Goal: Information Seeking & Learning: Find specific fact

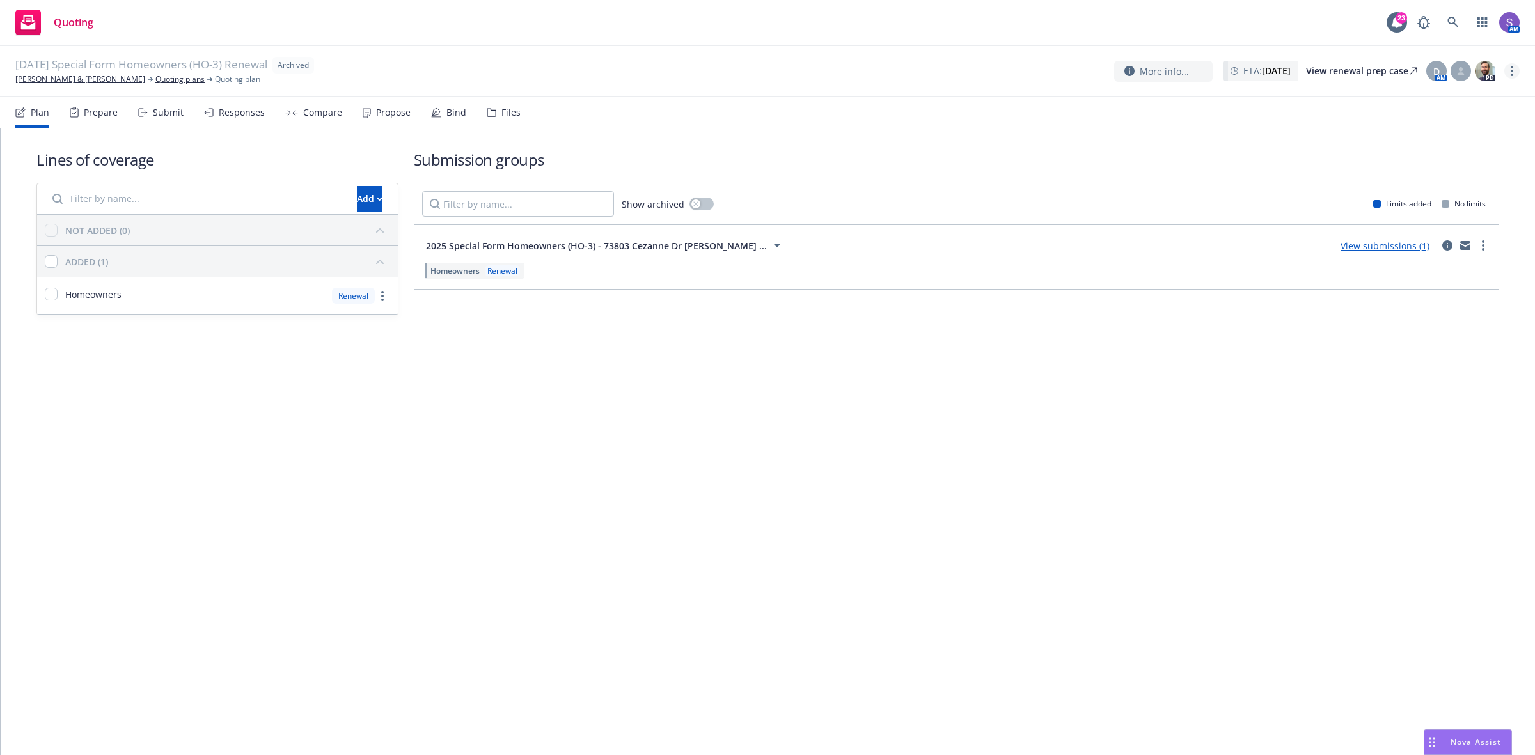
click at [1513, 74] on link "more" at bounding box center [1511, 70] width 15 height 15
click at [1429, 147] on link "Unarchive quoting plan" at bounding box center [1448, 149] width 142 height 26
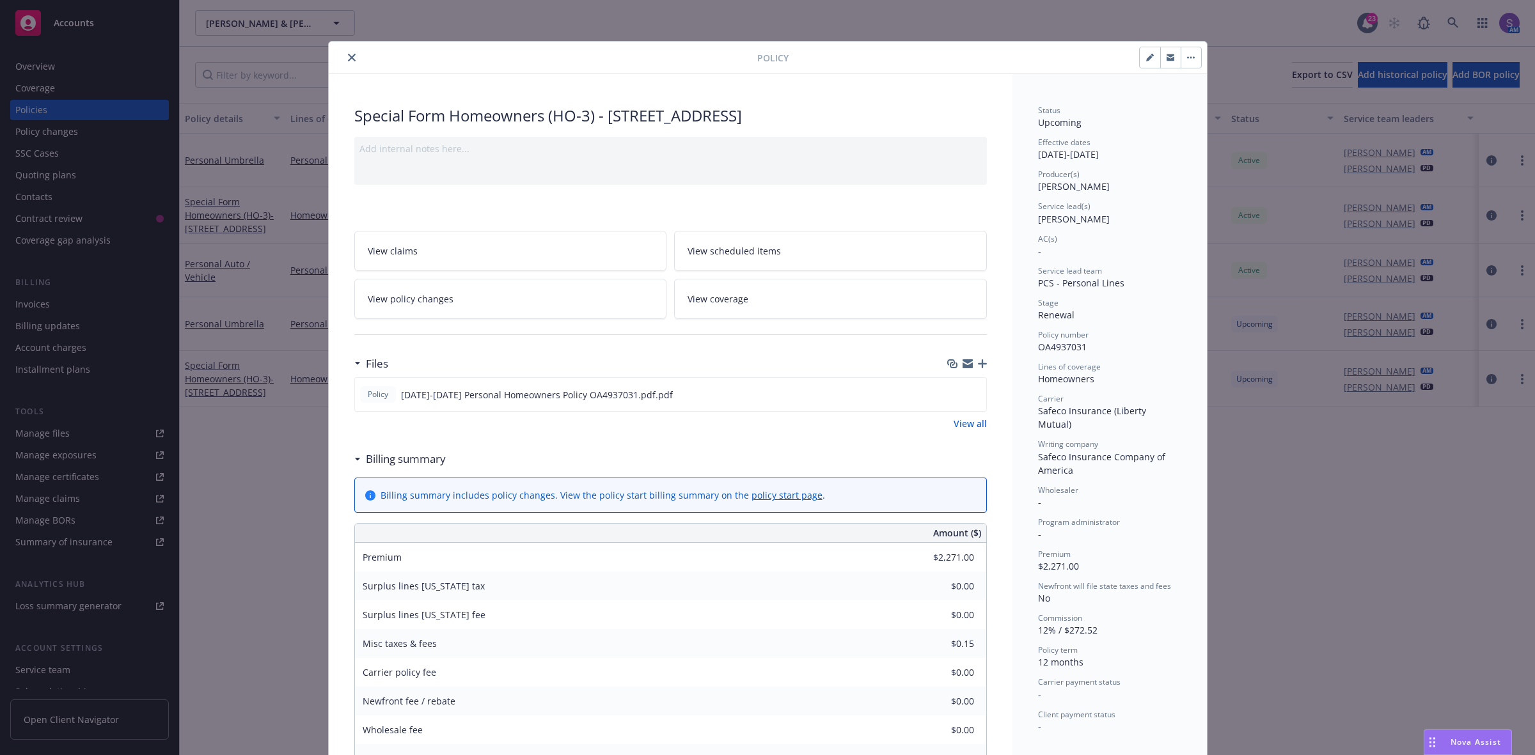
click at [348, 56] on icon "close" at bounding box center [352, 58] width 8 height 8
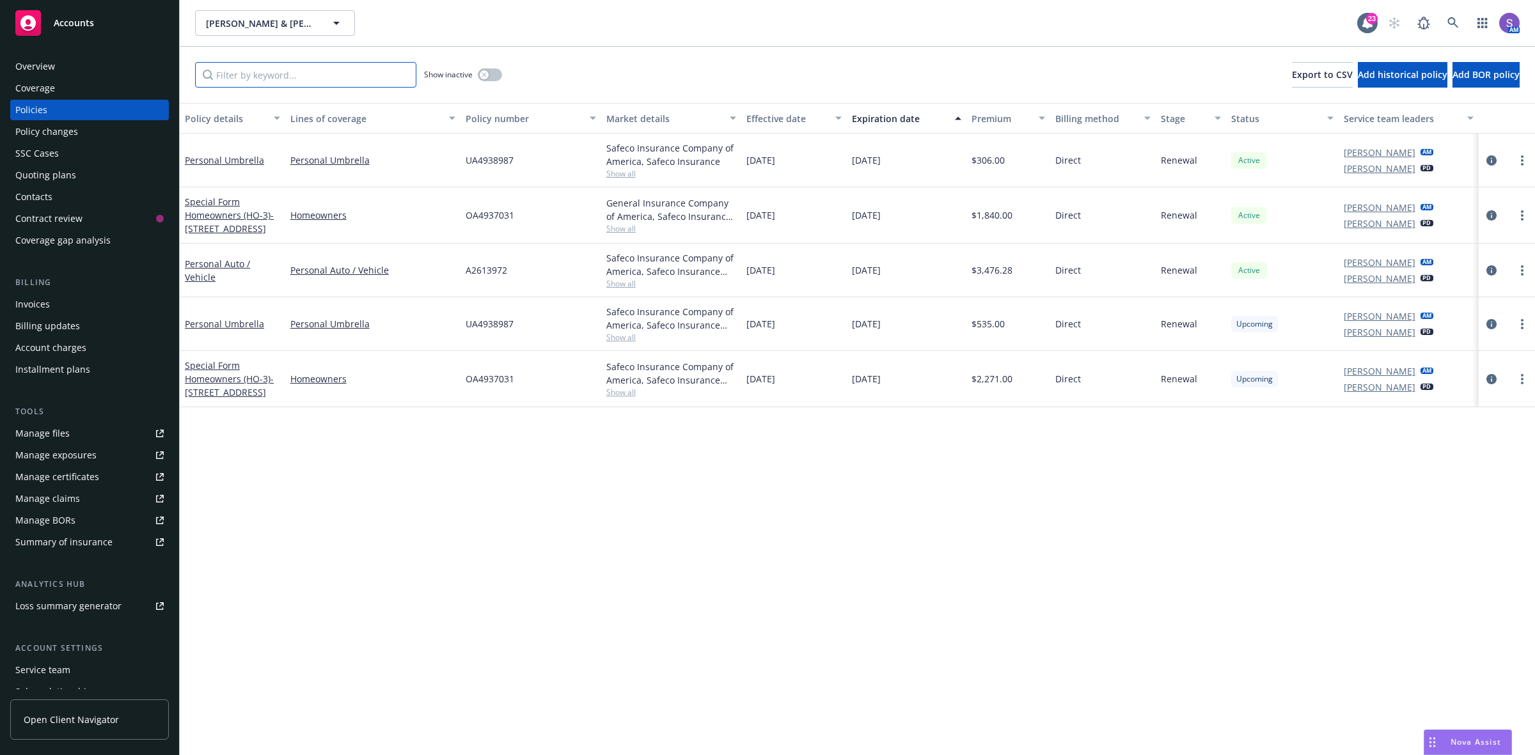
click at [345, 62] on input "Filter by keyword..." at bounding box center [305, 75] width 221 height 26
click at [1450, 24] on icon at bounding box center [1452, 22] width 11 height 11
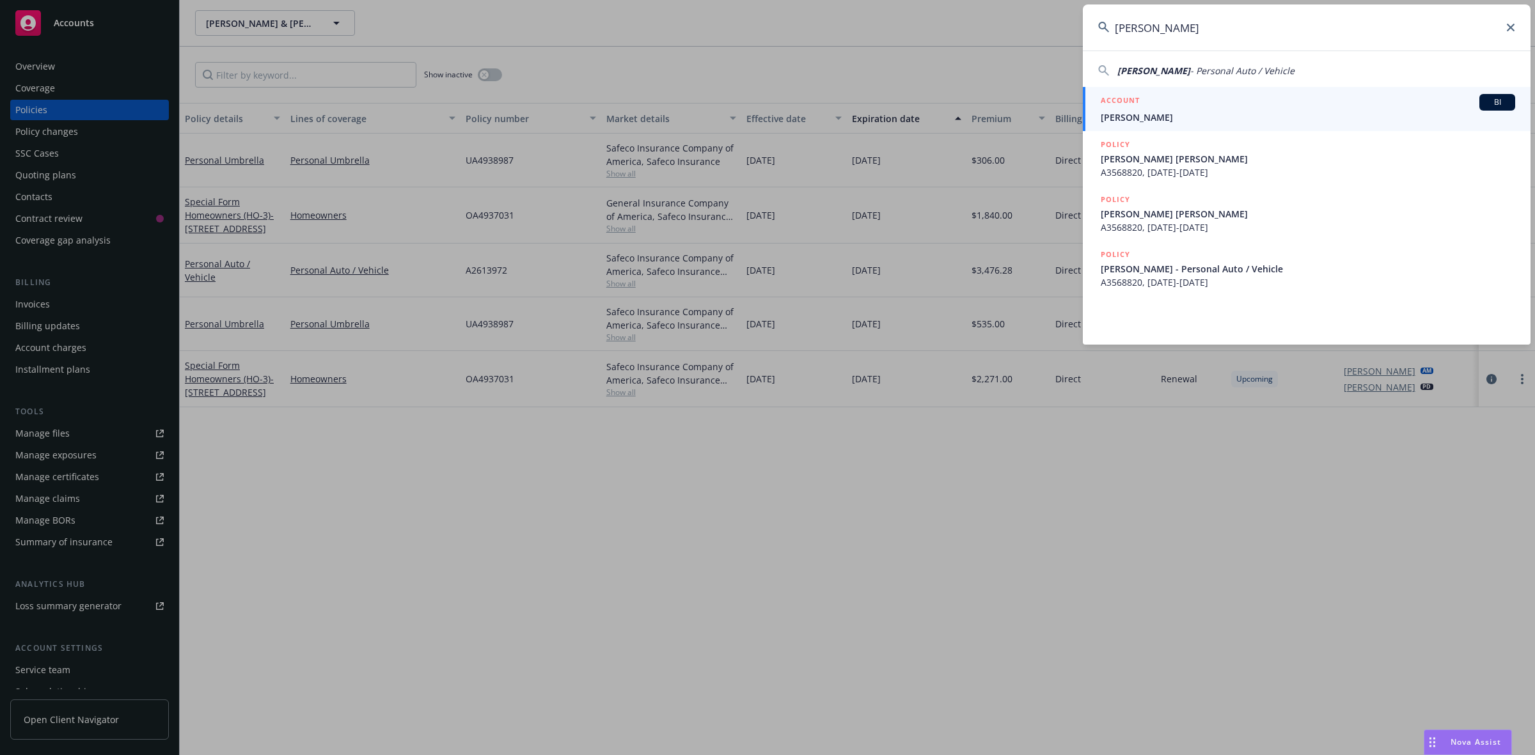
type input "Douglas Arthur"
click at [1134, 107] on h5 "ACCOUNT" at bounding box center [1119, 101] width 39 height 15
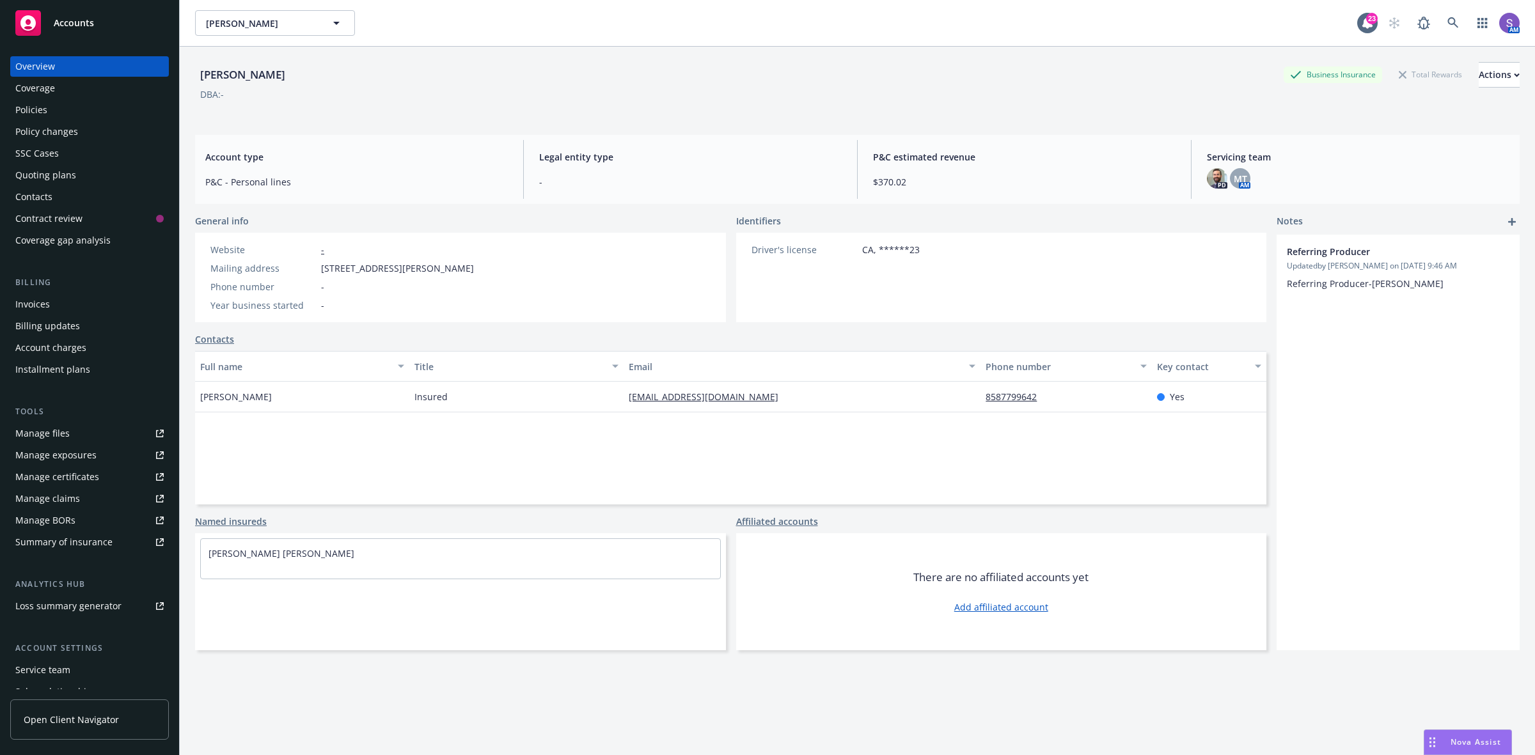
click at [20, 112] on div "Policies" at bounding box center [31, 110] width 32 height 20
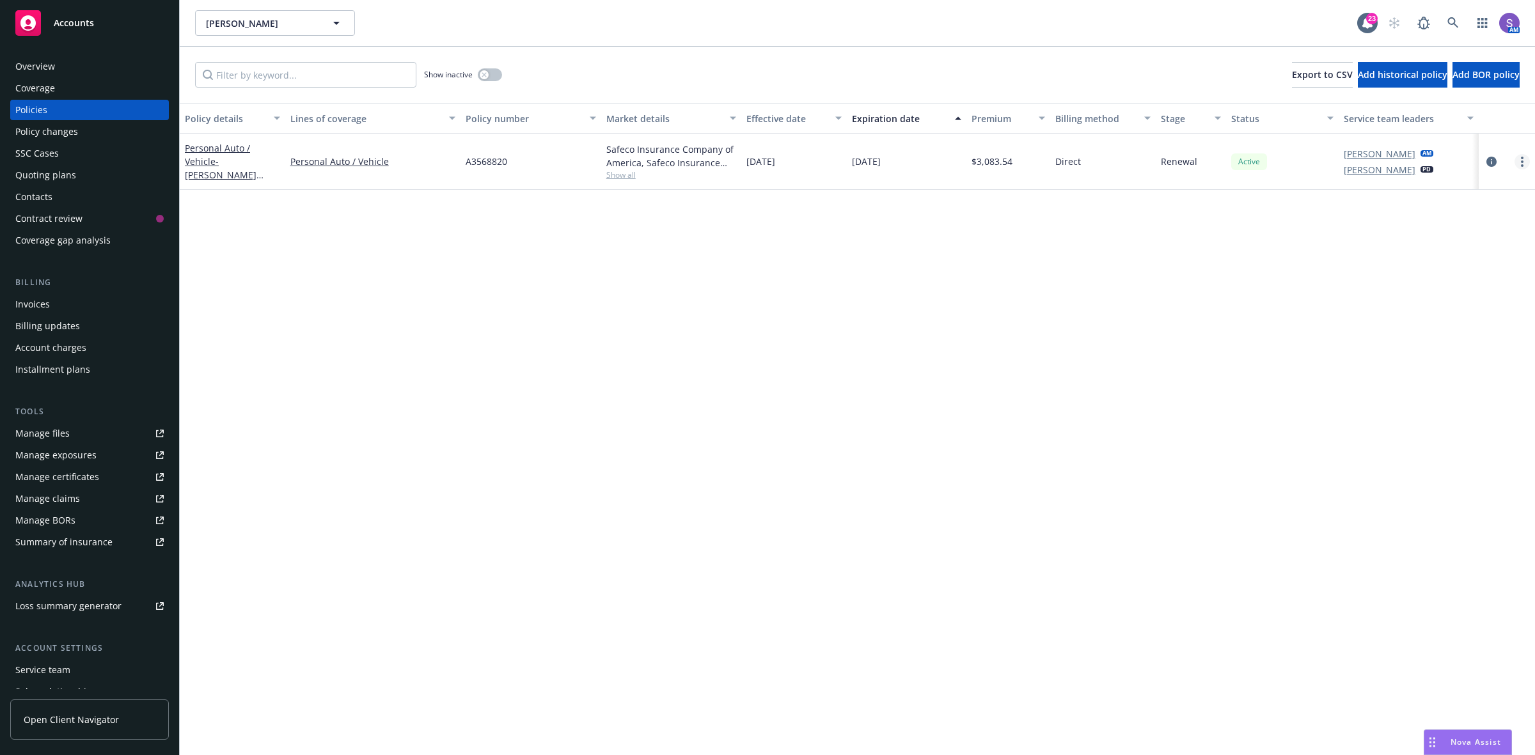
click at [1524, 163] on link "more" at bounding box center [1521, 161] width 15 height 15
click at [1432, 215] on link "Renew with incumbent" at bounding box center [1454, 214] width 150 height 26
select select "12"
select select "CA"
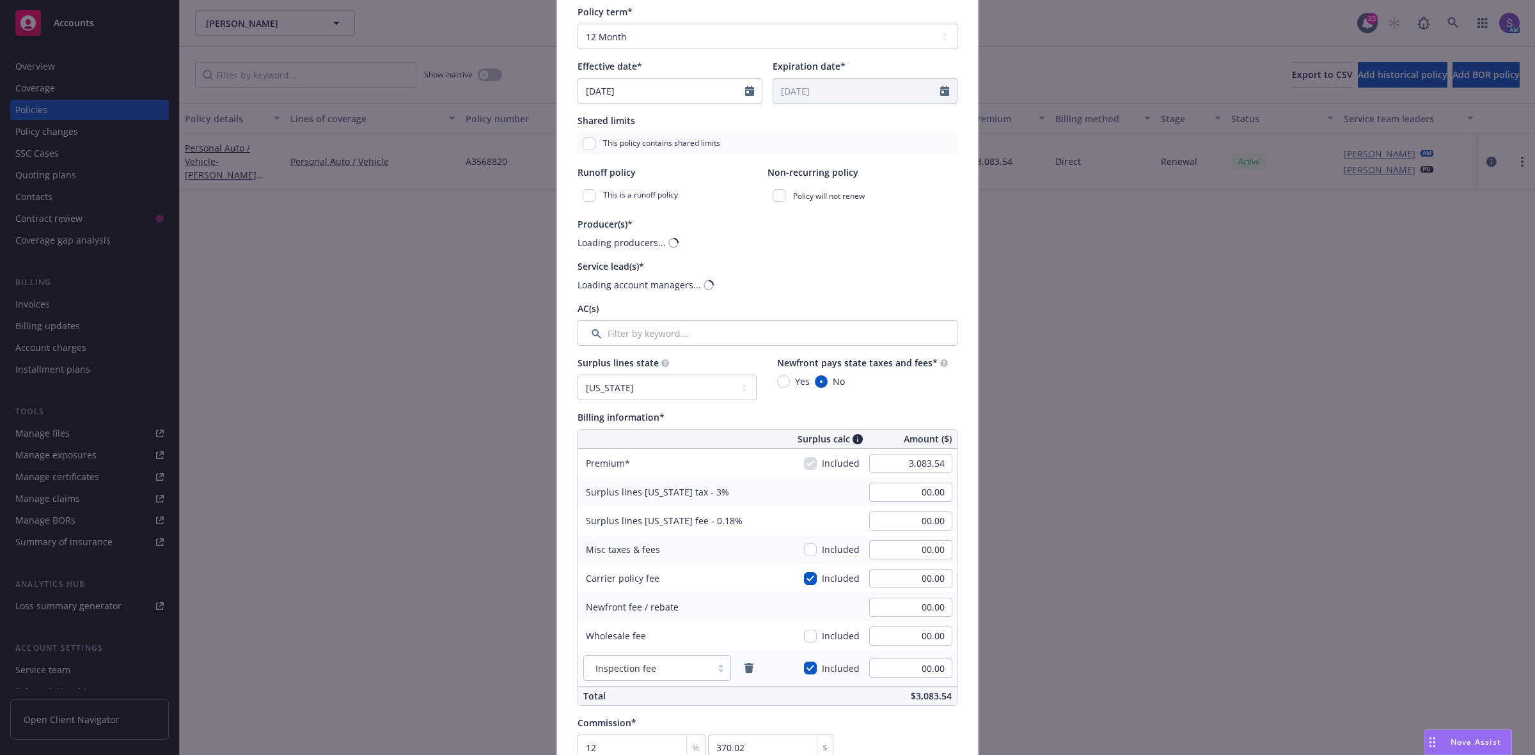
scroll to position [240, 0]
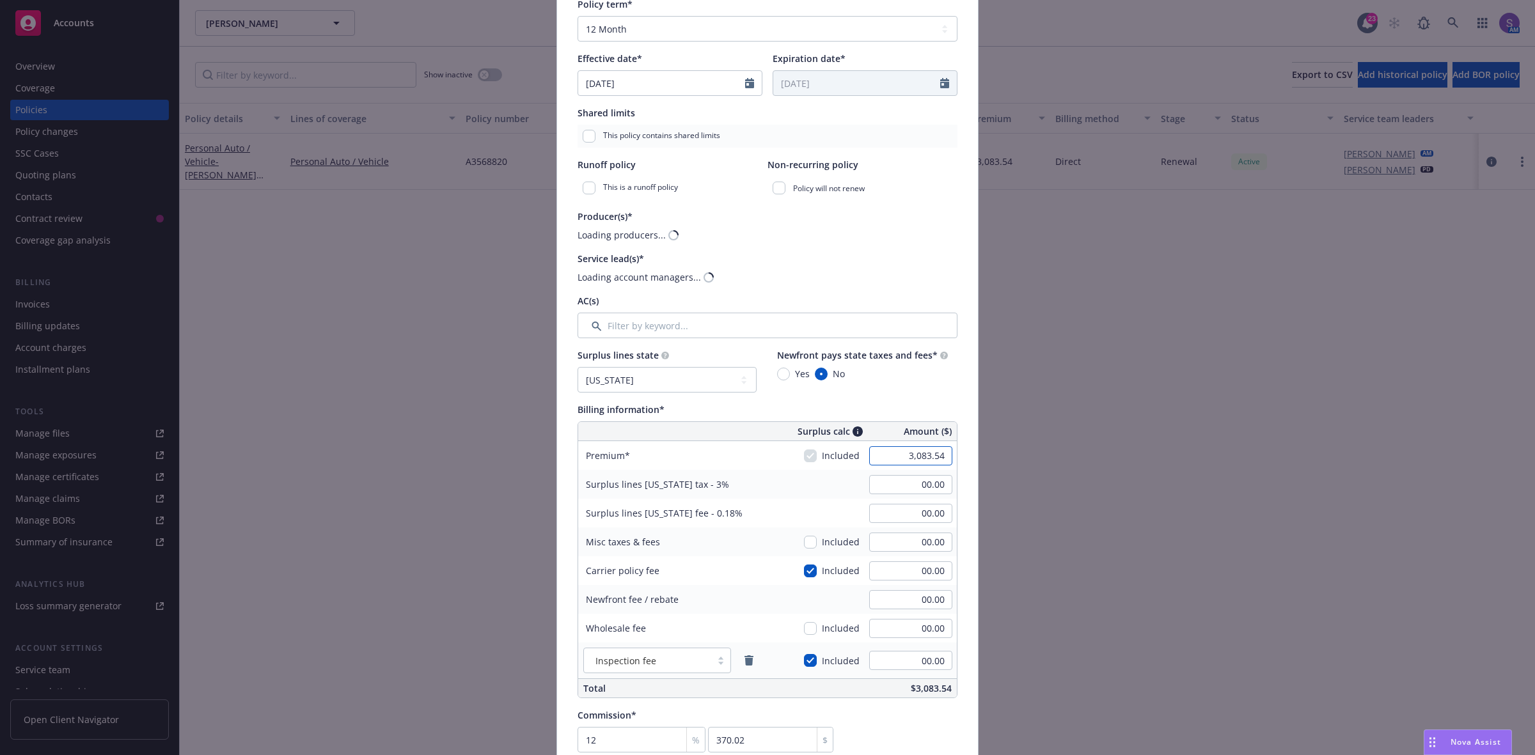
click at [900, 456] on input "3,083.54" at bounding box center [910, 455] width 83 height 19
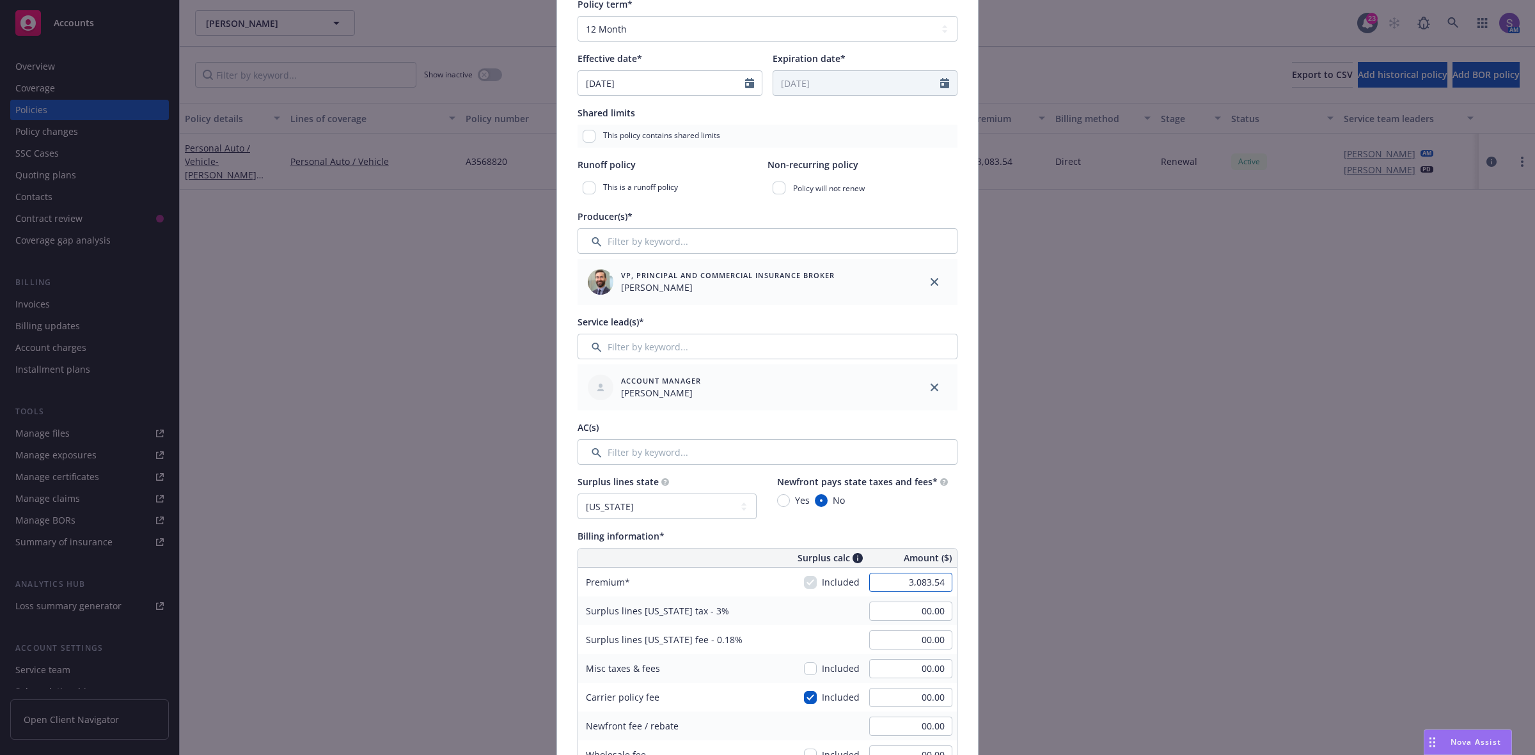
paste input "336.0"
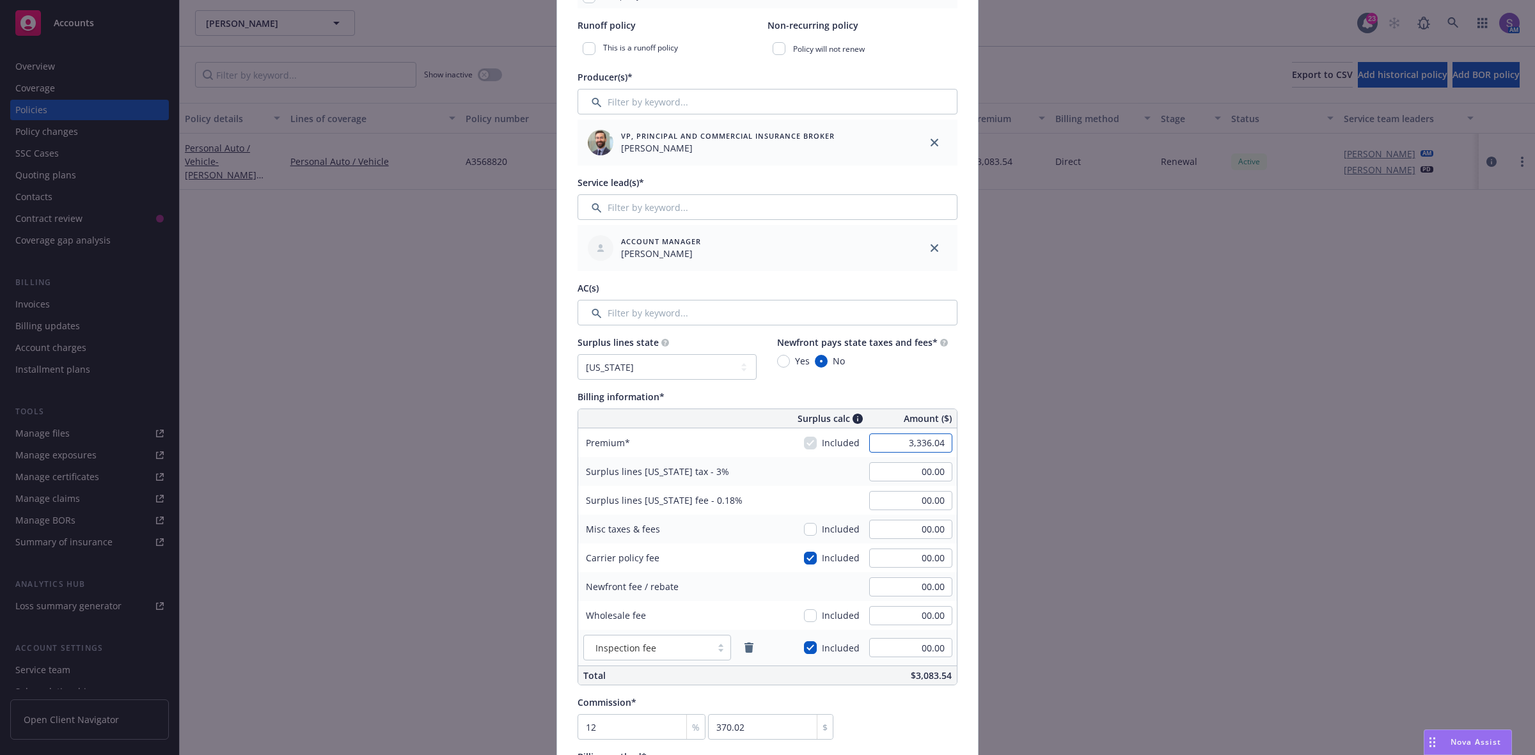
scroll to position [400, 0]
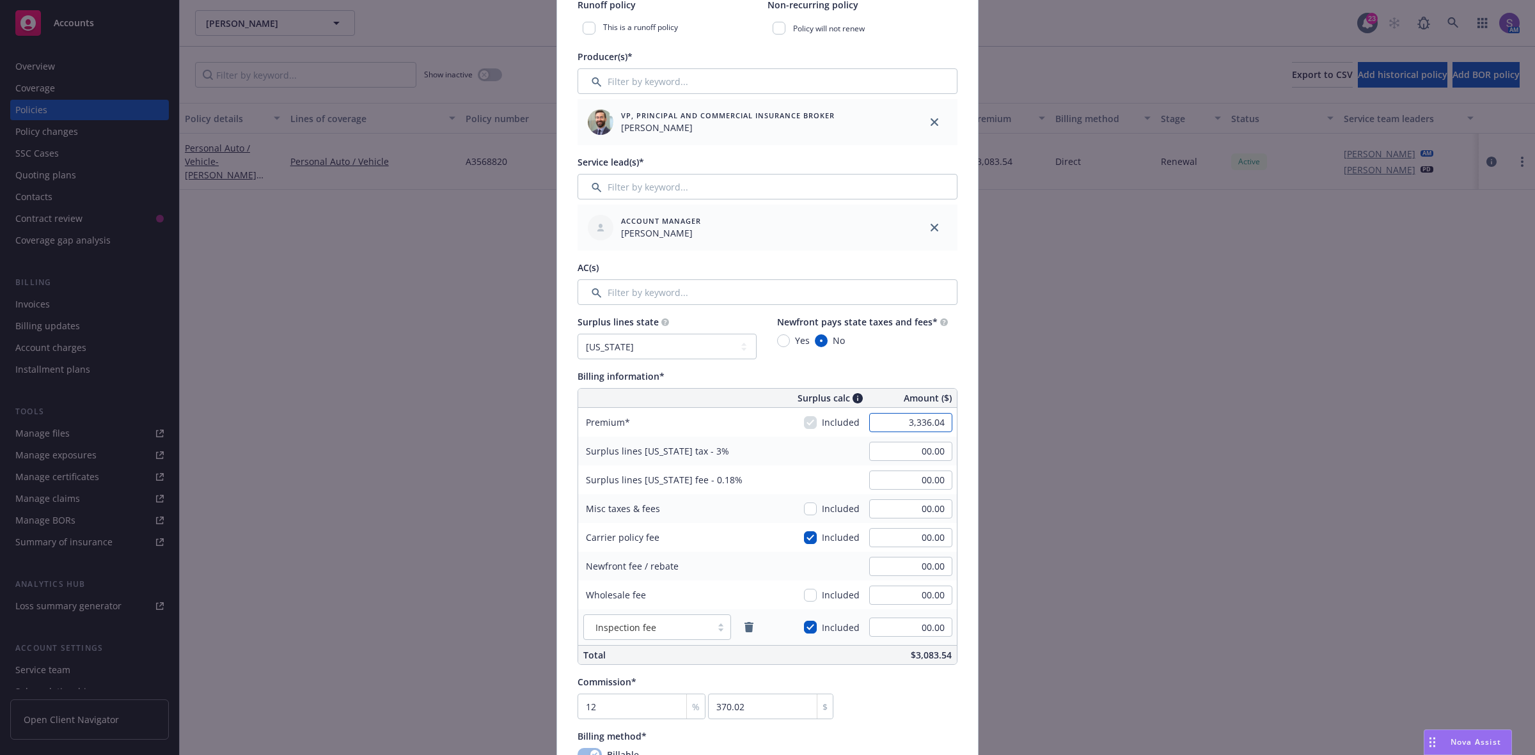
type input "3,336.04"
type input "100.08"
type input "6.00"
type input "400.32"
click at [964, 534] on div "Policy number* A3568820 Policy number not available at this time Policy display…" at bounding box center [767, 475] width 421 height 1570
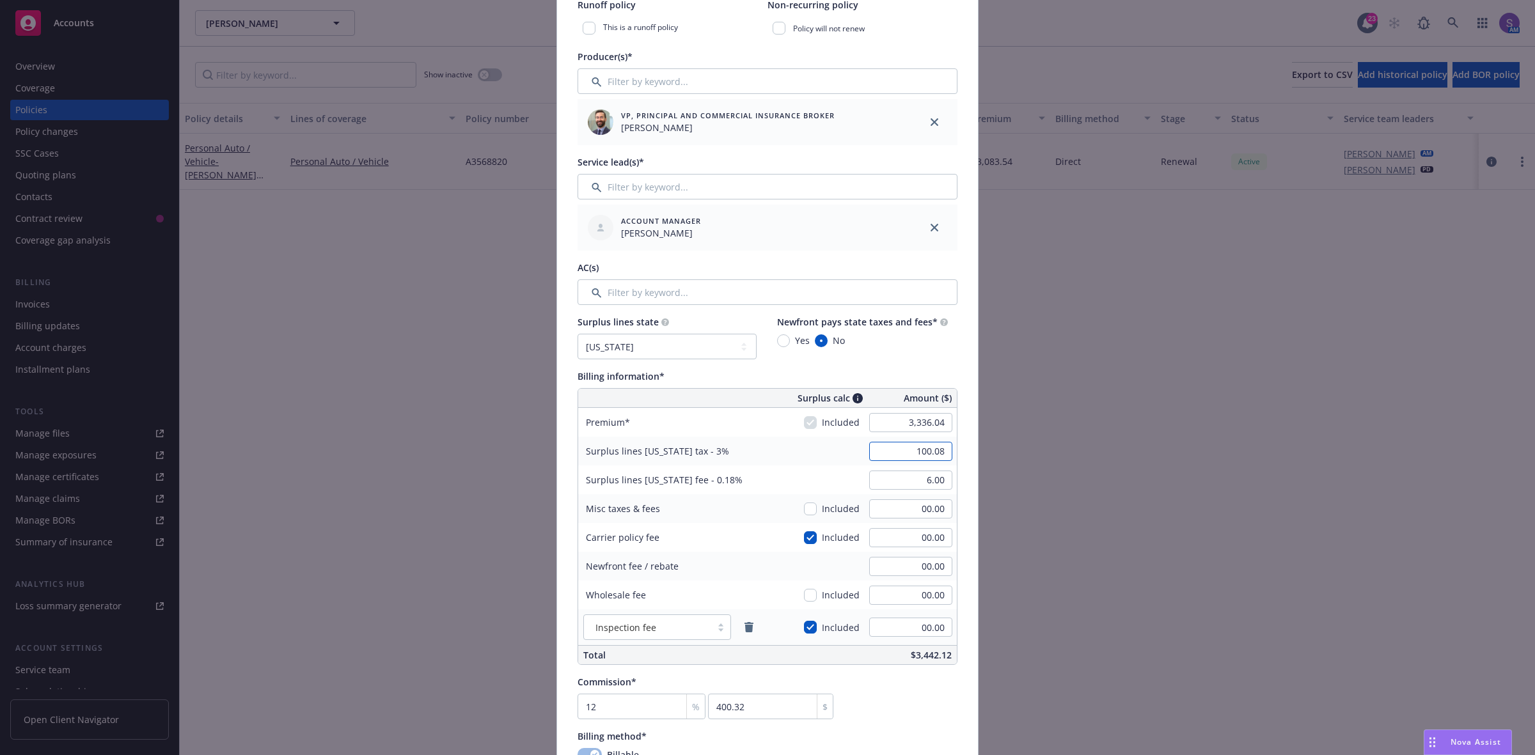
click at [909, 455] on input "100.08" at bounding box center [910, 451] width 83 height 19
type input "00.00"
click at [918, 483] on input "6.00" at bounding box center [910, 480] width 83 height 19
type input "00.00"
click at [916, 691] on div "Commission* 12 % 400.32 $" at bounding box center [767, 697] width 380 height 44
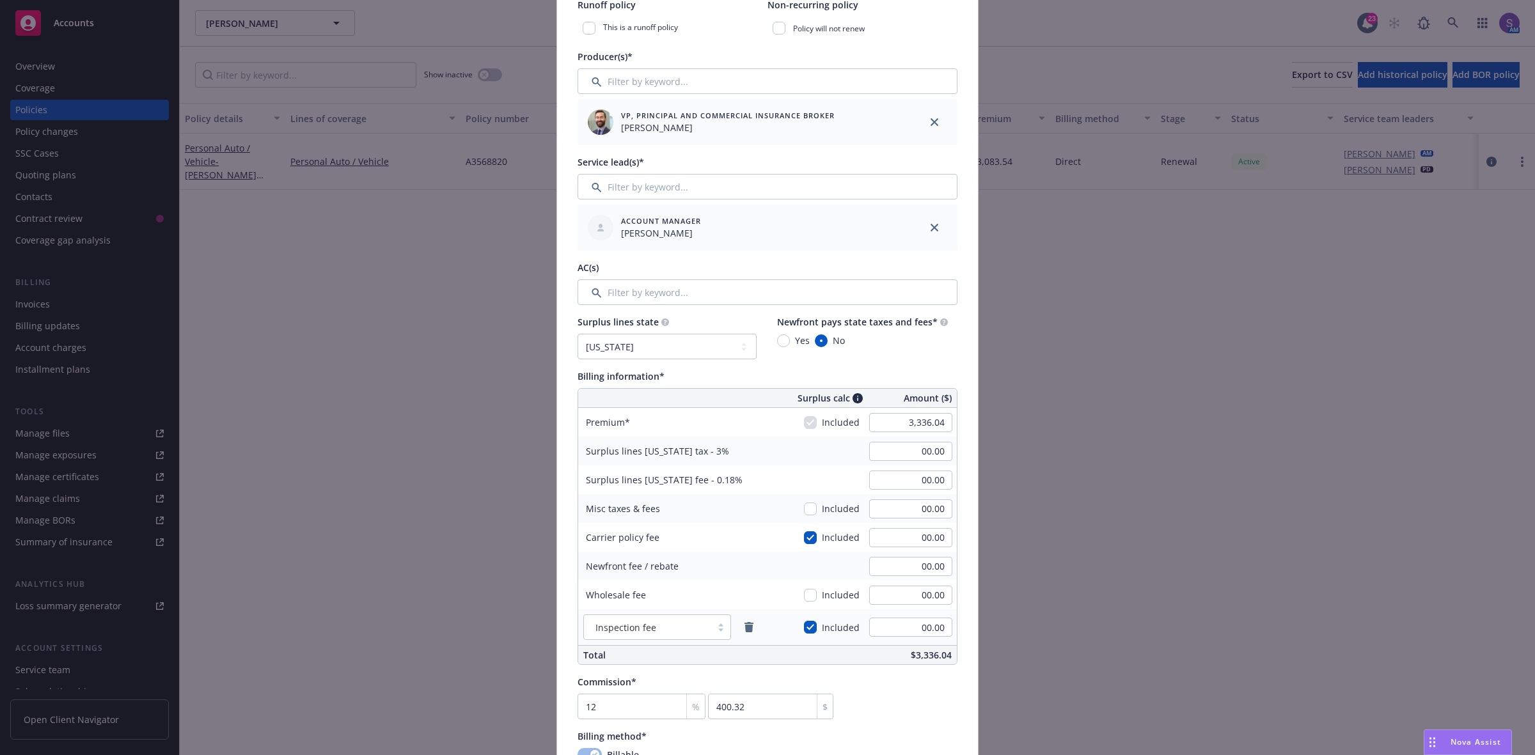
scroll to position [719, 0]
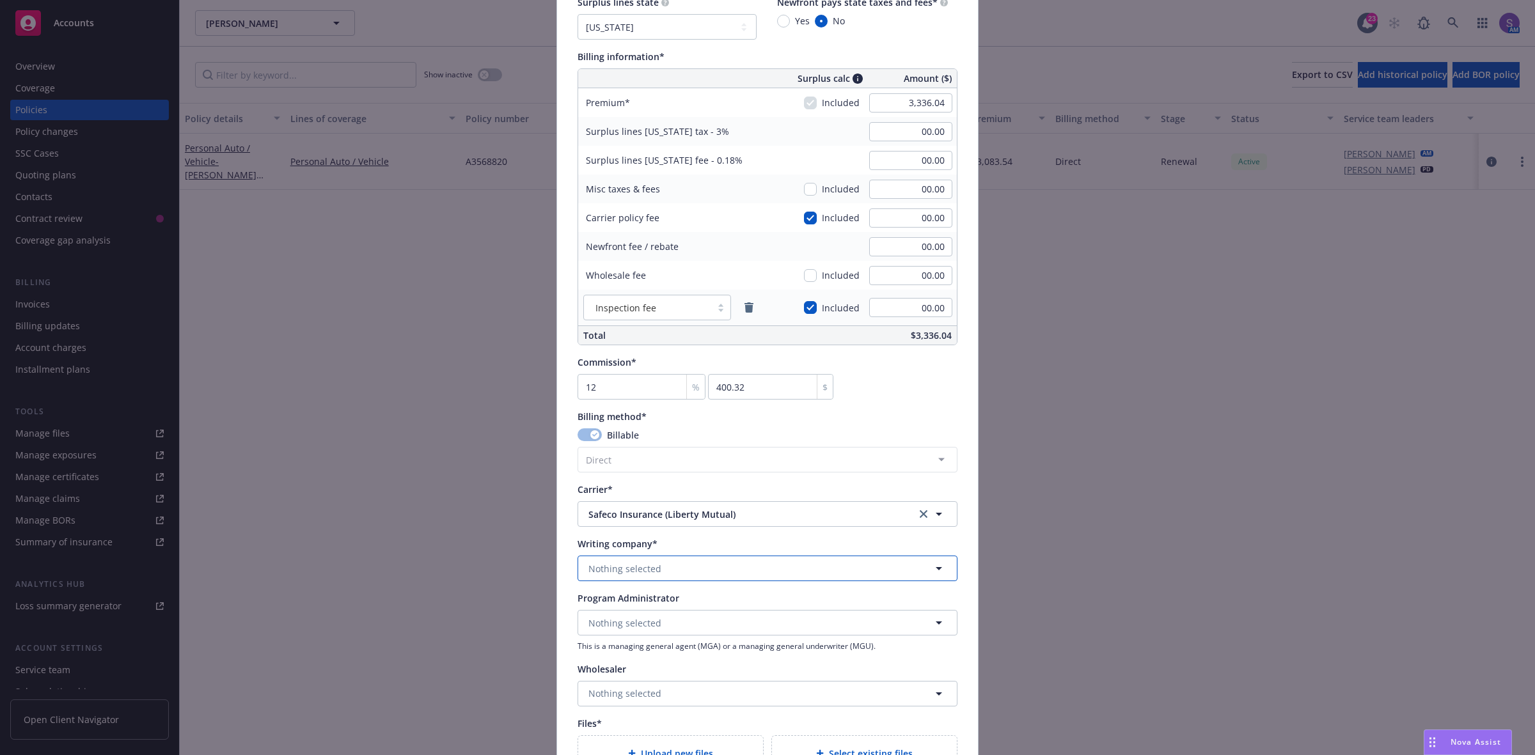
click at [622, 569] on span "Nothing selected" at bounding box center [624, 568] width 73 height 13
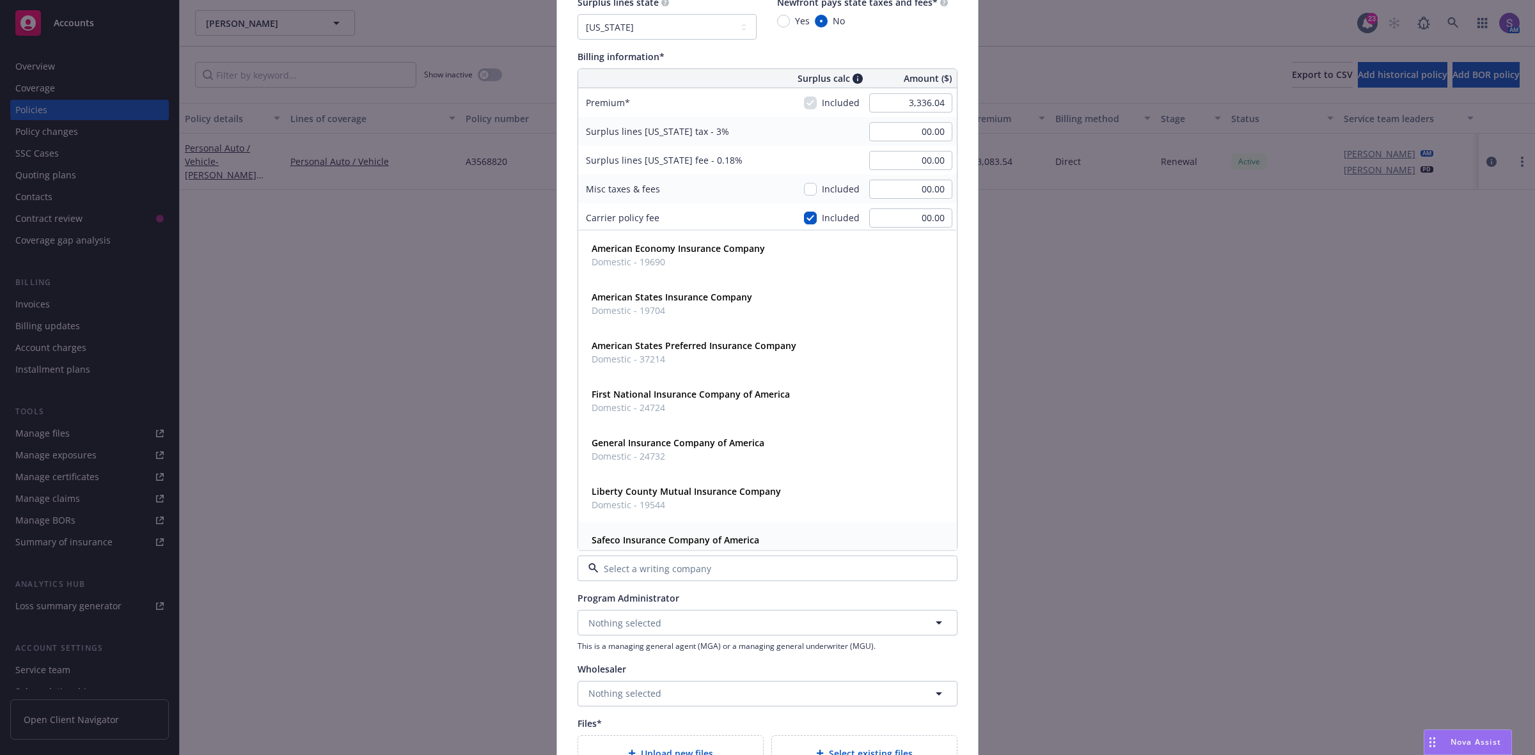
click at [653, 545] on strong "Safeco Insurance Company of America" at bounding box center [675, 540] width 168 height 12
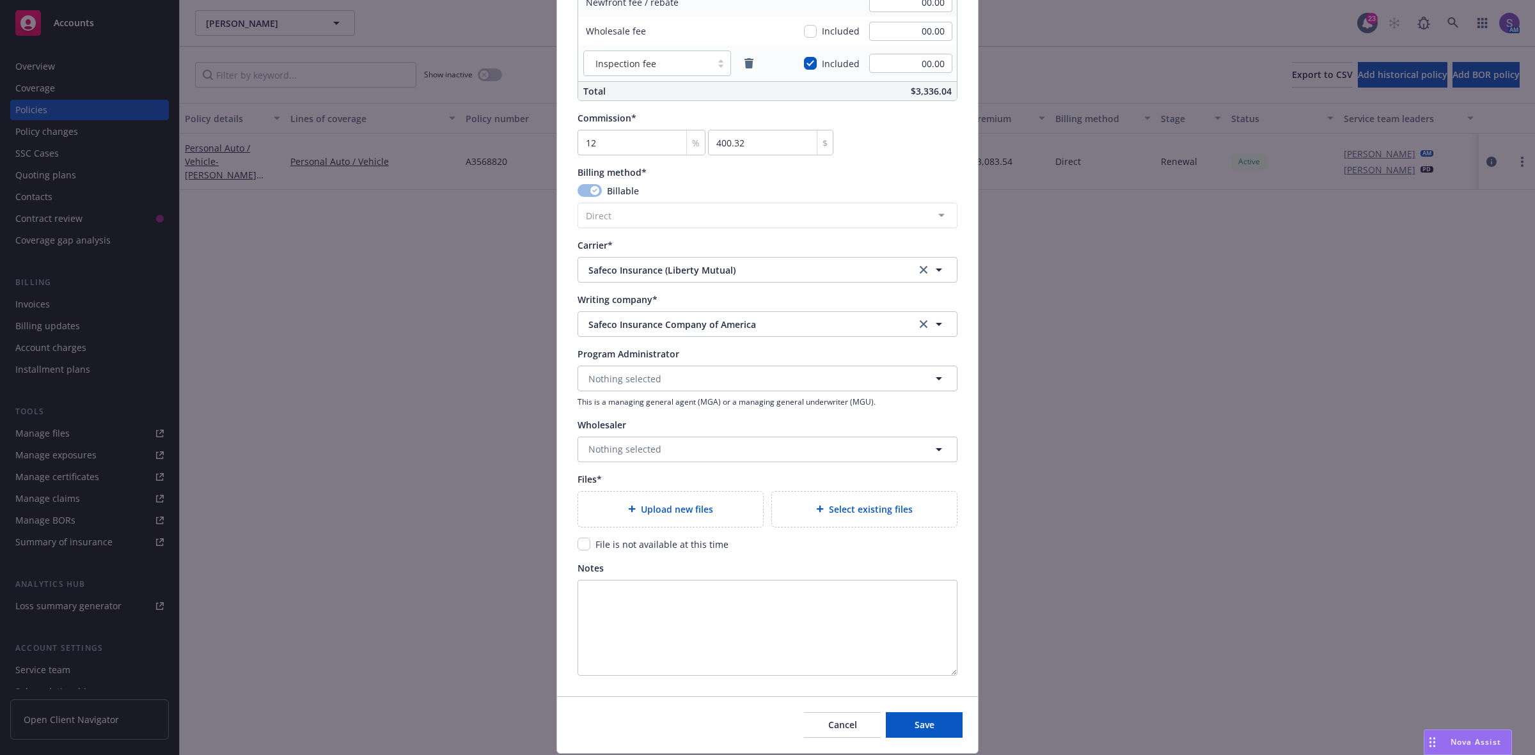
scroll to position [1004, 0]
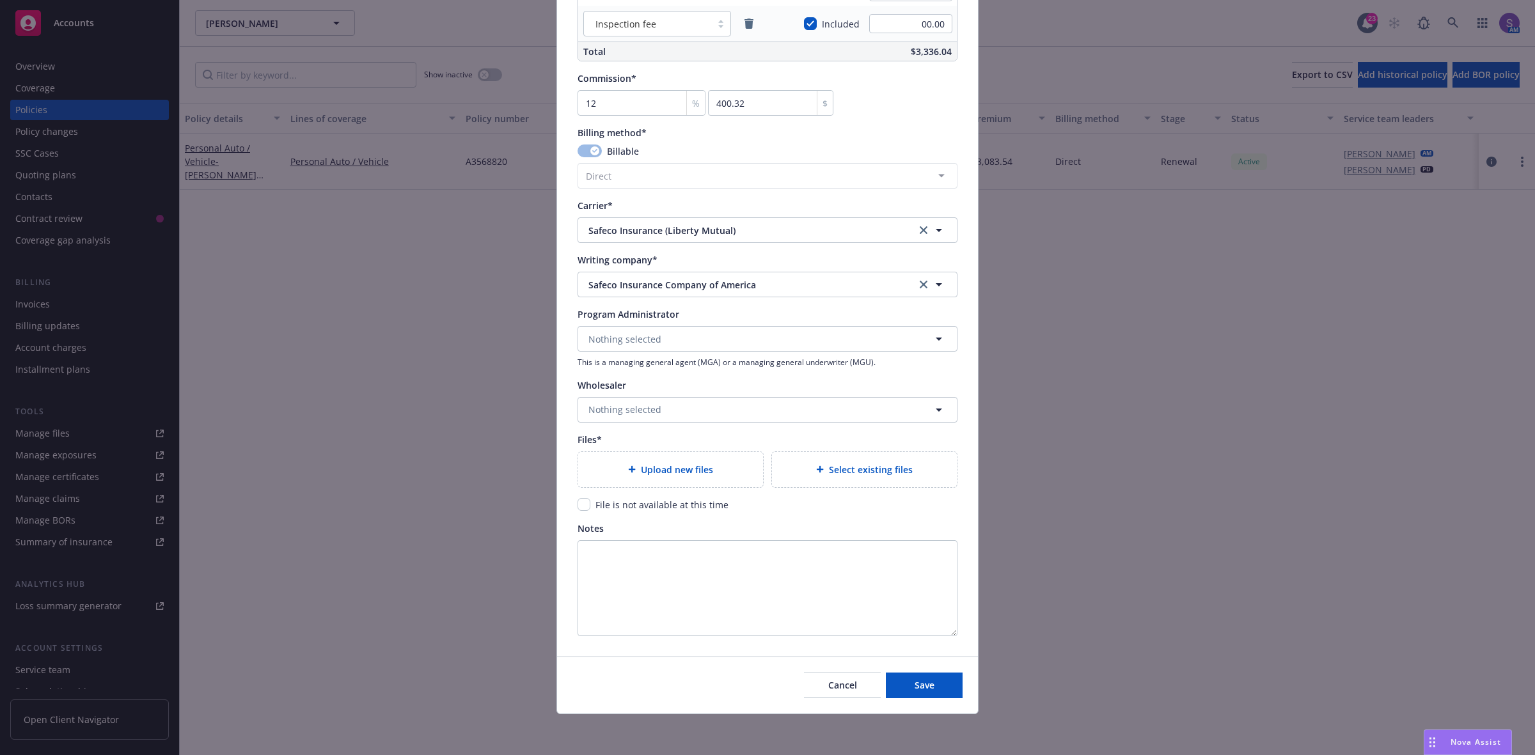
click at [653, 465] on span "Upload new files" at bounding box center [677, 469] width 72 height 13
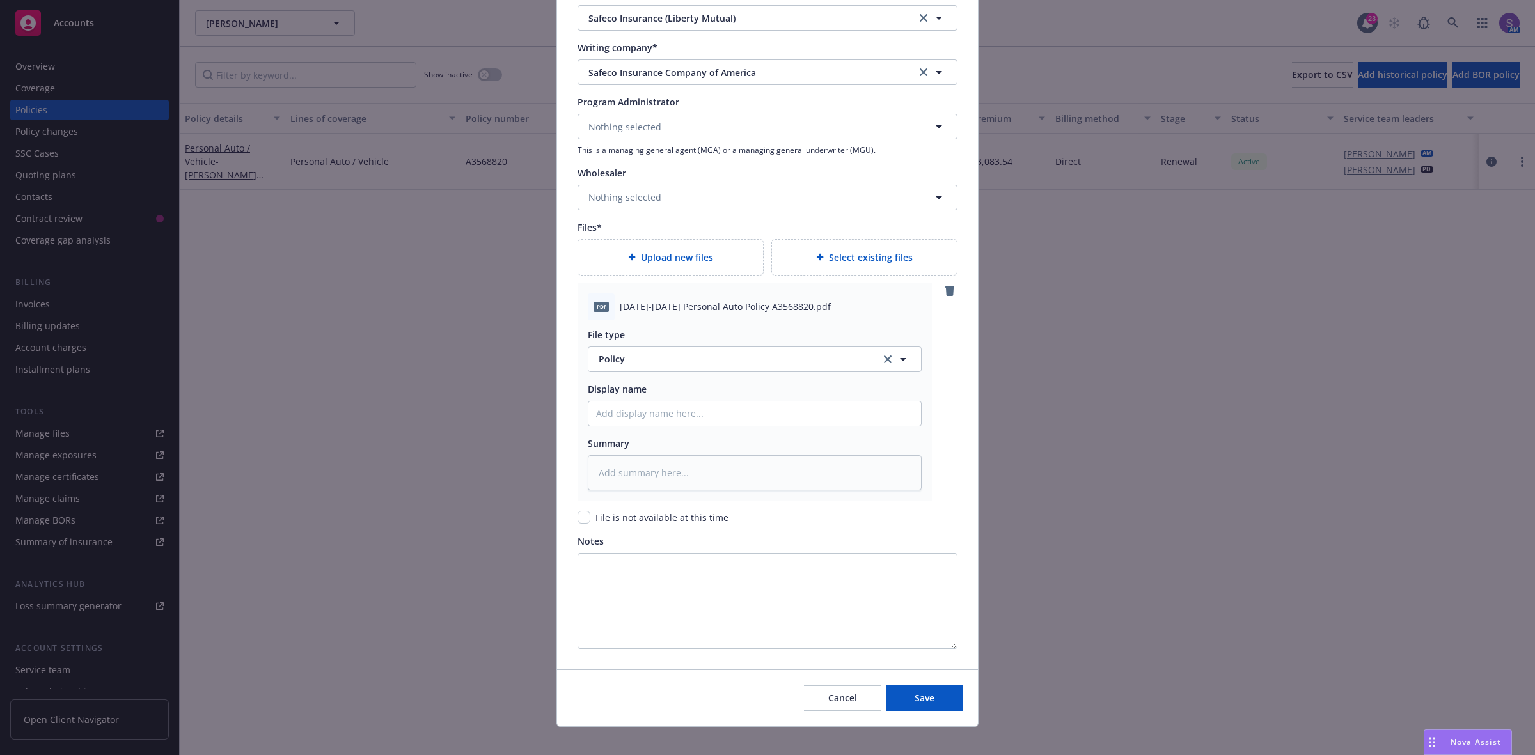
scroll to position [1229, 0]
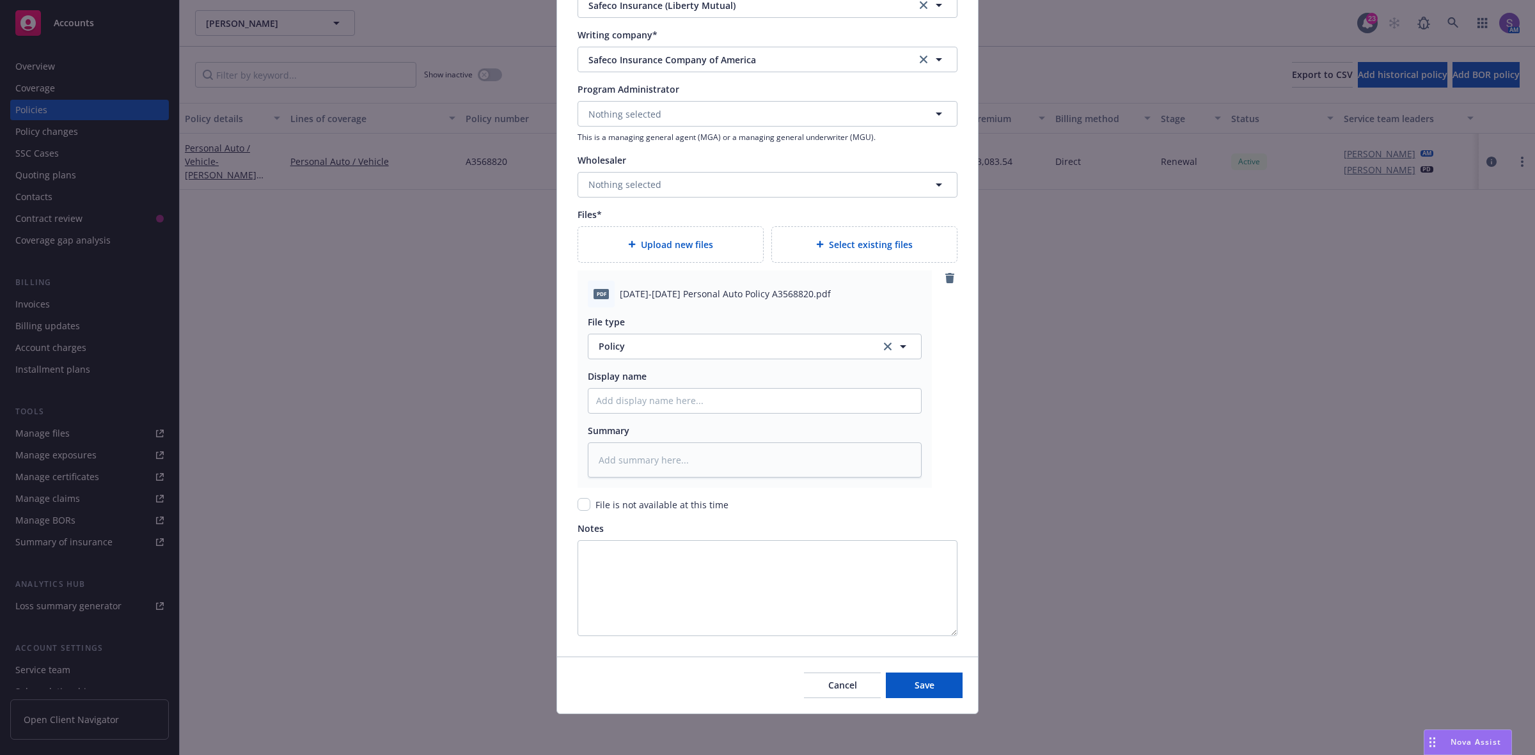
click at [671, 302] on div "pdf 2025-2026 Personal Auto Policy A3568820.pdf" at bounding box center [755, 294] width 334 height 27
click at [671, 299] on span "2025-2026 Personal Auto Policy A3568820.pdf" at bounding box center [725, 293] width 211 height 13
copy span "2025-2026 Personal Auto Policy A3568820.pdf"
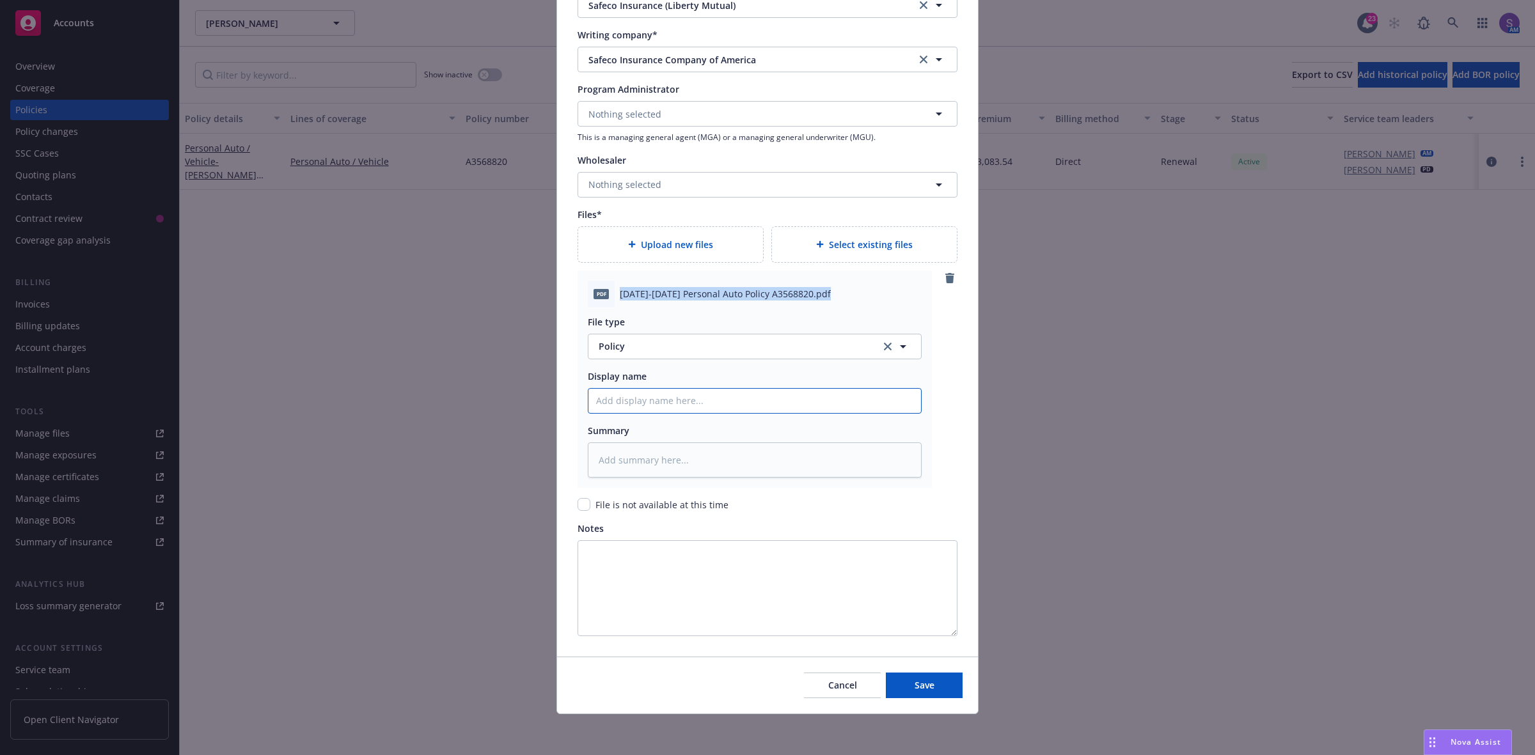
click at [620, 408] on input "Policy display name" at bounding box center [754, 401] width 332 height 24
paste input "2025-2026 Personal Auto Policy A3568820.pdf"
type textarea "x"
type input "2025-2026 Personal Auto Policy A3568820.pdf"
type textarea "x"
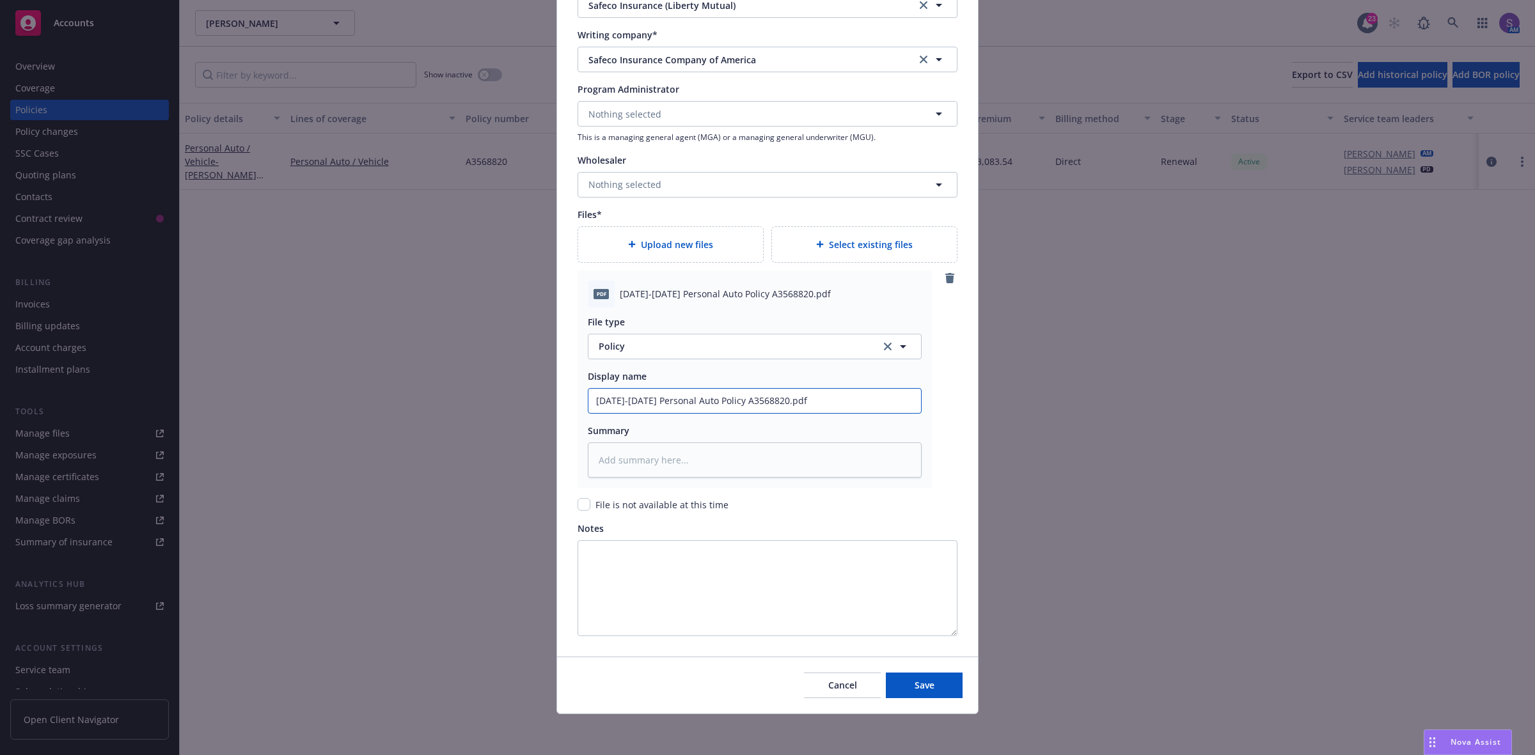
type input "2025-2026 Personal Auto Policy A3568820.pd"
type textarea "x"
type input "2025-2026 Personal Auto Policy A3568820."
type textarea "x"
type input "2025-2026 Personal Auto Policy A3568820"
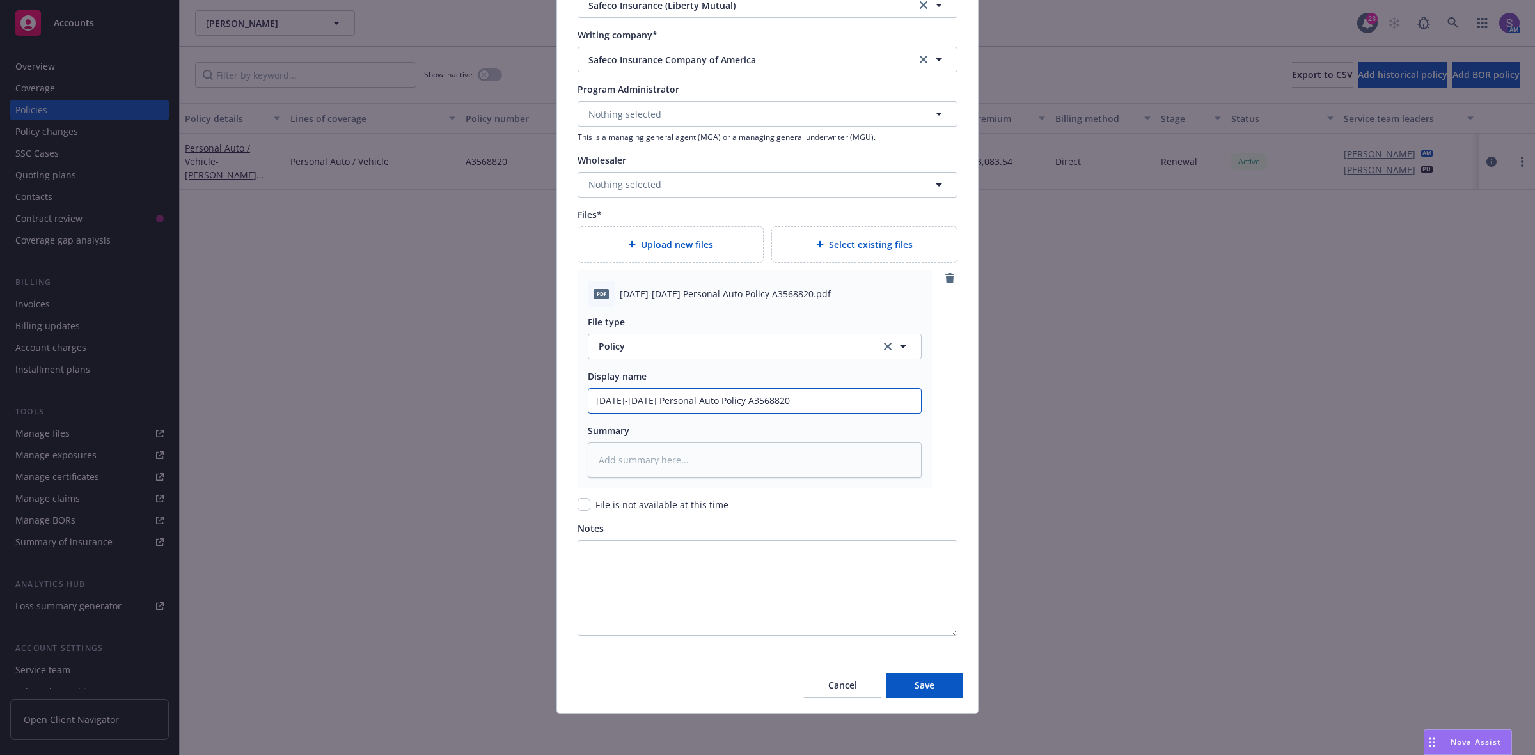
type textarea "x"
type input "2025-2026 Personal Auto Policy A3568820"
click at [925, 680] on span "Save" at bounding box center [924, 685] width 20 height 12
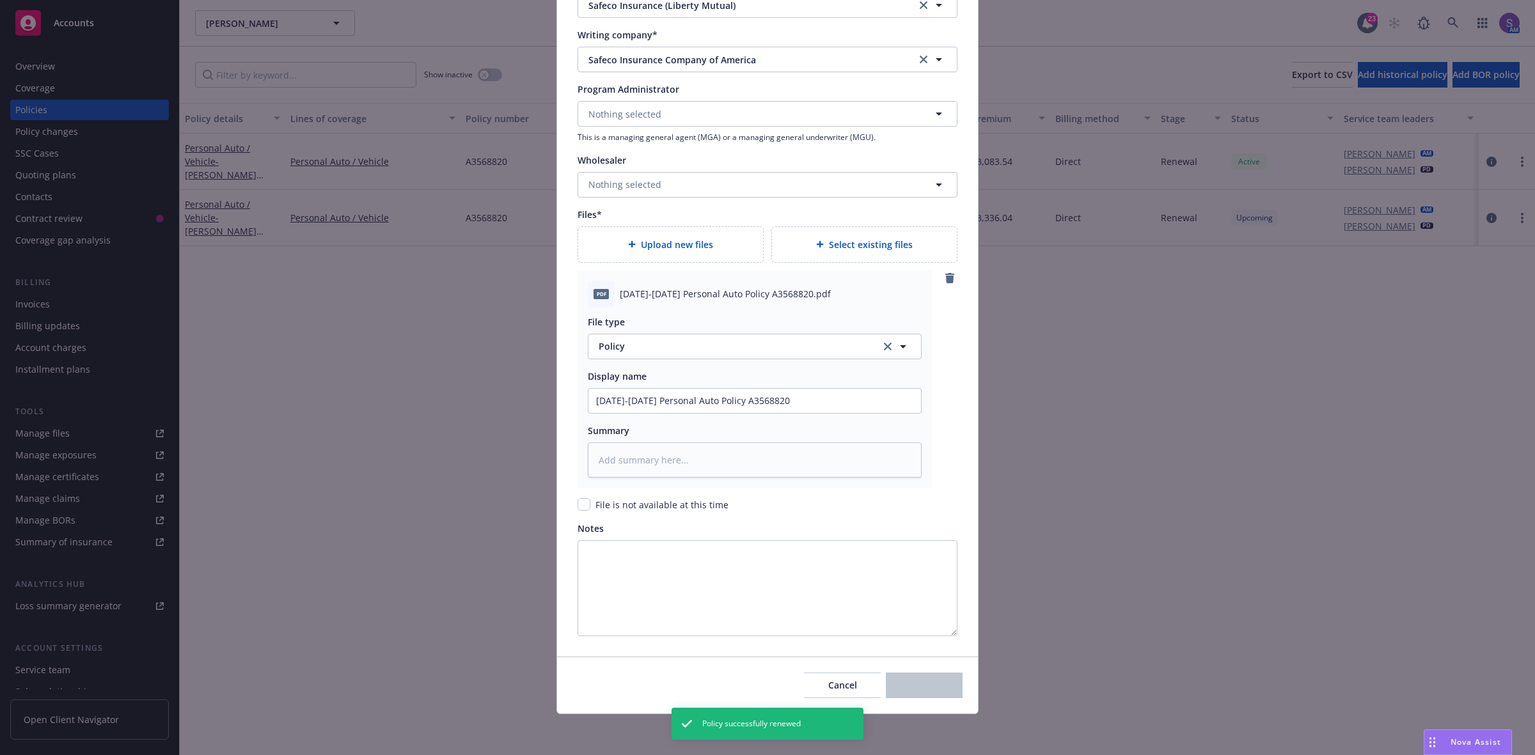
type textarea "x"
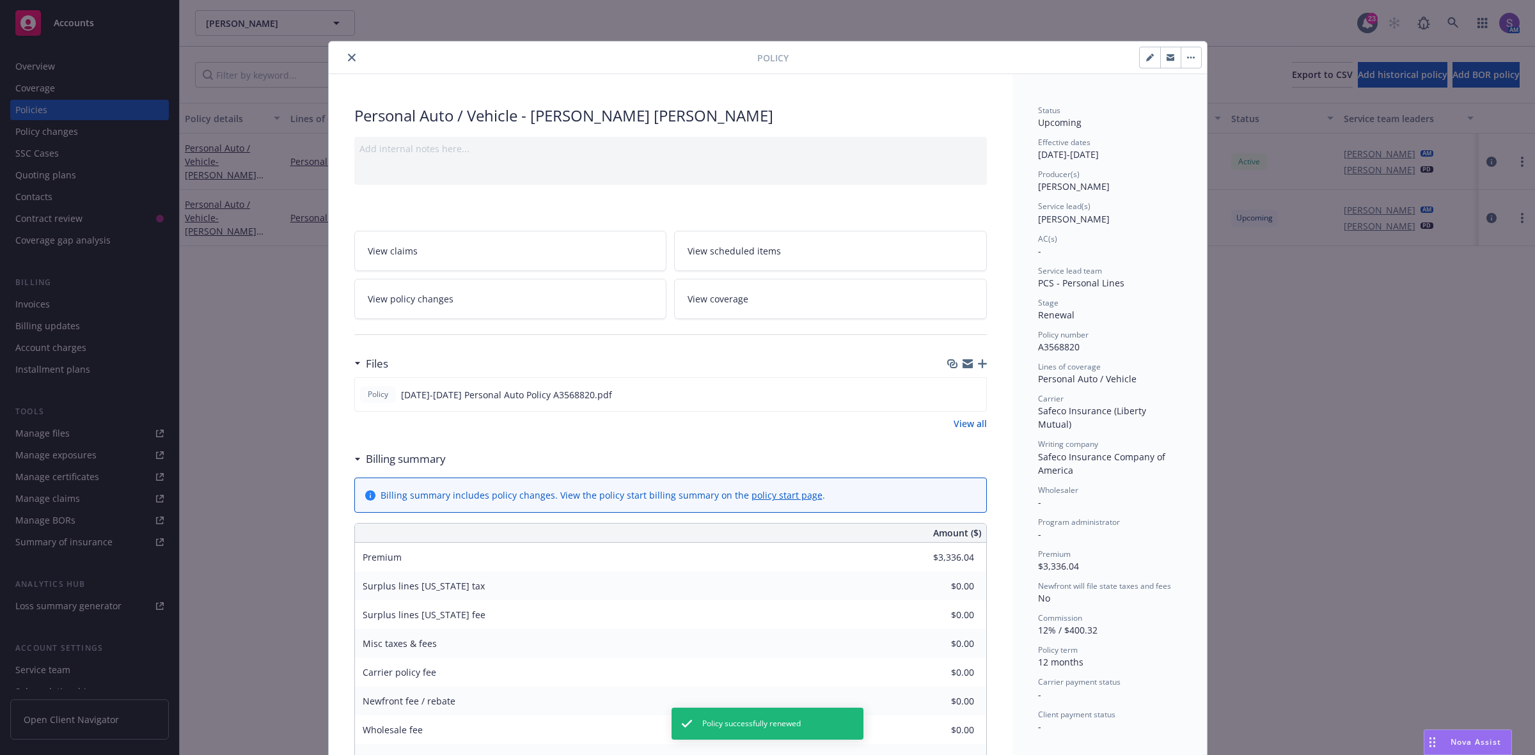
click at [346, 62] on button "close" at bounding box center [351, 57] width 15 height 15
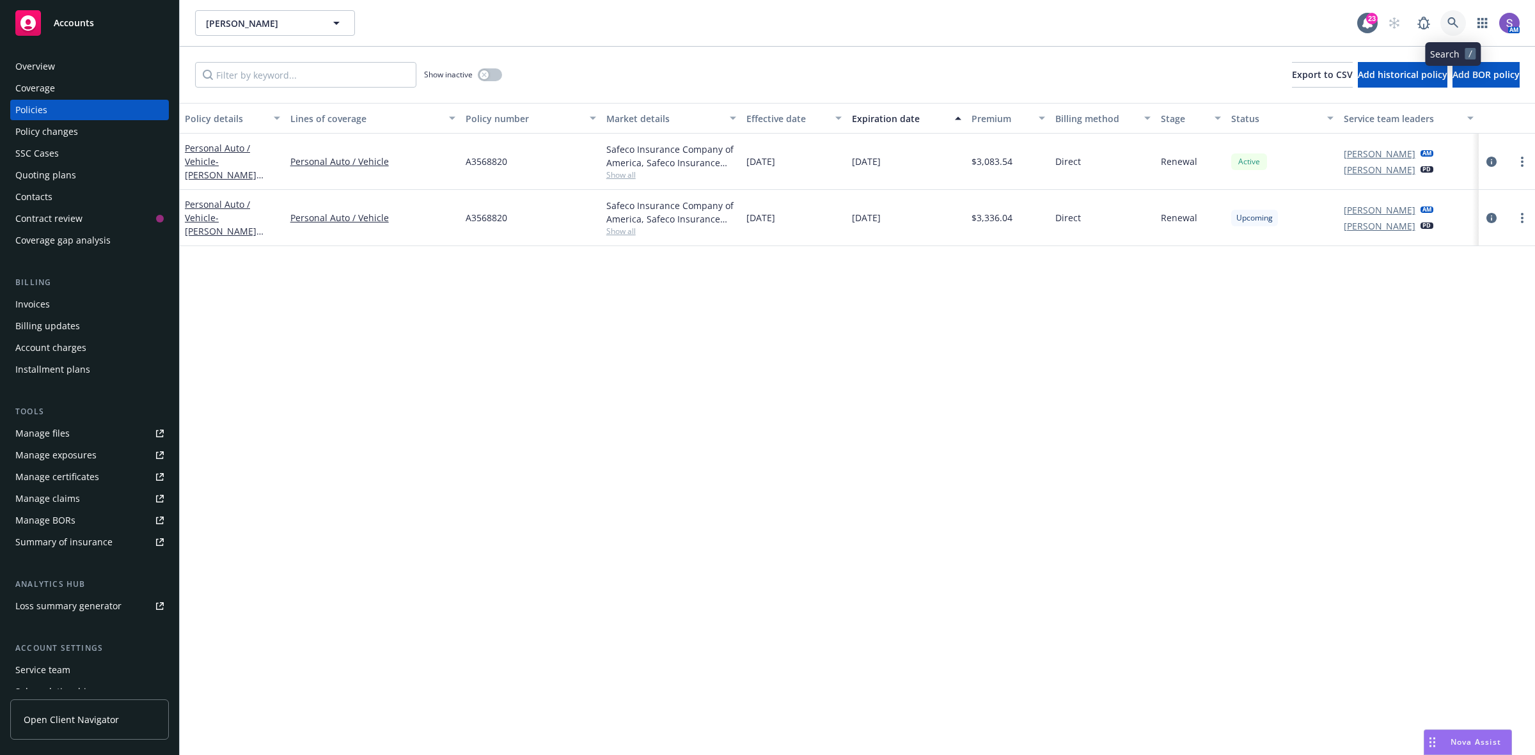
click at [1449, 22] on icon at bounding box center [1453, 23] width 12 height 12
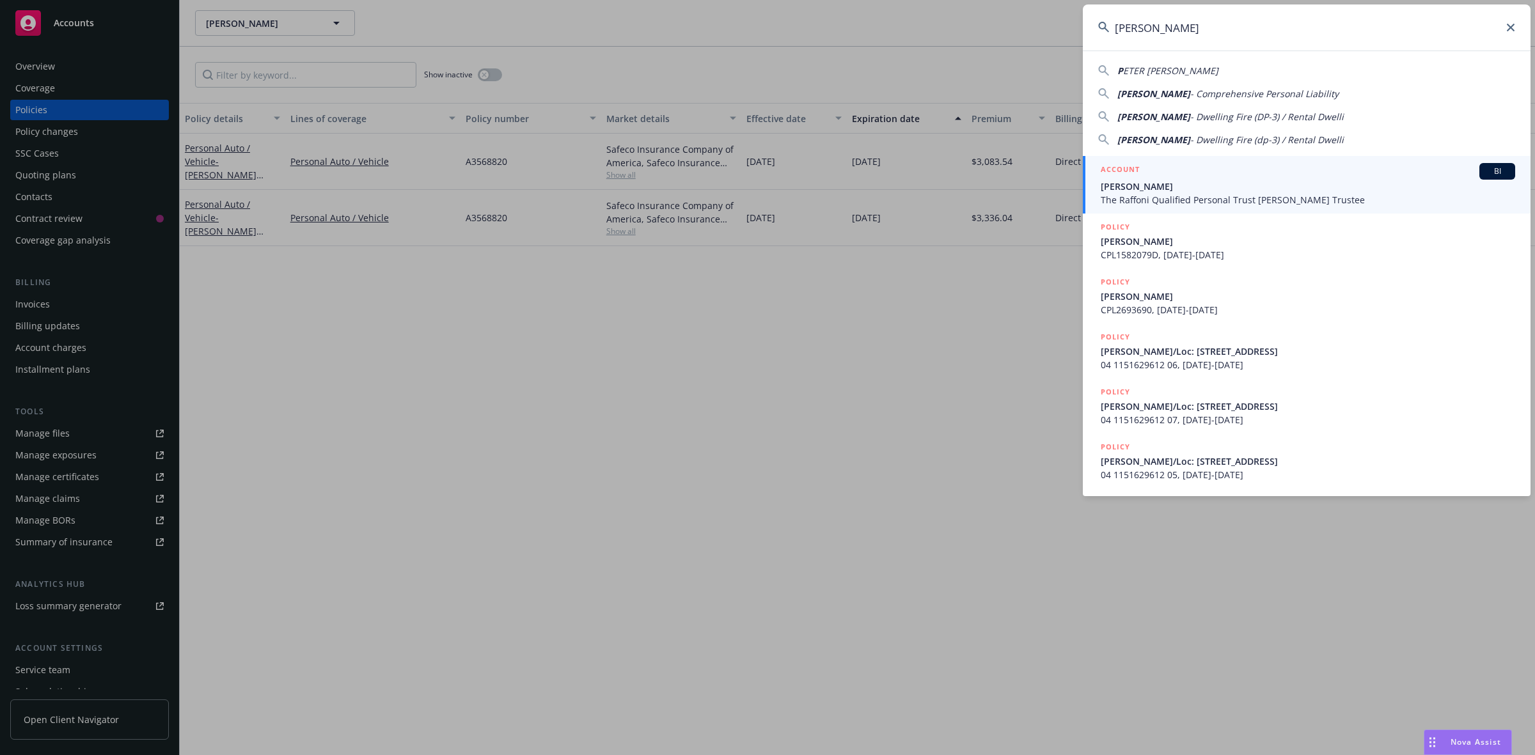
type input "Peter Guyer"
click at [1129, 184] on span "Peter Guyer" at bounding box center [1307, 186] width 414 height 13
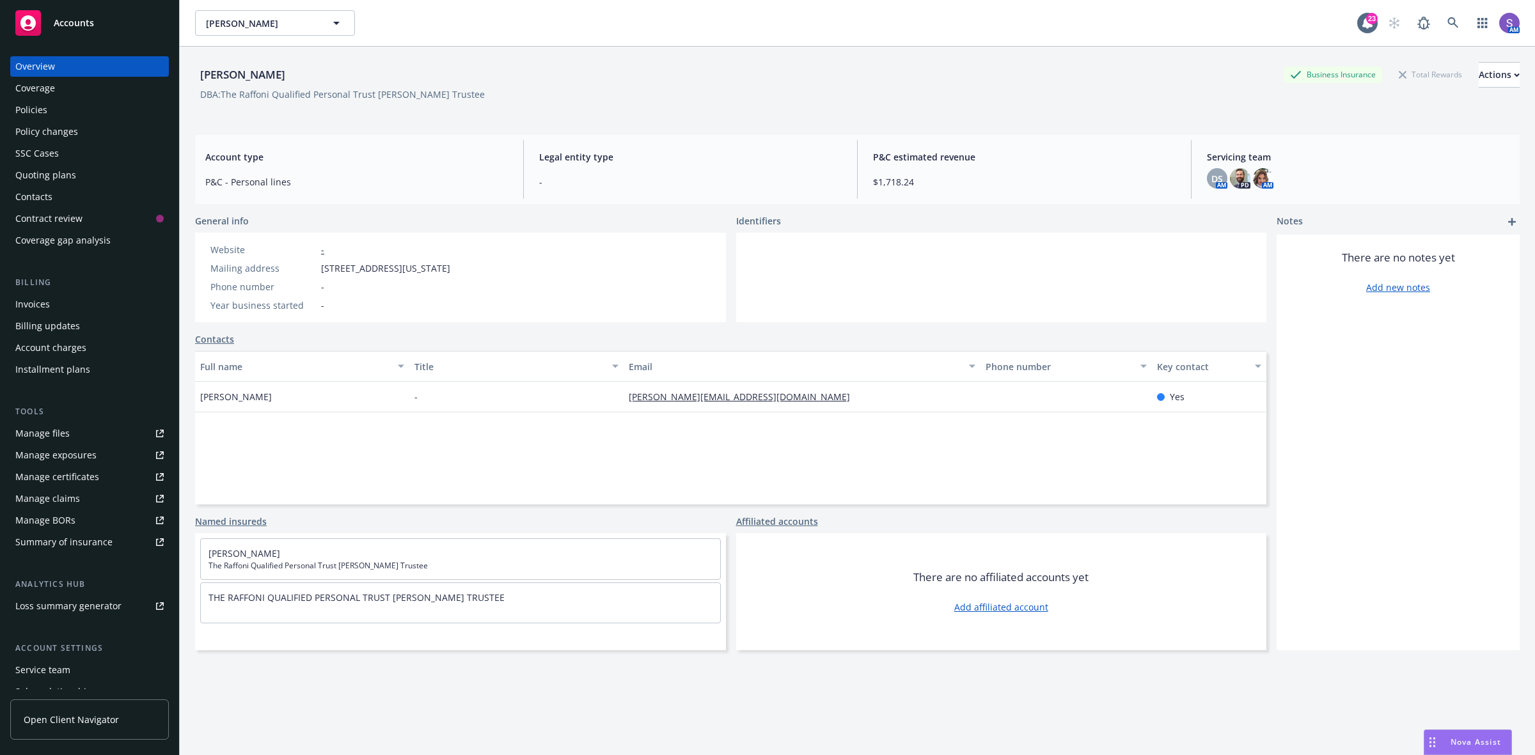
click at [40, 109] on div "Policies" at bounding box center [31, 110] width 32 height 20
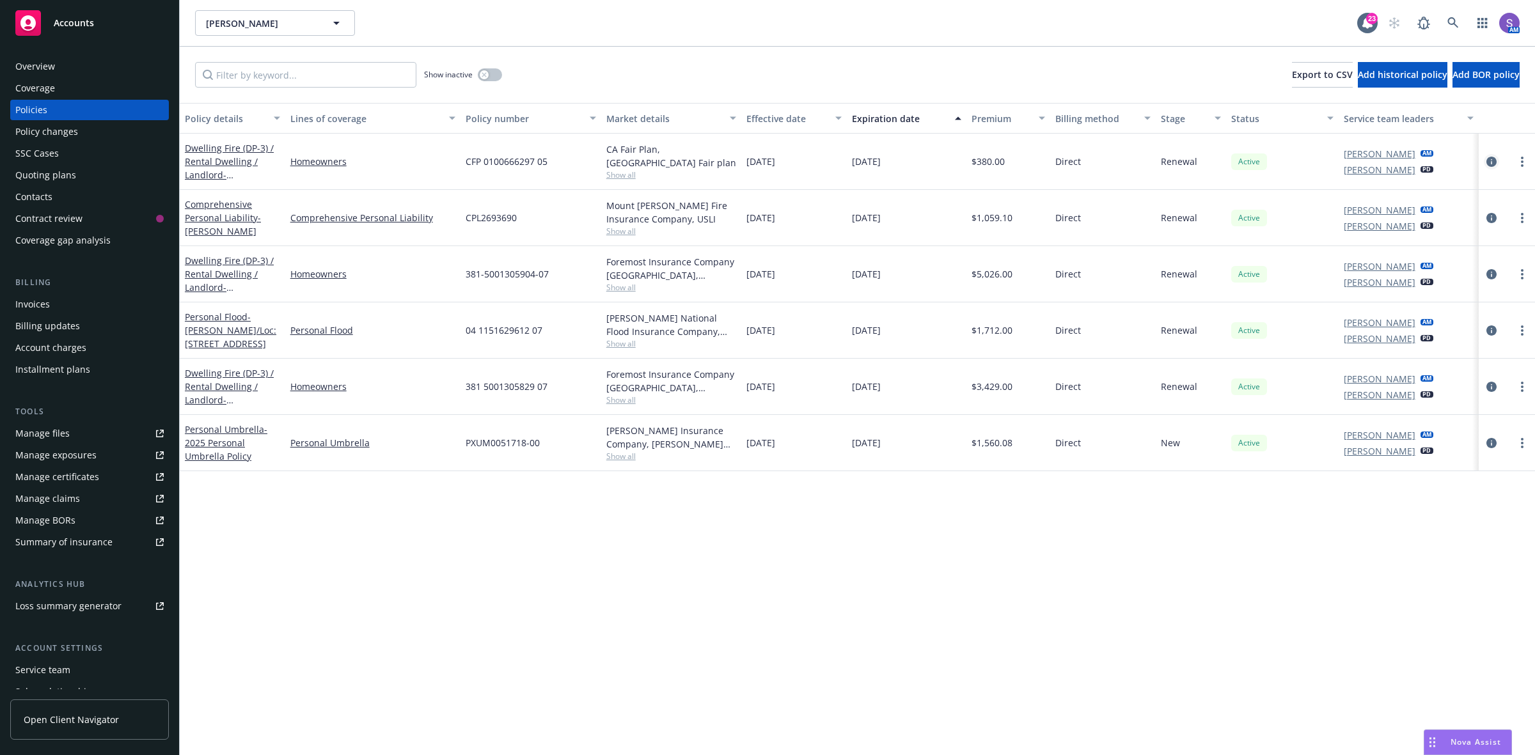
click at [1490, 160] on icon "circleInformation" at bounding box center [1491, 162] width 10 height 10
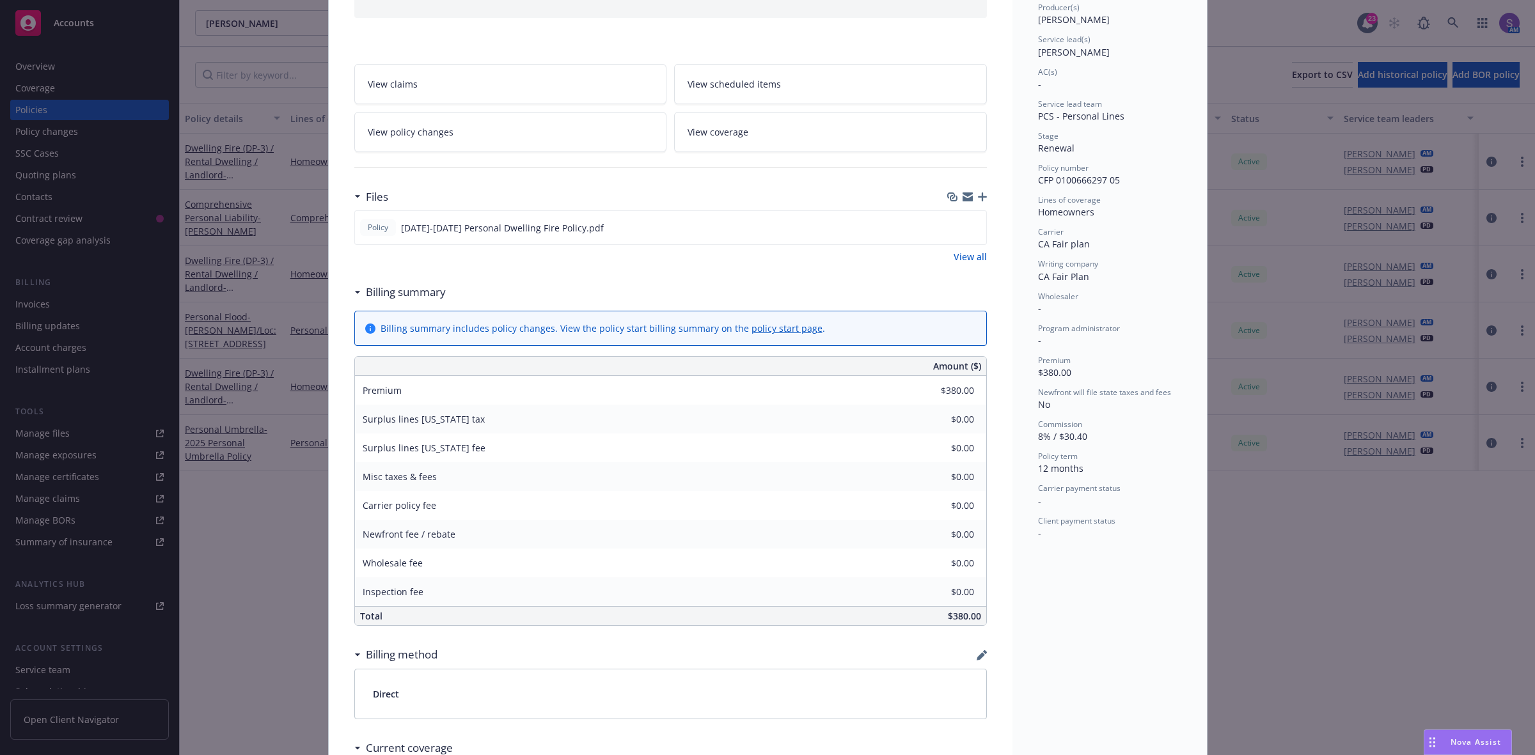
scroll to position [240, 0]
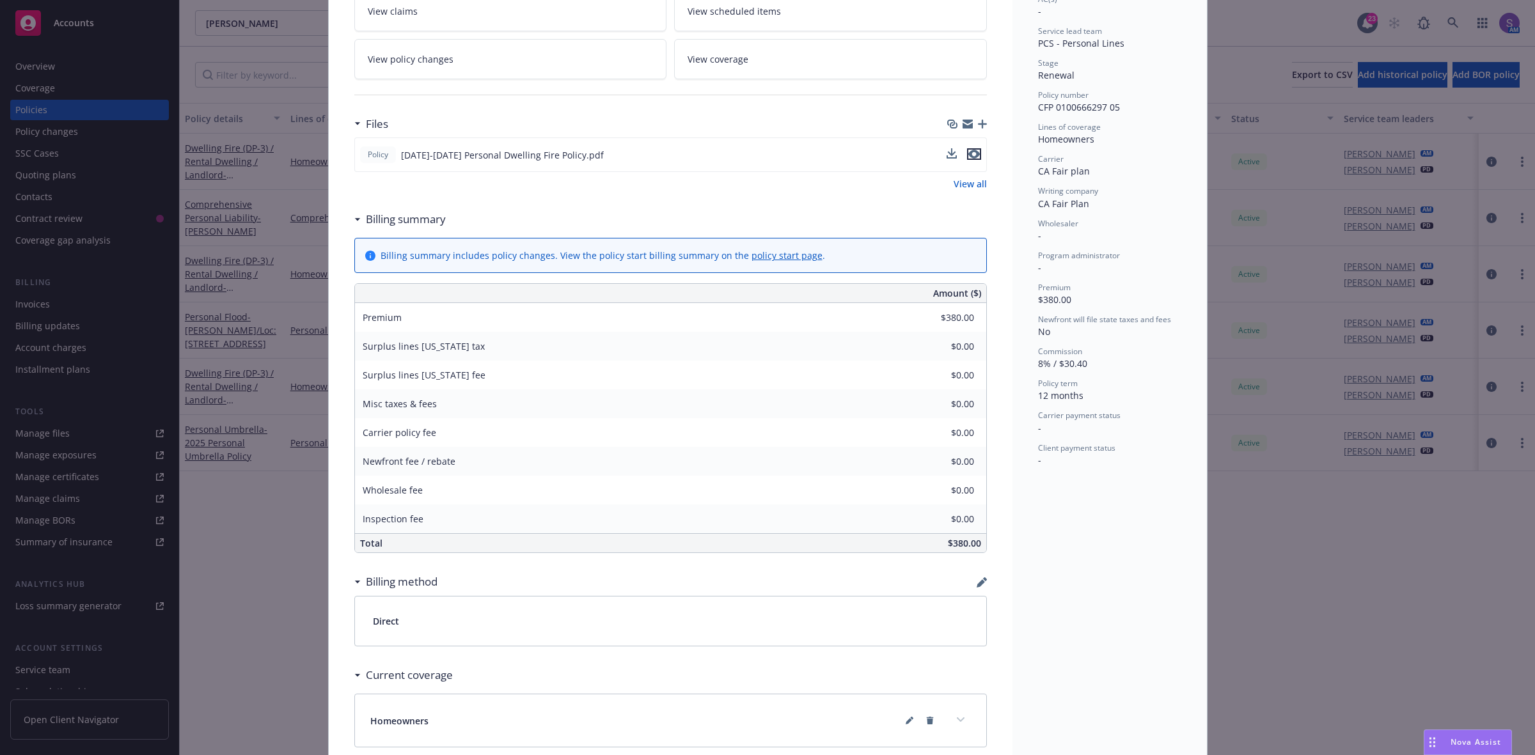
click at [971, 159] on icon "preview file" at bounding box center [974, 154] width 12 height 9
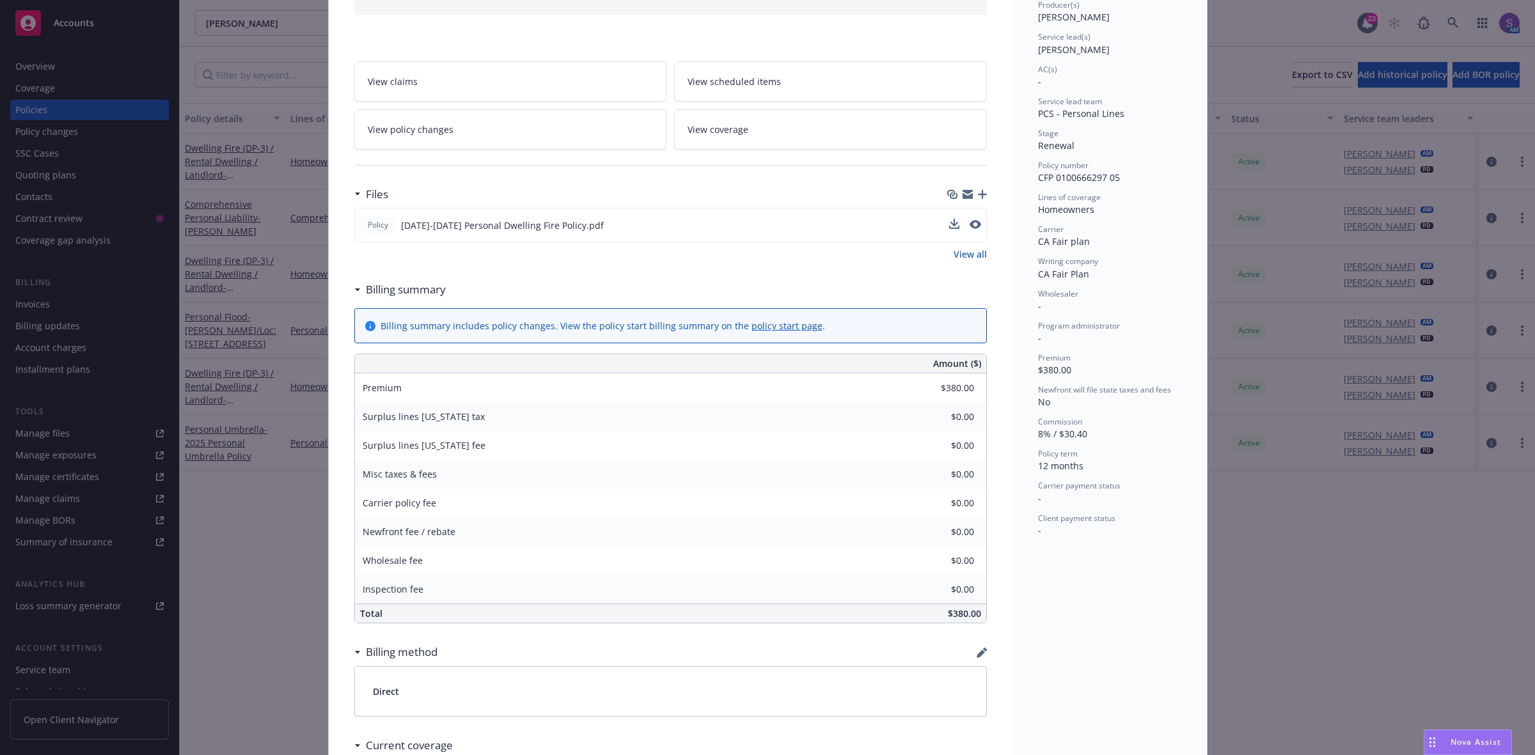
scroll to position [160, 0]
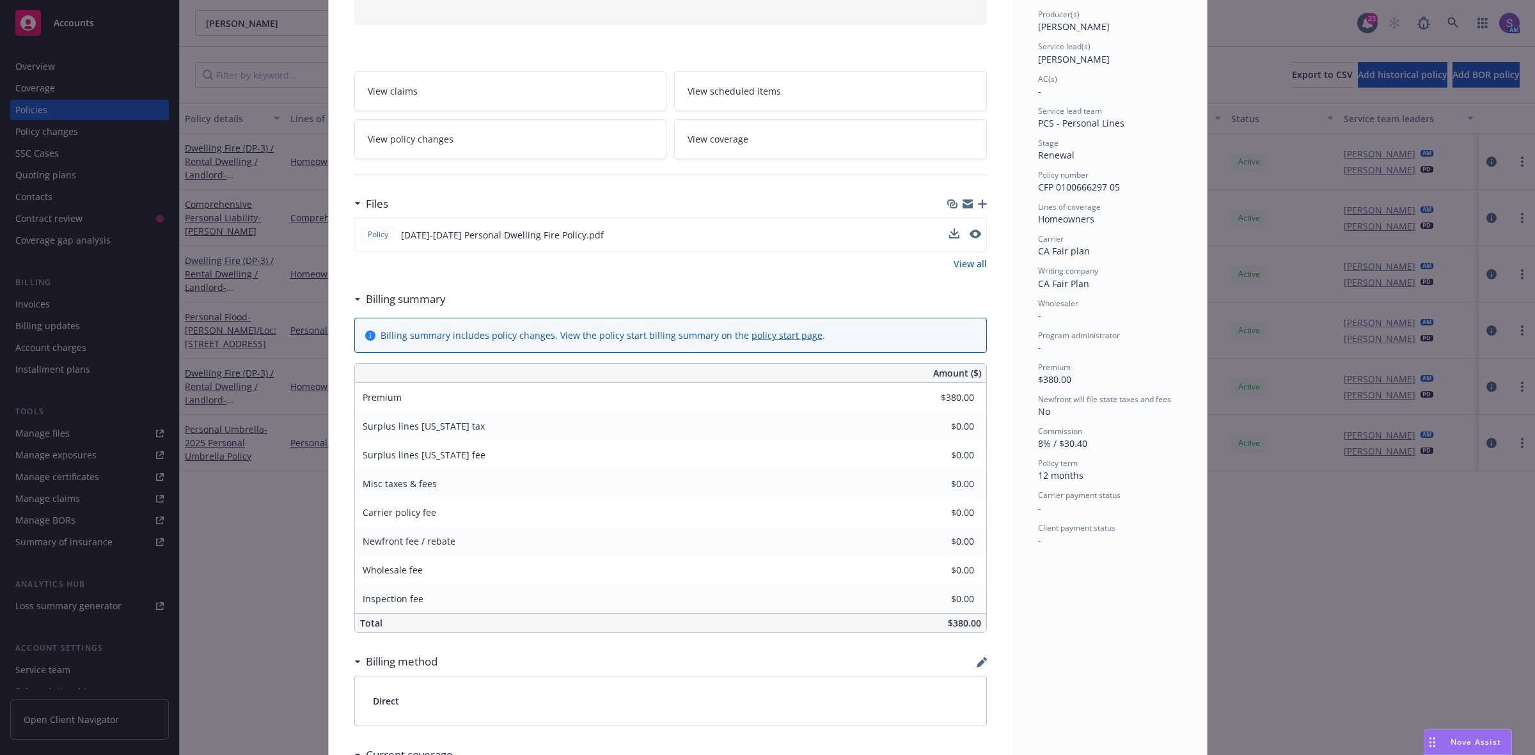
click at [820, 111] on link "View scheduled items" at bounding box center [830, 91] width 313 height 40
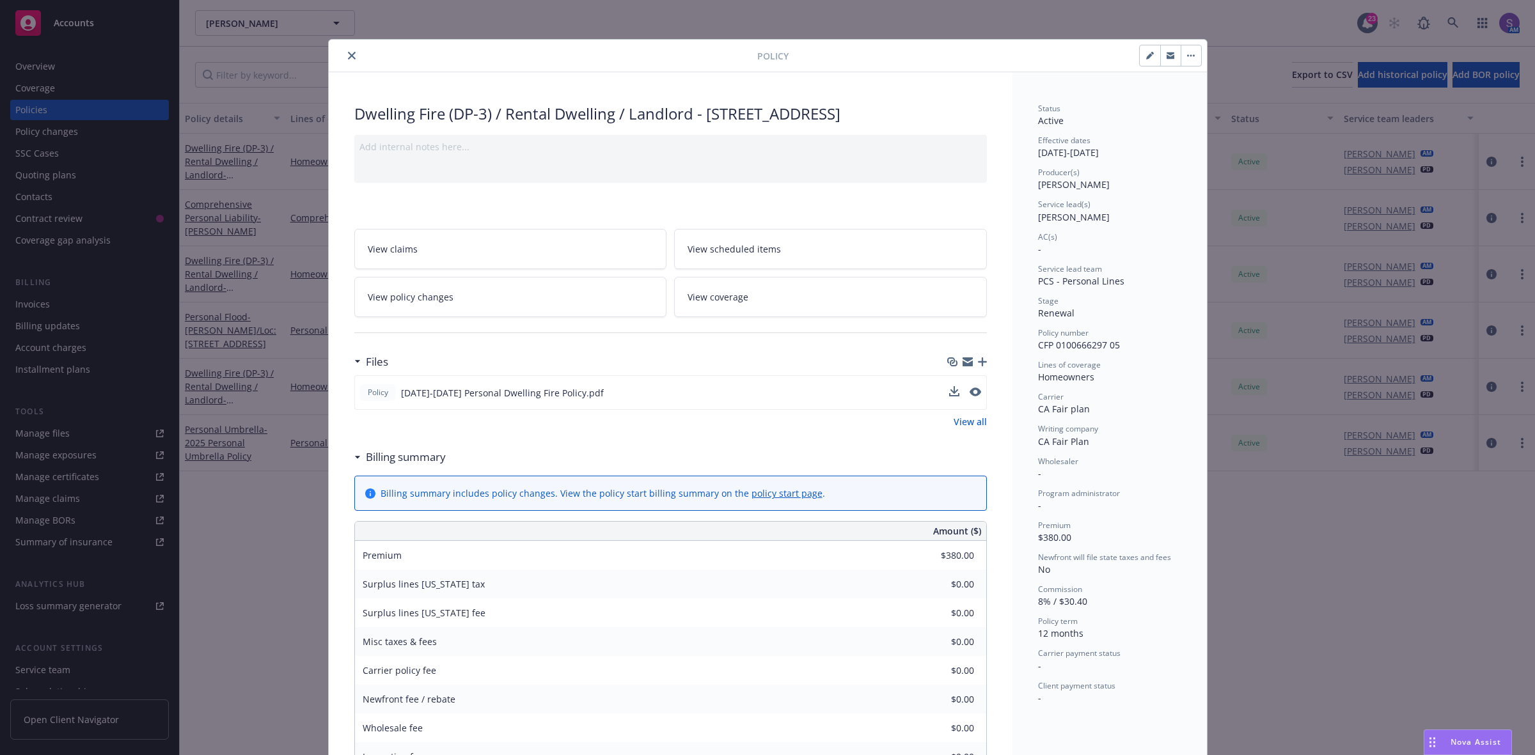
scroll to position [0, 0]
click at [348, 58] on icon "close" at bounding box center [352, 58] width 8 height 8
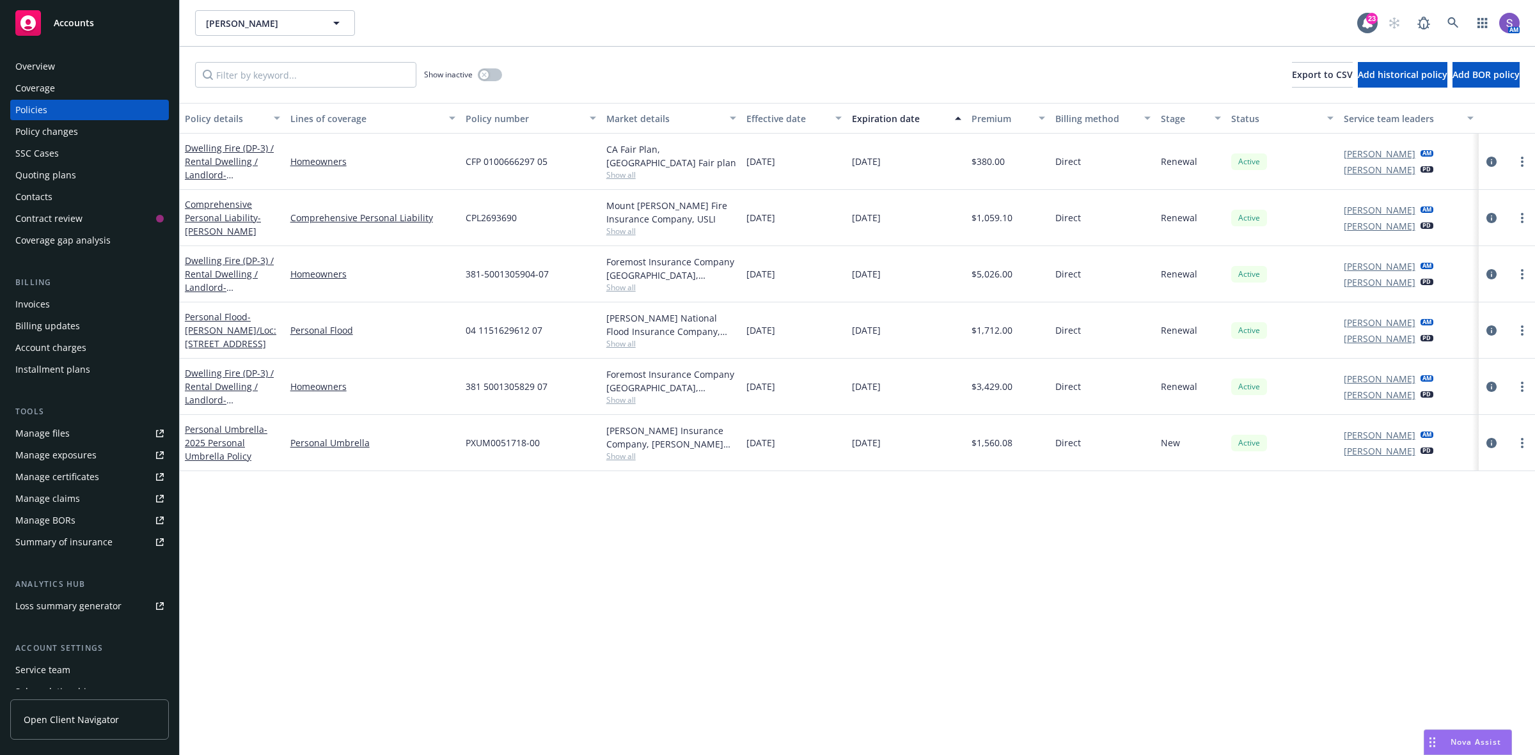
click at [45, 59] on div "Overview" at bounding box center [35, 66] width 40 height 20
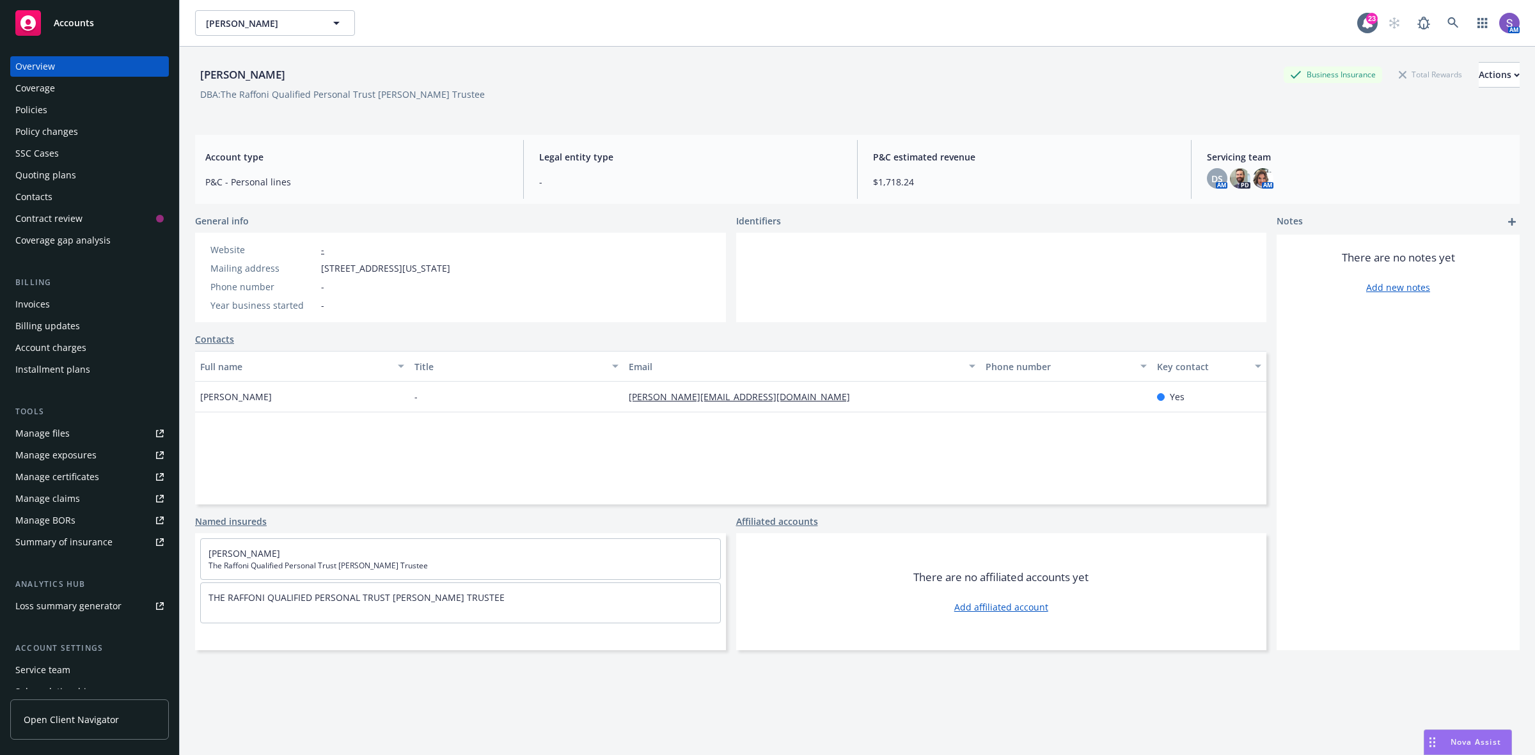
click at [64, 107] on div "Policies" at bounding box center [89, 110] width 148 height 20
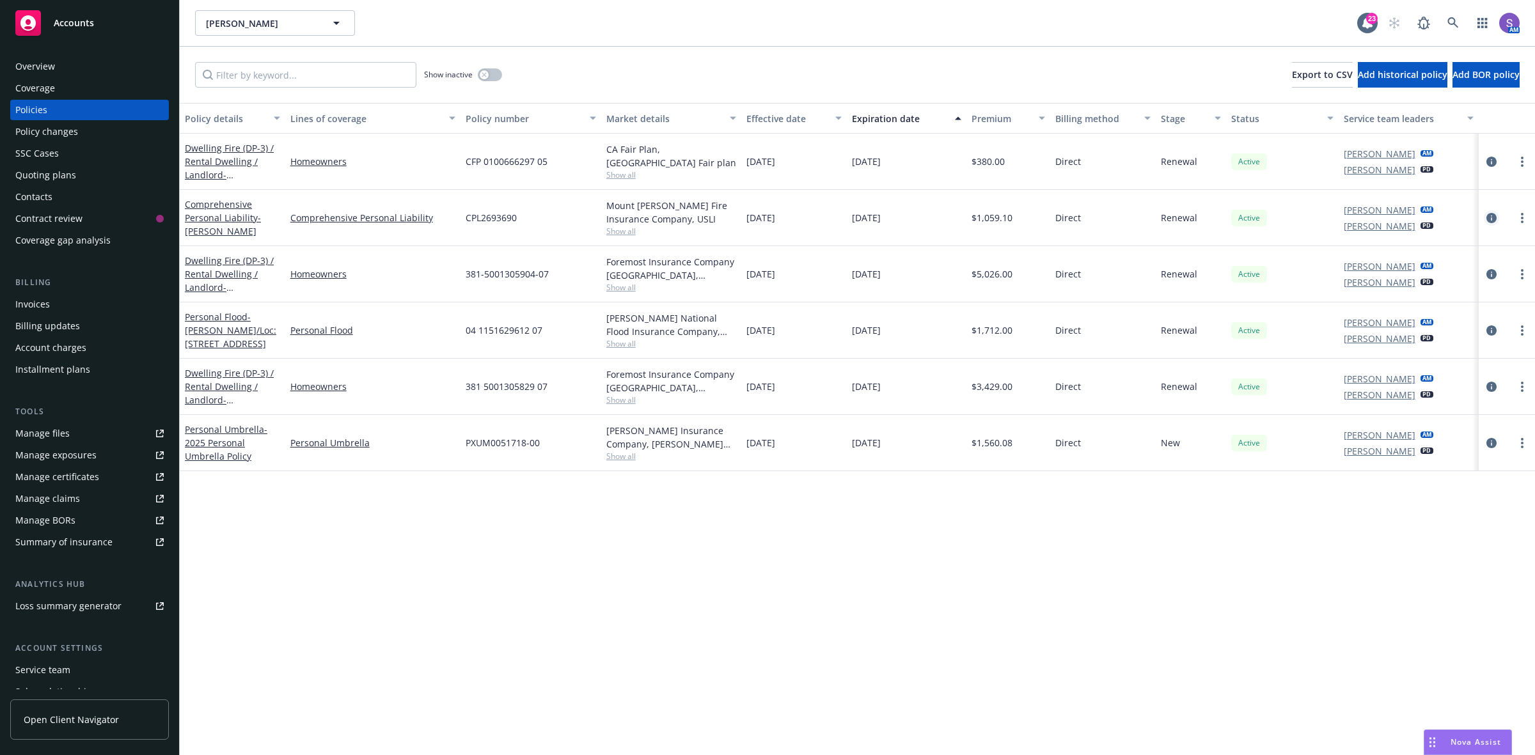
click at [1490, 218] on icon "circleInformation" at bounding box center [1491, 218] width 10 height 10
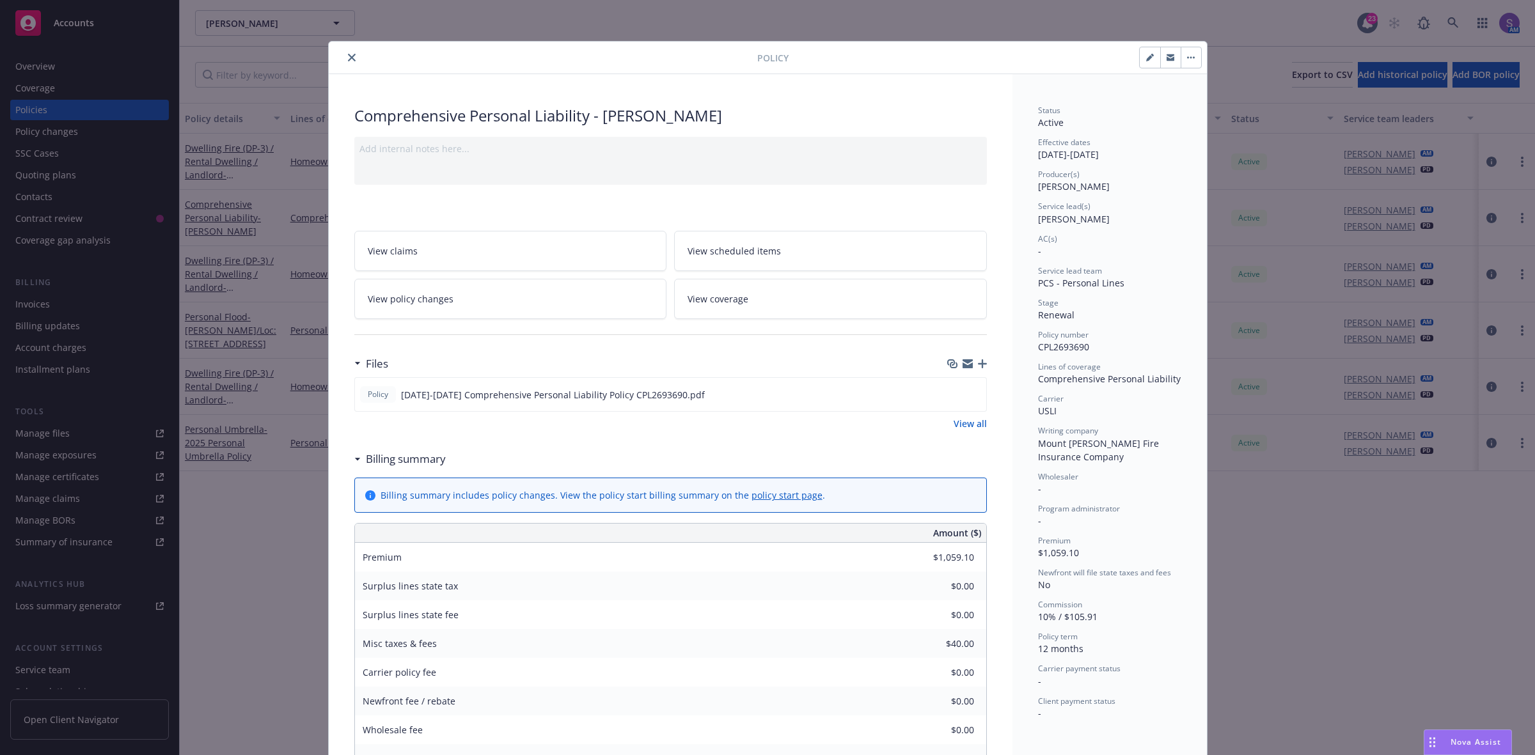
click at [790, 248] on link "View scheduled items" at bounding box center [830, 251] width 313 height 40
click at [968, 395] on icon "preview file" at bounding box center [974, 393] width 12 height 9
click at [347, 52] on button "close" at bounding box center [351, 57] width 15 height 15
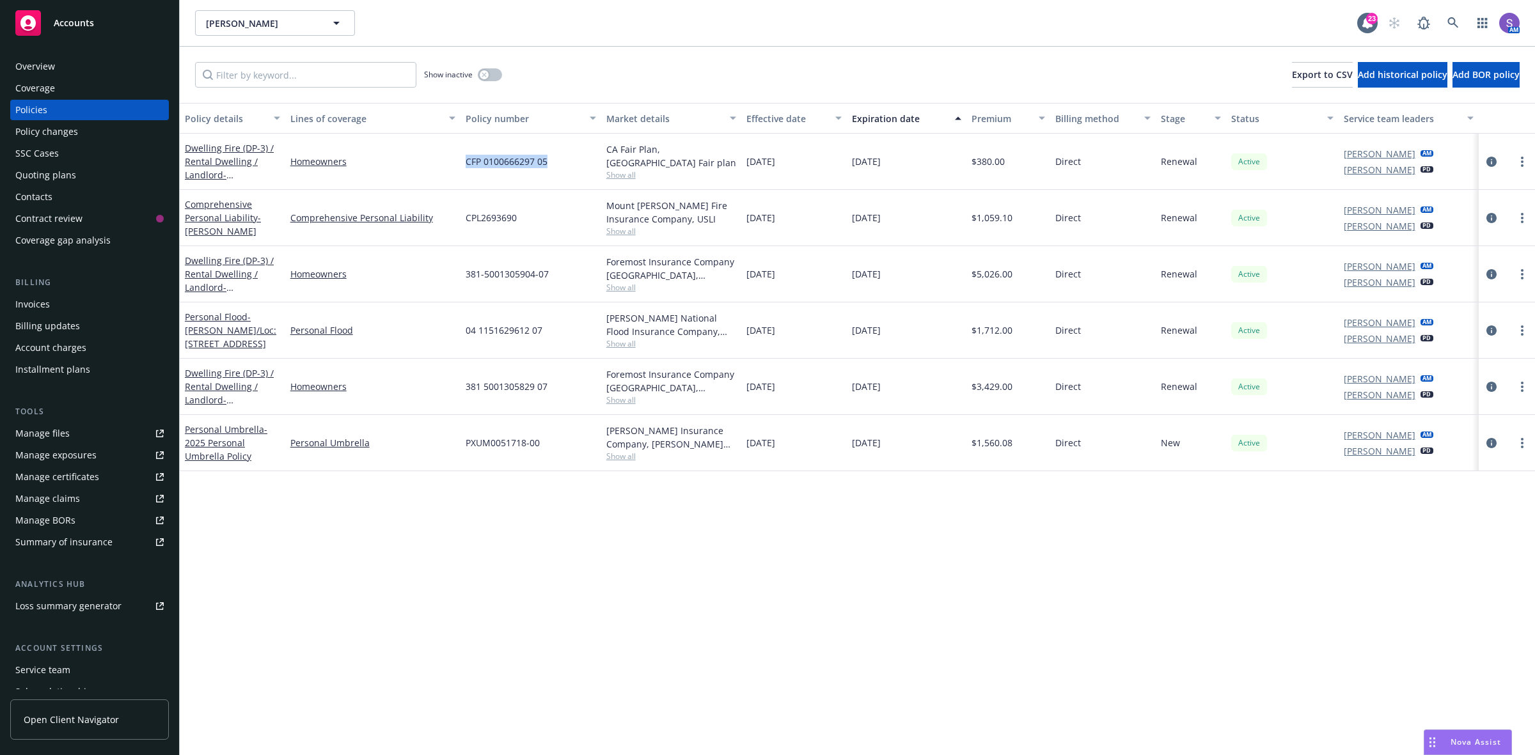
drag, startPoint x: 551, startPoint y: 168, endPoint x: 461, endPoint y: 168, distance: 89.5
click at [461, 168] on div "CFP 0100666297 05" at bounding box center [530, 162] width 141 height 56
copy span "CFP 0100666297 05"
click at [40, 65] on div "Overview" at bounding box center [35, 66] width 40 height 20
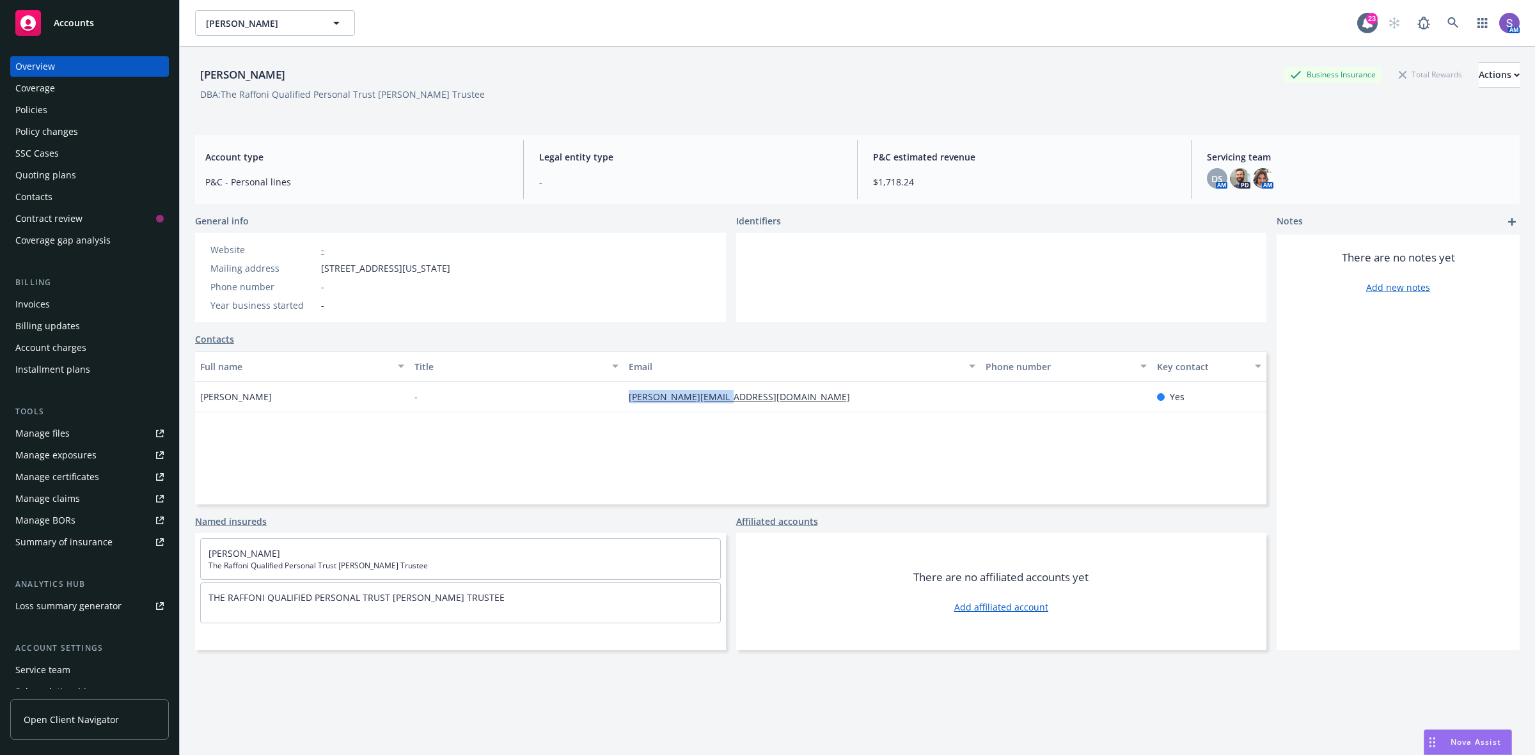
drag, startPoint x: 730, startPoint y: 403, endPoint x: 624, endPoint y: 403, distance: 105.5
click at [624, 403] on div "peter@athenaintl.com" at bounding box center [801, 397] width 357 height 31
copy link "peter@athenaintl.com"
click at [29, 109] on div "Policies" at bounding box center [31, 110] width 32 height 20
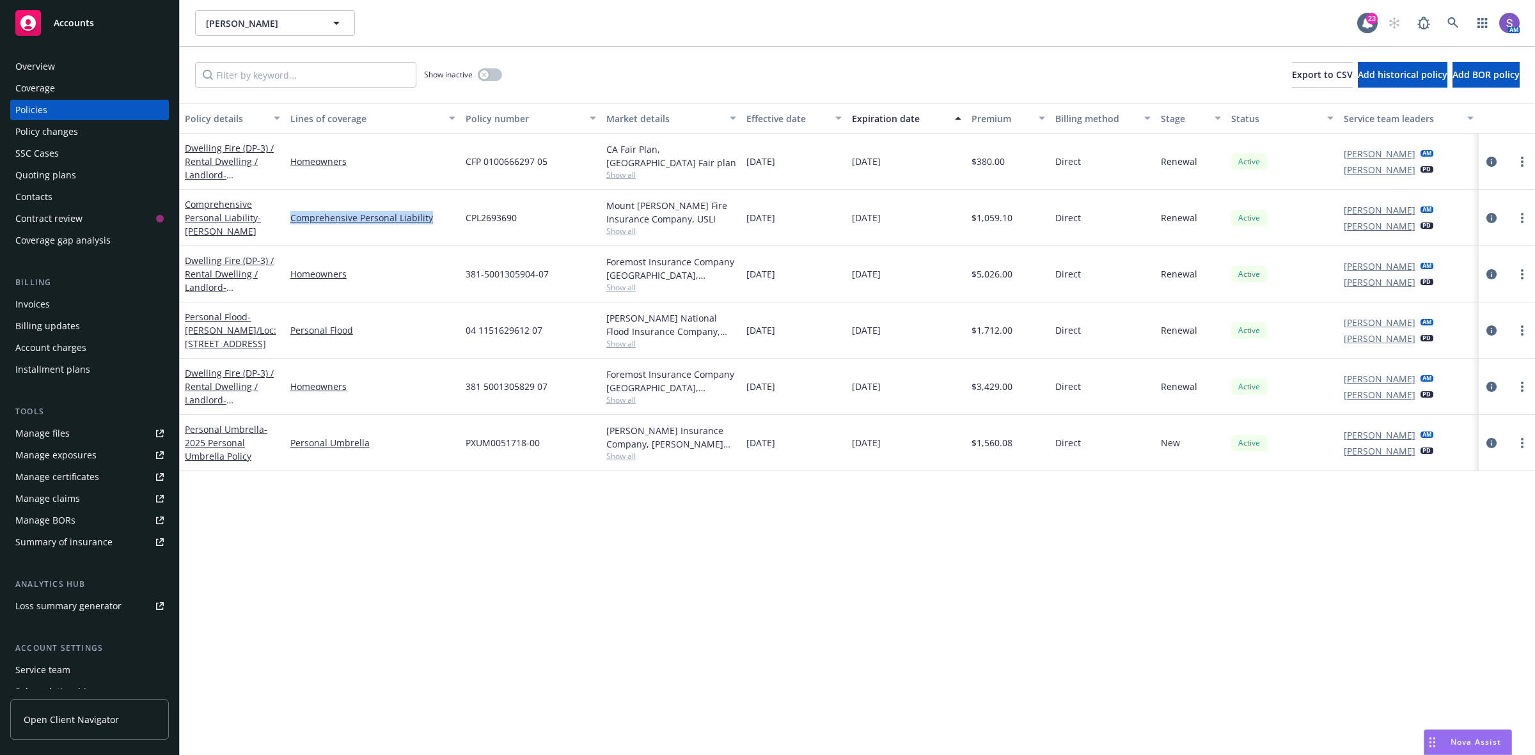
drag, startPoint x: 437, startPoint y: 217, endPoint x: 286, endPoint y: 217, distance: 150.9
click at [286, 217] on div "Comprehensive Personal Liability" at bounding box center [372, 218] width 175 height 56
copy link "Comprehensive Personal Liability"
drag, startPoint x: 524, startPoint y: 221, endPoint x: 465, endPoint y: 221, distance: 59.5
click at [465, 221] on div "CPL2693690" at bounding box center [530, 218] width 141 height 56
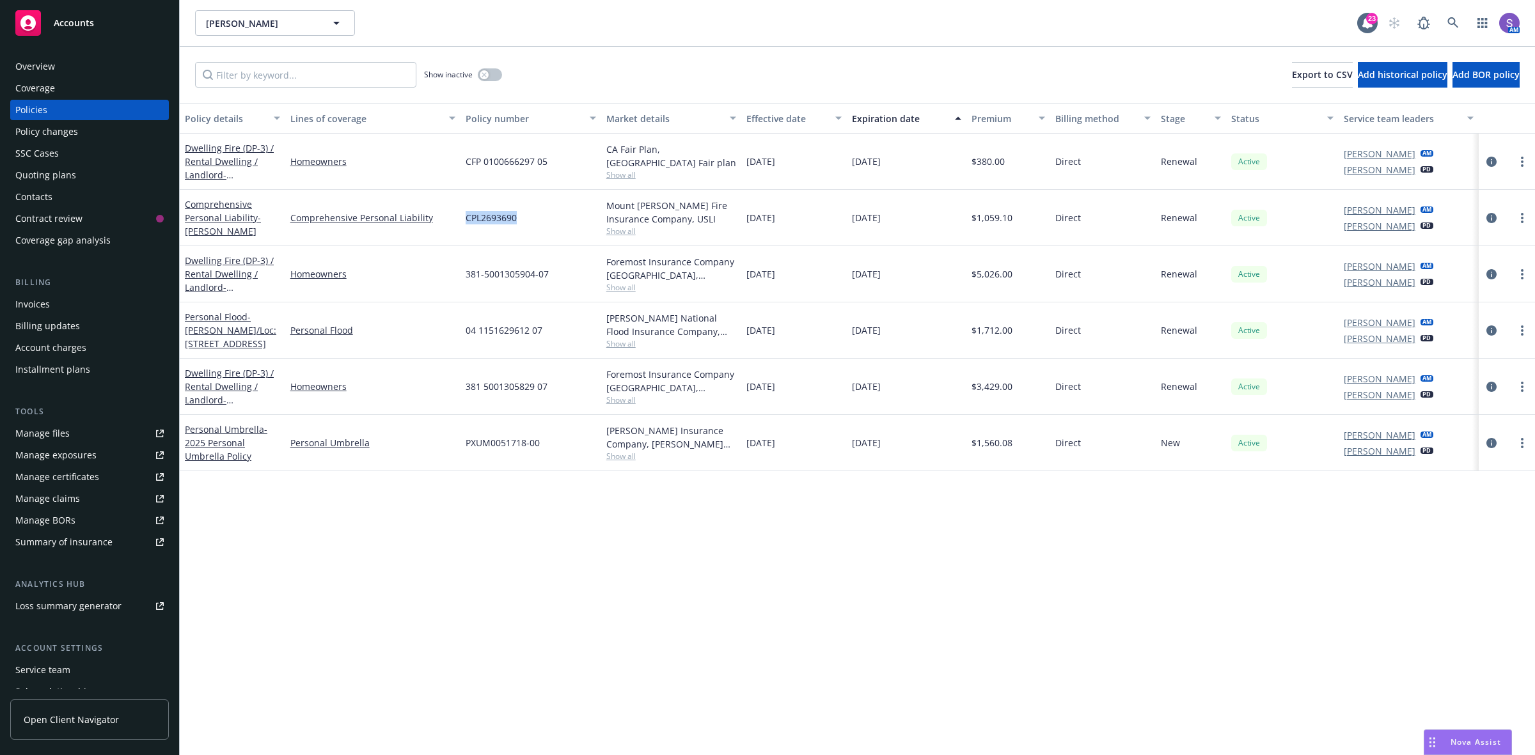
copy span "CPL2693690"
click at [18, 61] on div "Overview" at bounding box center [35, 66] width 40 height 20
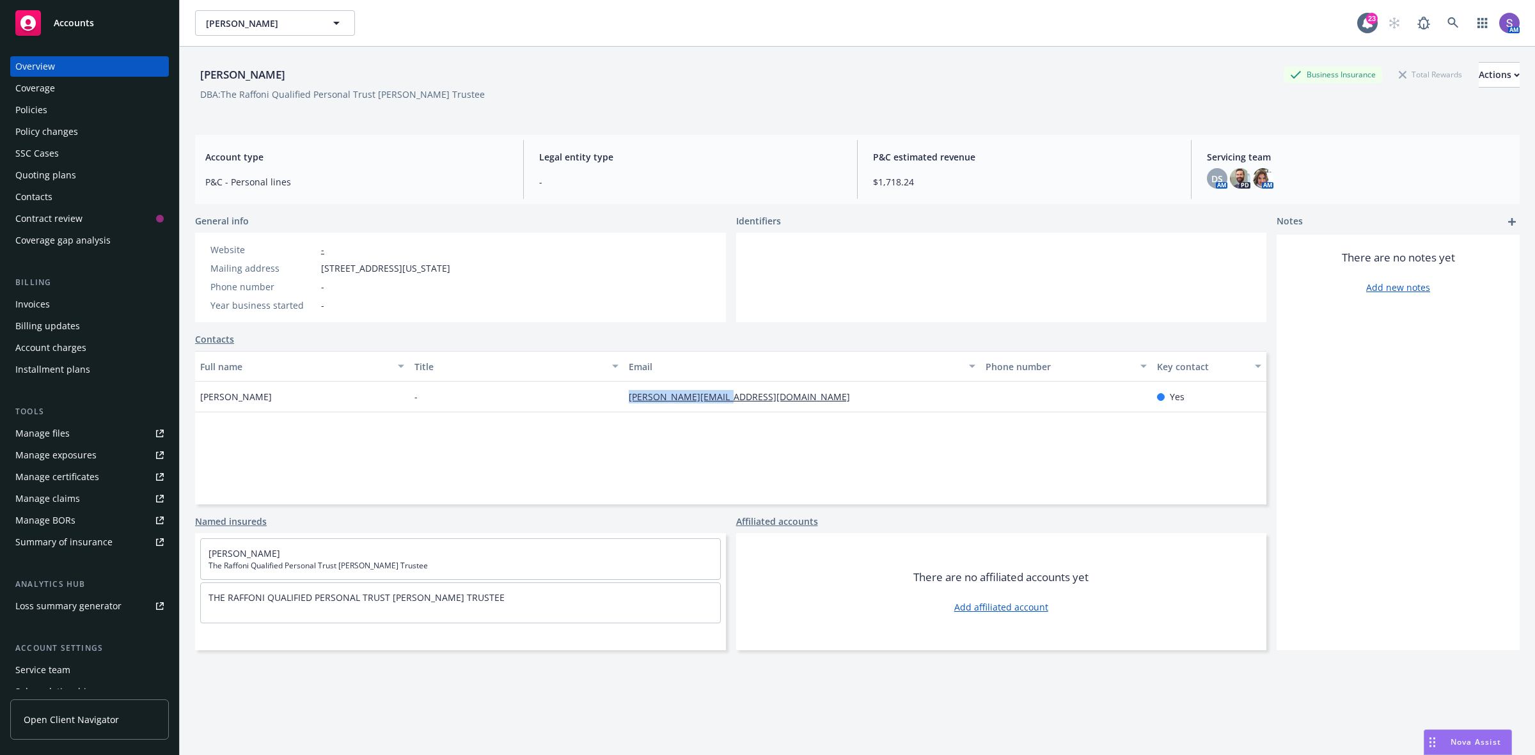
drag, startPoint x: 742, startPoint y: 406, endPoint x: 605, endPoint y: 400, distance: 136.9
click at [603, 400] on div "Peter Guyer - peter@athenaintl.com Yes" at bounding box center [730, 397] width 1071 height 31
copy div "peter@athenaintl.com"
click at [42, 109] on div "Policies" at bounding box center [31, 110] width 32 height 20
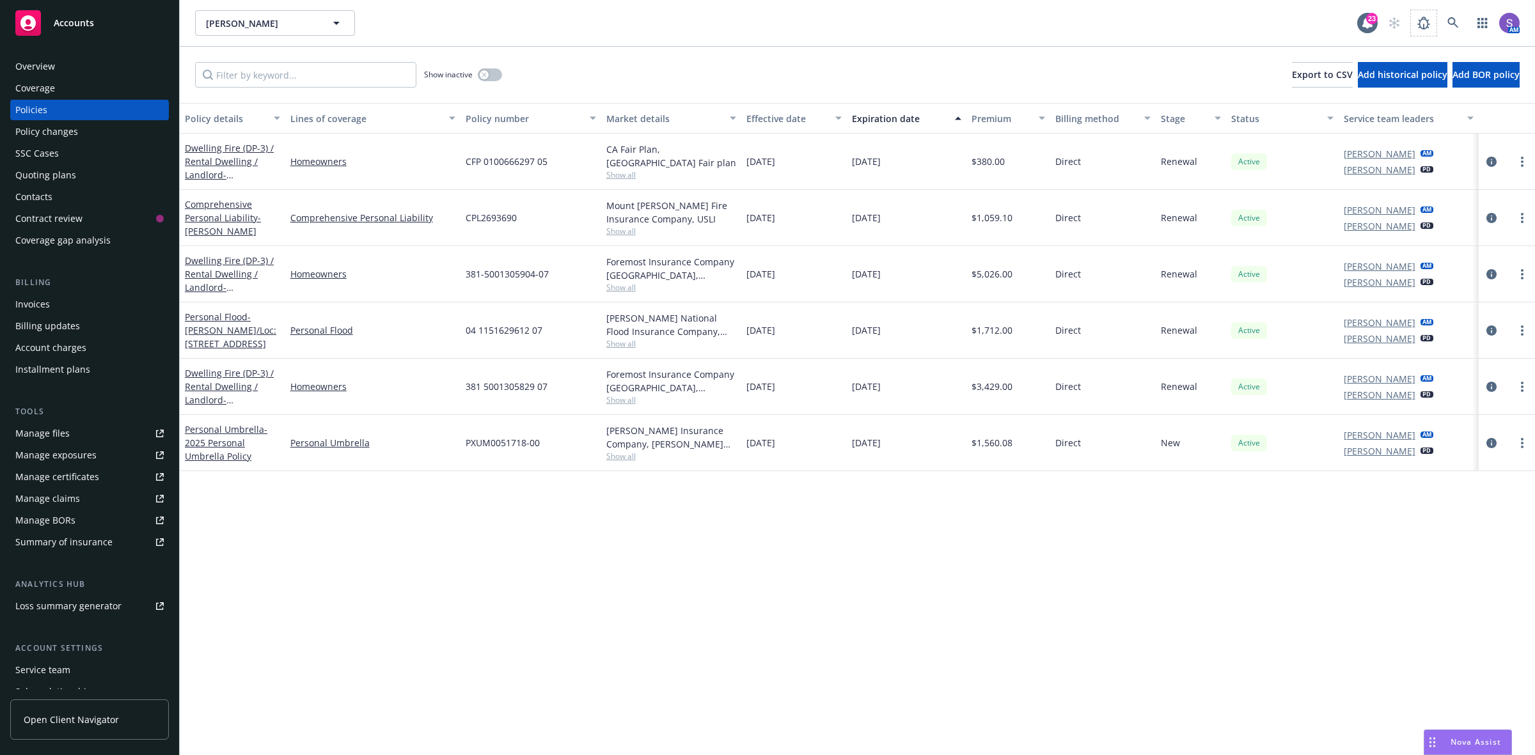
click at [1434, 13] on span at bounding box center [1423, 23] width 26 height 26
click at [1461, 22] on link at bounding box center [1453, 23] width 26 height 26
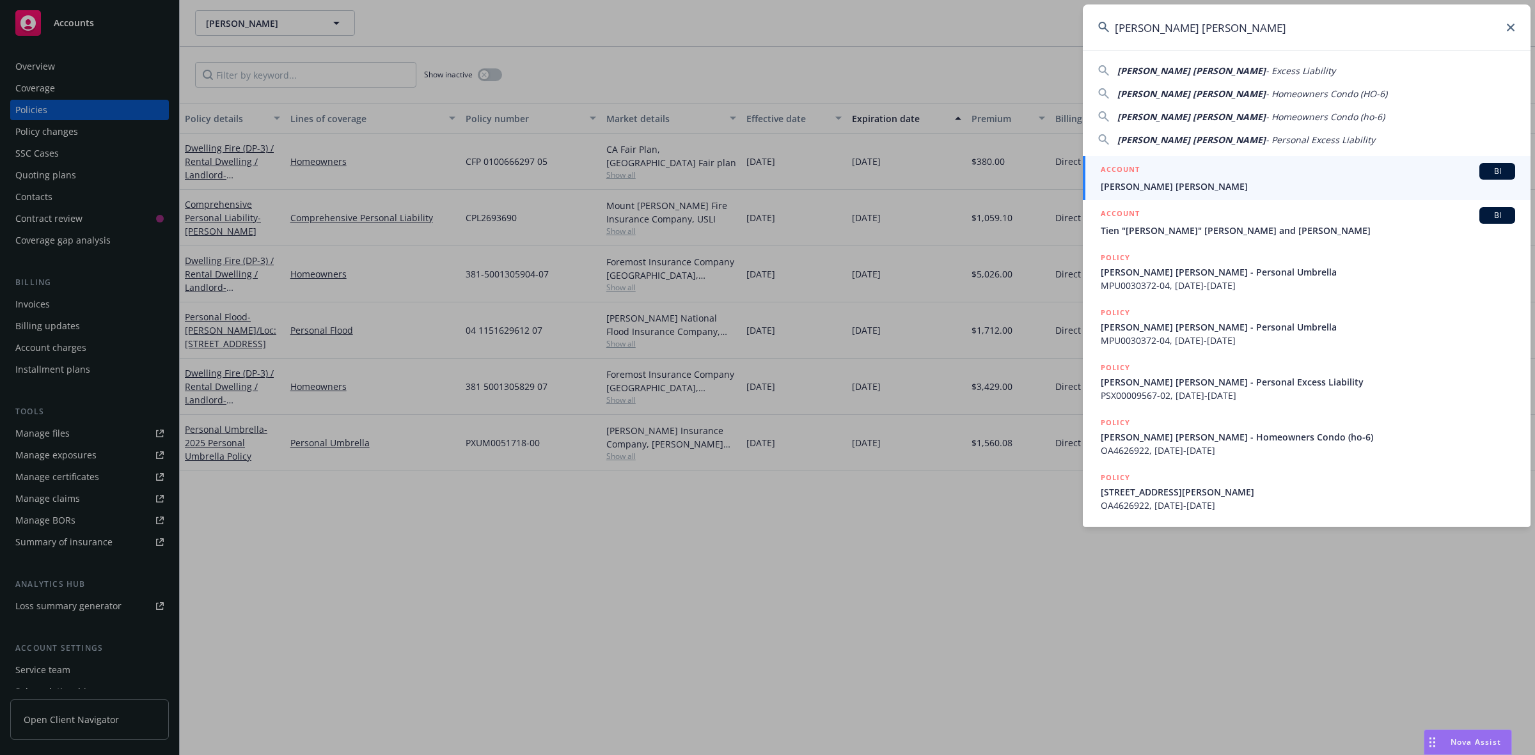
type input "Tien Anh Nguyen"
click at [1190, 169] on div "ACCOUNT BI" at bounding box center [1307, 171] width 414 height 17
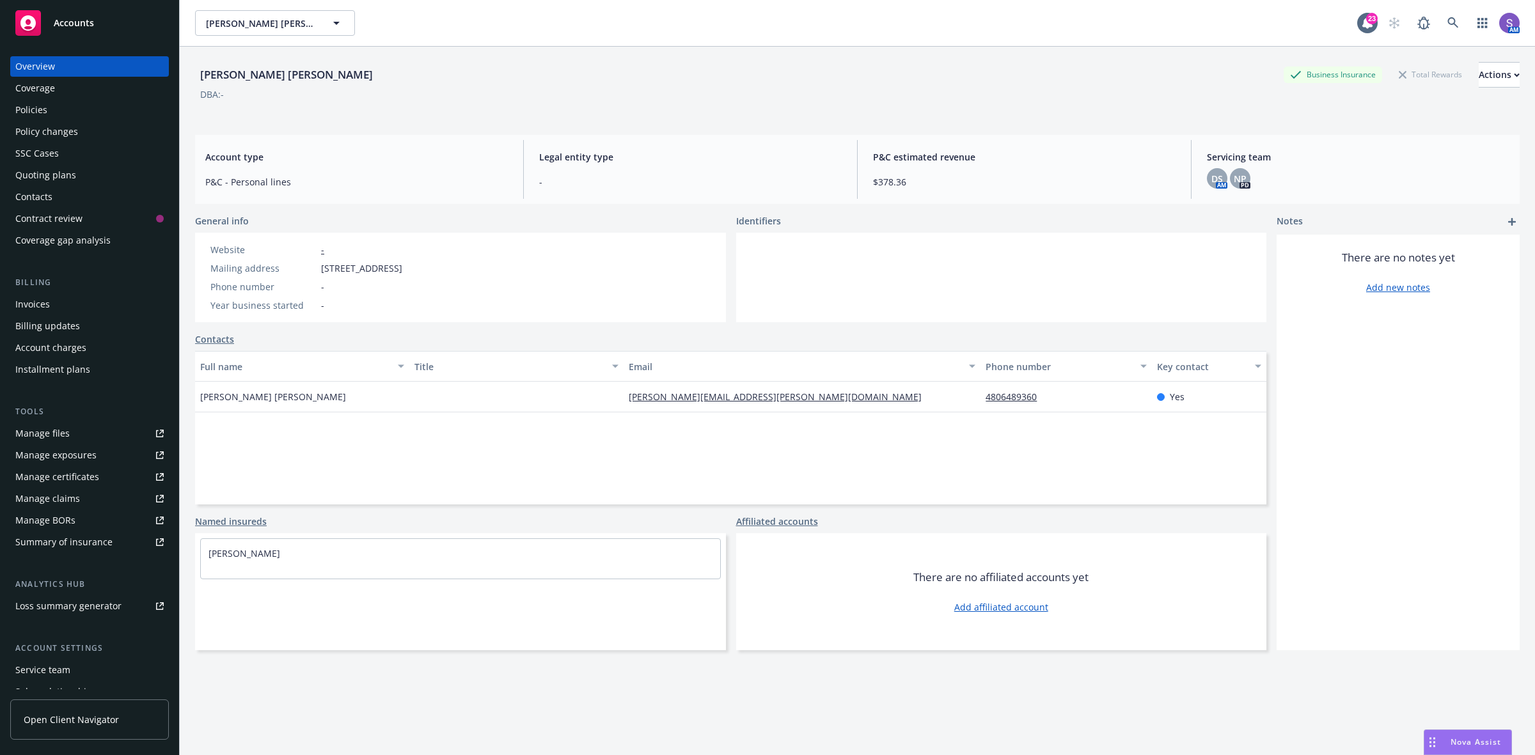
click at [46, 111] on div "Policies" at bounding box center [31, 110] width 32 height 20
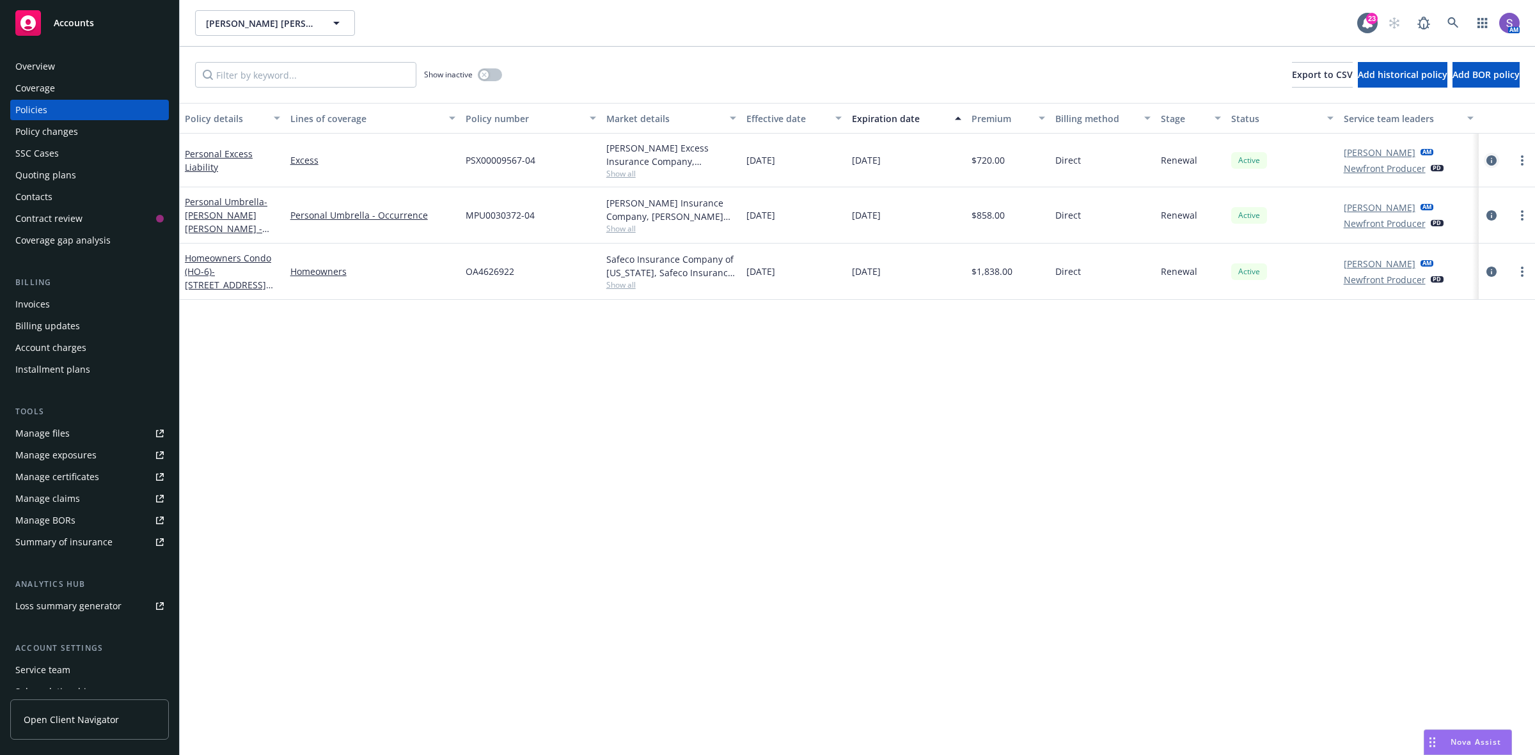
click at [1488, 160] on icon "circleInformation" at bounding box center [1491, 160] width 10 height 10
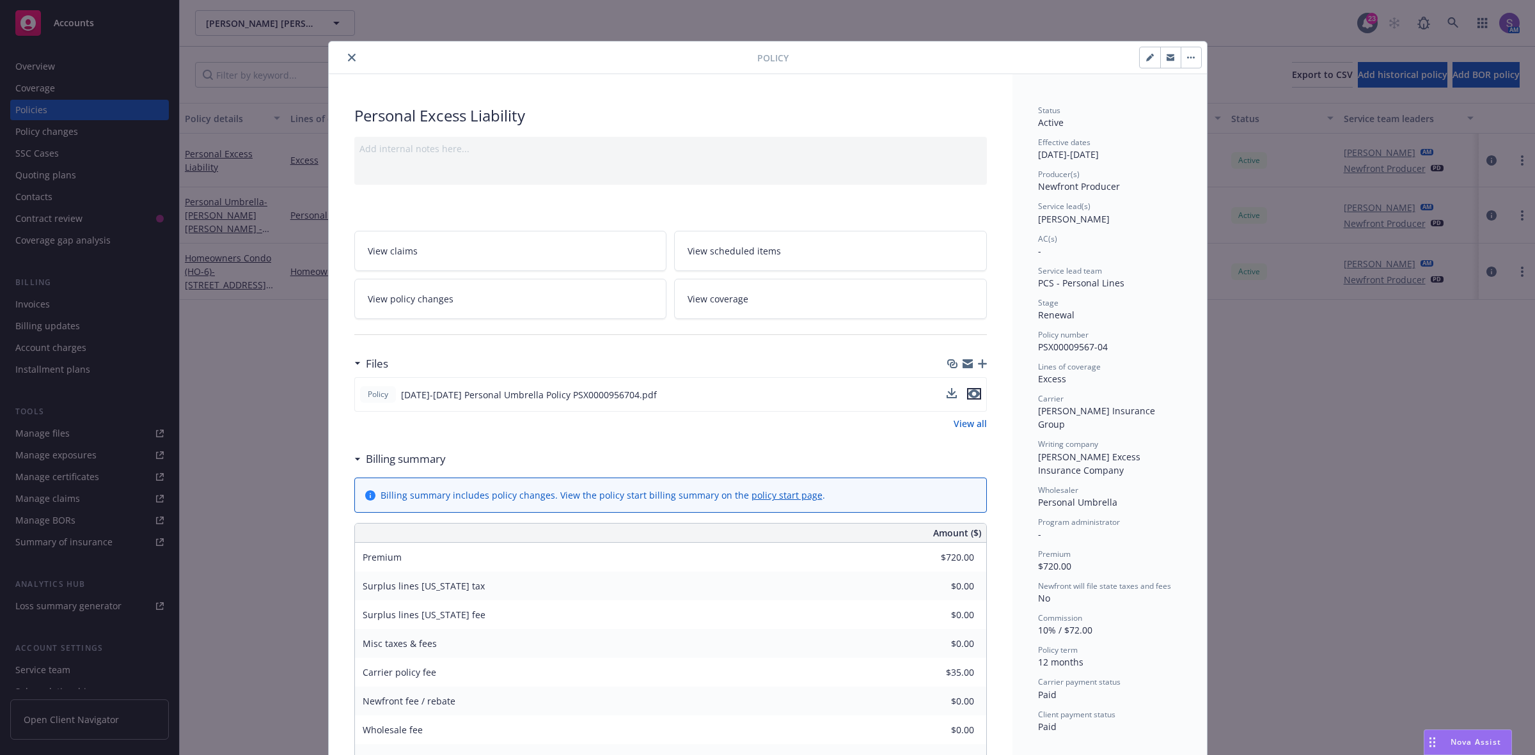
click at [969, 395] on icon "preview file" at bounding box center [974, 393] width 12 height 9
click at [822, 248] on link "View scheduled items" at bounding box center [830, 251] width 313 height 40
click at [348, 59] on icon "close" at bounding box center [352, 58] width 8 height 8
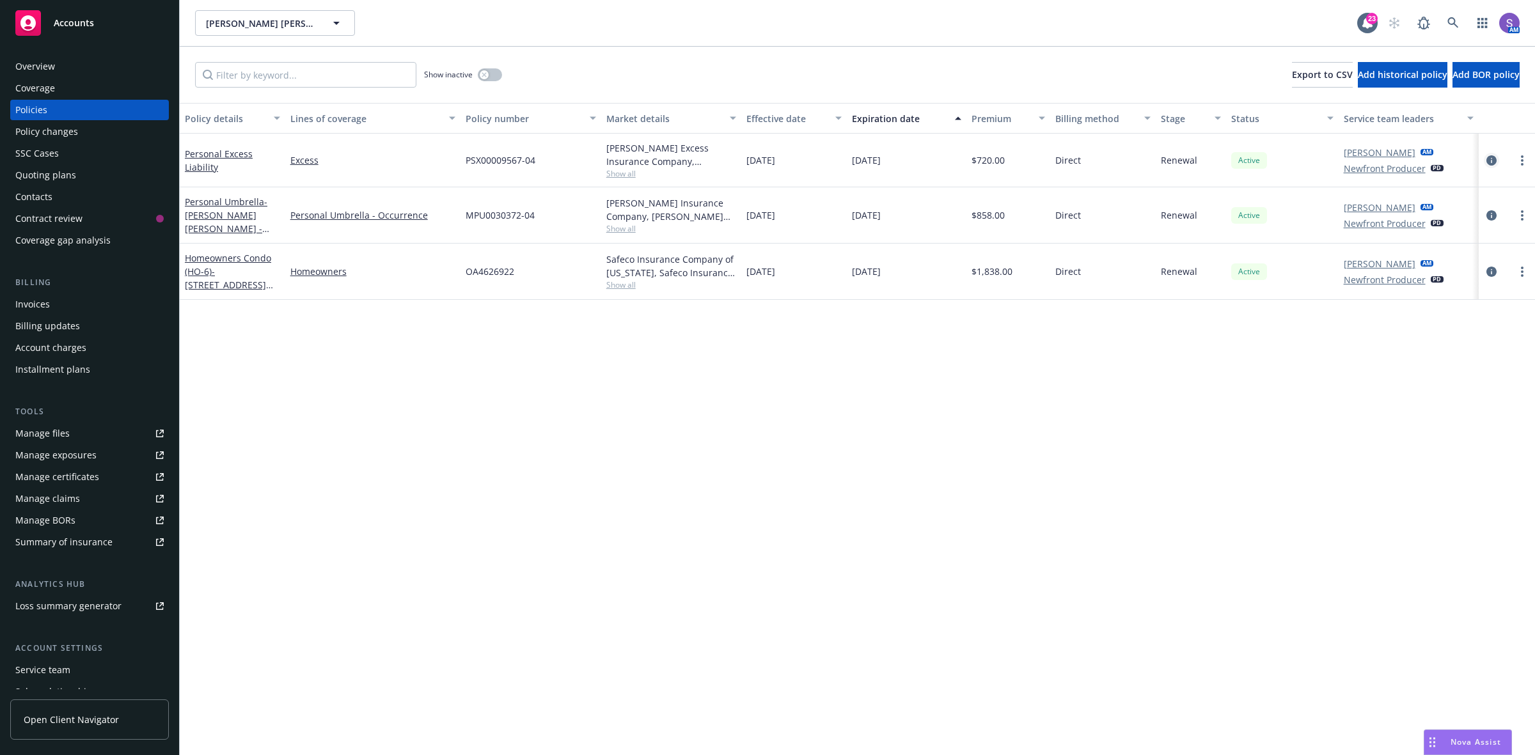
click at [1487, 161] on icon "circleInformation" at bounding box center [1491, 160] width 10 height 10
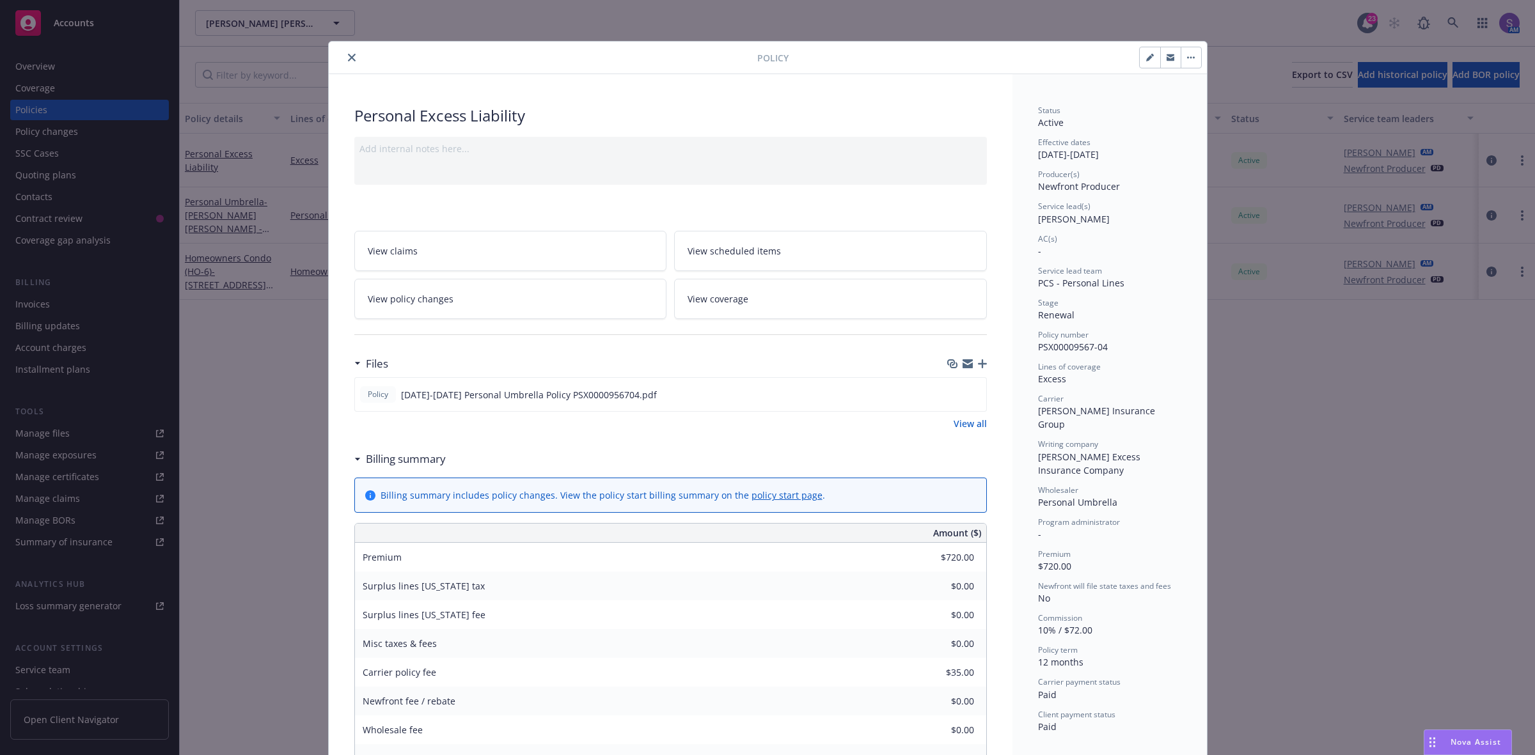
scroll to position [38, 0]
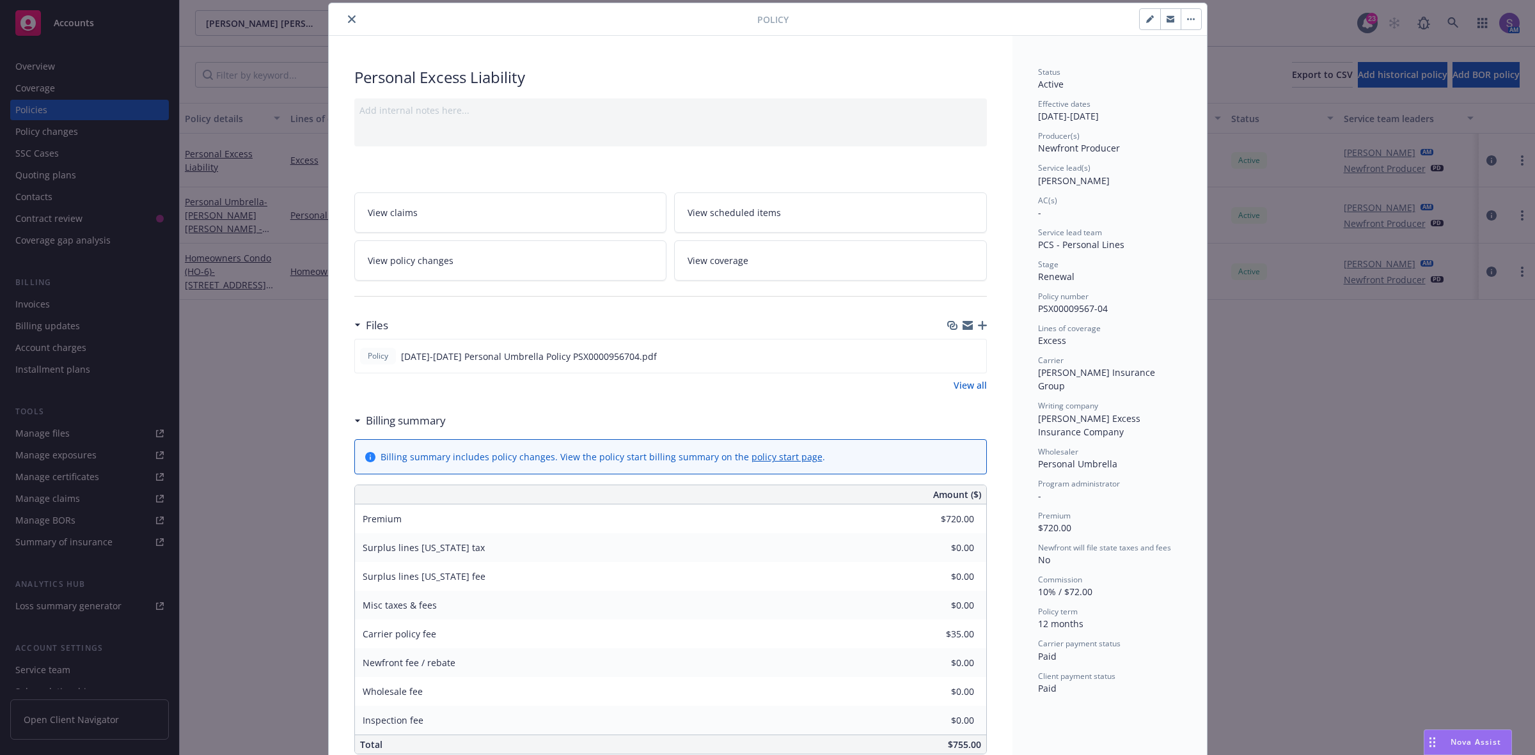
click at [348, 19] on icon "close" at bounding box center [352, 19] width 8 height 8
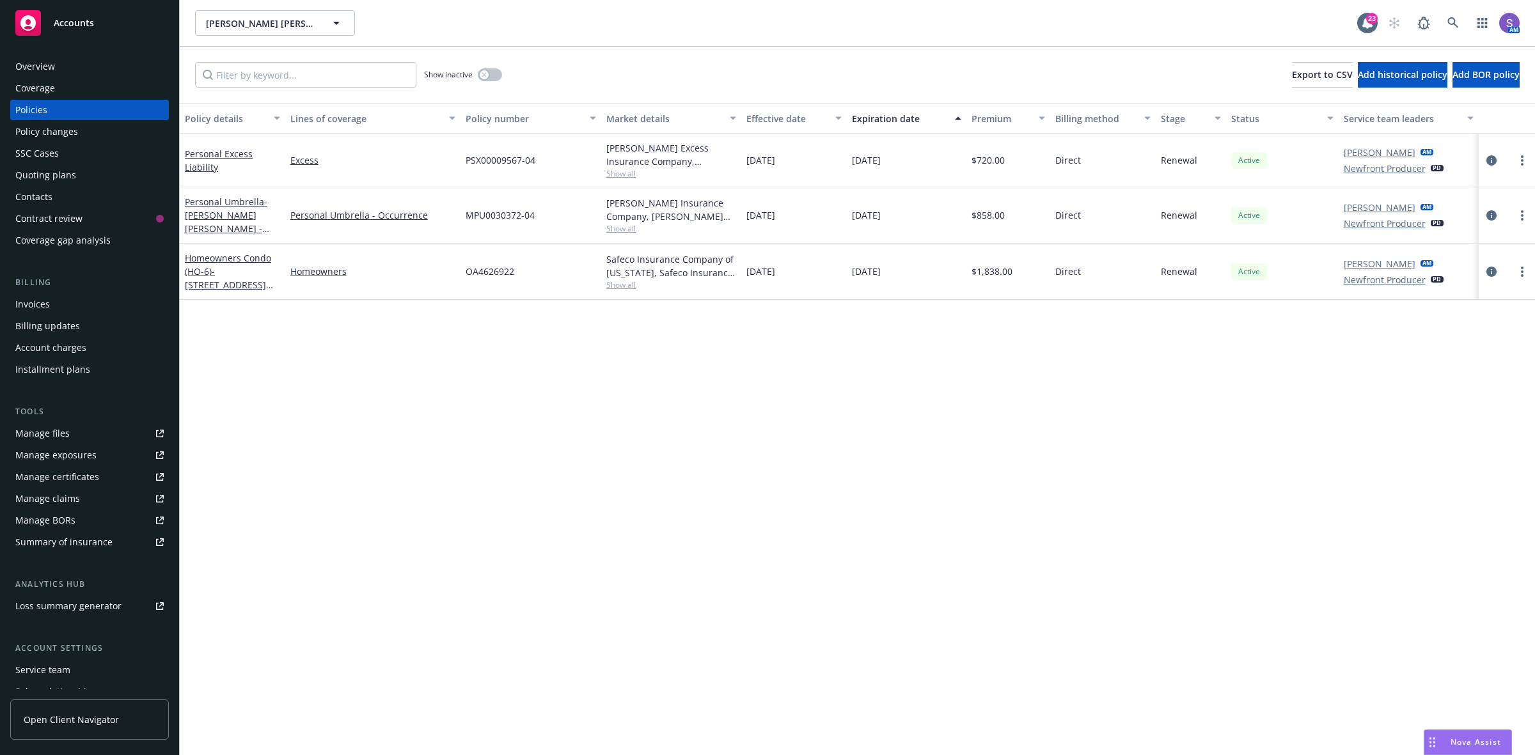
click at [53, 59] on div "Overview" at bounding box center [89, 66] width 148 height 20
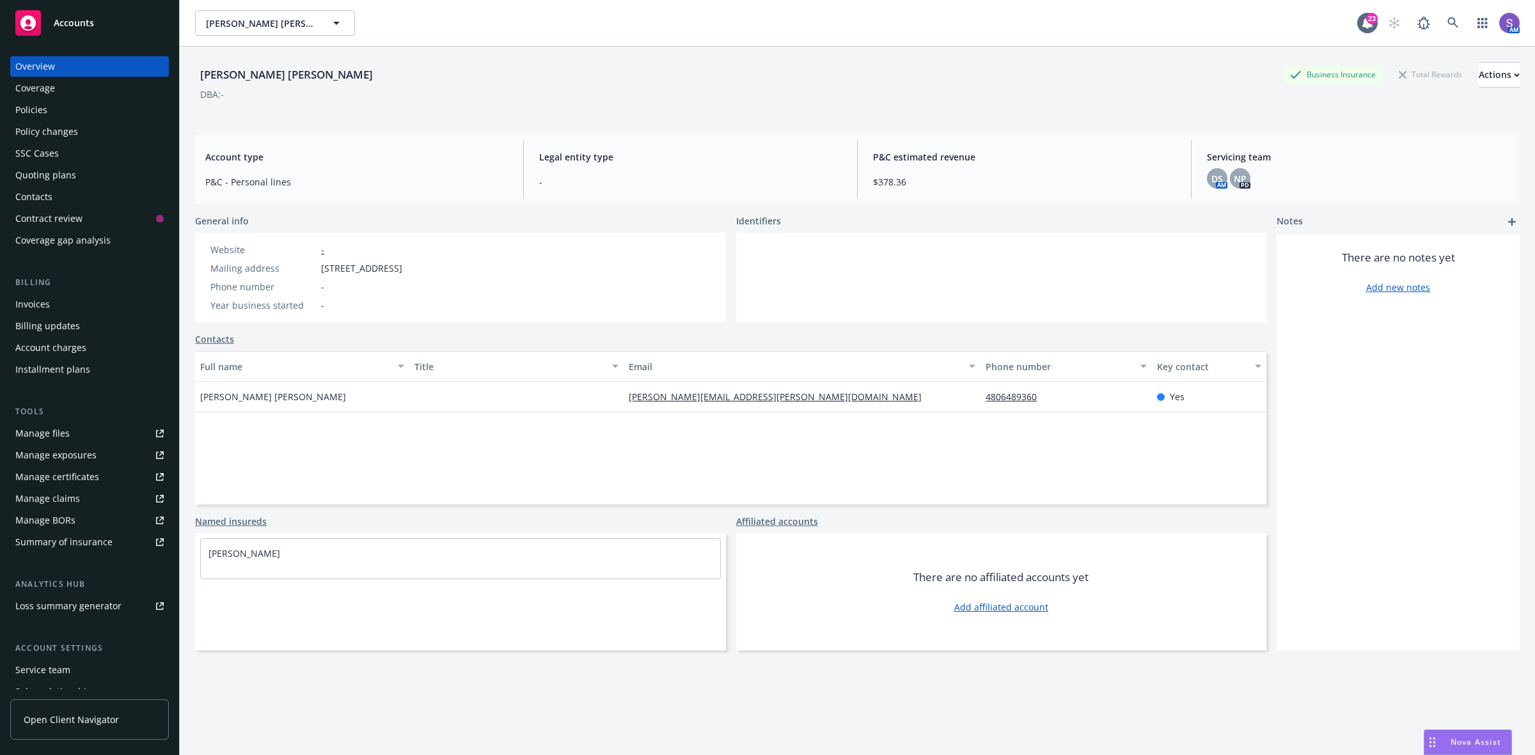
drag, startPoint x: 515, startPoint y: 269, endPoint x: 318, endPoint y: 269, distance: 196.9
click at [318, 269] on div "Website - Mailing address 9609 Twin Rivers Ct, Las Vegas, NV, 89139 Phone numbe…" at bounding box center [460, 278] width 531 height 90
copy span "9609 Twin Rivers Ct, Las Vegas, NV, 89139"
drag, startPoint x: 756, startPoint y: 394, endPoint x: 618, endPoint y: 391, distance: 137.5
click at [615, 397] on div "Tien Anh Nguyen tienanh.nguyen@gmail.com 4806489360 Yes" at bounding box center [730, 397] width 1071 height 31
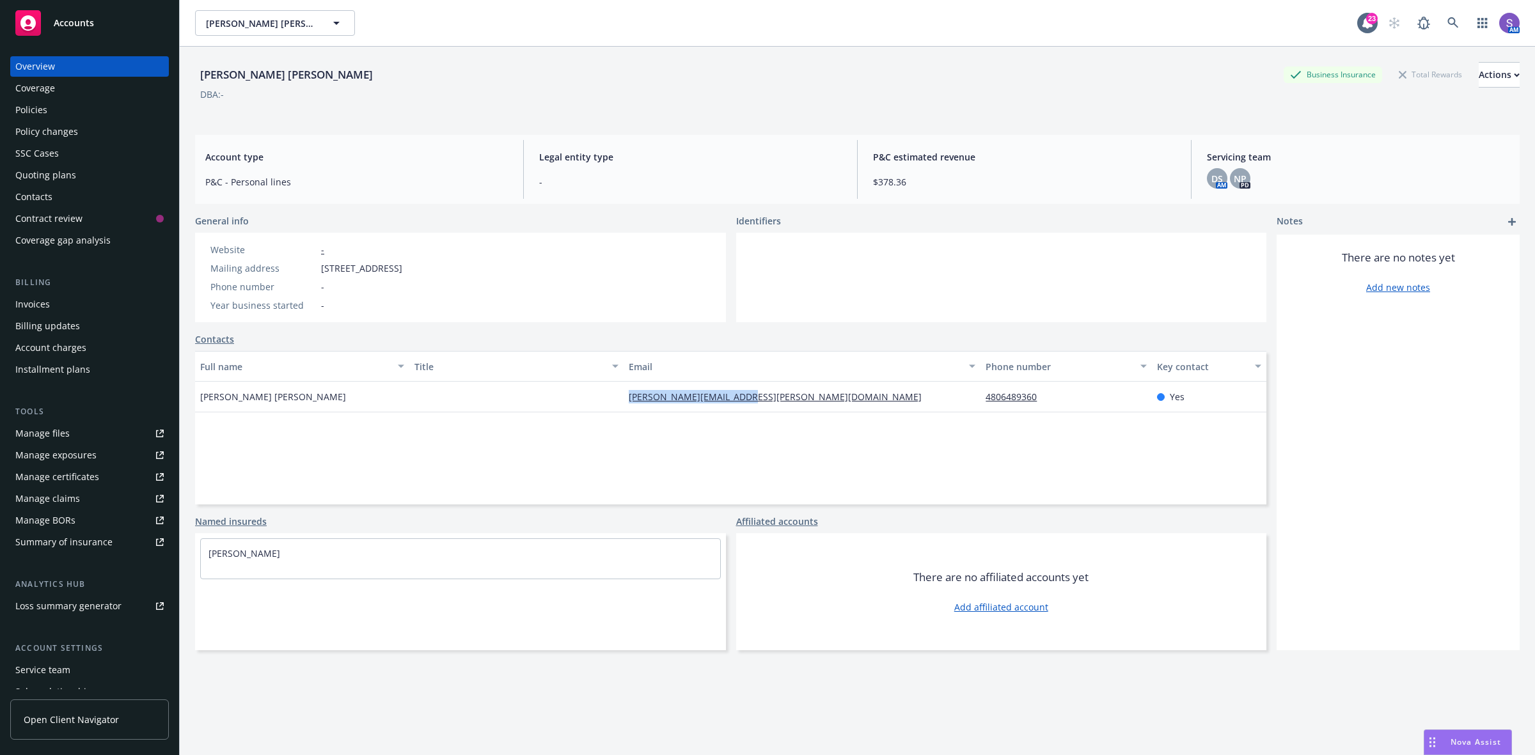
copy link "tienanh.nguyen@gmail.com"
click at [20, 109] on div "Policies" at bounding box center [31, 110] width 32 height 20
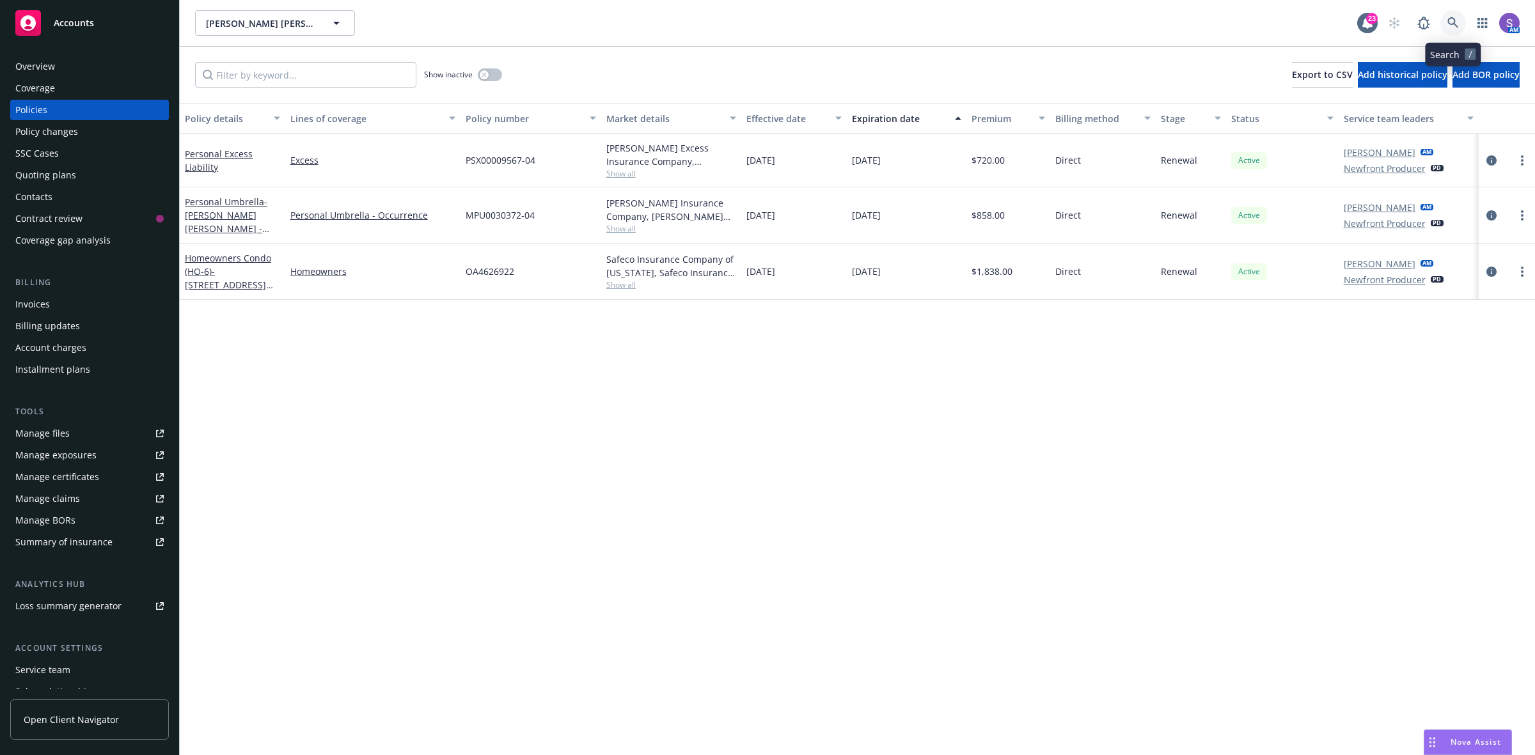
click at [1453, 23] on icon at bounding box center [1452, 22] width 11 height 11
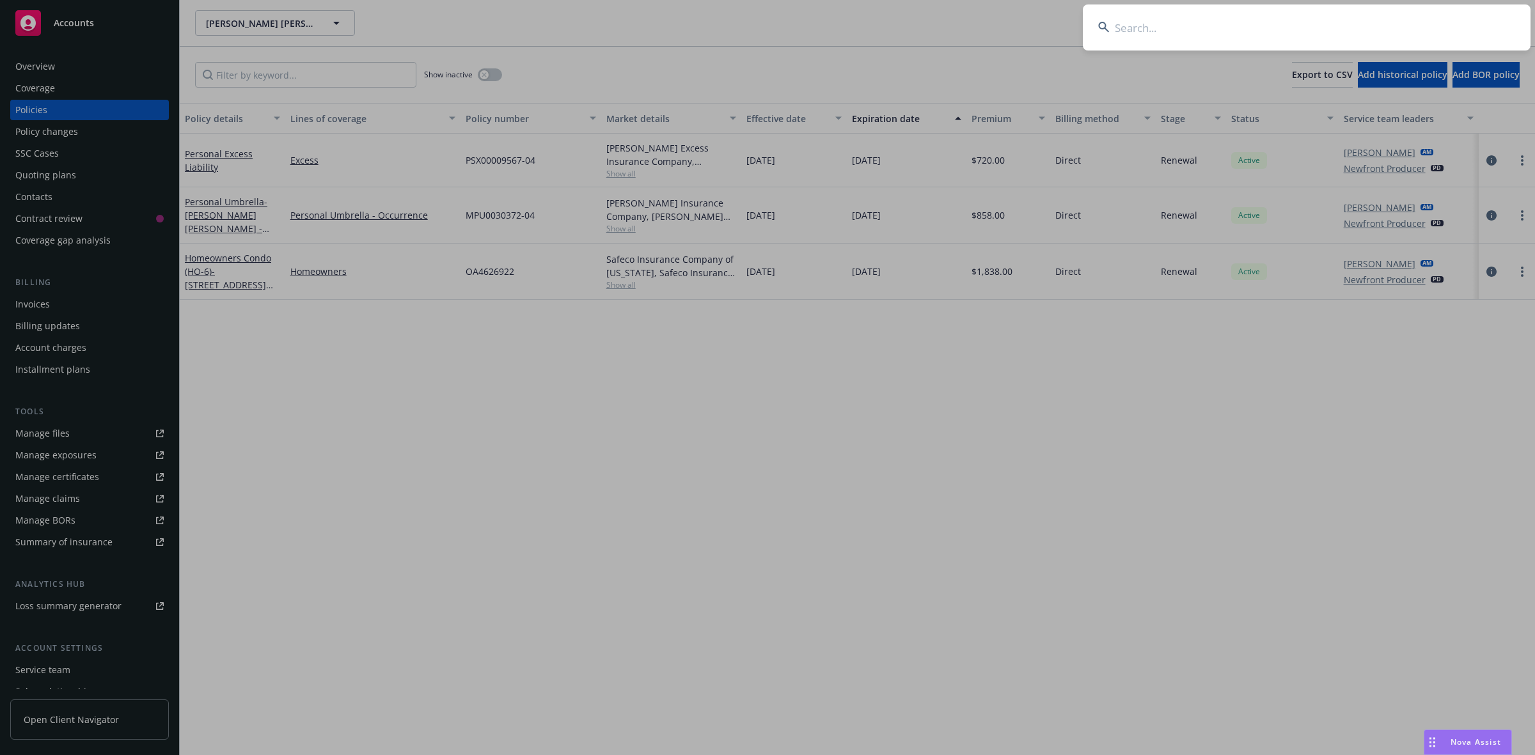
click at [1245, 20] on input at bounding box center [1306, 27] width 448 height 46
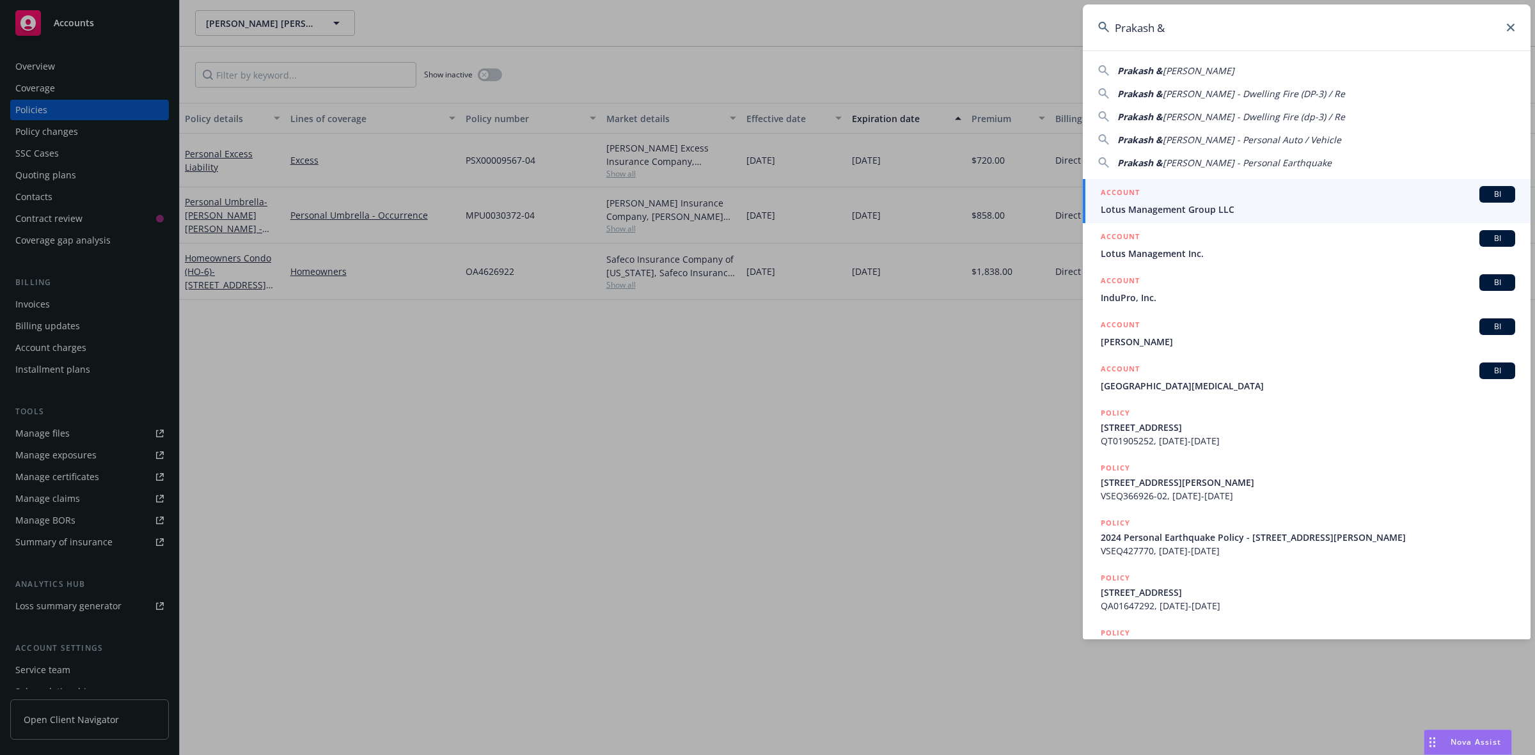
click at [1175, 70] on span "Pushpa Kabre" at bounding box center [1198, 71] width 72 height 12
type input "Prakash & Pushpa Kabre"
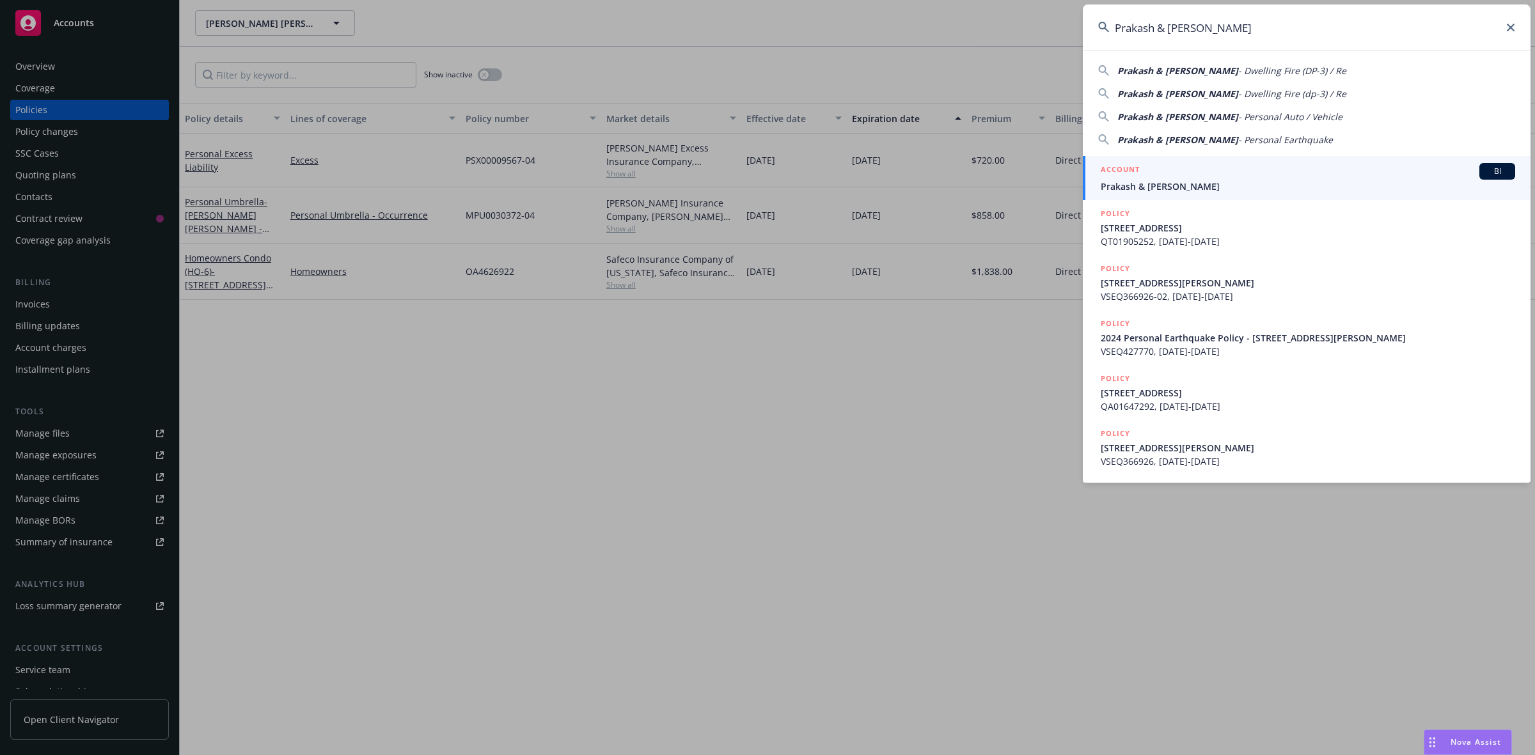
click at [1152, 173] on div "ACCOUNT BI" at bounding box center [1307, 171] width 414 height 17
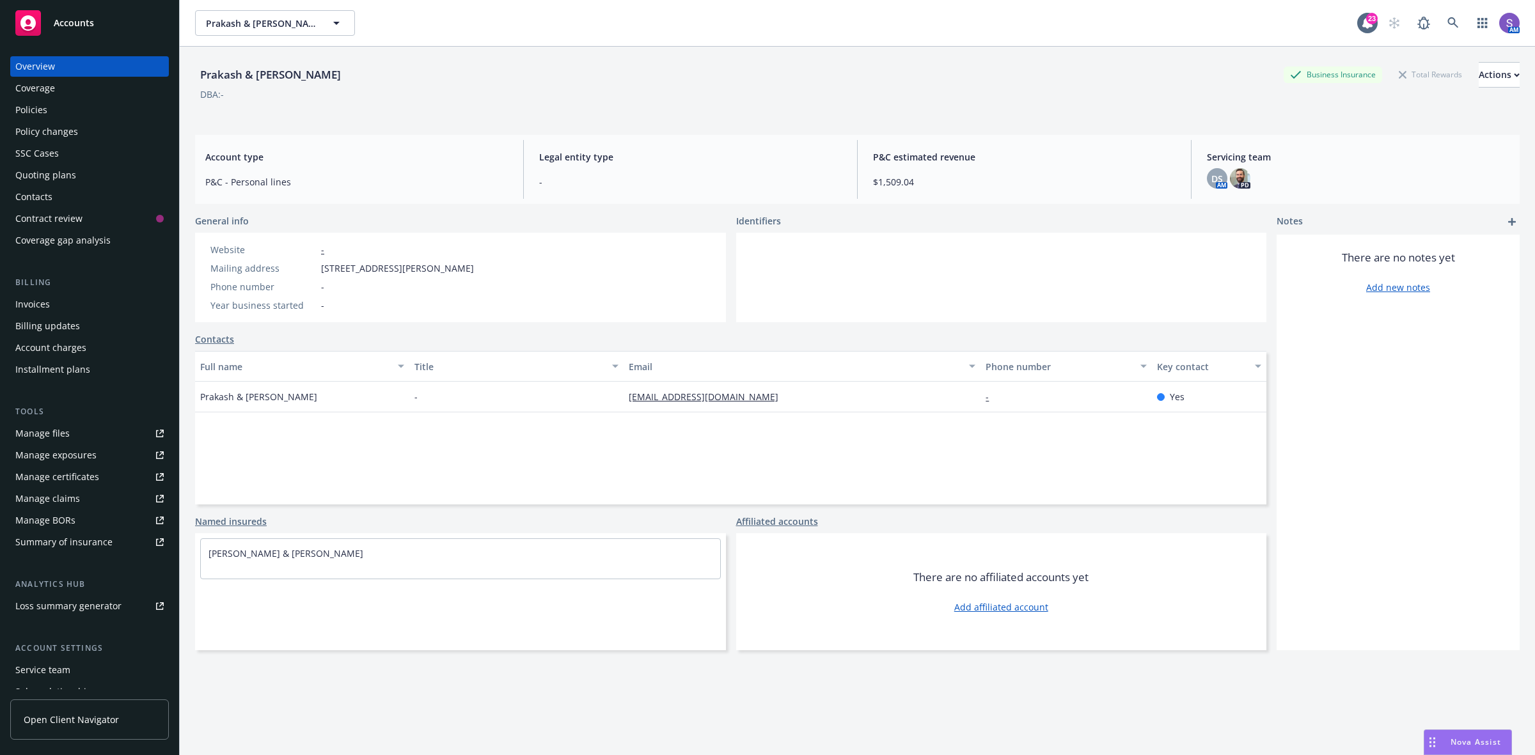
click at [29, 107] on div "Policies" at bounding box center [31, 110] width 32 height 20
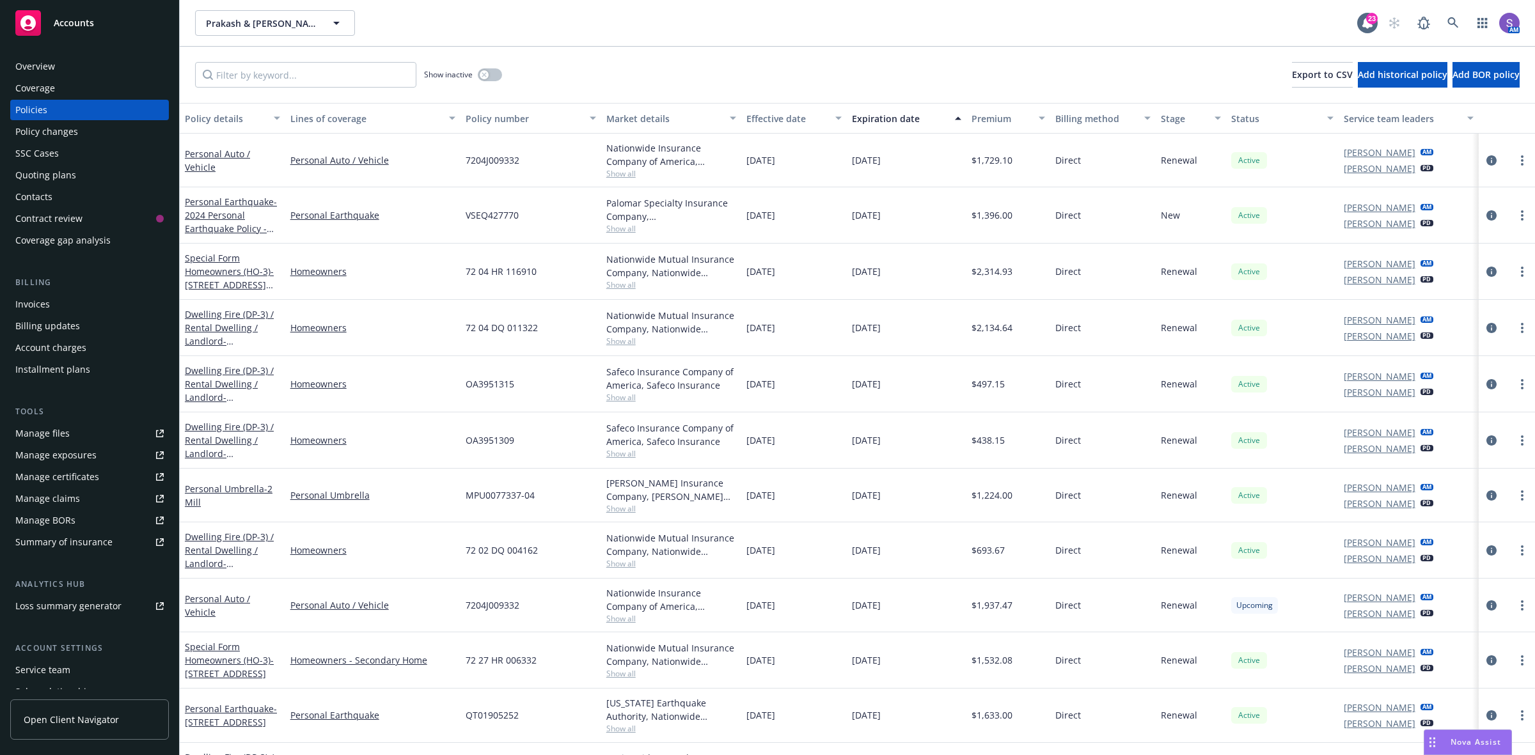
click at [35, 151] on div "SSC Cases" at bounding box center [36, 153] width 43 height 20
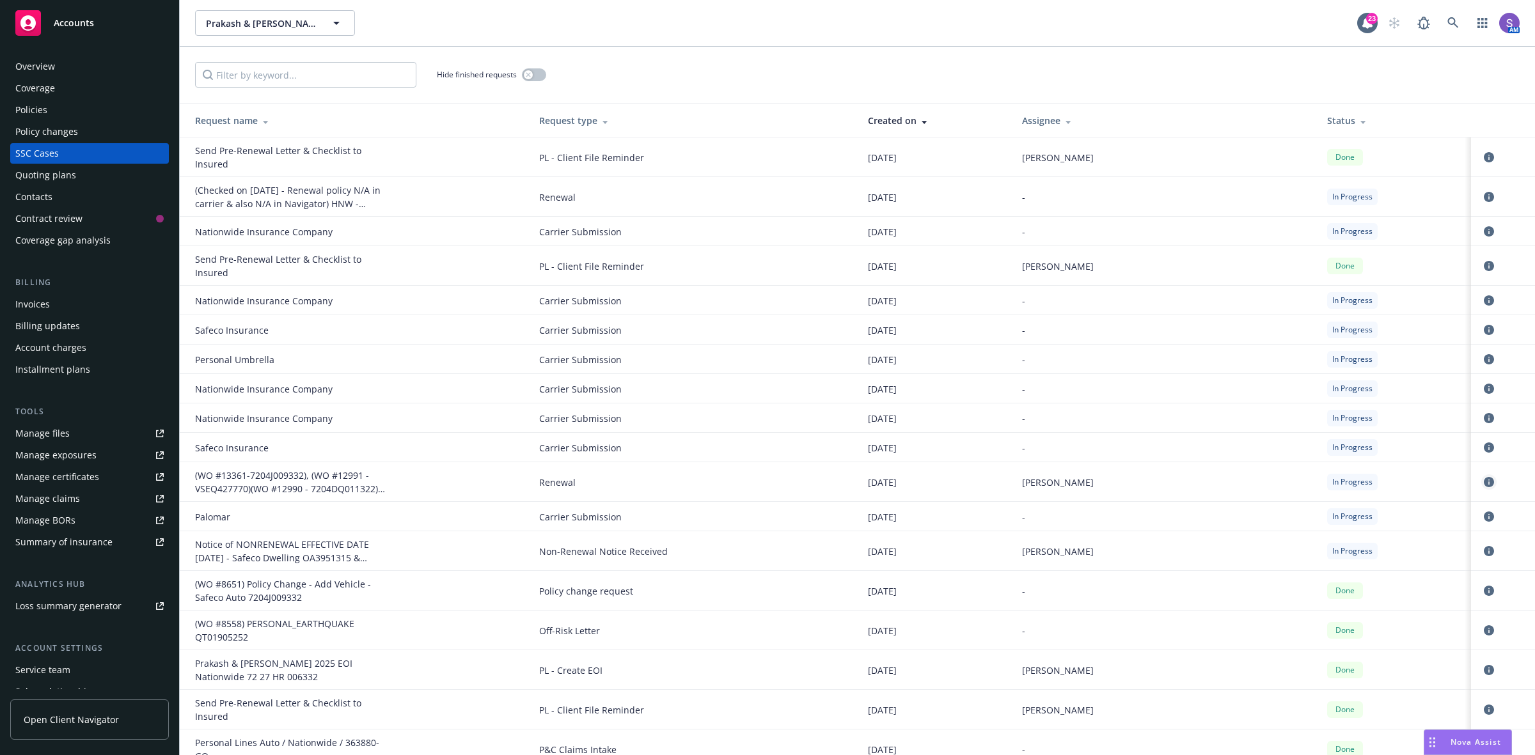
click at [1483, 478] on icon "circleInformation" at bounding box center [1488, 482] width 10 height 10
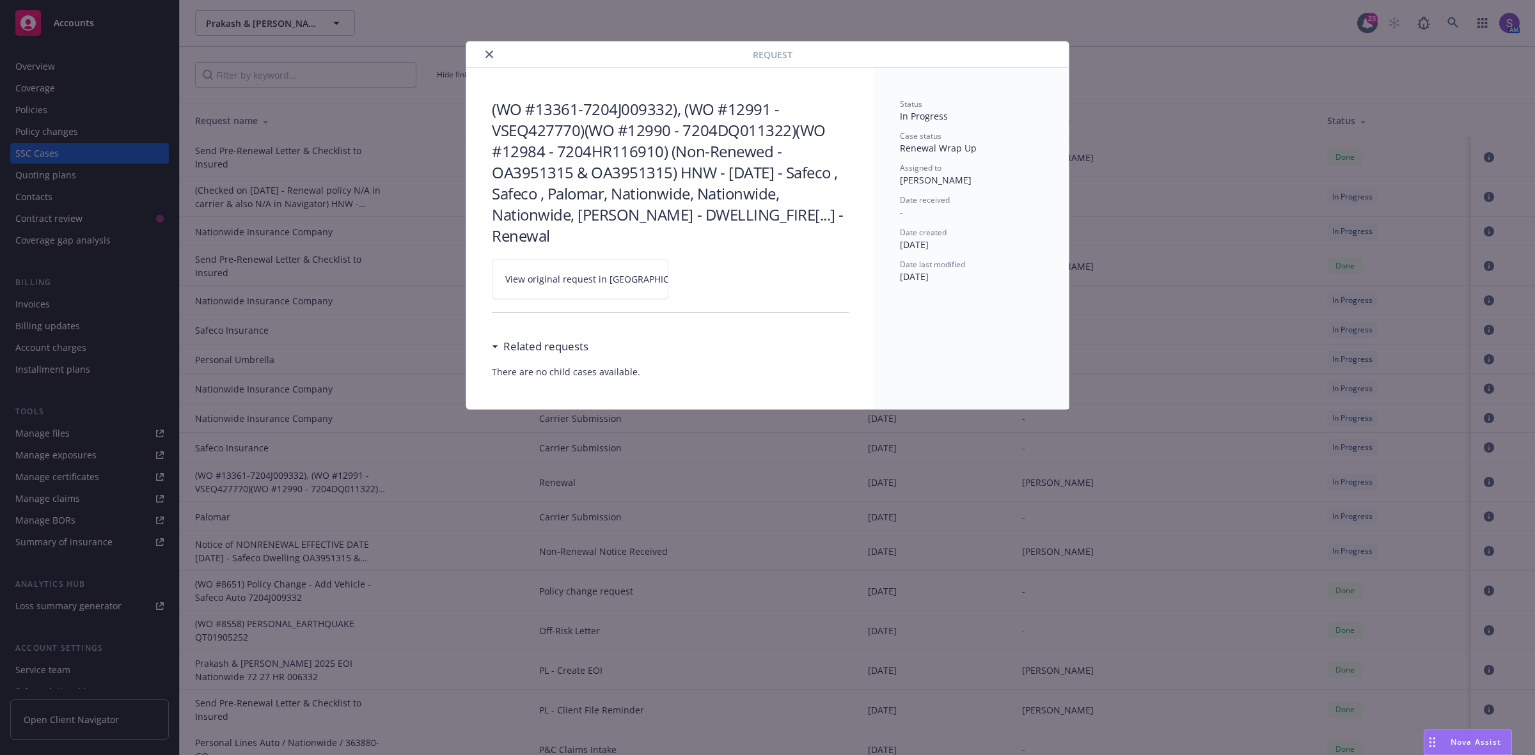
click at [568, 272] on span "View original request in SSC" at bounding box center [602, 278] width 194 height 13
click at [488, 56] on icon "close" at bounding box center [489, 55] width 8 height 8
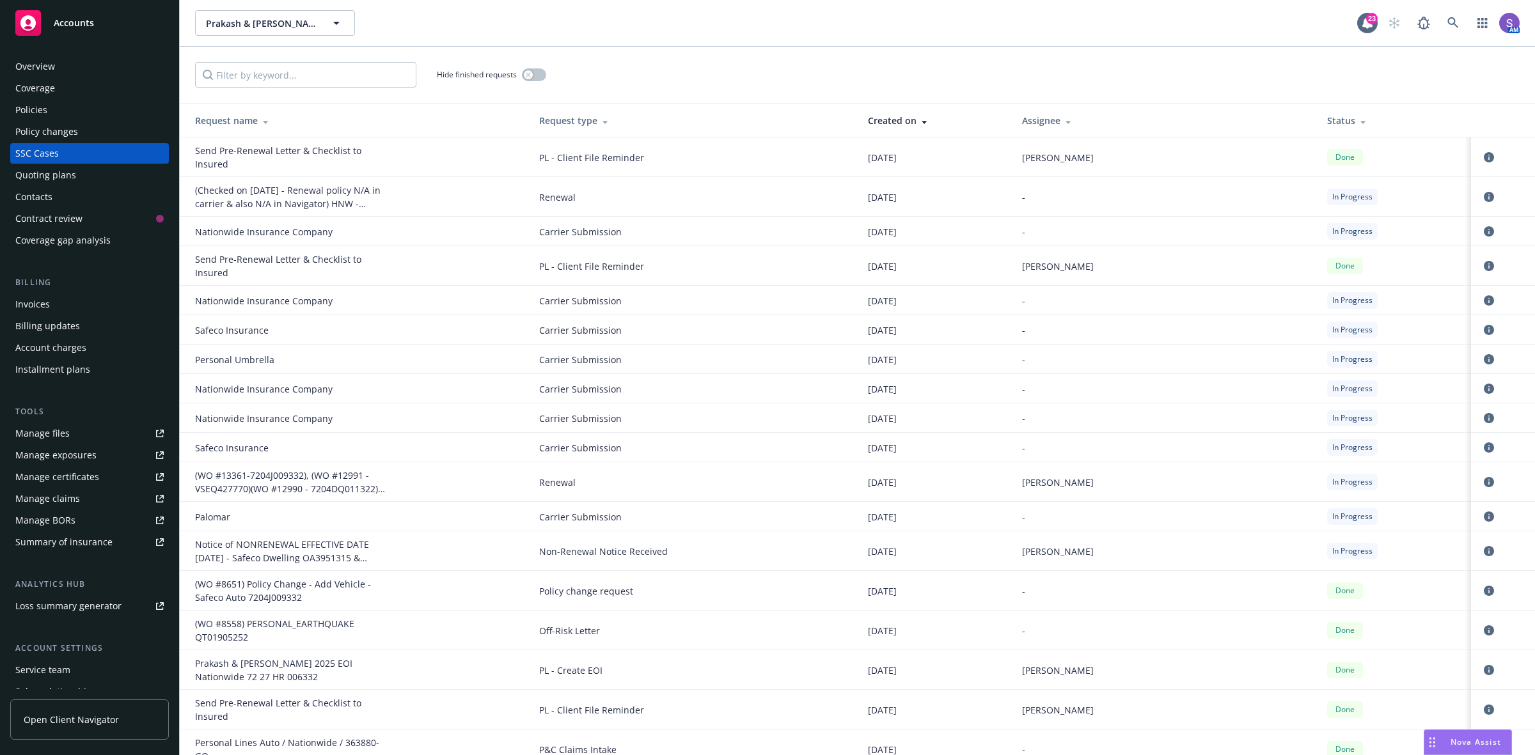
click at [33, 107] on div "Policies" at bounding box center [31, 110] width 32 height 20
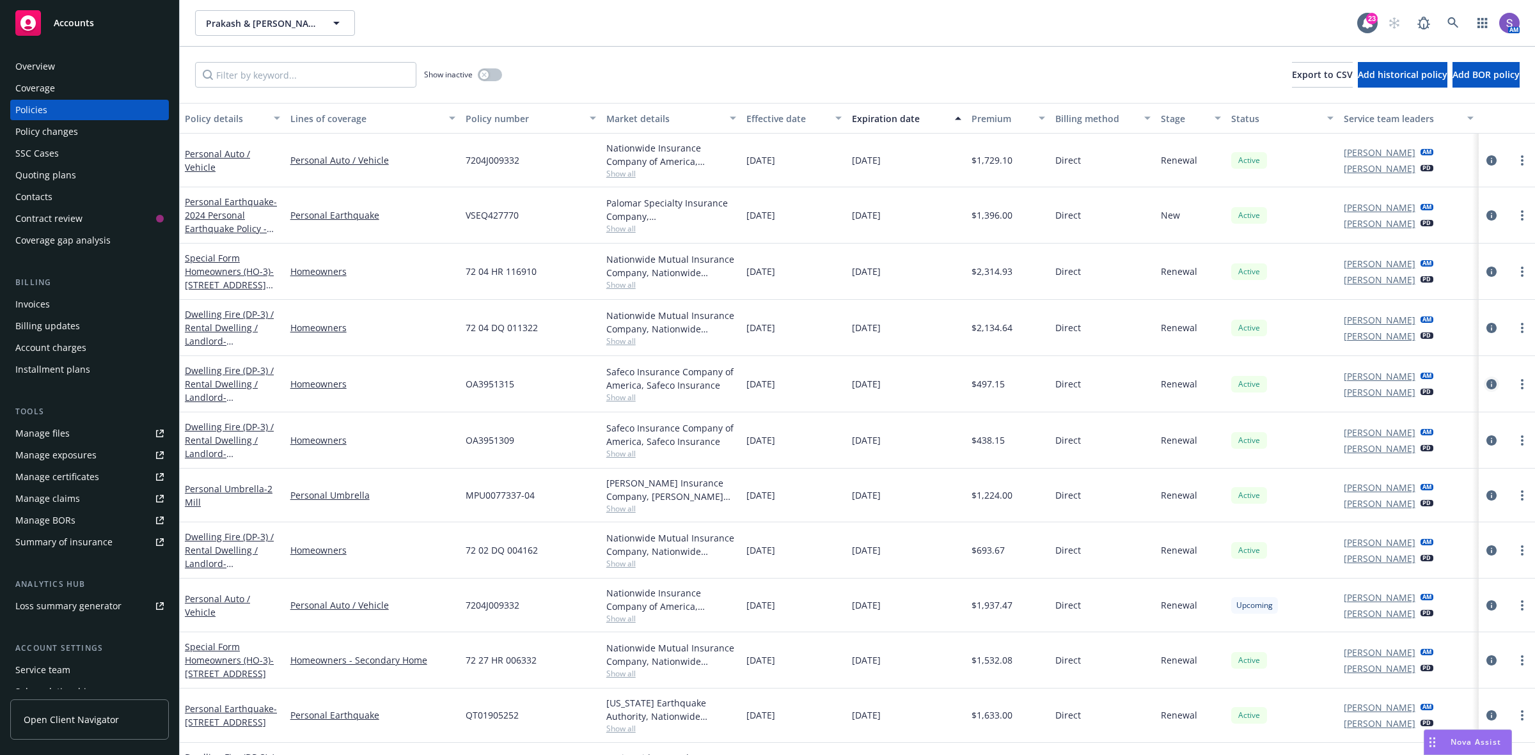
click at [1486, 382] on icon "circleInformation" at bounding box center [1491, 384] width 10 height 10
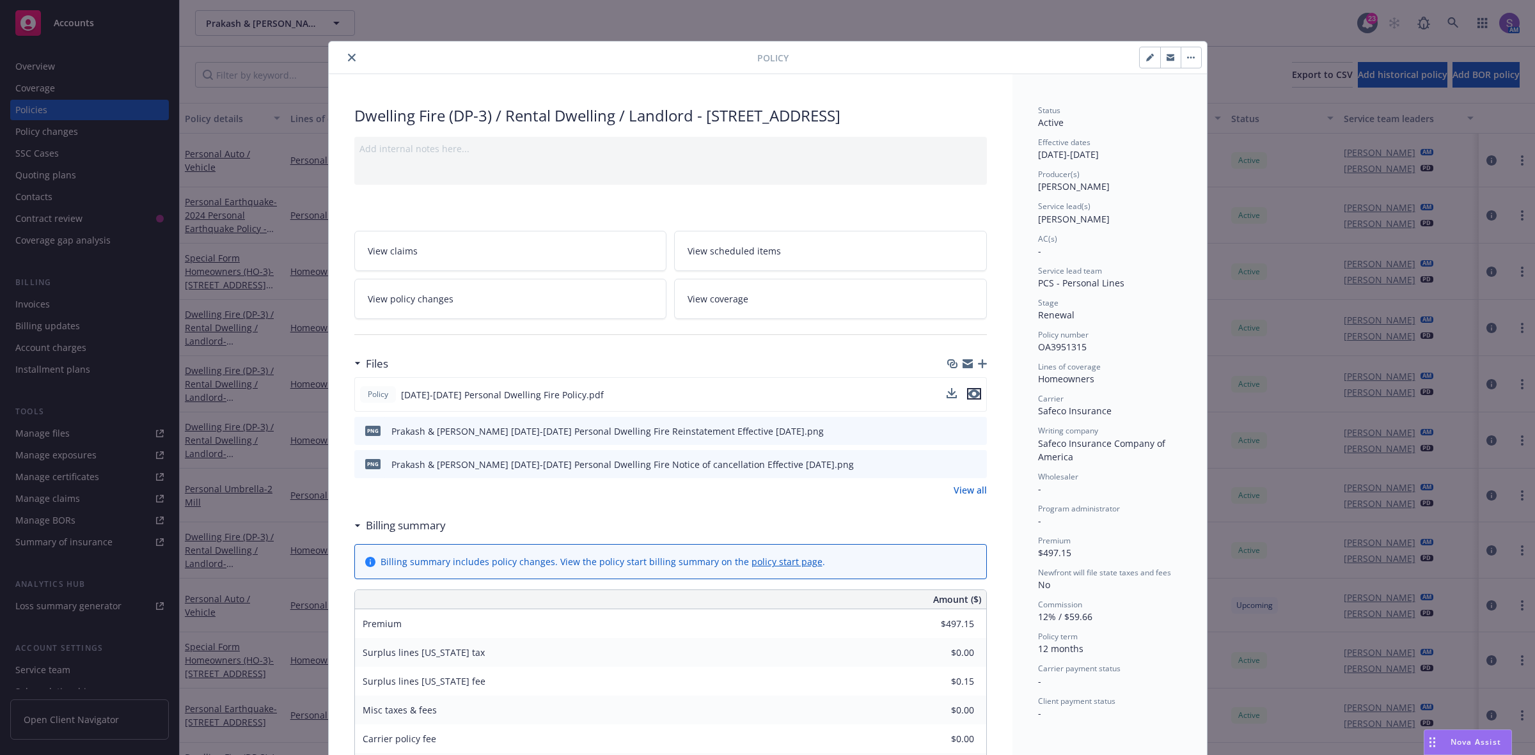
click at [969, 398] on icon "preview file" at bounding box center [974, 393] width 12 height 9
click at [758, 258] on span "View scheduled items" at bounding box center [733, 250] width 93 height 13
click at [348, 56] on icon "close" at bounding box center [352, 58] width 8 height 8
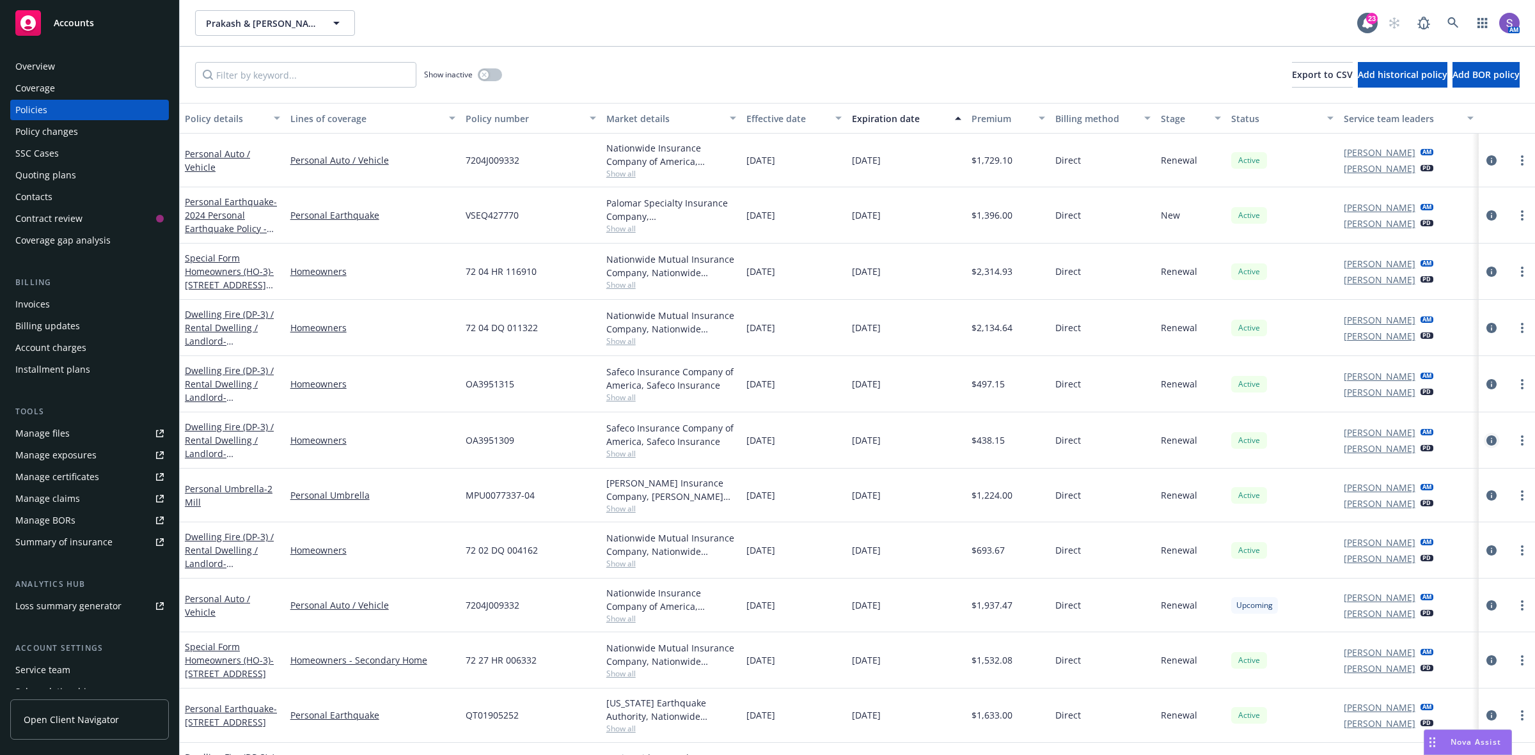
click at [1486, 442] on icon "circleInformation" at bounding box center [1491, 440] width 10 height 10
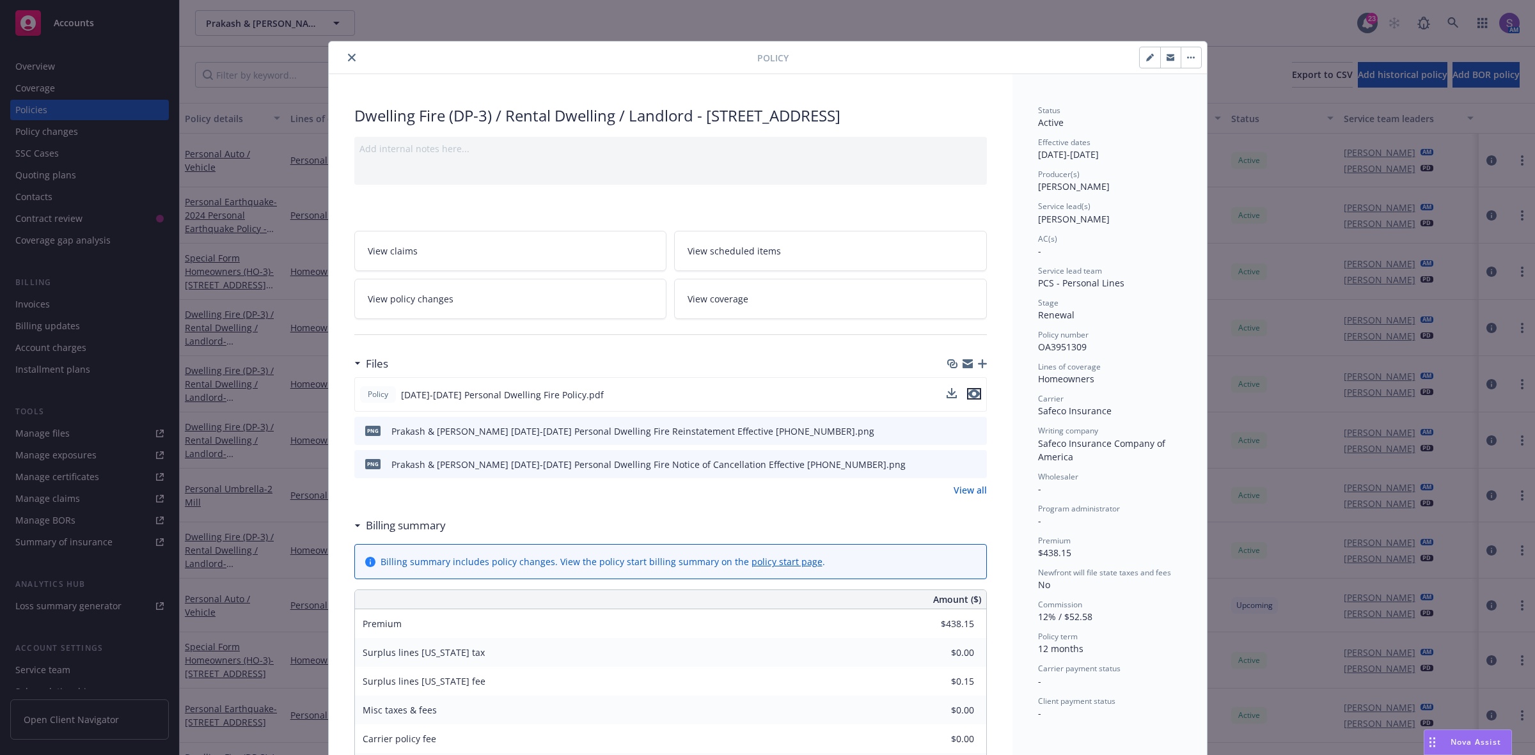
click at [970, 398] on icon "preview file" at bounding box center [974, 393] width 12 height 9
click at [884, 264] on link "View scheduled items" at bounding box center [830, 251] width 313 height 40
click at [348, 54] on icon "close" at bounding box center [352, 58] width 8 height 8
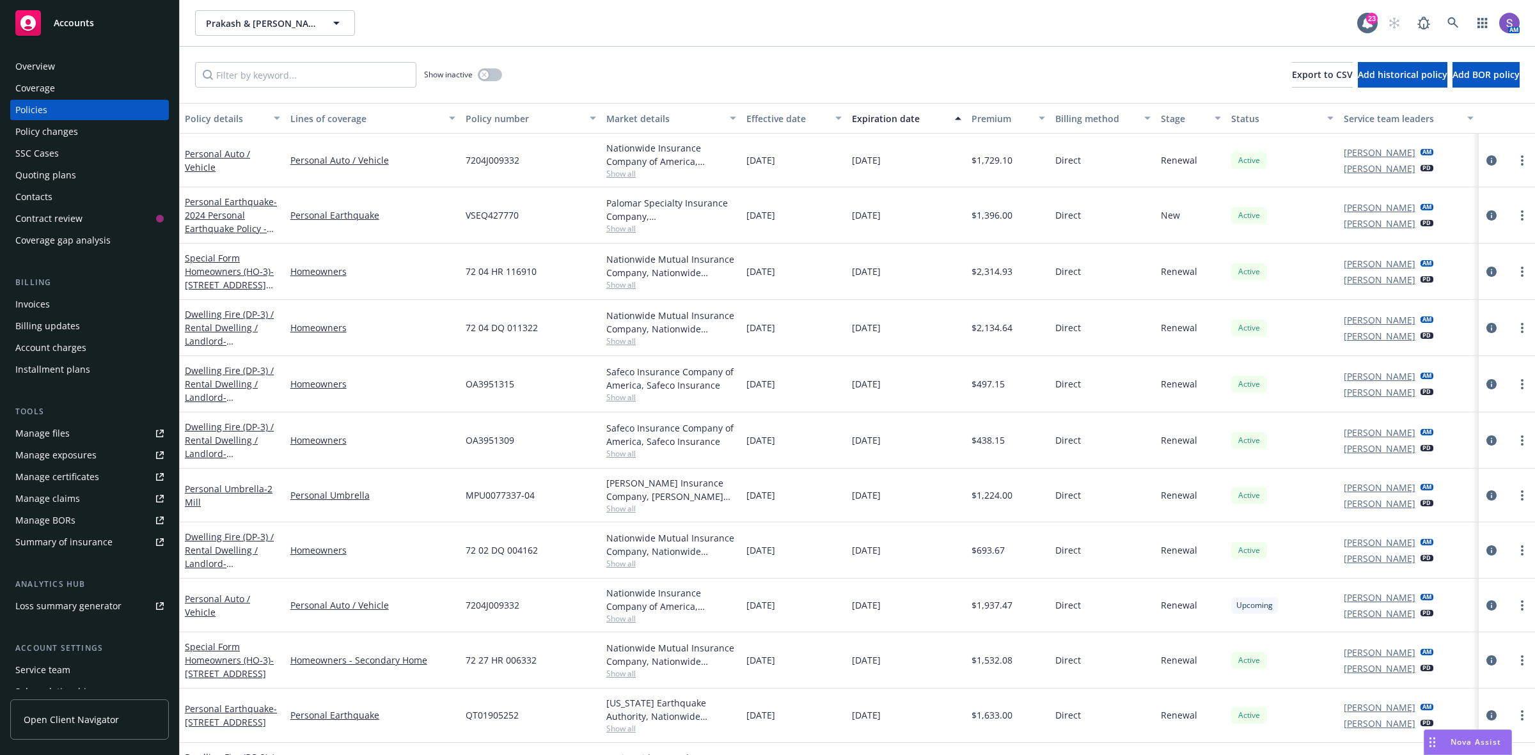
click at [52, 67] on div "Overview" at bounding box center [35, 66] width 40 height 20
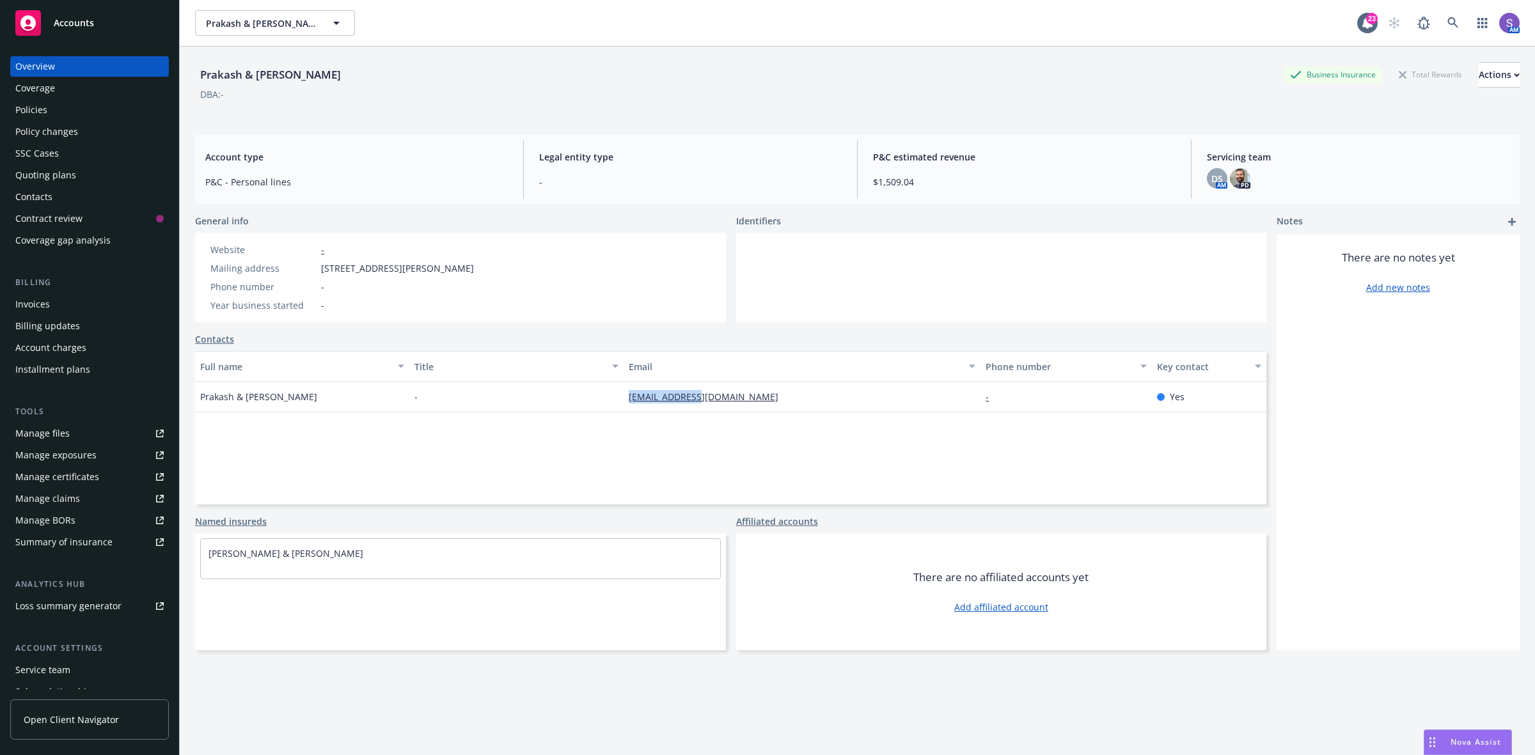
drag, startPoint x: 694, startPoint y: 408, endPoint x: 614, endPoint y: 407, distance: 79.9
click at [614, 407] on div "Prakash & Pushpa Kabre - pkabre@msn.com - Yes" at bounding box center [730, 397] width 1071 height 31
copy div "pkabre@msn.com"
click at [742, 410] on div "pkabre@msn.com" at bounding box center [801, 397] width 357 height 31
drag, startPoint x: 737, startPoint y: 403, endPoint x: 588, endPoint y: 401, distance: 148.4
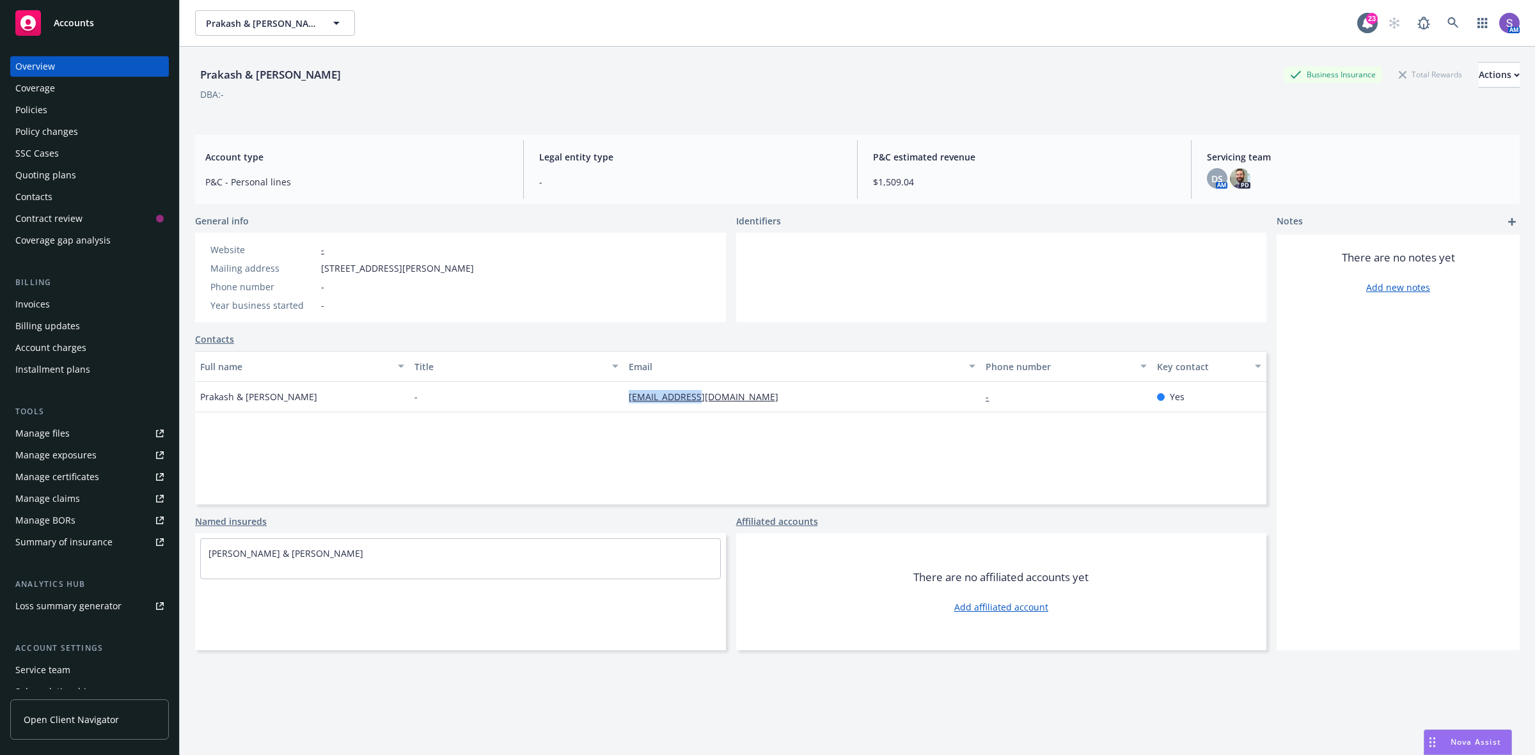
click at [588, 401] on div "Prakash & Pushpa Kabre - pkabre@msn.com - Yes" at bounding box center [730, 397] width 1071 height 31
copy div "pkabre@msn.com"
click at [49, 107] on div "Policies" at bounding box center [89, 110] width 148 height 20
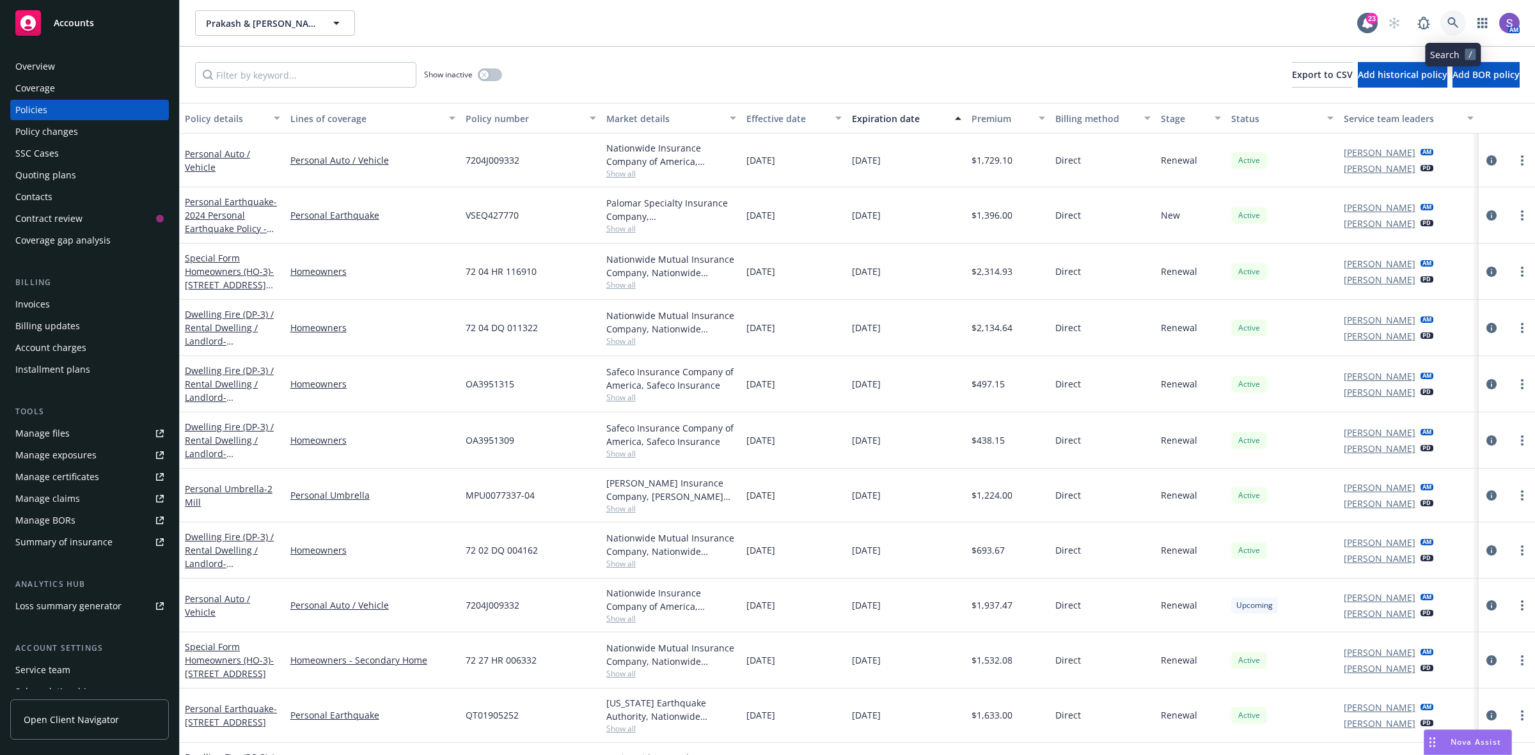
click at [1446, 20] on link at bounding box center [1453, 23] width 26 height 26
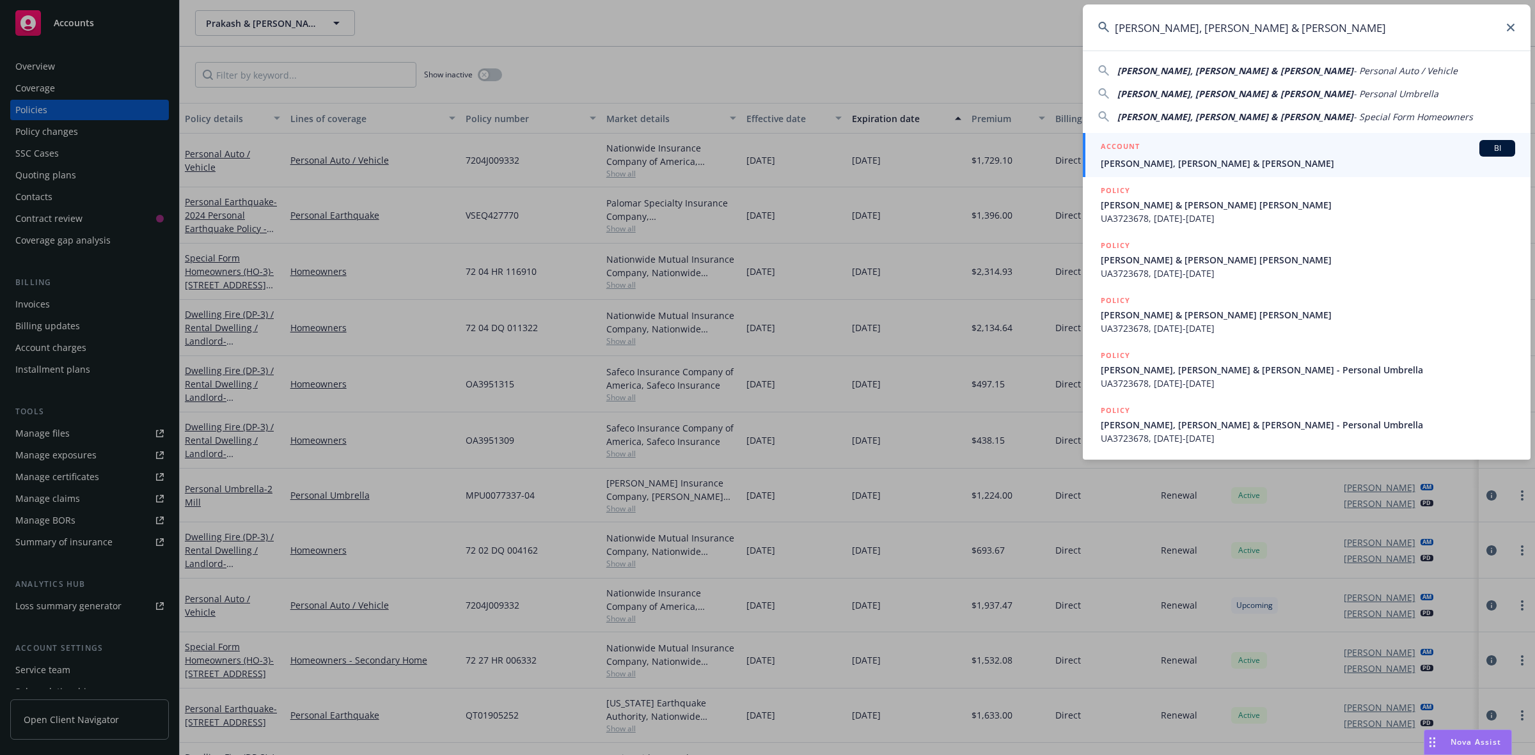
type input "Carrie, Alan & Marjorie"
drag, startPoint x: 1130, startPoint y: 154, endPoint x: 798, endPoint y: 59, distance: 345.1
click at [1130, 154] on h5 "ACCOUNT" at bounding box center [1119, 147] width 39 height 15
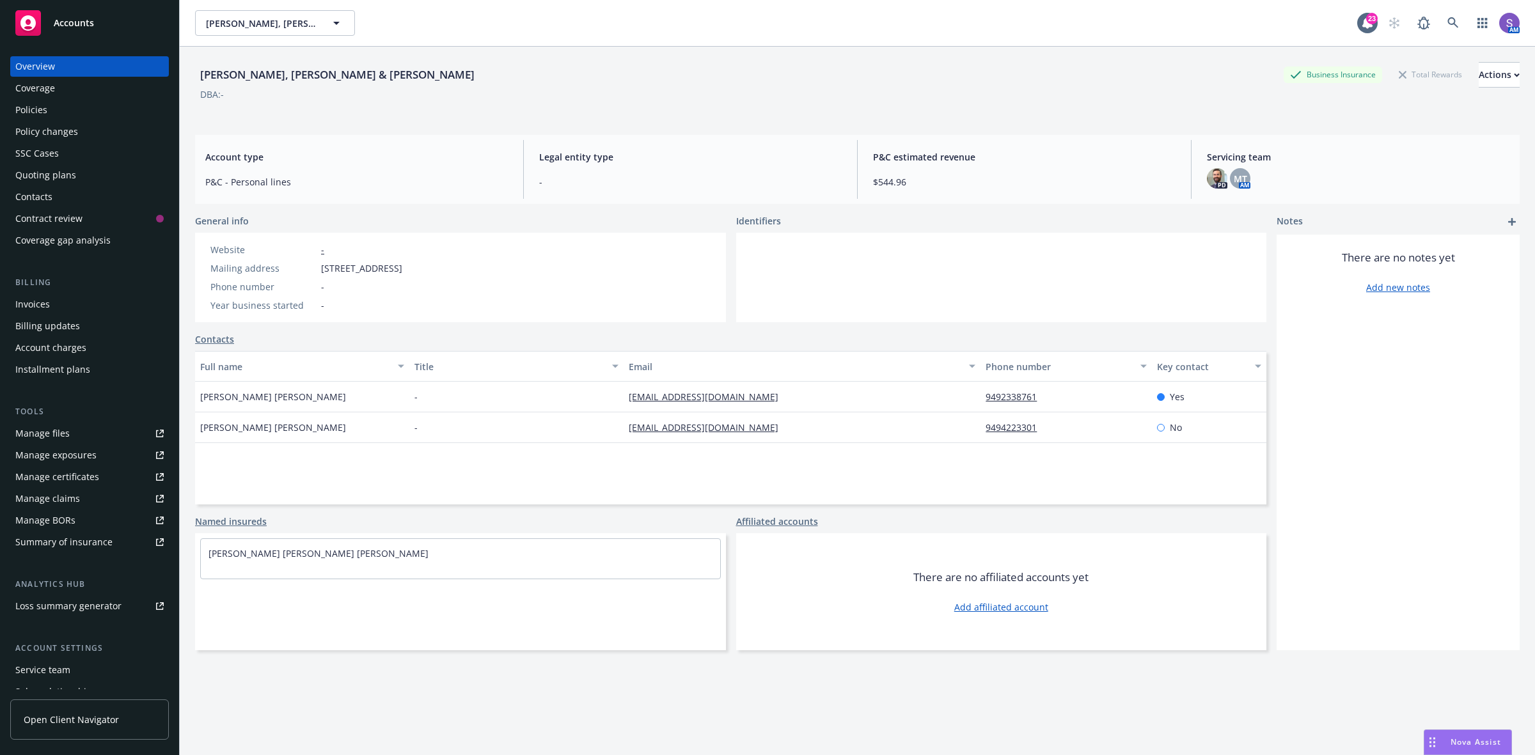
click at [27, 104] on div "Policies" at bounding box center [31, 110] width 32 height 20
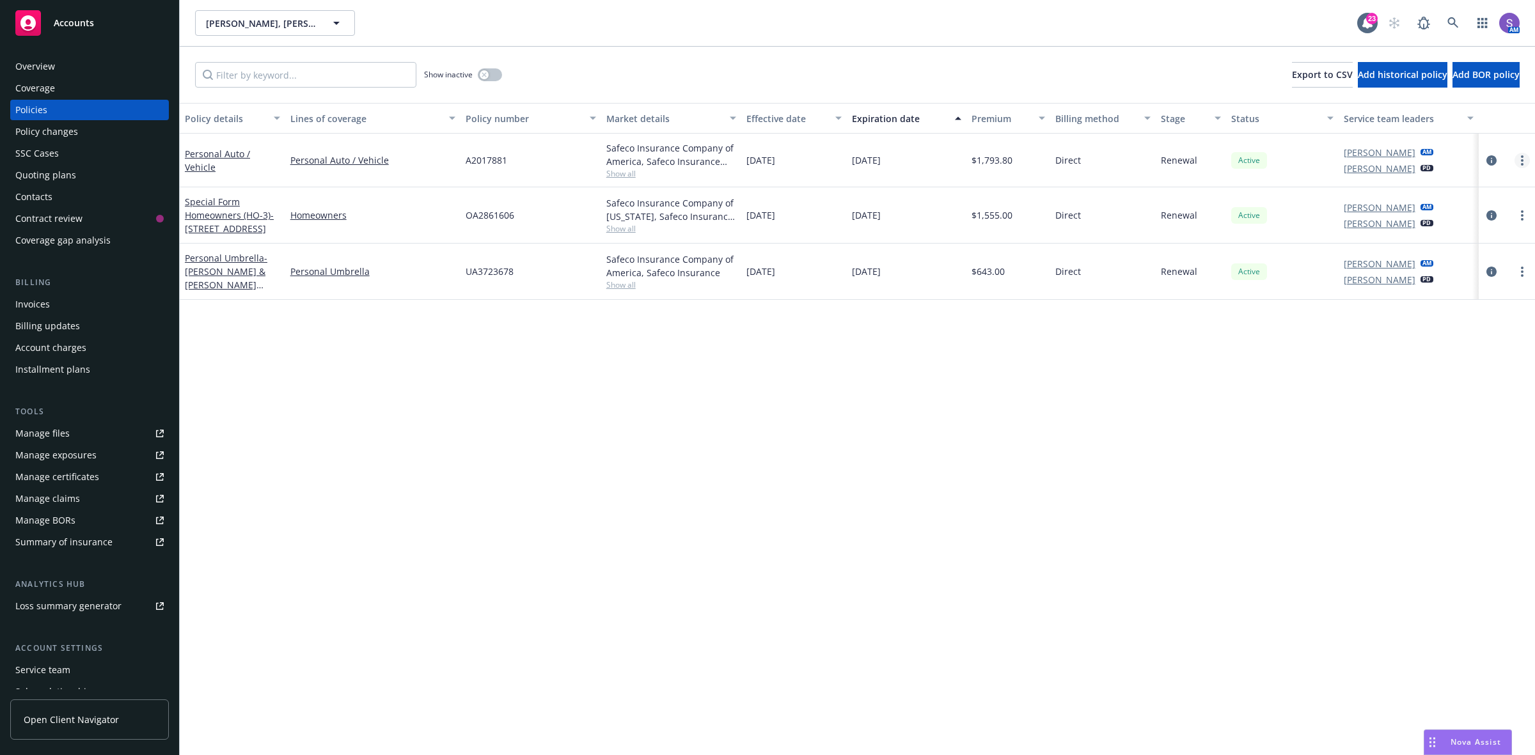
click at [1522, 160] on circle "more" at bounding box center [1521, 160] width 3 height 3
click at [1432, 208] on link "Renew with incumbent" at bounding box center [1454, 212] width 150 height 26
select select "6"
select select "CA"
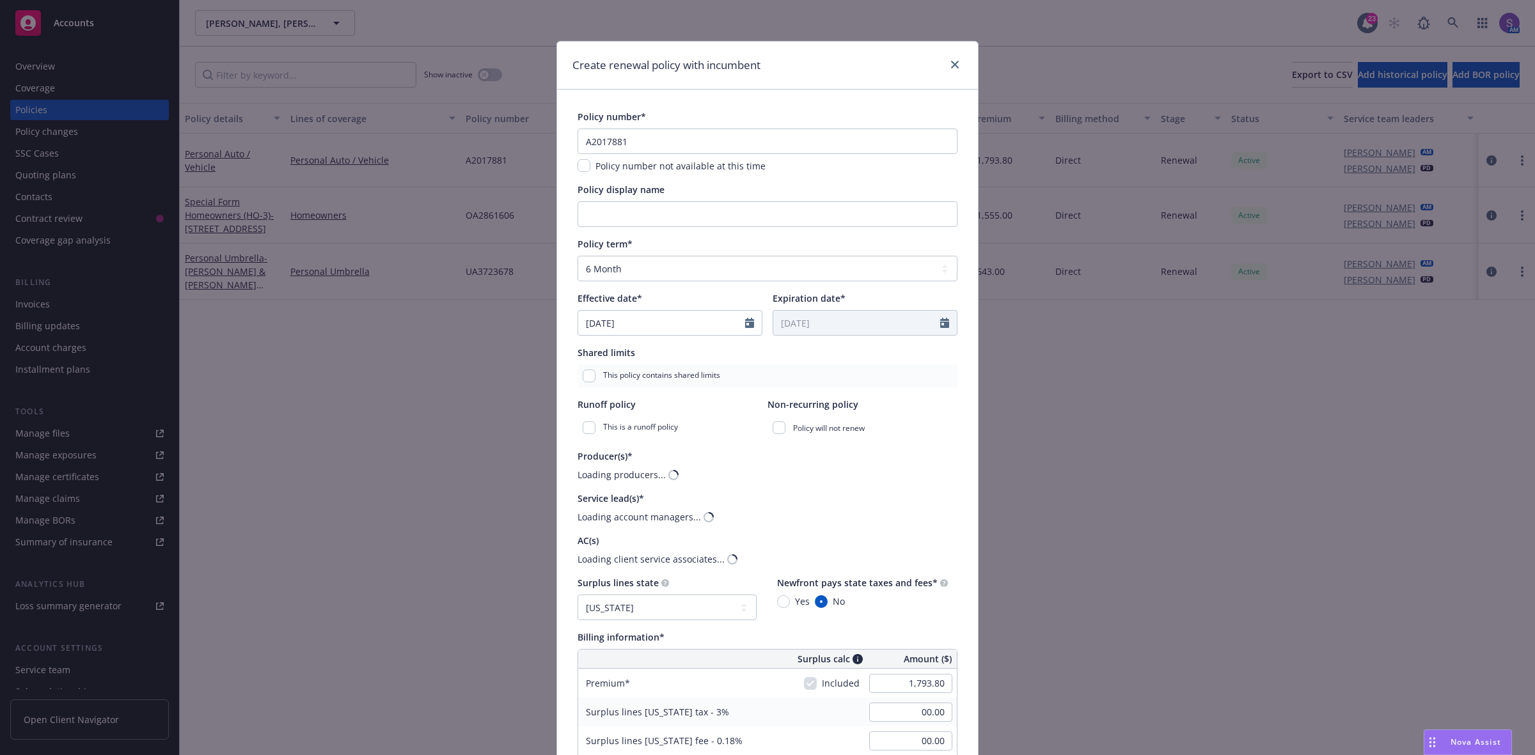
scroll to position [240, 0]
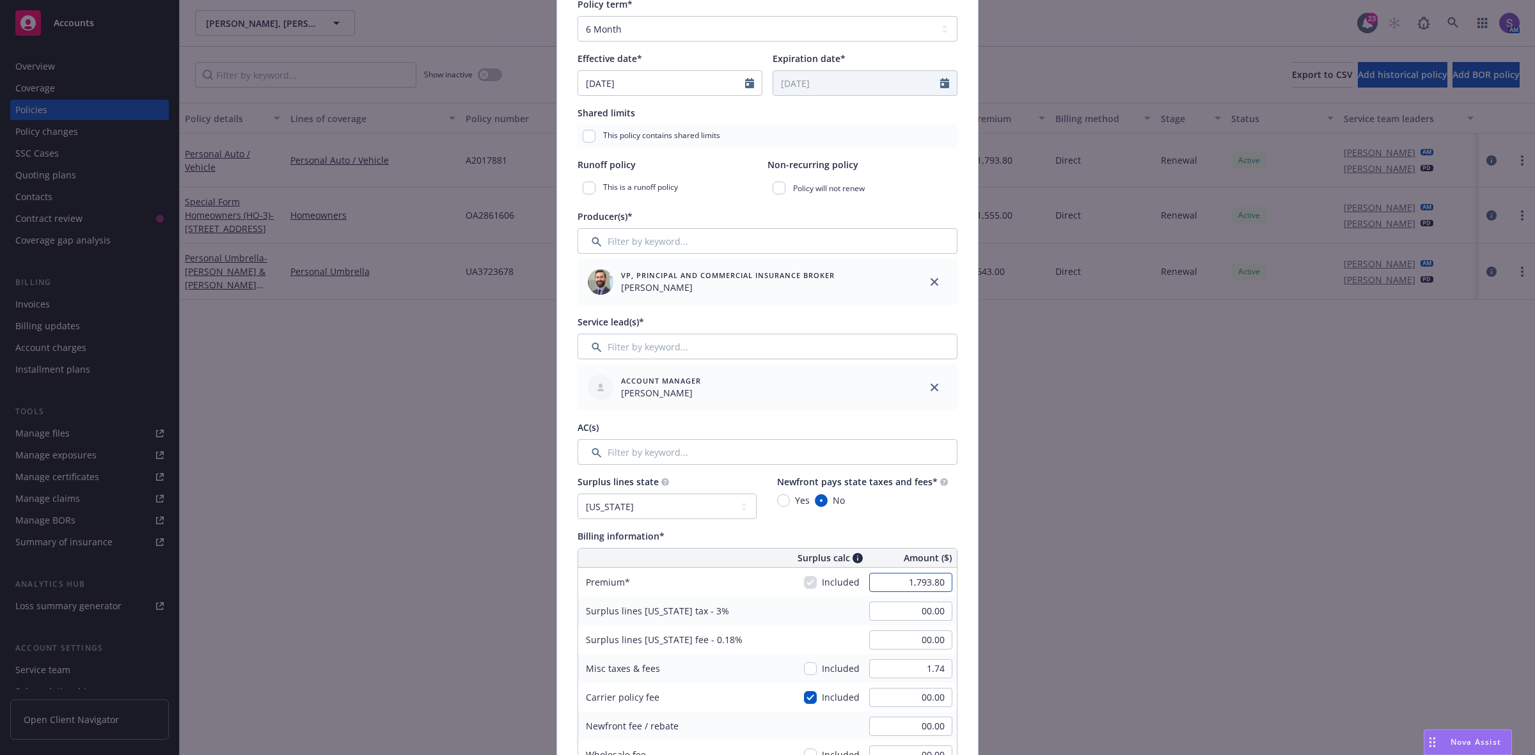
click at [922, 586] on input "1,793.80" at bounding box center [910, 582] width 83 height 19
paste input "870.74"
type input "1,870.74"
type input "56.12"
type input "3.37"
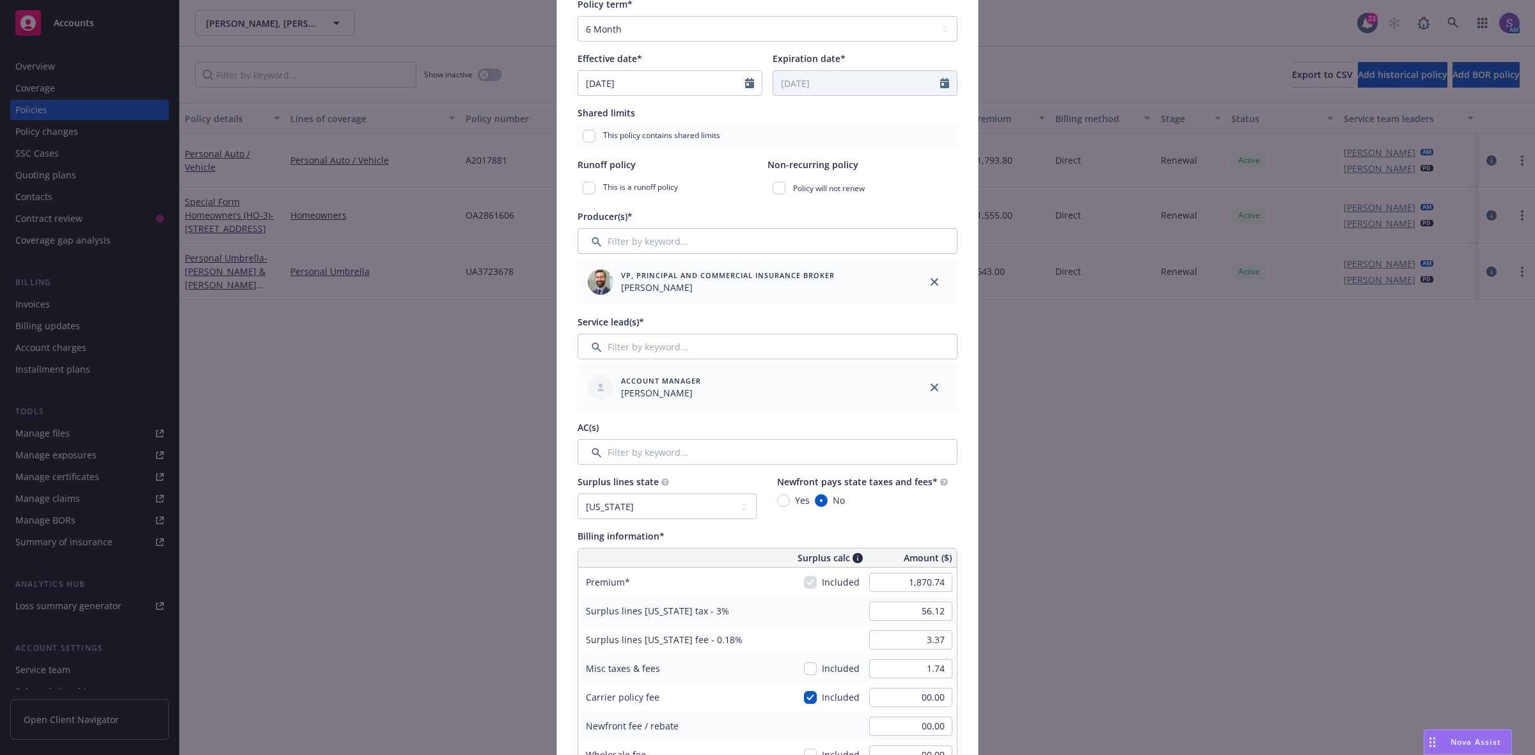
type input "224.49"
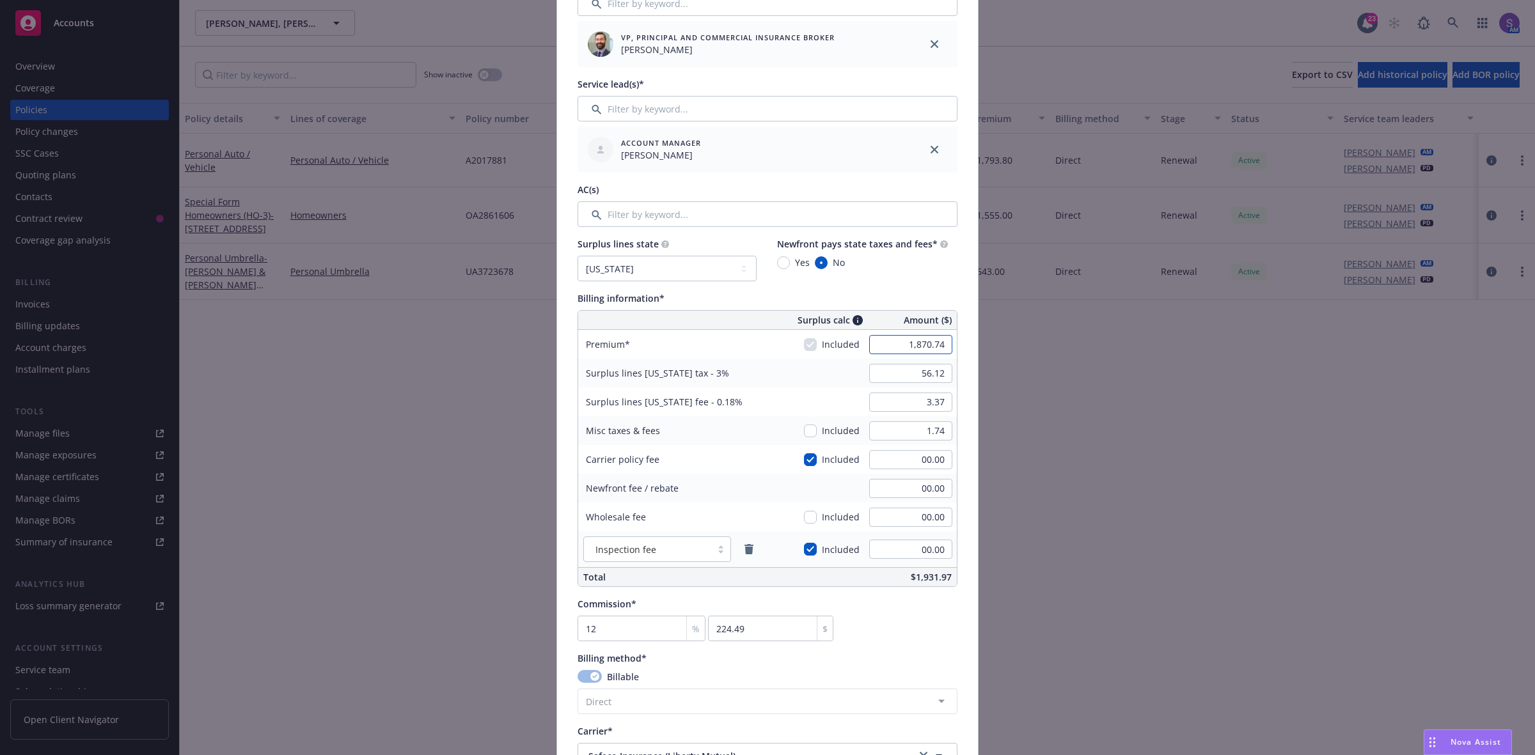
scroll to position [480, 0]
click at [919, 371] on input "56.12" at bounding box center [910, 371] width 83 height 19
type input "00.00"
click at [930, 400] on input "3.37" at bounding box center [910, 400] width 83 height 19
type input "00.00"
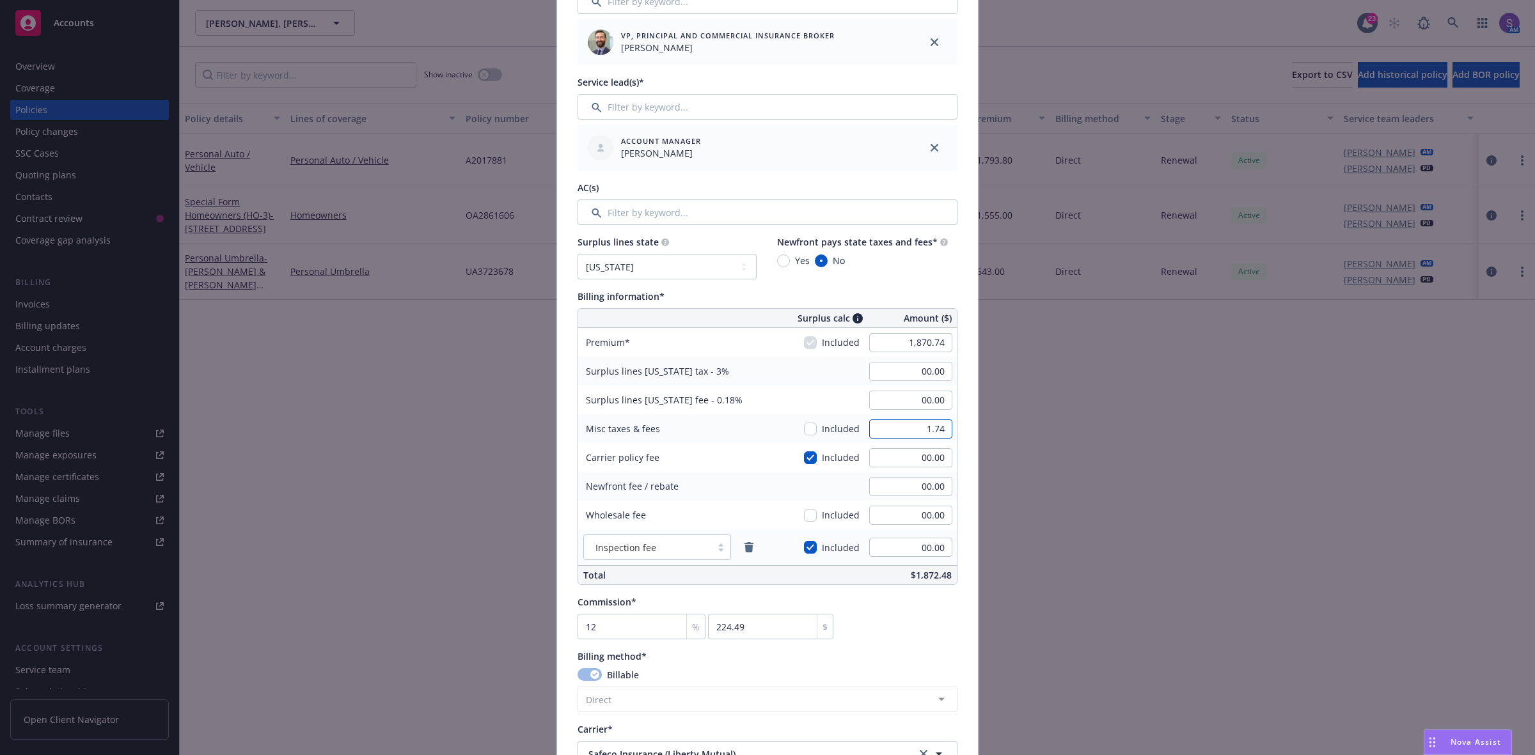
click at [932, 430] on input "1.74" at bounding box center [910, 428] width 83 height 19
type input "00.00"
click at [896, 614] on div "Commission* 12 % 224.49 $" at bounding box center [767, 617] width 380 height 44
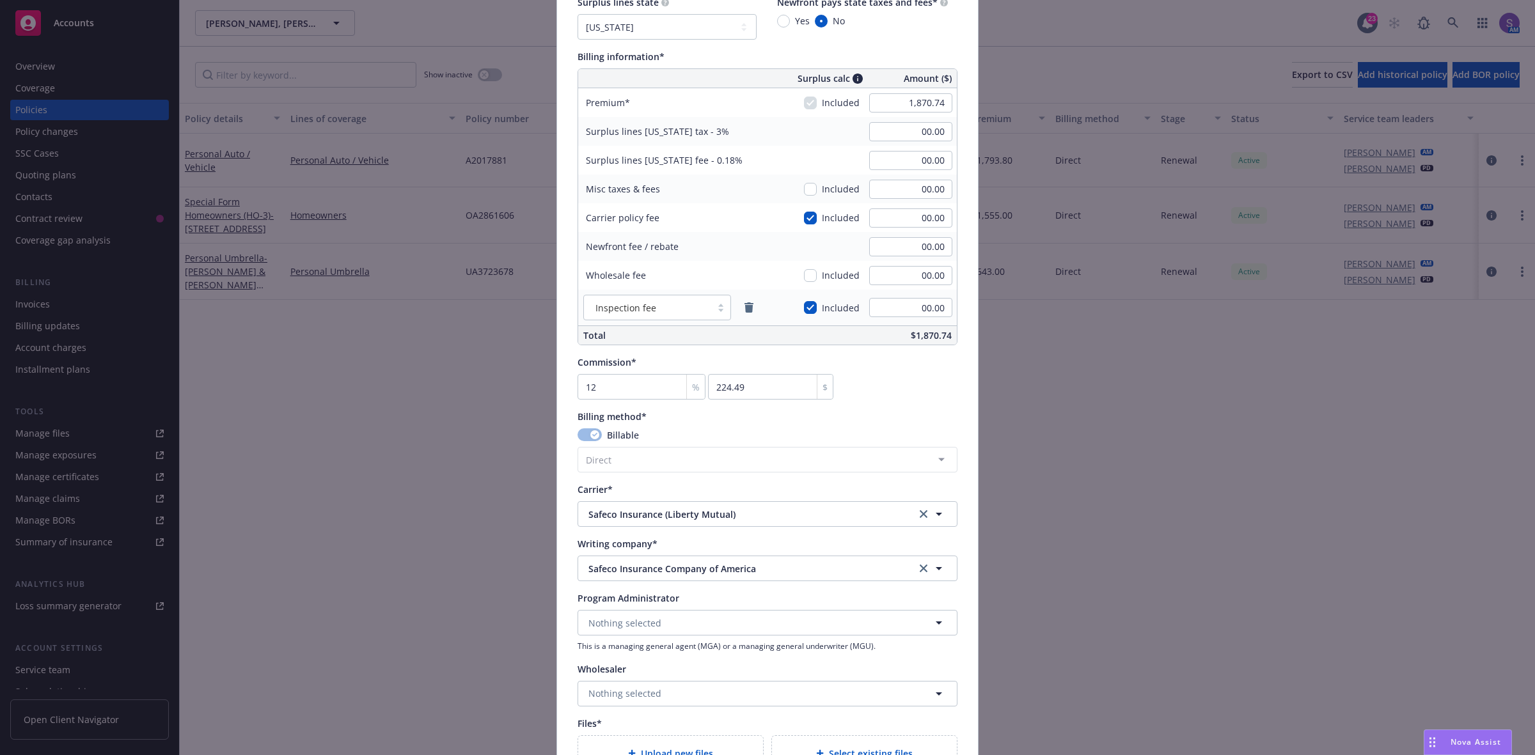
scroll to position [799, 0]
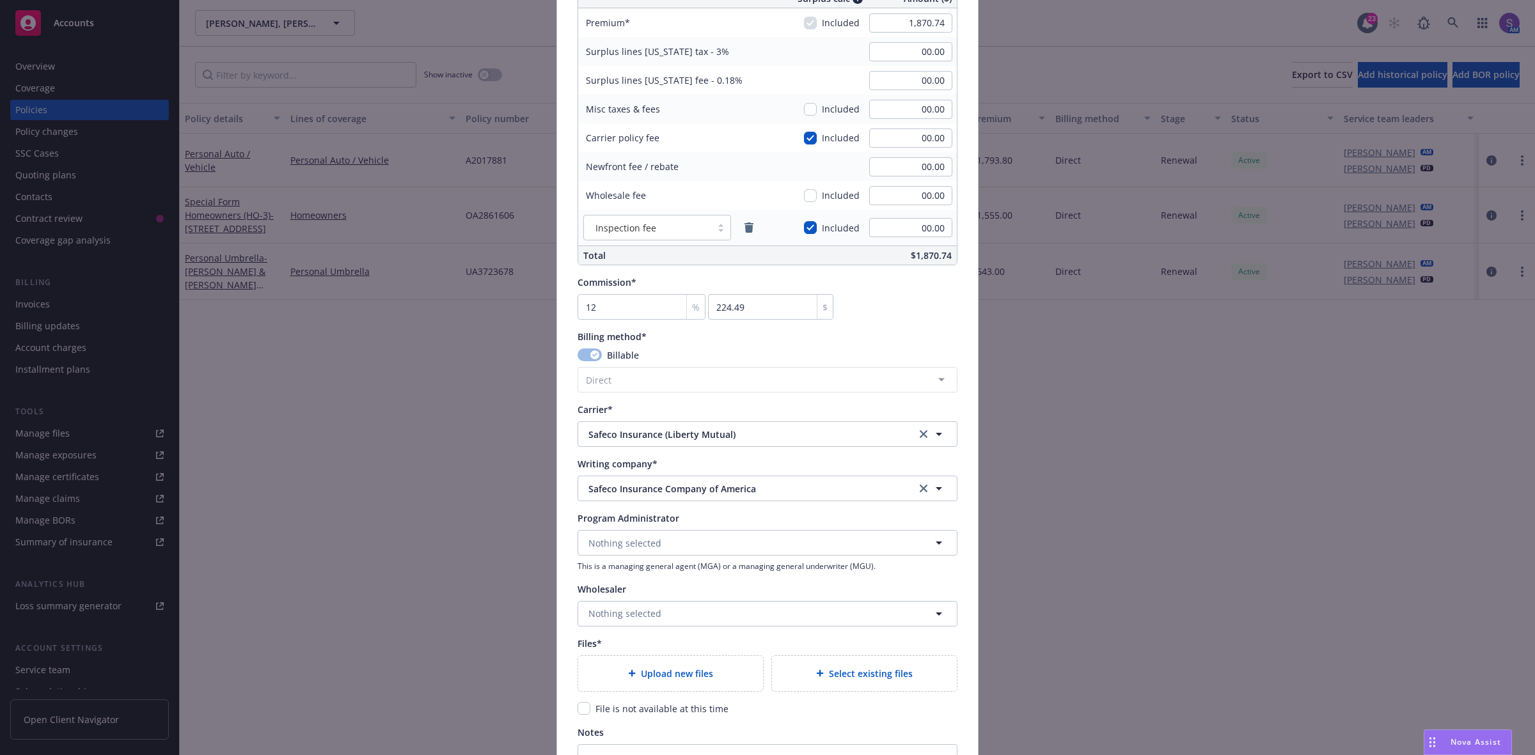
click at [650, 672] on span "Upload new files" at bounding box center [677, 673] width 72 height 13
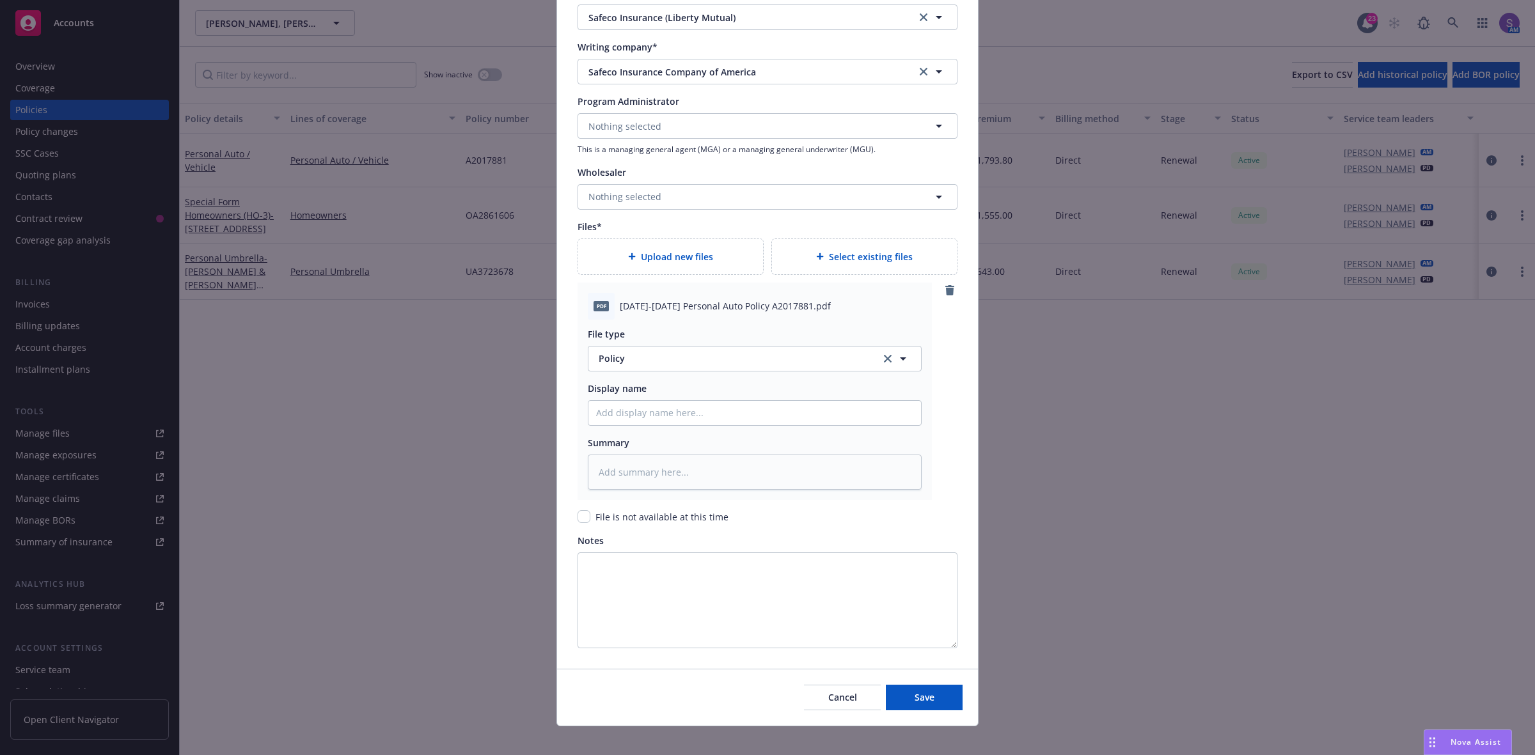
scroll to position [1229, 0]
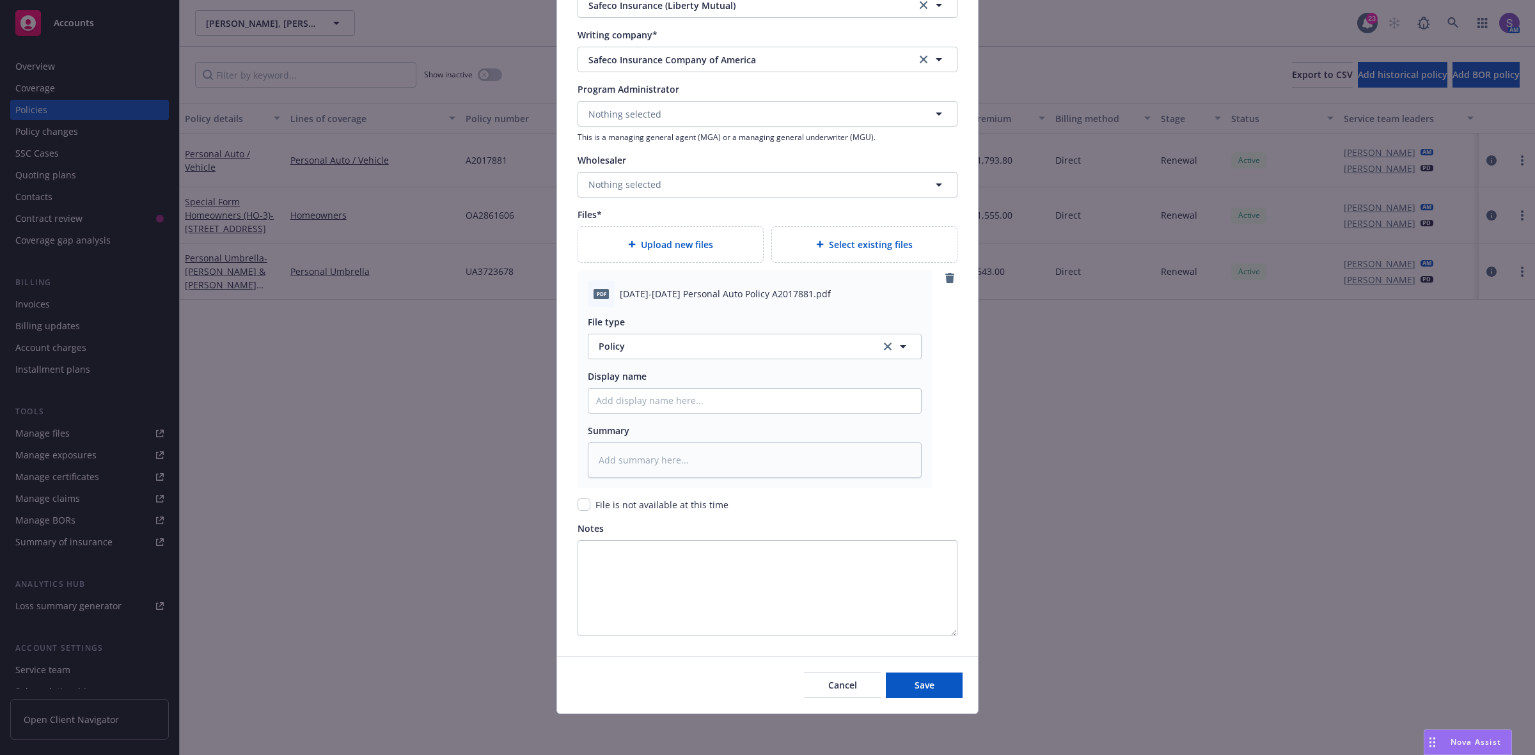
click at [685, 290] on span "2025-2026 Personal Auto Policy A2017881.pdf" at bounding box center [725, 293] width 211 height 13
click at [648, 401] on input "Policy display name" at bounding box center [754, 401] width 332 height 24
paste input "2025-2026 Personal Auto Policy A2017881.pdf"
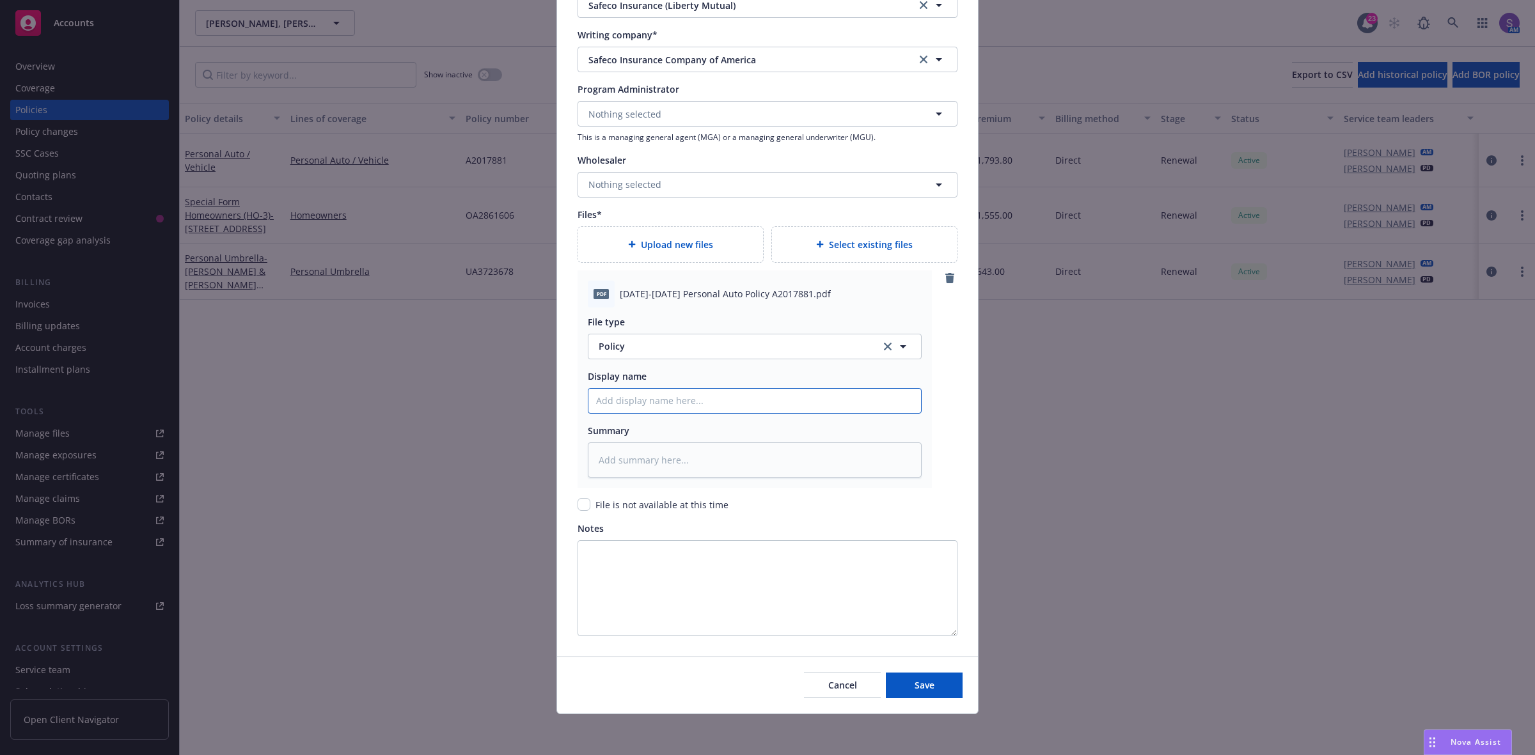
type textarea "x"
type input "2025-2026 Personal Auto Policy A2017881.pdf"
type textarea "x"
type input "2025-2026 Personal Auto Policy A2017881.pd"
type textarea "x"
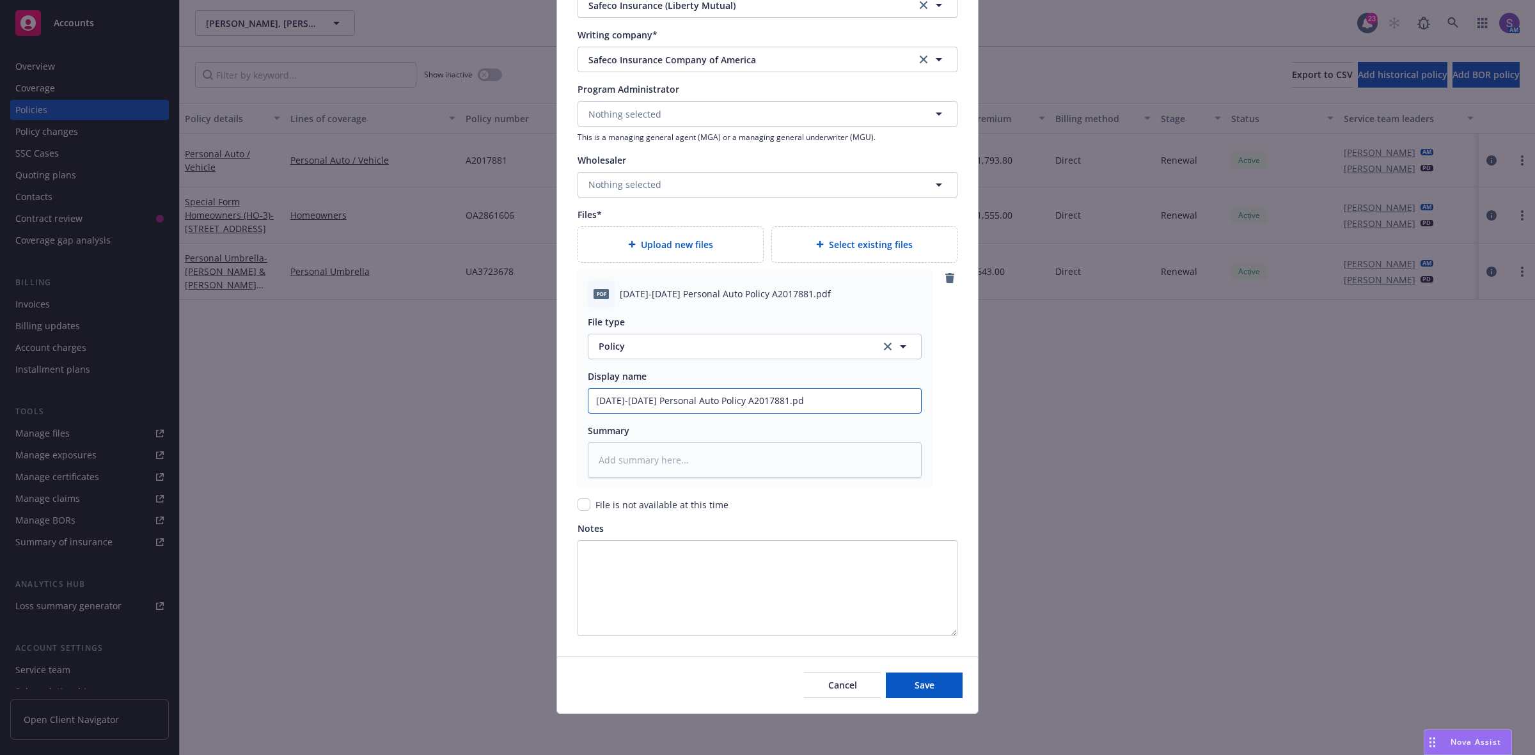
type input "2025-2026 Personal Auto Policy A2017881.p"
type textarea "x"
type input "2025-2026 Personal Auto Policy A2017881"
type textarea "x"
type input "2025-2026 Personal Auto Policy A2017881"
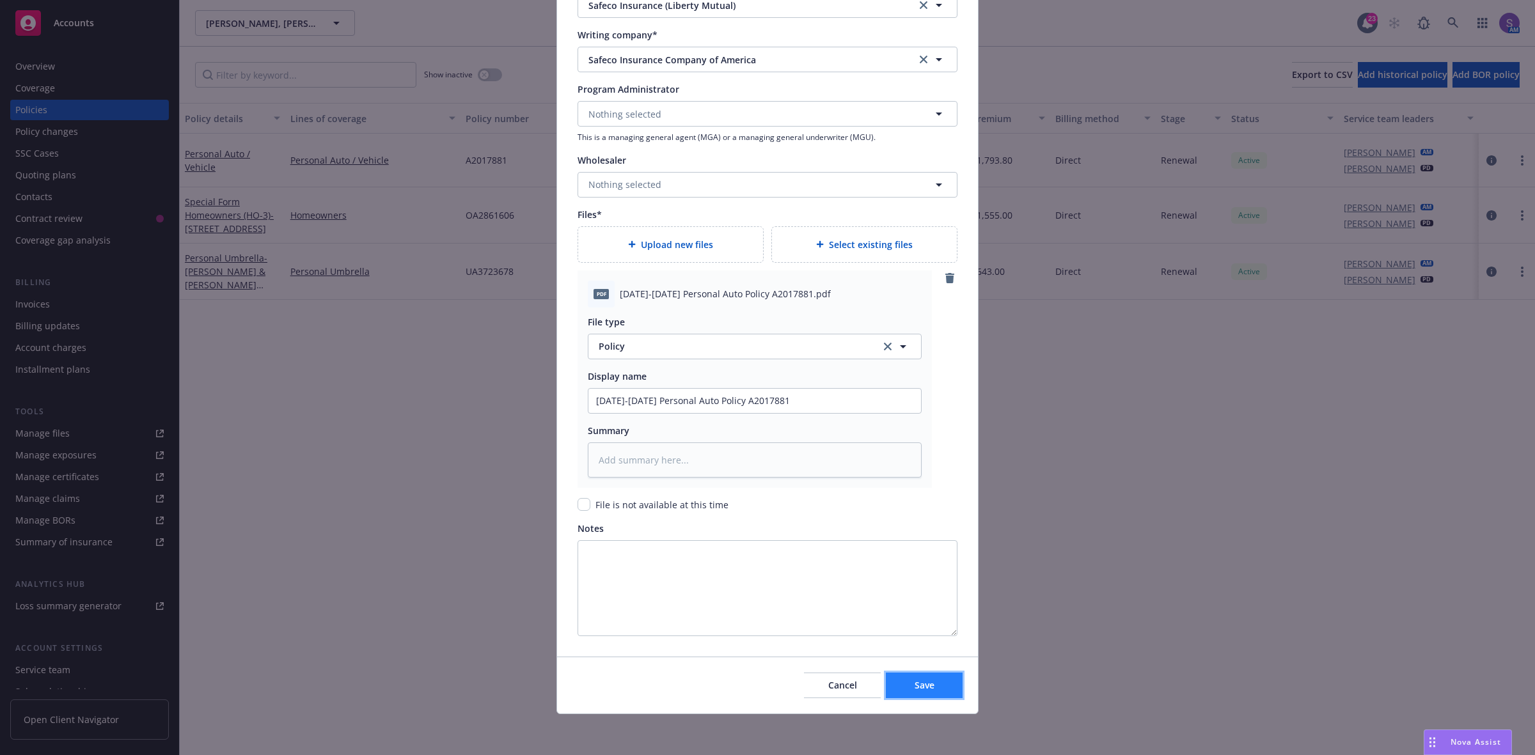
click at [937, 684] on button "Save" at bounding box center [924, 686] width 77 height 26
type textarea "x"
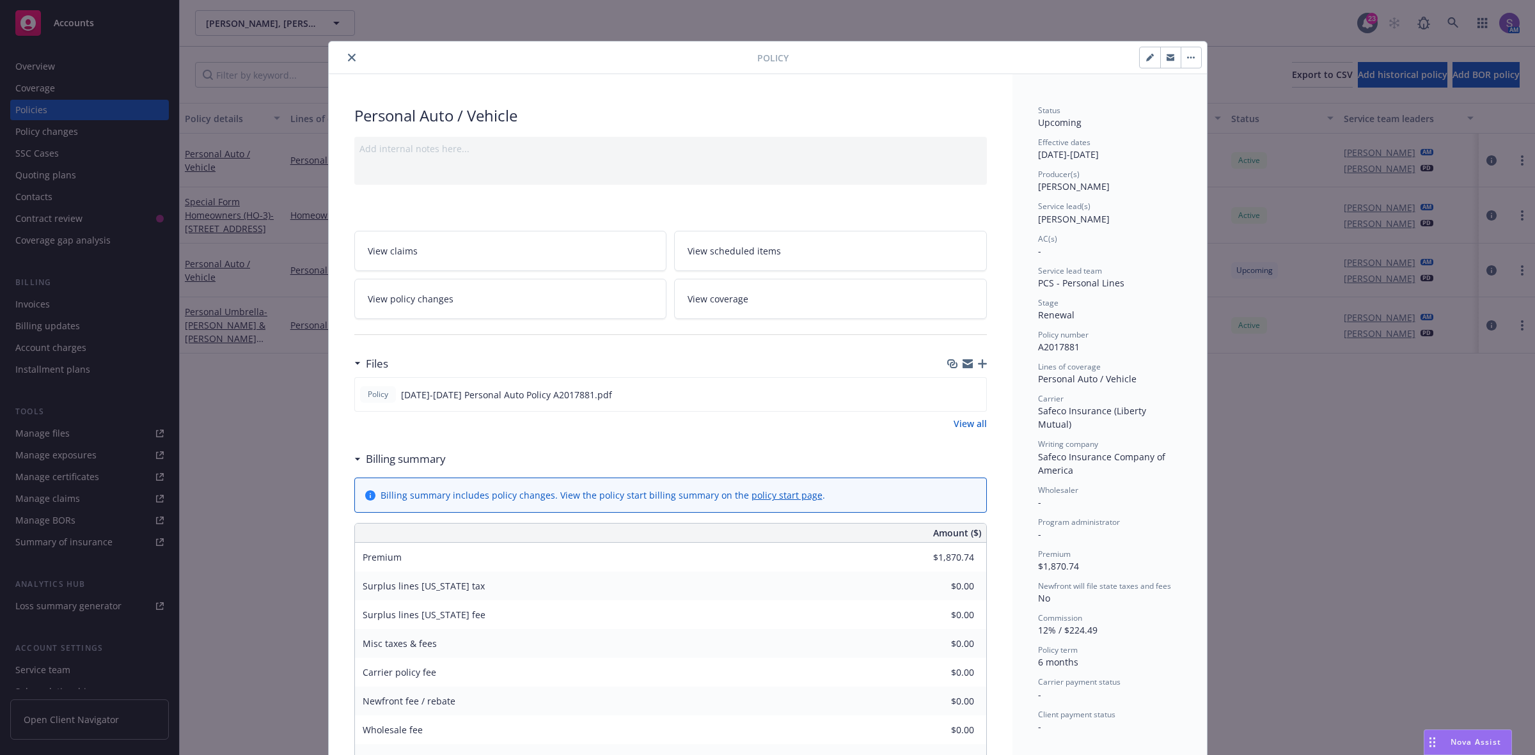
click at [345, 52] on button "close" at bounding box center [351, 57] width 15 height 15
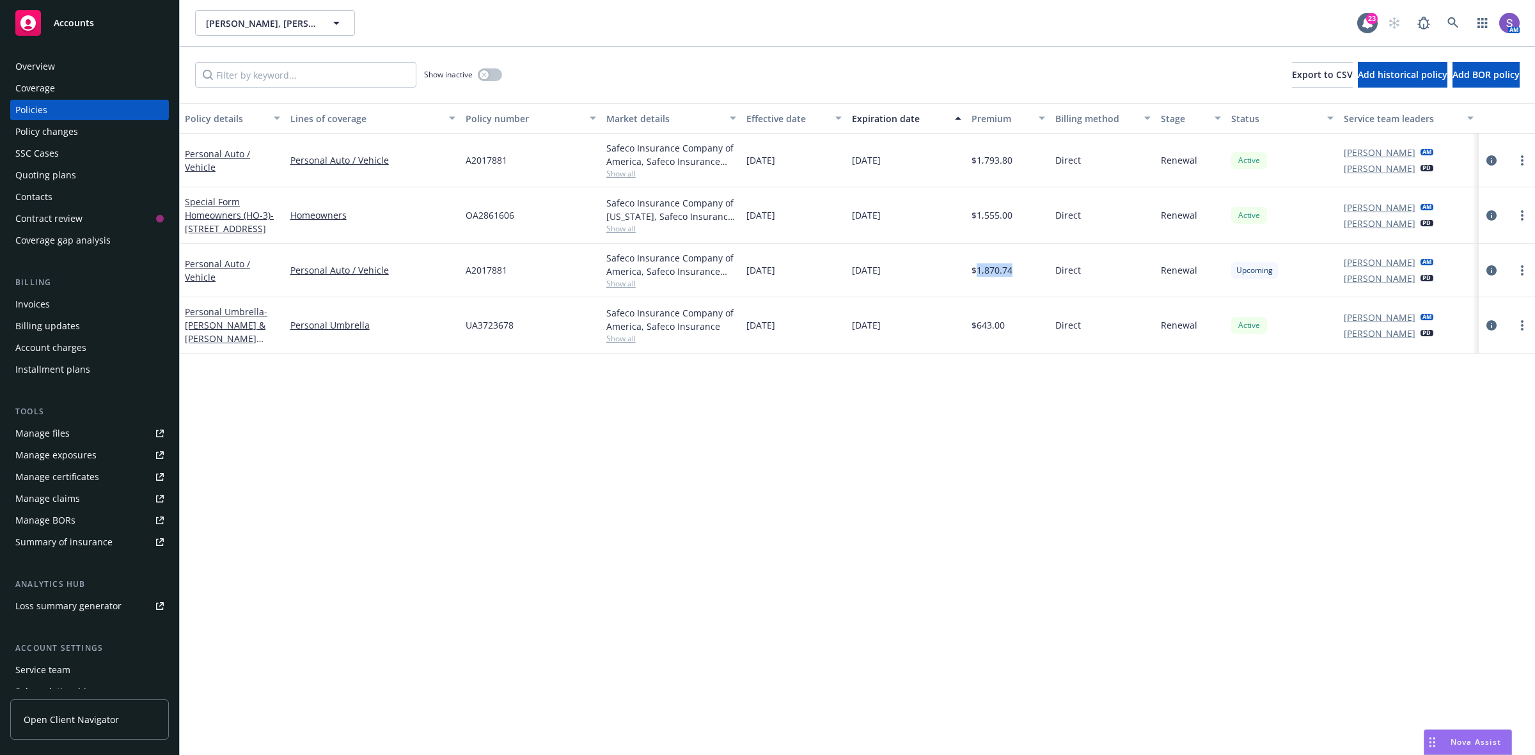
drag, startPoint x: 1011, startPoint y: 274, endPoint x: 978, endPoint y: 272, distance: 33.3
click at [978, 272] on div "$1,870.74" at bounding box center [1008, 271] width 84 height 54
click at [38, 66] on div "Overview" at bounding box center [35, 66] width 40 height 20
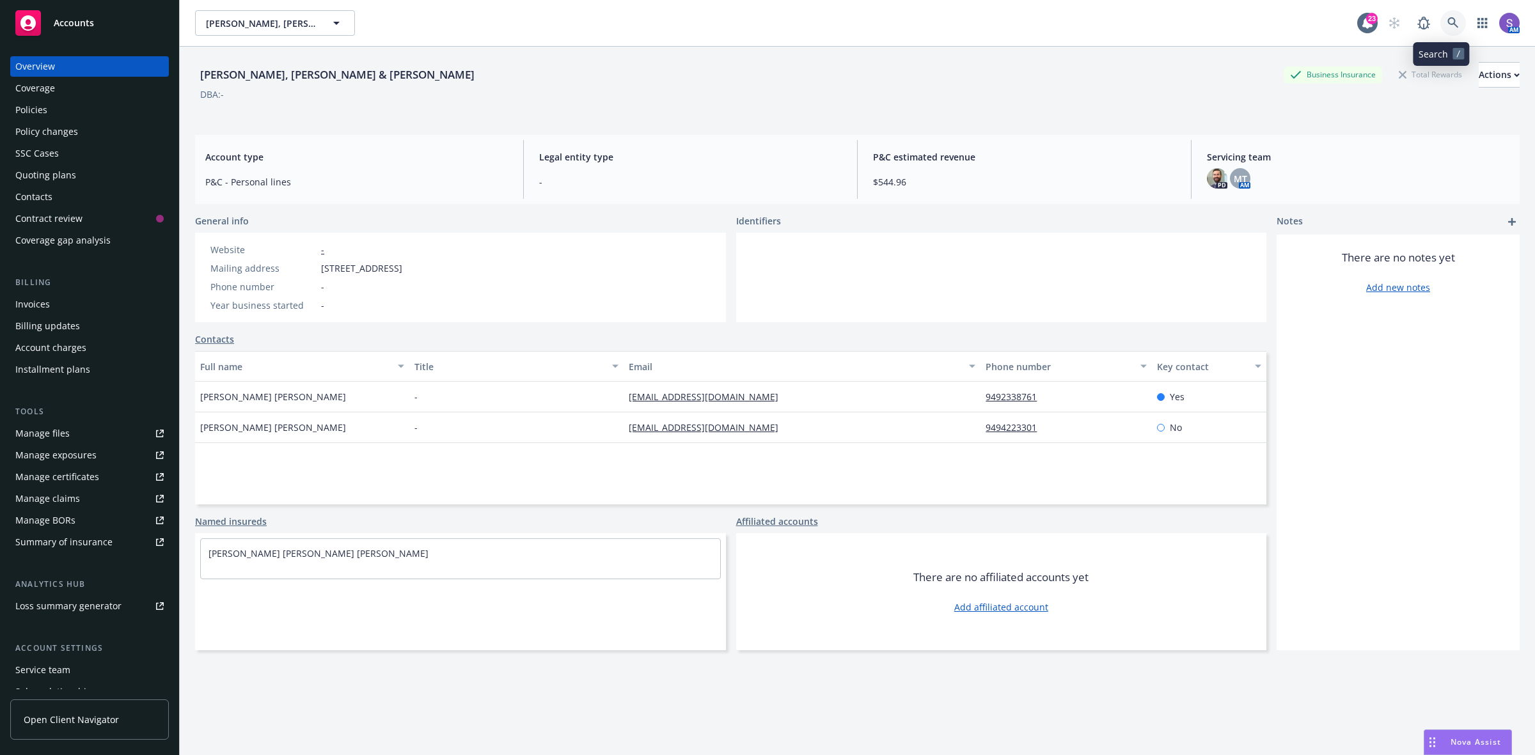
click at [1447, 24] on icon at bounding box center [1452, 22] width 11 height 11
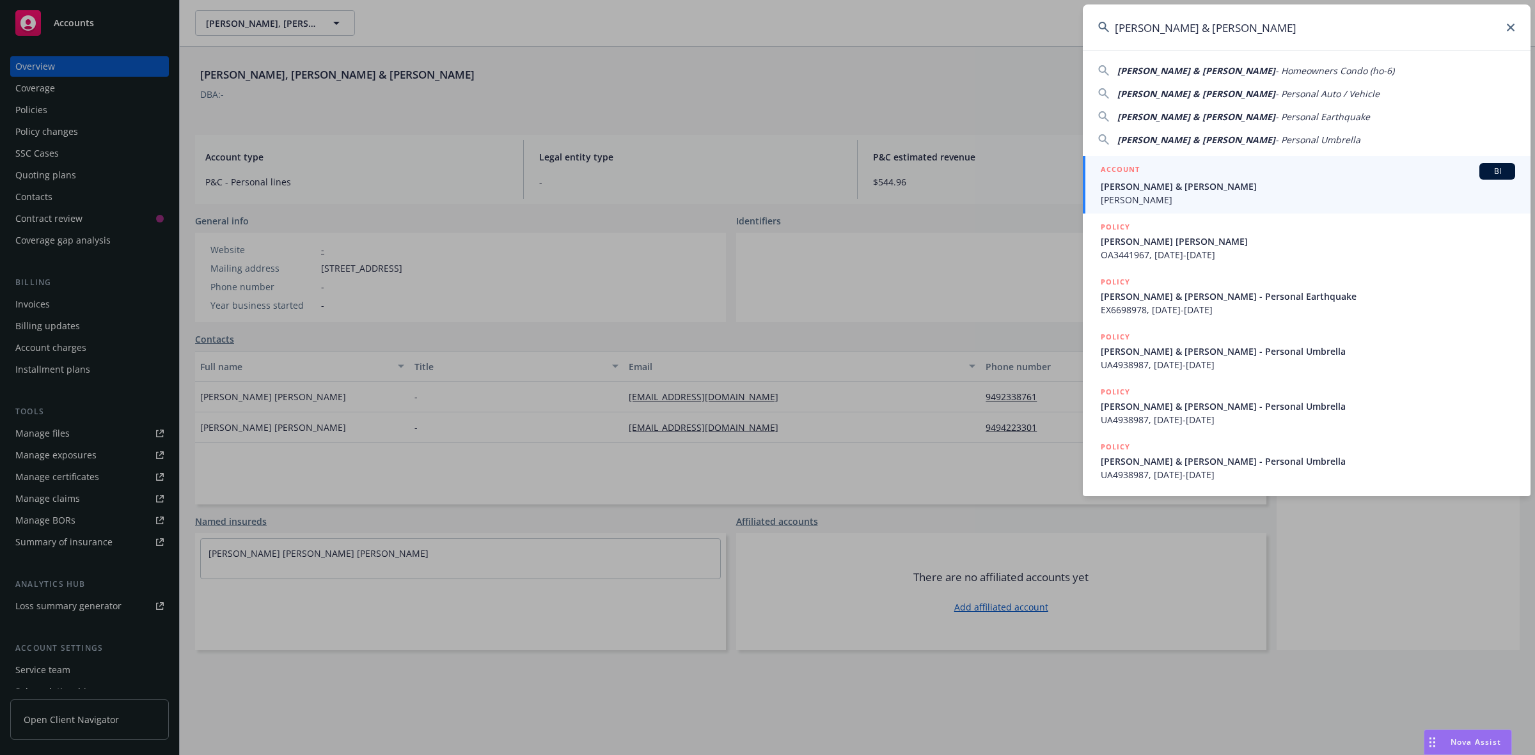
type input "Kleinfelter, Ilana & Dan"
click at [1172, 187] on span "Kleinfelter, Ilana & Dan" at bounding box center [1307, 186] width 414 height 13
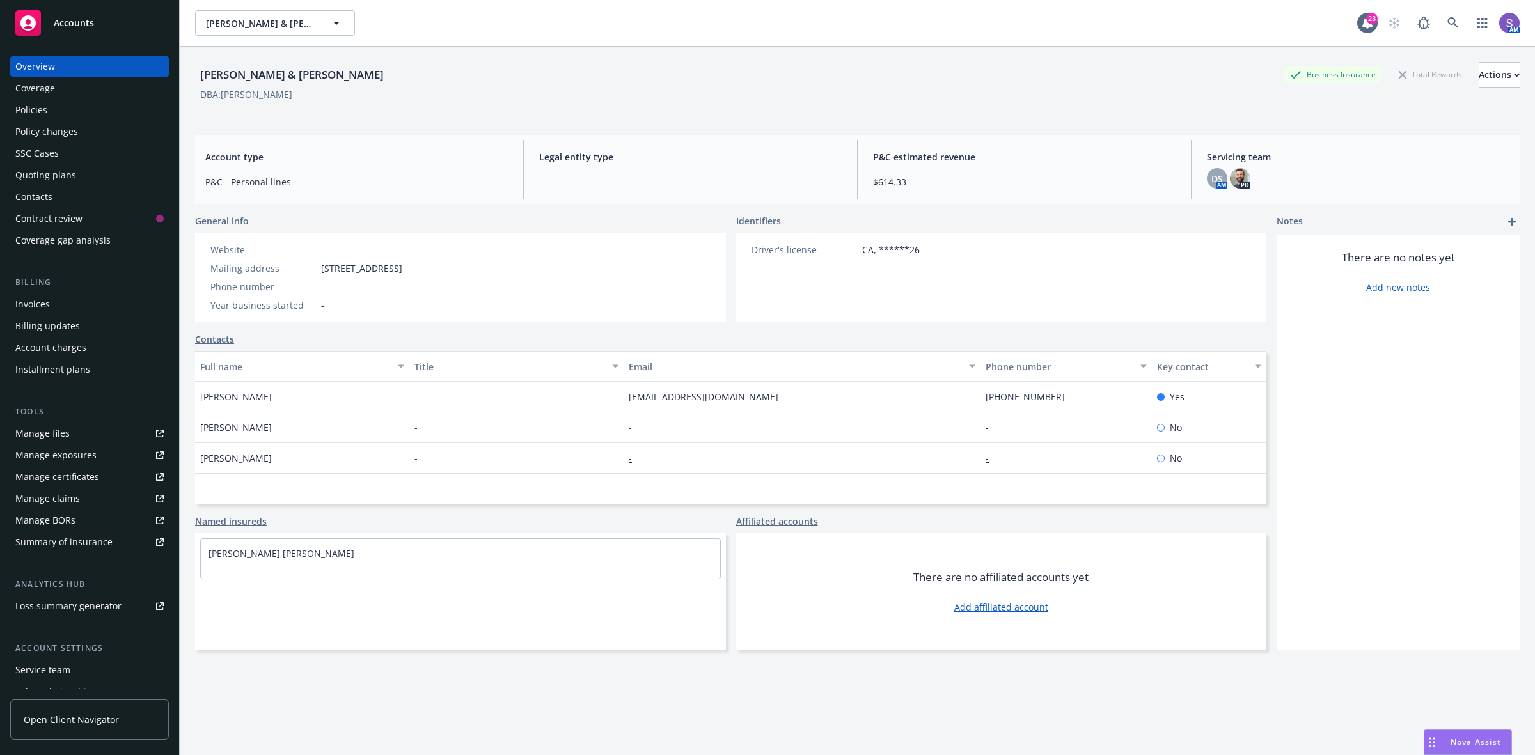
click at [42, 111] on div "Policies" at bounding box center [31, 110] width 32 height 20
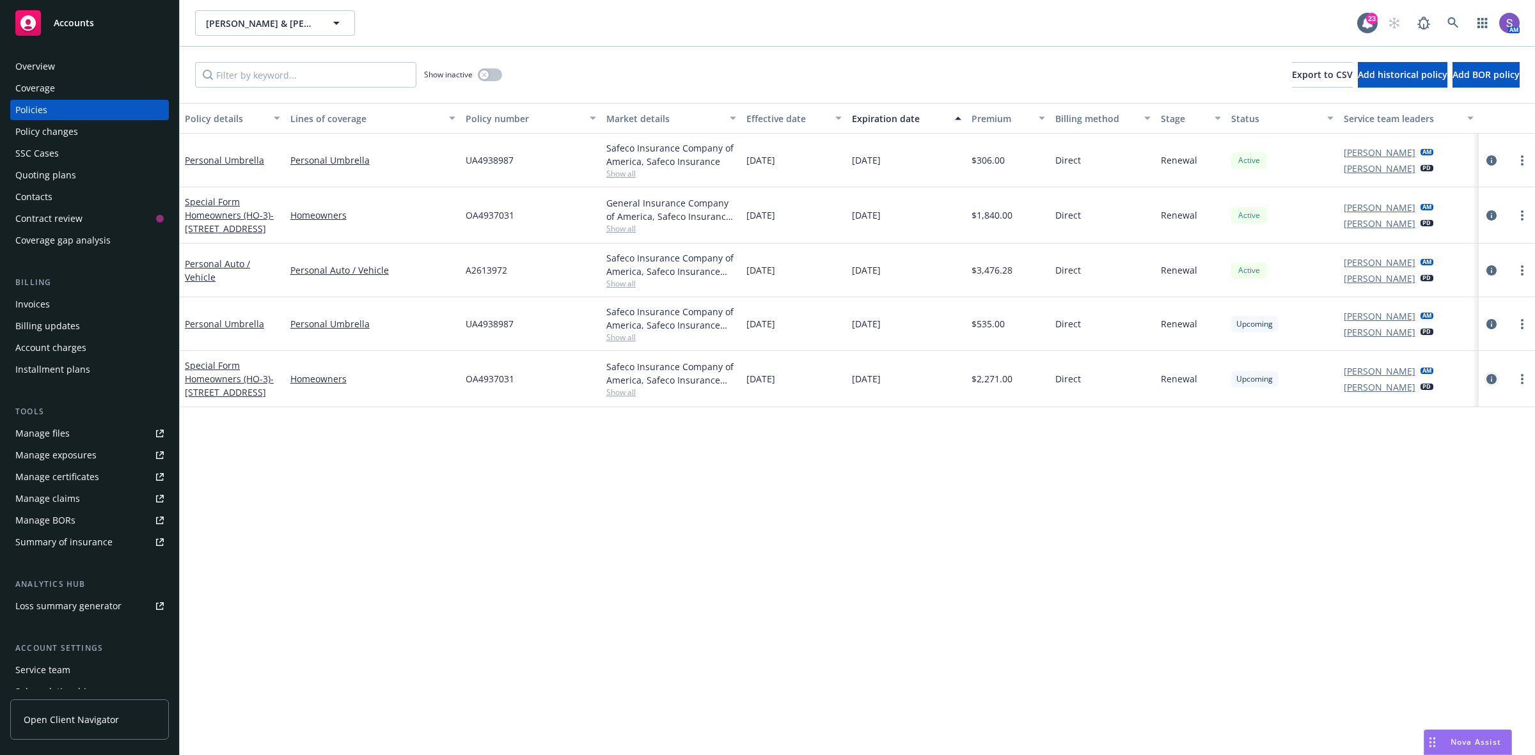
click at [1486, 378] on icon "circleInformation" at bounding box center [1491, 379] width 10 height 10
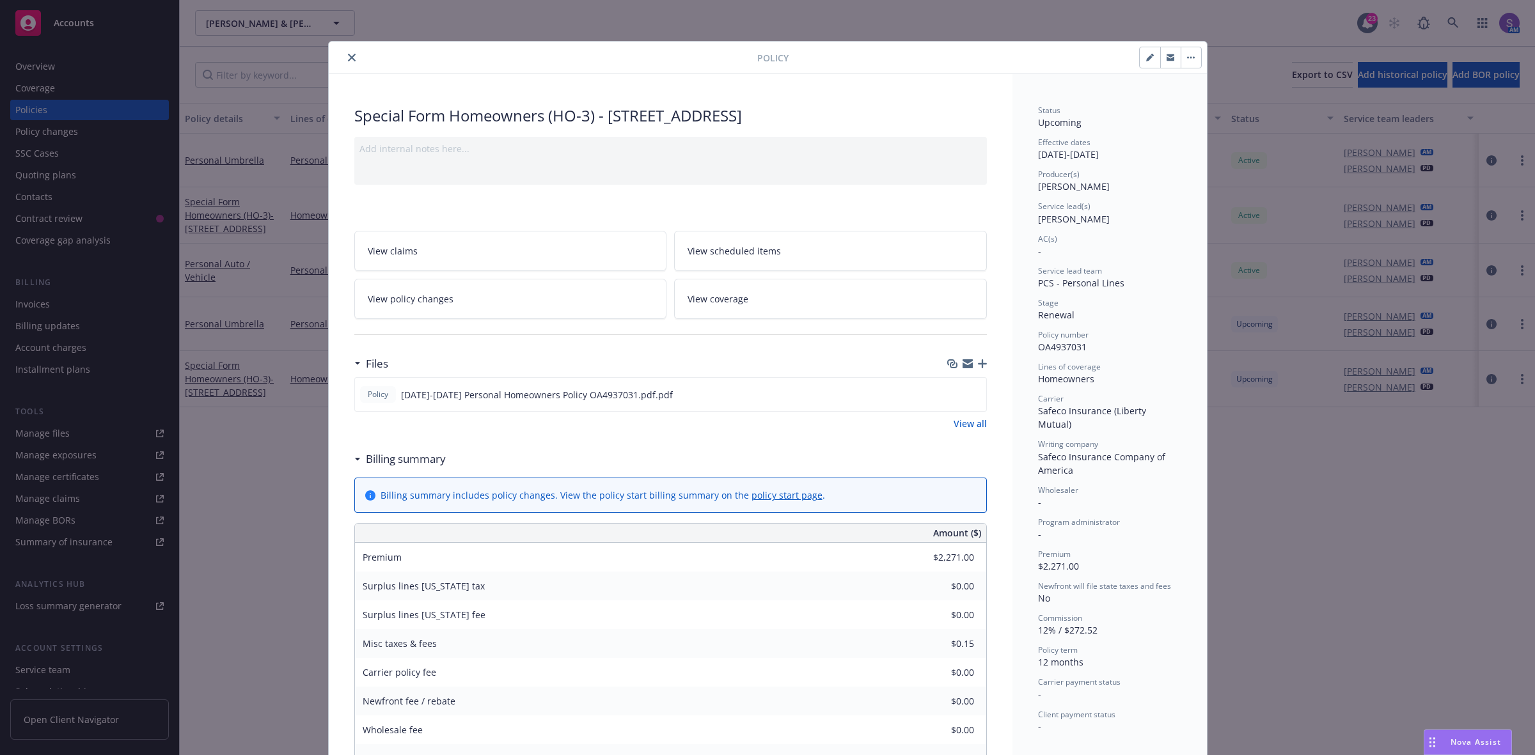
click at [1150, 56] on icon "button" at bounding box center [1151, 55] width 3 height 3
select select "RENEWAL"
select select "12"
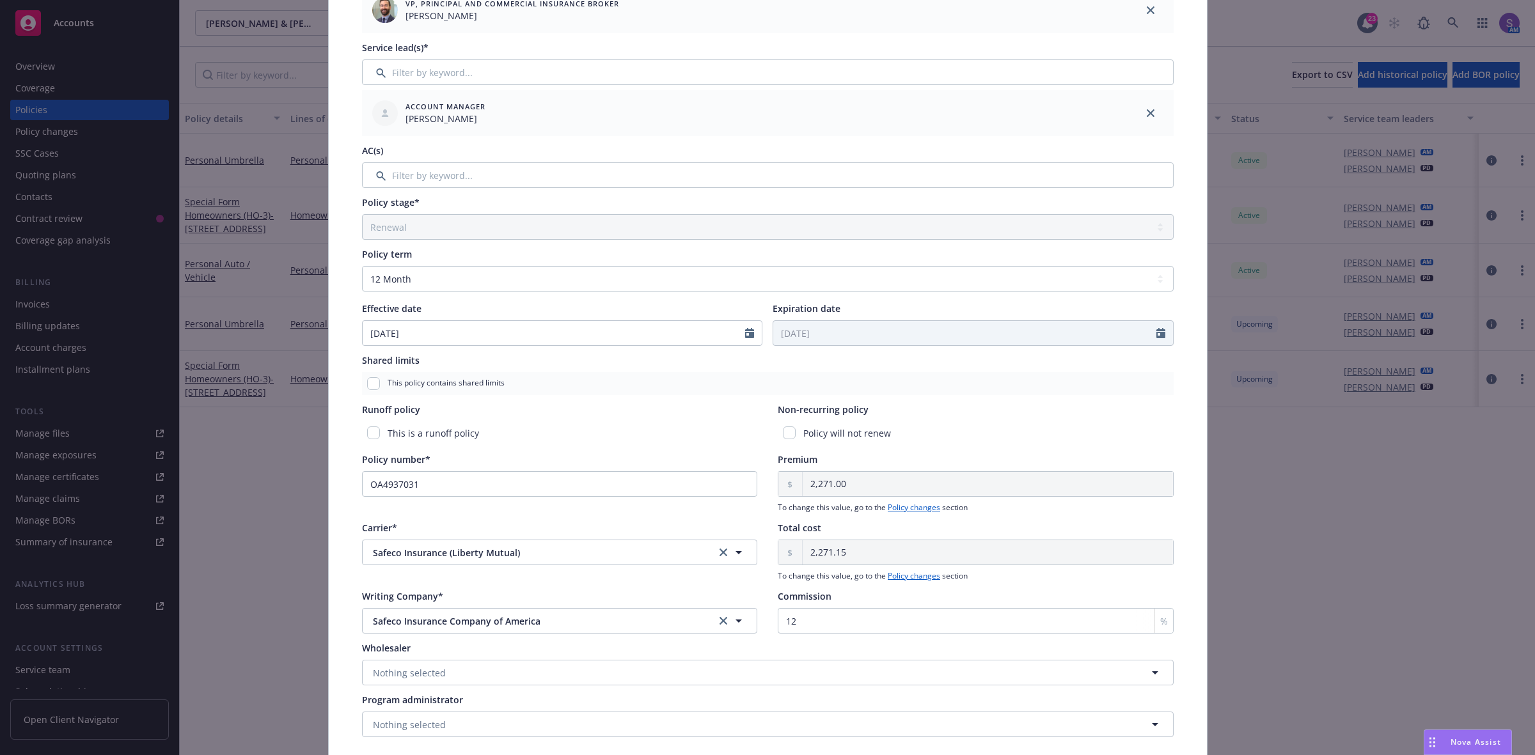
scroll to position [240, 0]
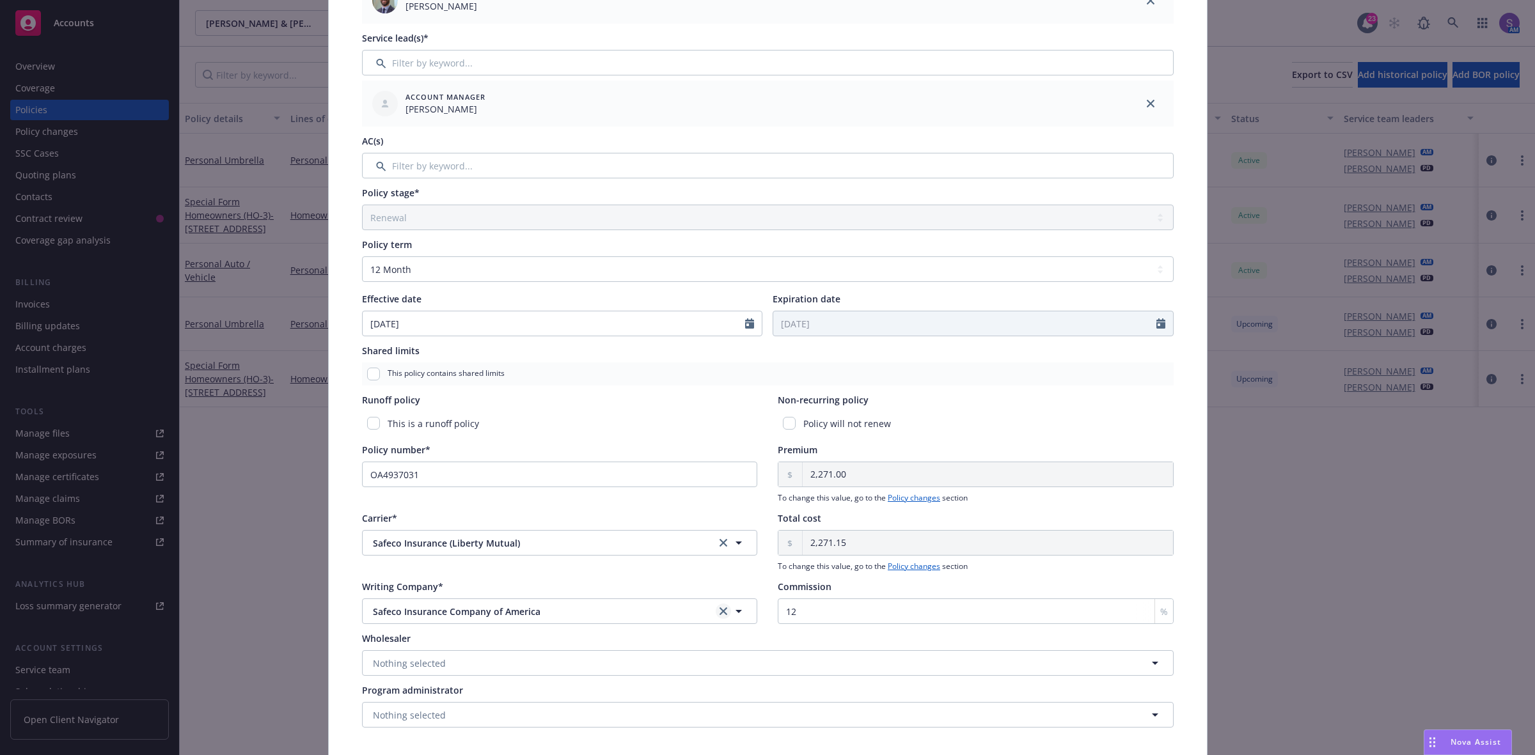
click at [719, 611] on icon "clear selection" at bounding box center [723, 611] width 8 height 8
click at [438, 607] on button "Nothing selected" at bounding box center [560, 611] width 396 height 26
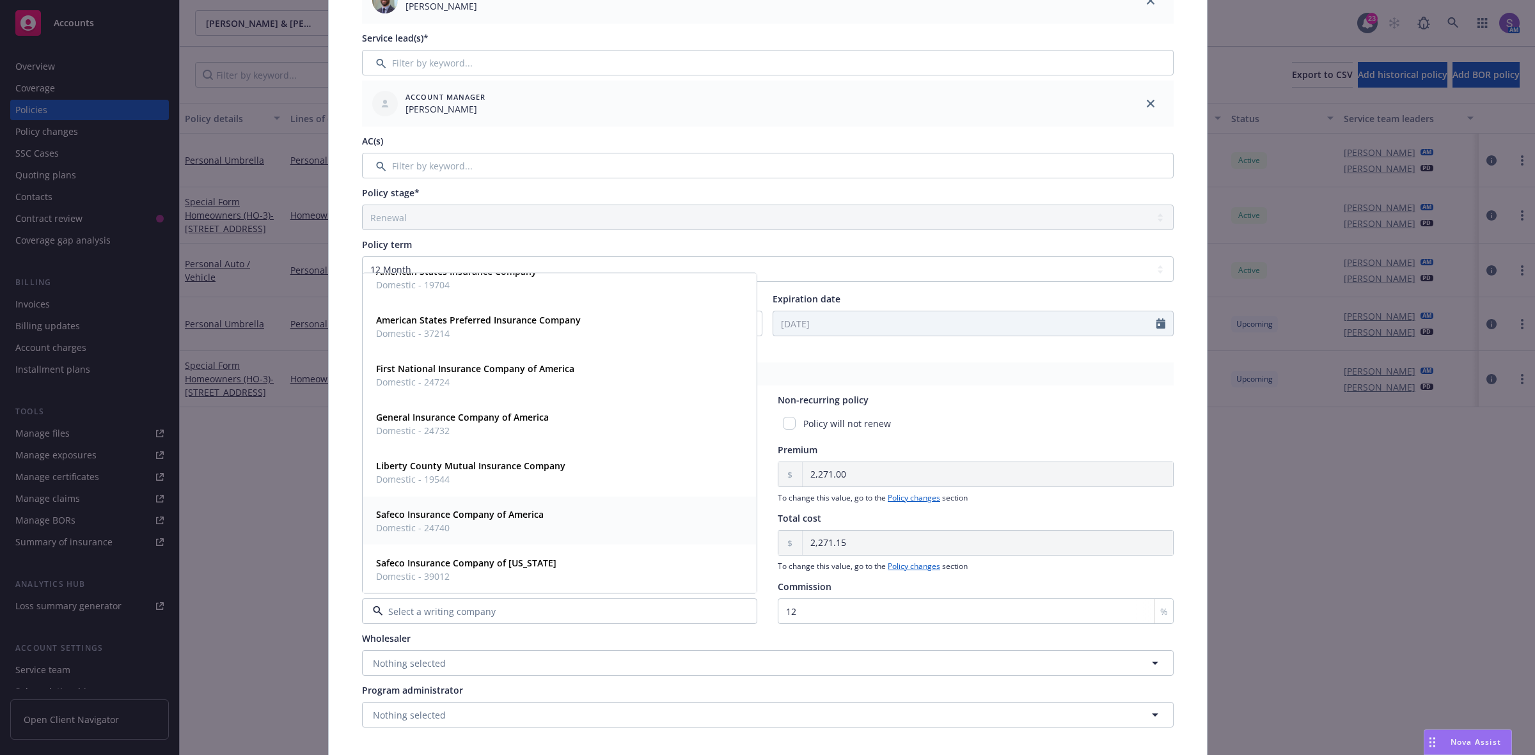
scroll to position [0, 0]
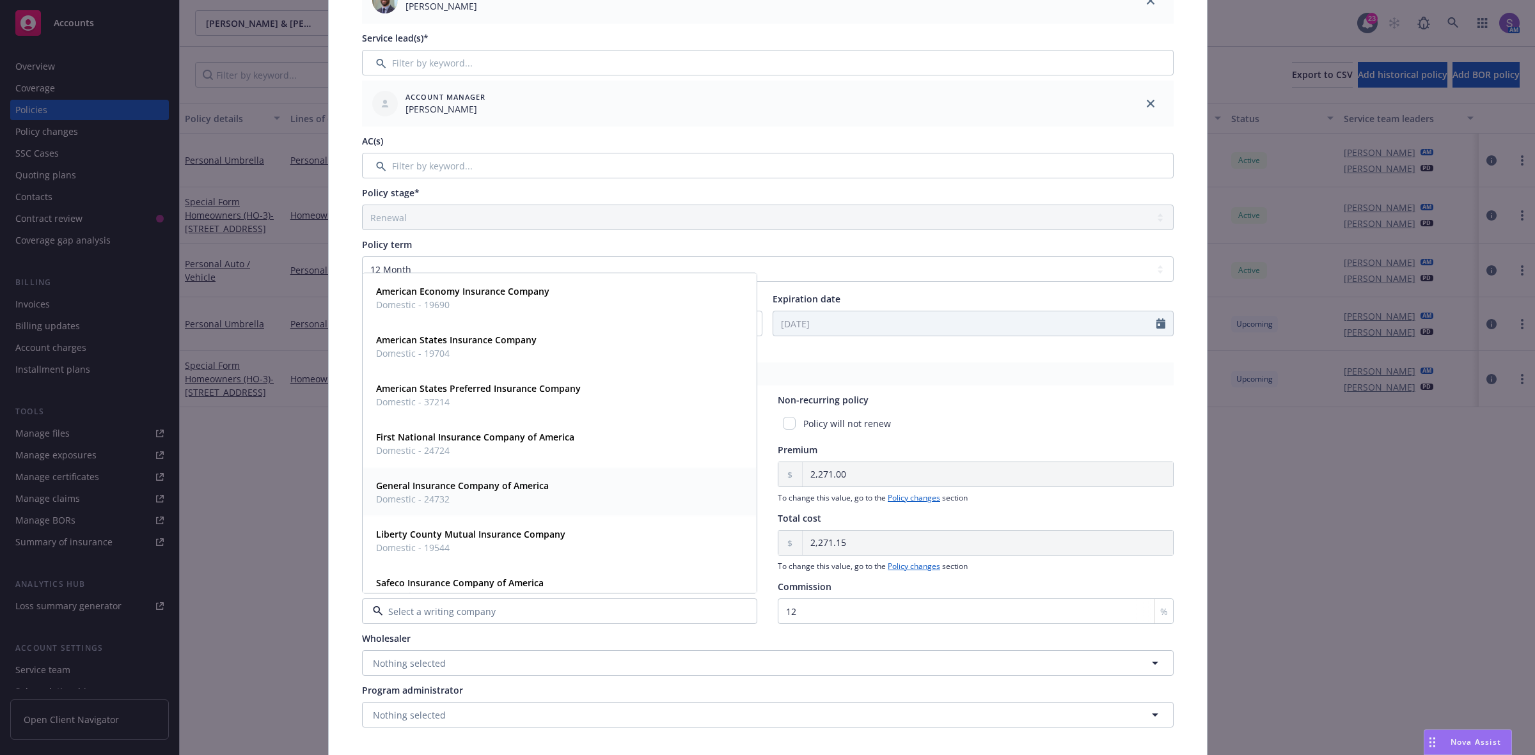
click at [485, 487] on strong "General Insurance Company of America" at bounding box center [462, 486] width 173 height 12
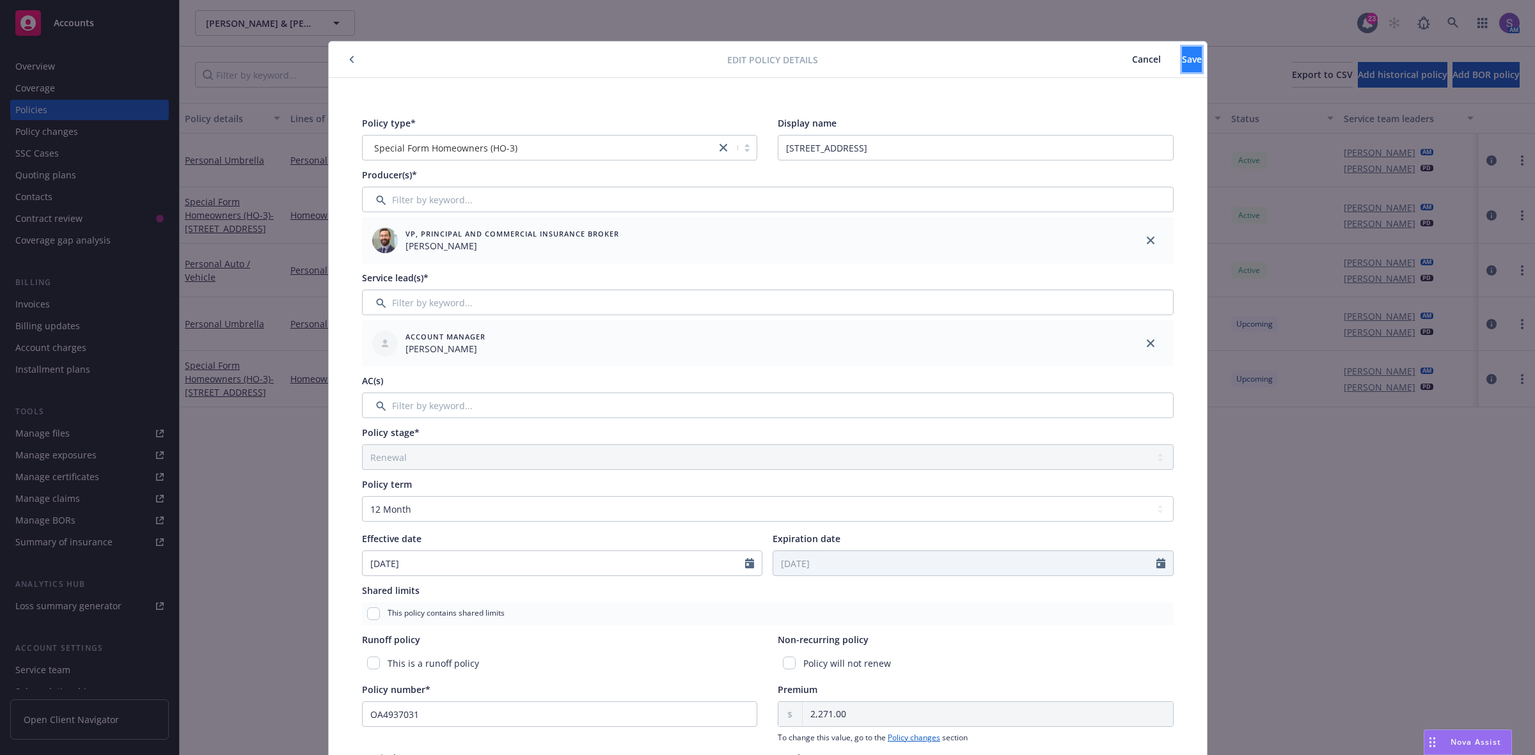
click at [1182, 63] on span "Save" at bounding box center [1192, 59] width 20 height 12
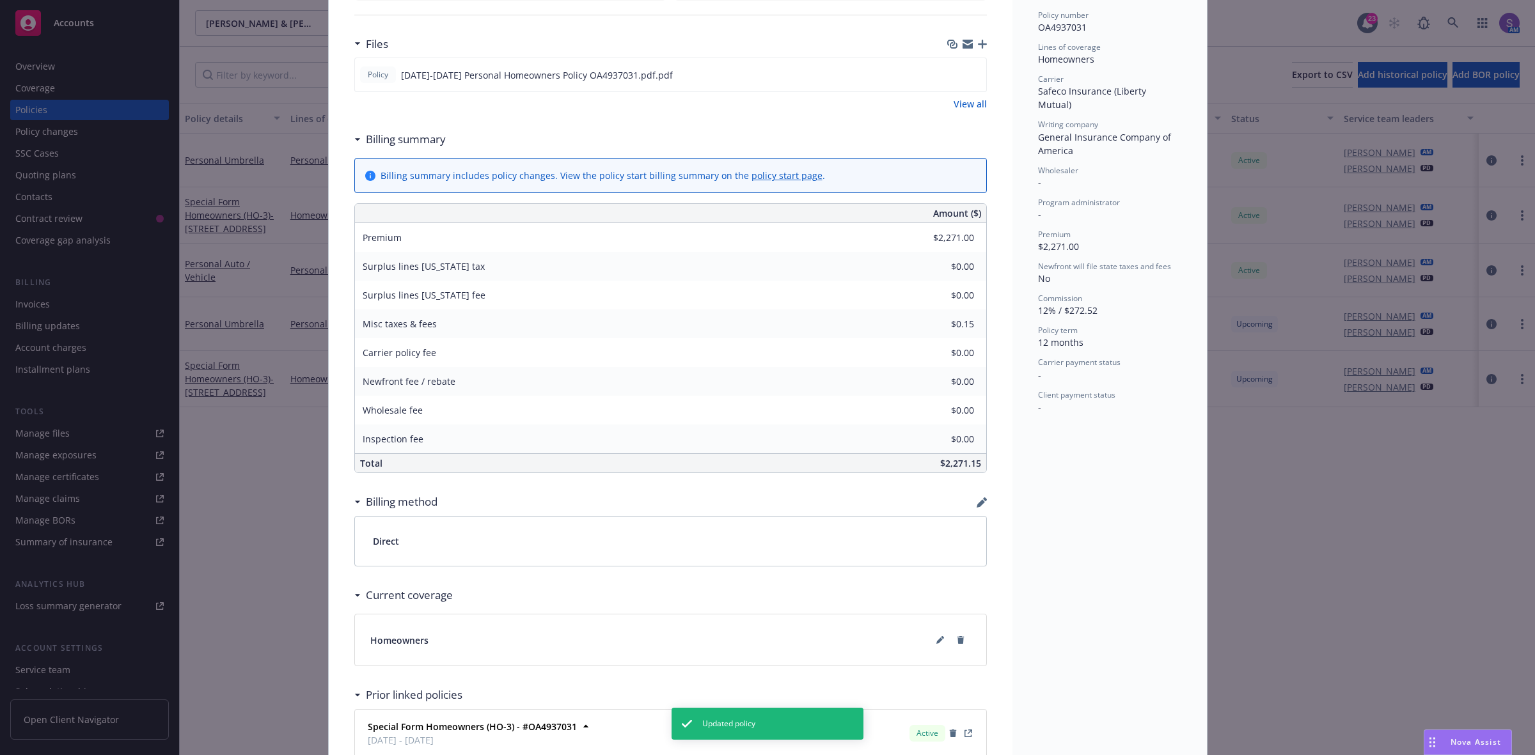
scroll to position [458, 0]
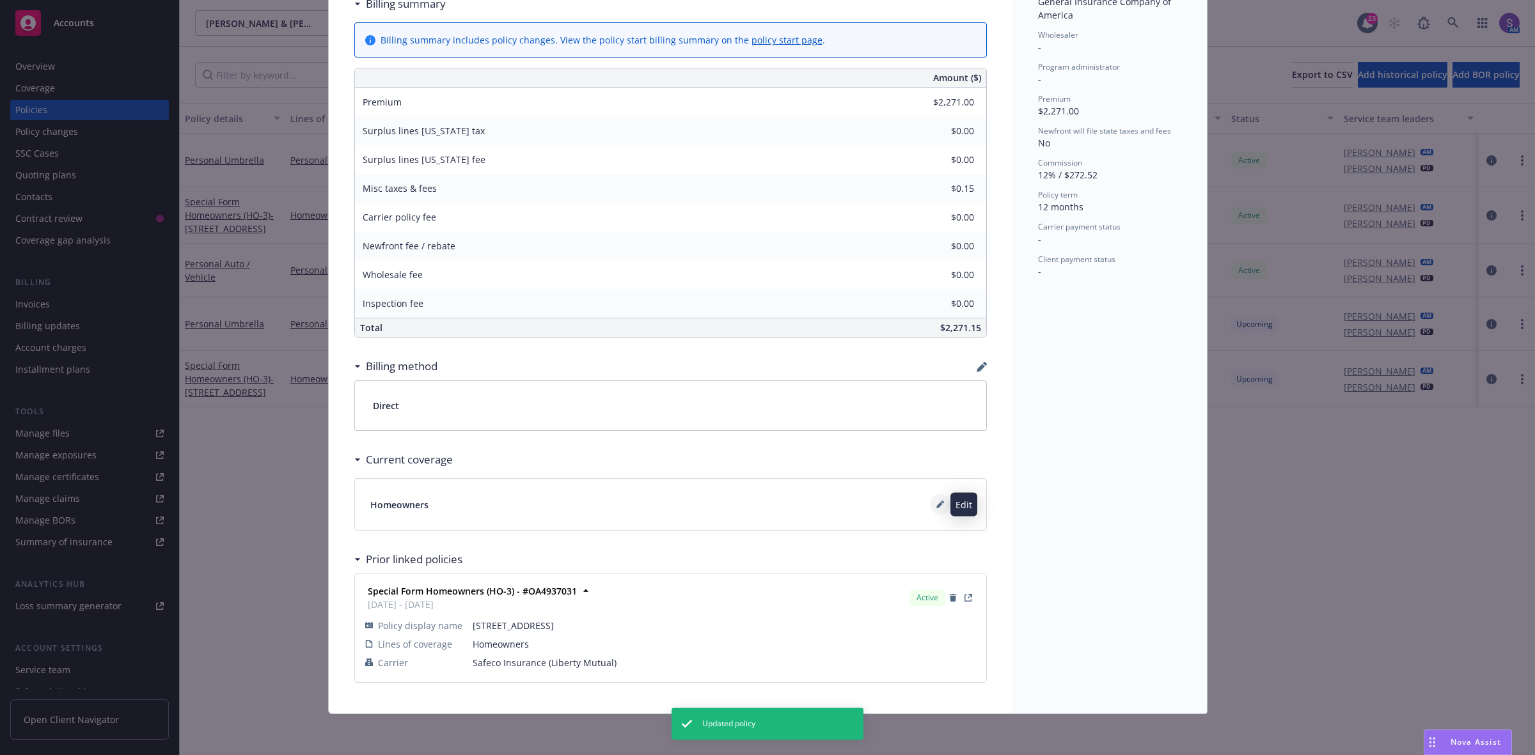
click at [936, 505] on icon at bounding box center [939, 506] width 6 height 6
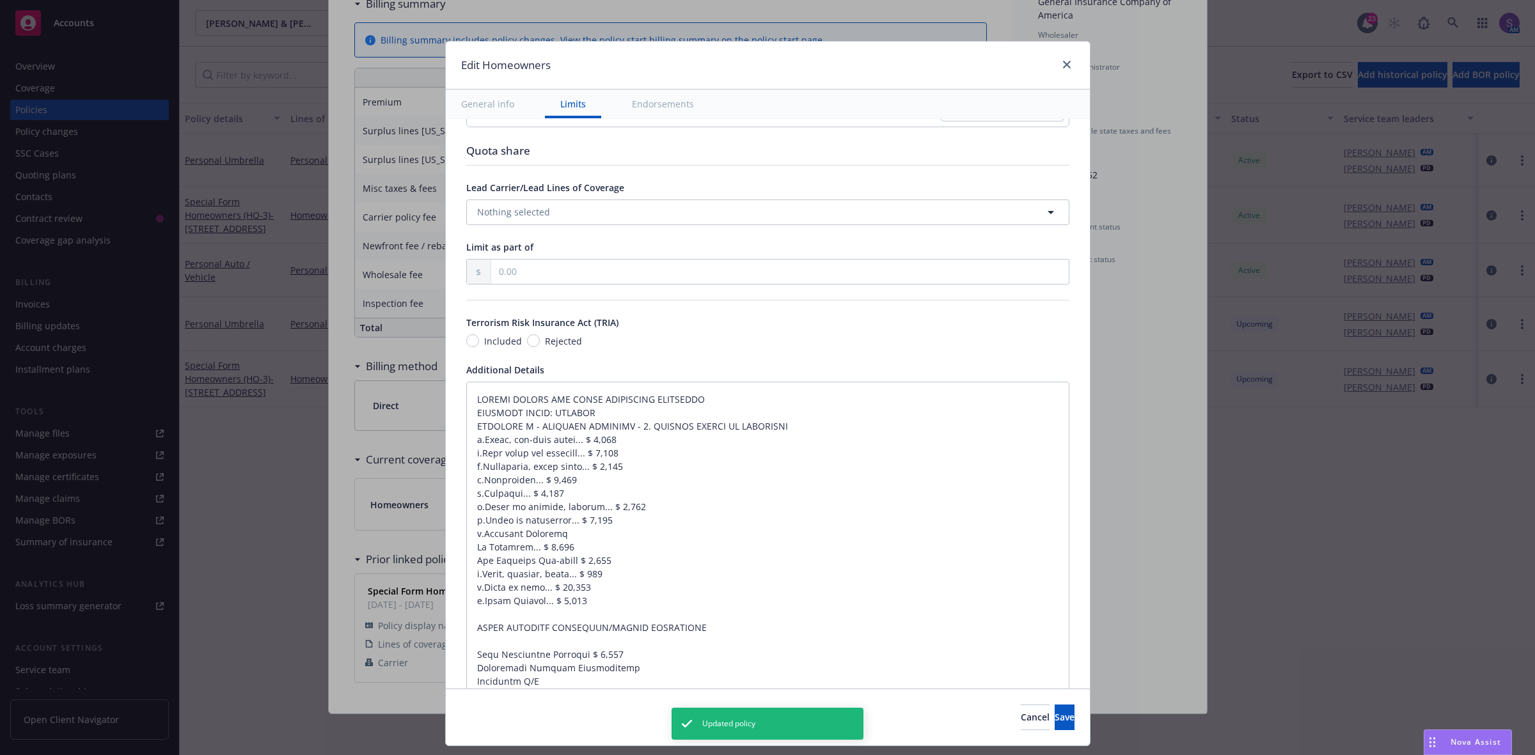
scroll to position [639, 0]
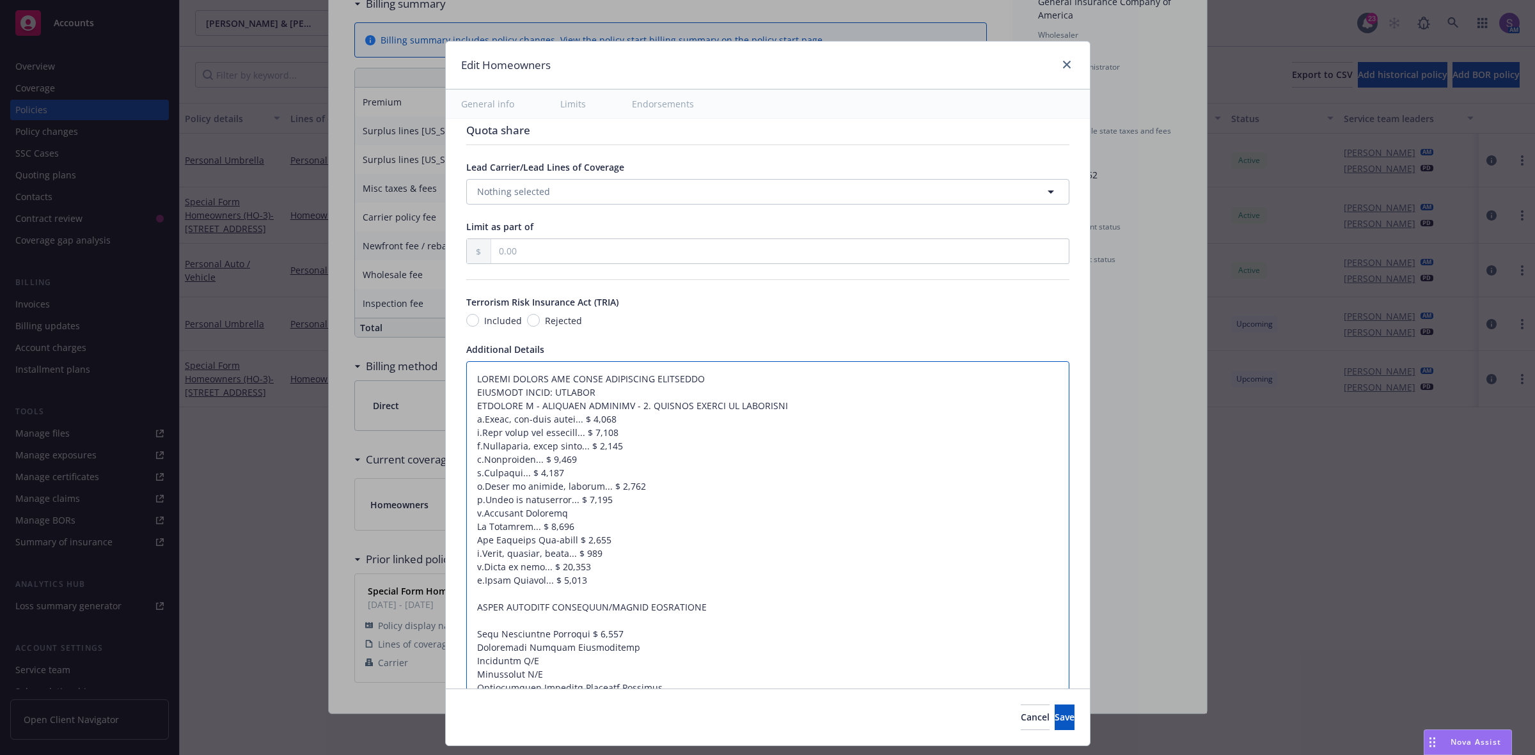
click at [466, 378] on textarea at bounding box center [767, 681] width 603 height 640
type textarea "x"
type textarea "POLICY LIMITS AND OTHER ADDITIONAL COVERAGES COVERAGE LEVEL: OPTIMUM COVERAGE C…"
type textarea "x"
type textarea "POLICY LIMITS AND OTHER ADDITIONAL COVERAGES COVERAGE LEVEL: OPTIMUM COVERAGE C…"
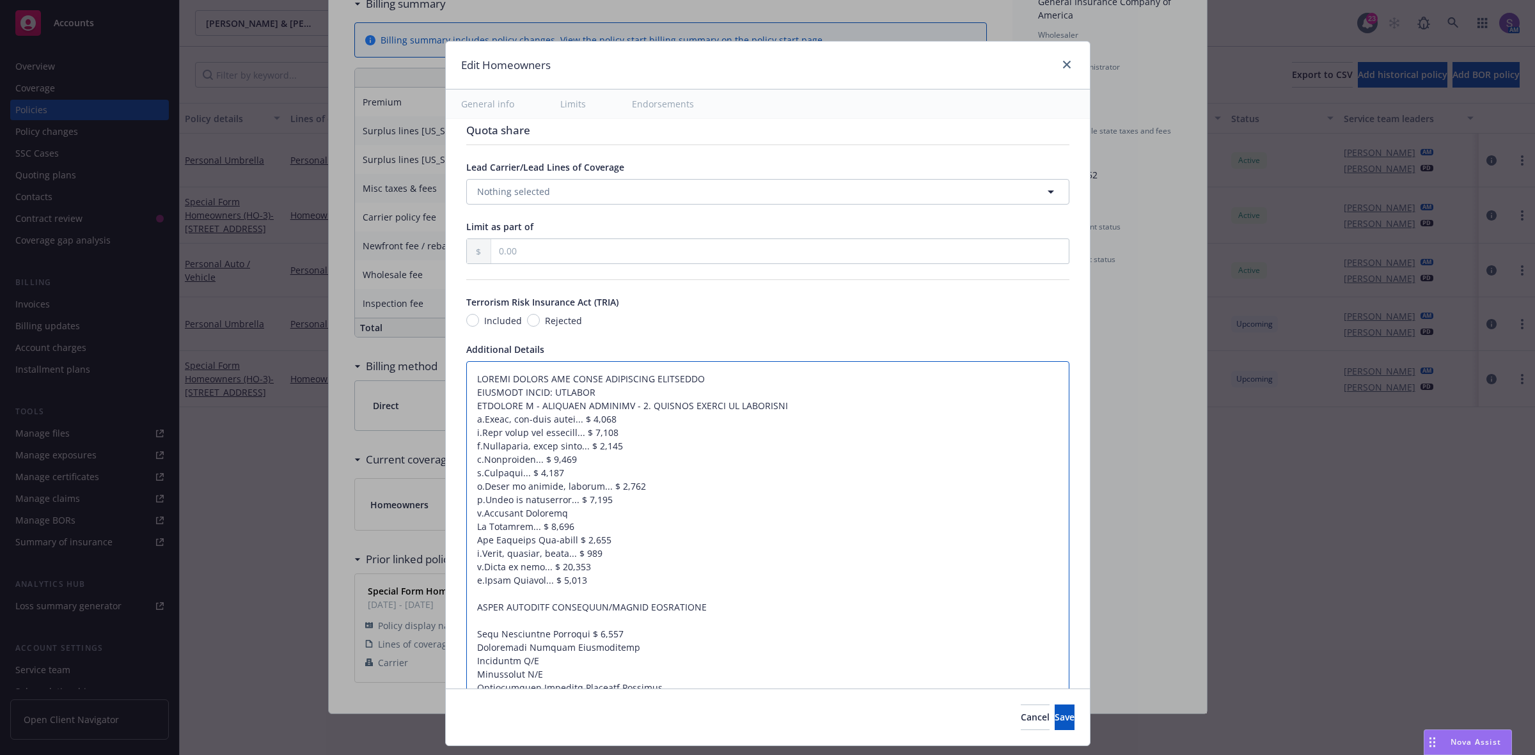
type textarea "x"
type textarea "POLICY LIMITS AND OTHER ADDITIONAL COVERAGES COVERAGE LEVEL: OPTIMUM COVERAGE C…"
click at [490, 371] on textarea at bounding box center [767, 701] width 603 height 680
paste textarea "Dwelling Limit $842,800 Other Structures Limit $84,280 Personal Property Limit …"
type textarea "x"
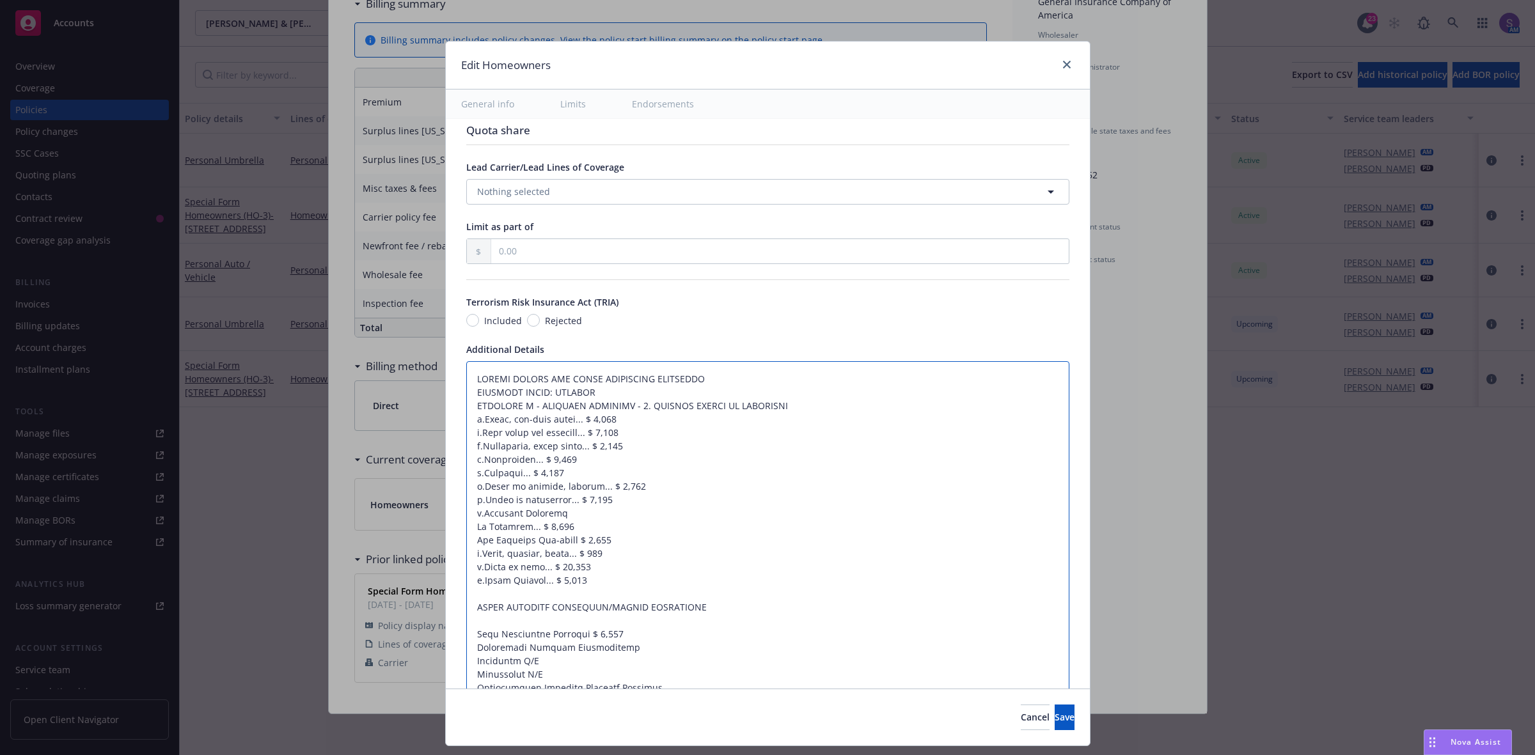
type textarea "Dwelling Limit $842,800 Other Structures Limit $84,280 Personal Property Limit …"
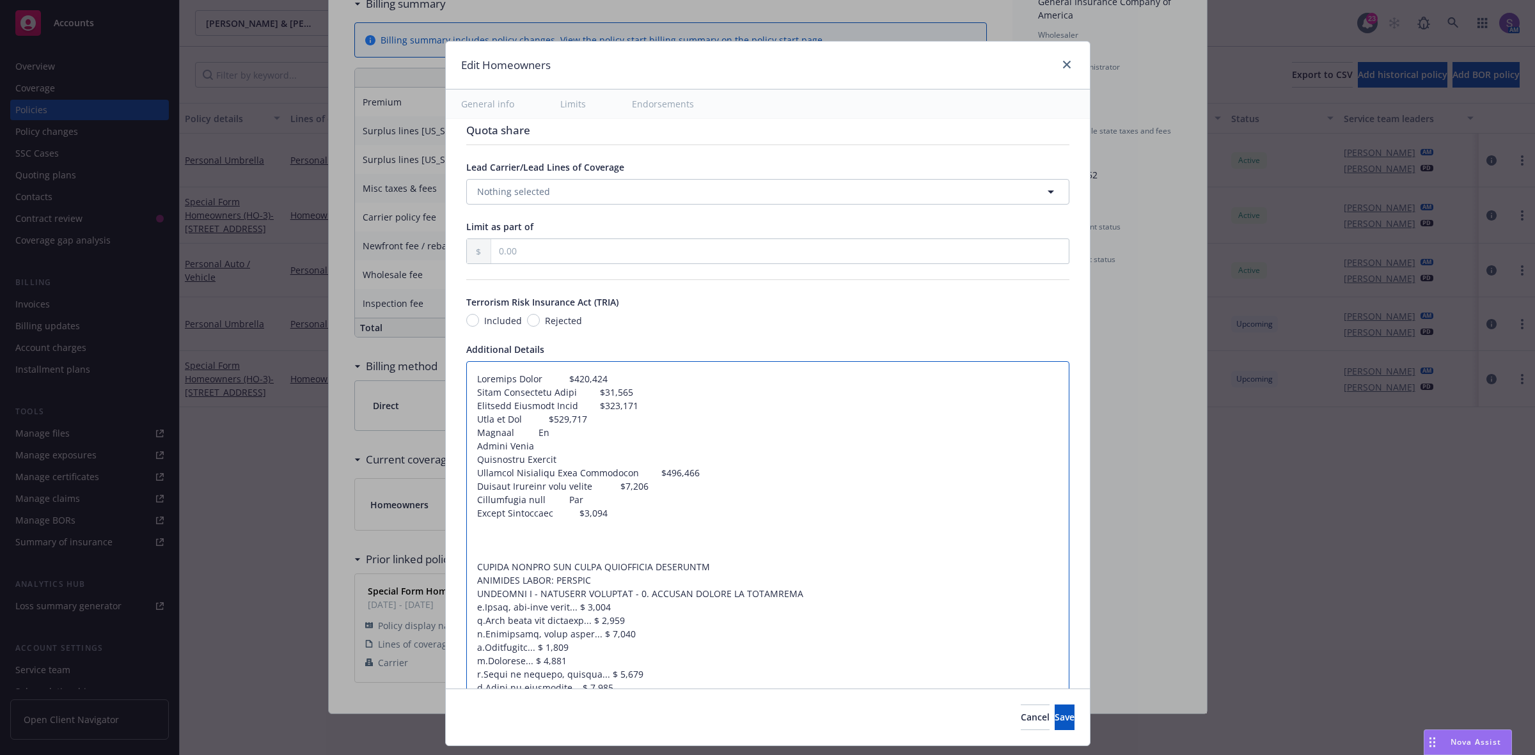
drag, startPoint x: 527, startPoint y: 378, endPoint x: 549, endPoint y: 378, distance: 21.1
type textarea "x"
type textarea "Dwelling Limit:$842,800 Other Structures Limit $84,280 Personal Property Limit …"
type textarea "x"
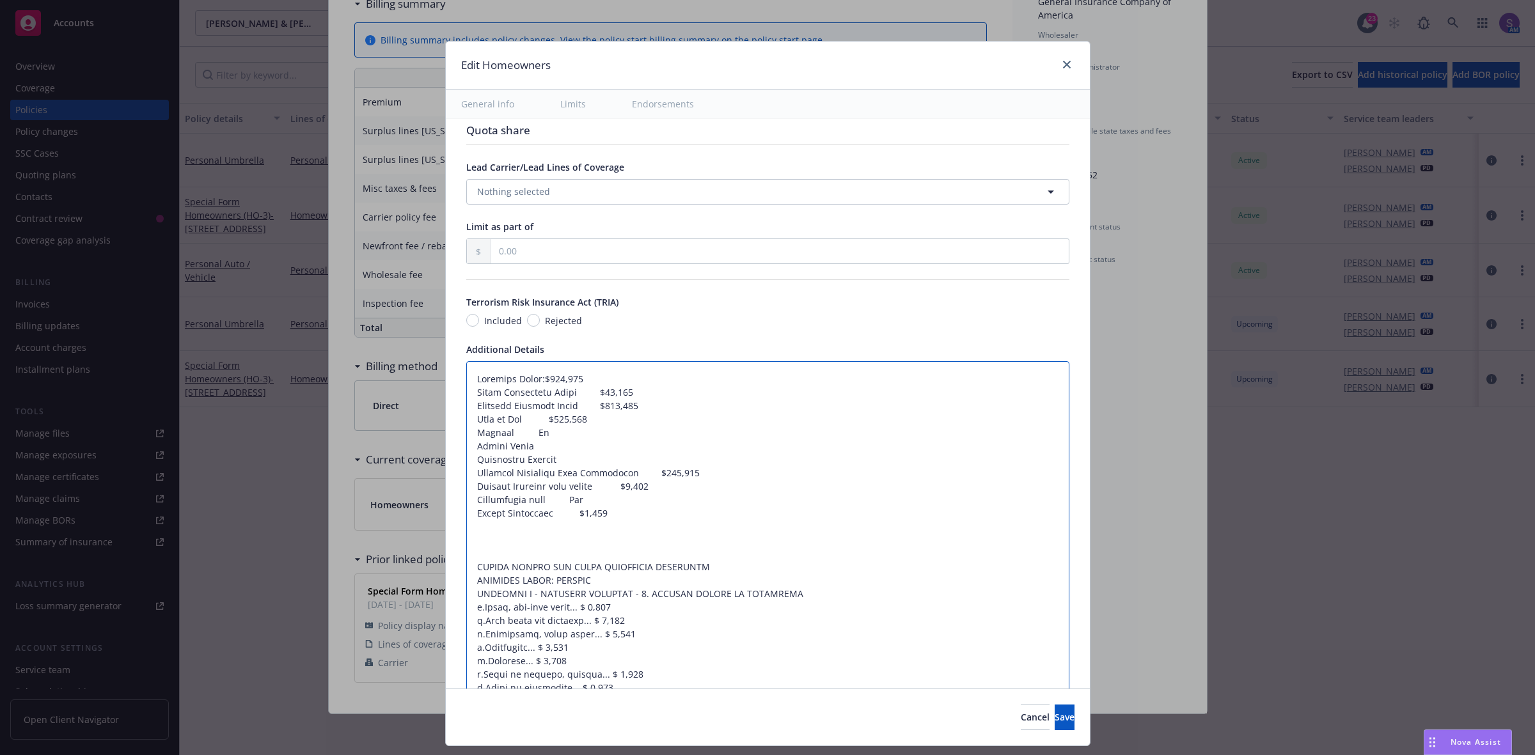
type textarea "Dwelling Limit: $842,800 Other Structures Limit $84,280 Personal Property Limit…"
drag, startPoint x: 561, startPoint y: 401, endPoint x: 588, endPoint y: 398, distance: 27.0
type textarea "x"
type textarea "Dwelling Limit: $842,800 Other Structures Limit:$84,280 Personal Property Limit…"
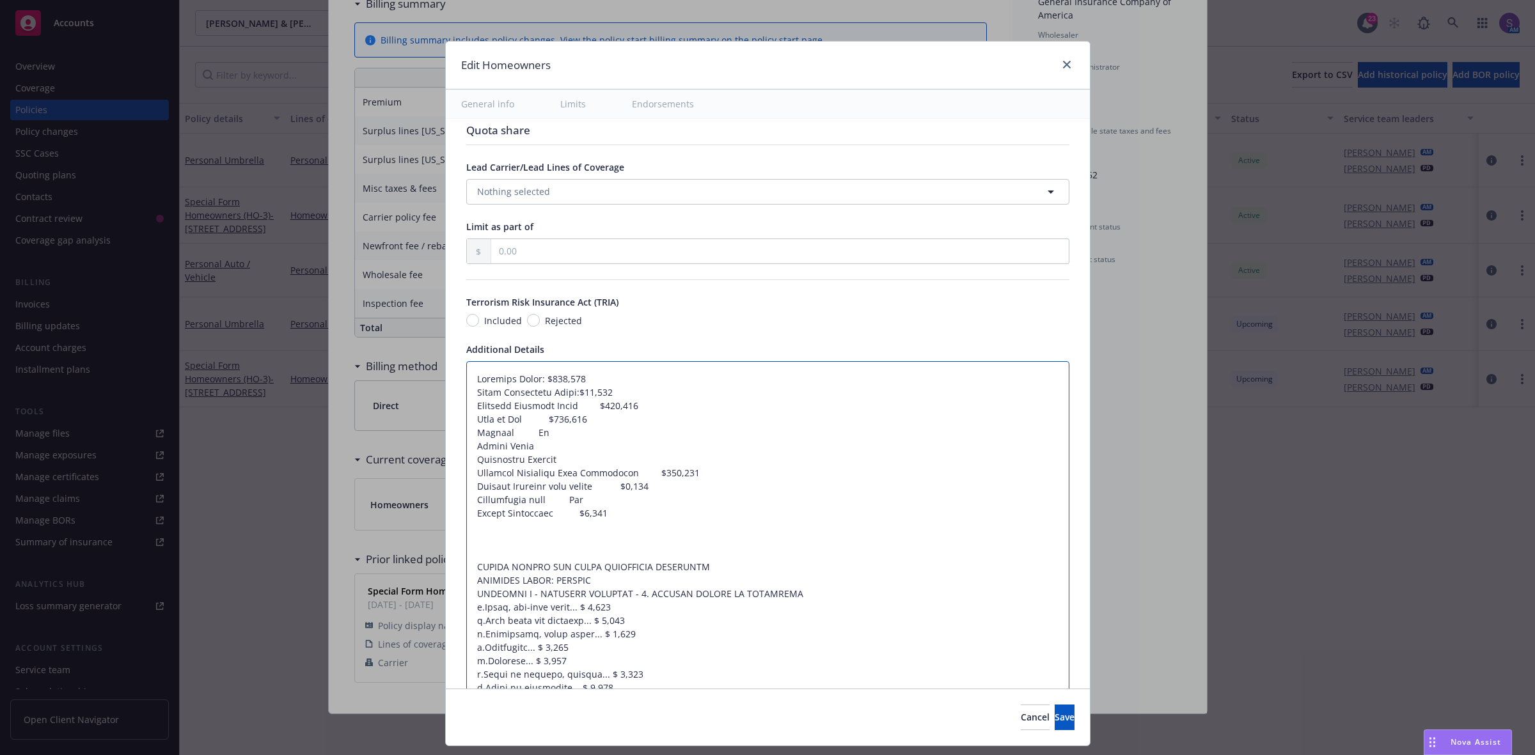
type textarea "x"
type textarea "Dwelling Limit: $842,800 Other Structures Limit: $84,280 Personal Property Limi…"
drag, startPoint x: 563, startPoint y: 405, endPoint x: 587, endPoint y: 408, distance: 23.9
type textarea "x"
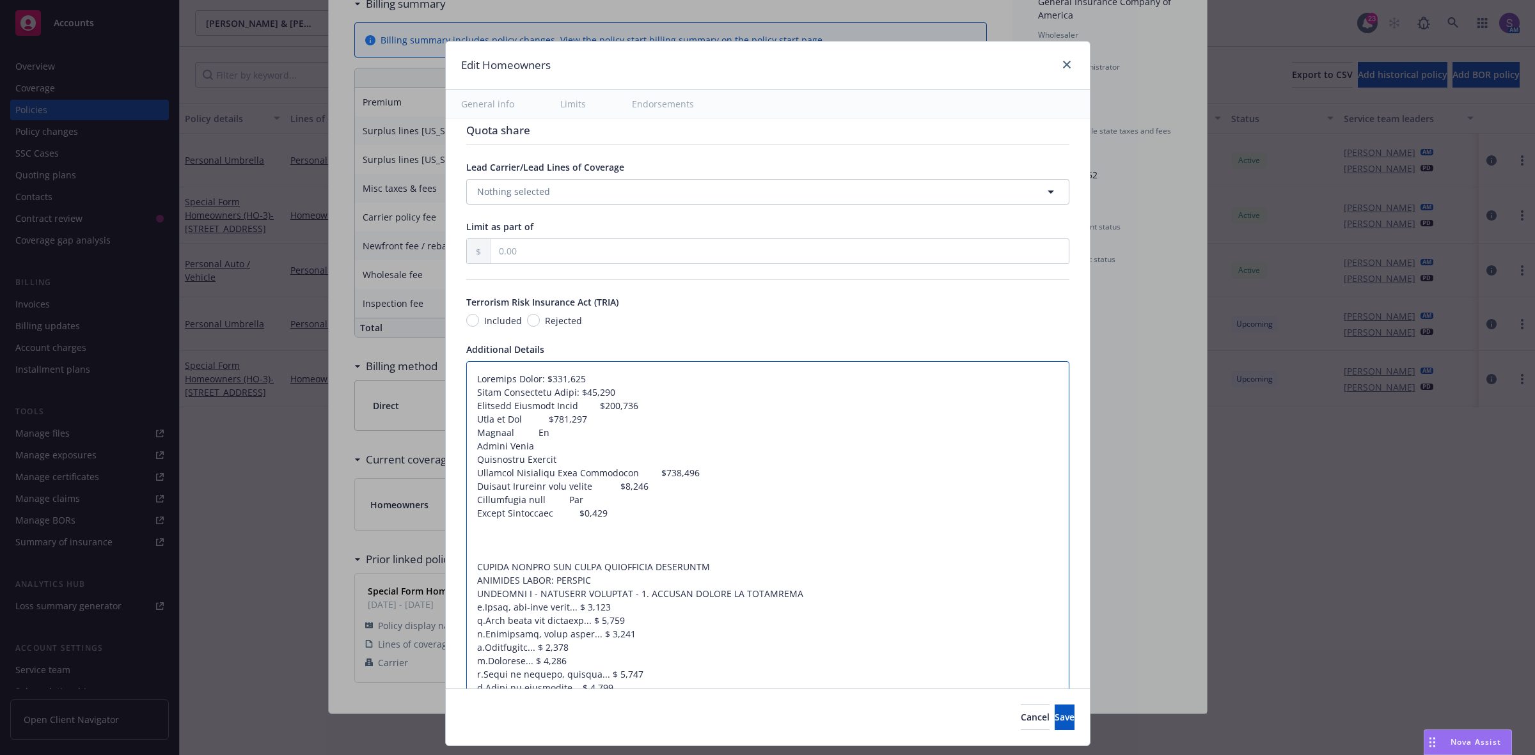
type textarea "Dwelling Limit: $842,800 Other Structures Limit: $84,280 Personal Property Limi…"
type textarea "x"
type textarea "Dwelling Limit: $842,800 Other Structures Limit: $84,280 Personal Property Limi…"
drag, startPoint x: 513, startPoint y: 420, endPoint x: 540, endPoint y: 419, distance: 27.5
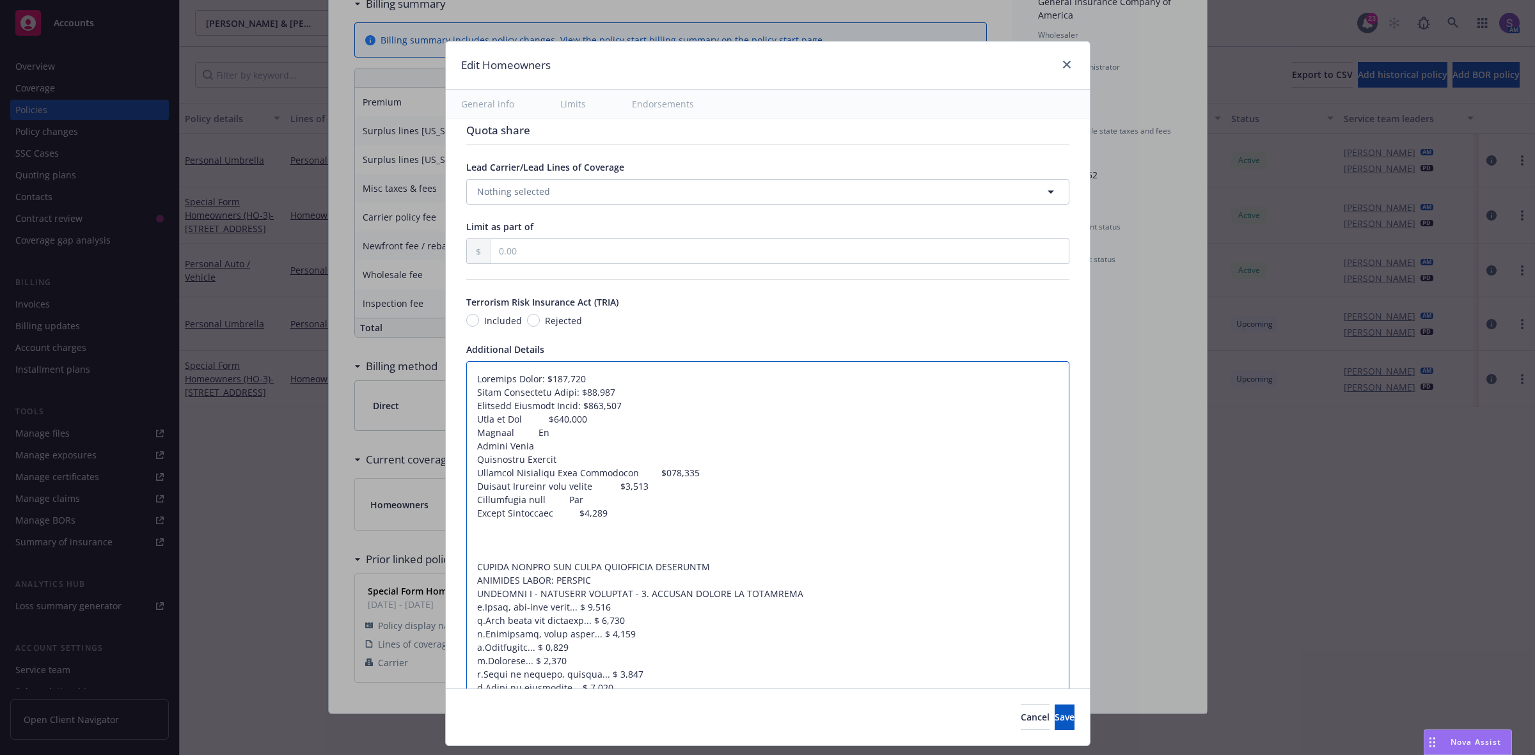
type textarea "x"
type textarea "Dwelling Limit: $842,800 Other Structures Limit: $84,280 Personal Property Limi…"
type textarea "x"
type textarea "Dwelling Limit: $842,800 Other Structures Limit: $84,280 Personal Property Limi…"
drag, startPoint x: 548, startPoint y: 456, endPoint x: 458, endPoint y: 438, distance: 91.9
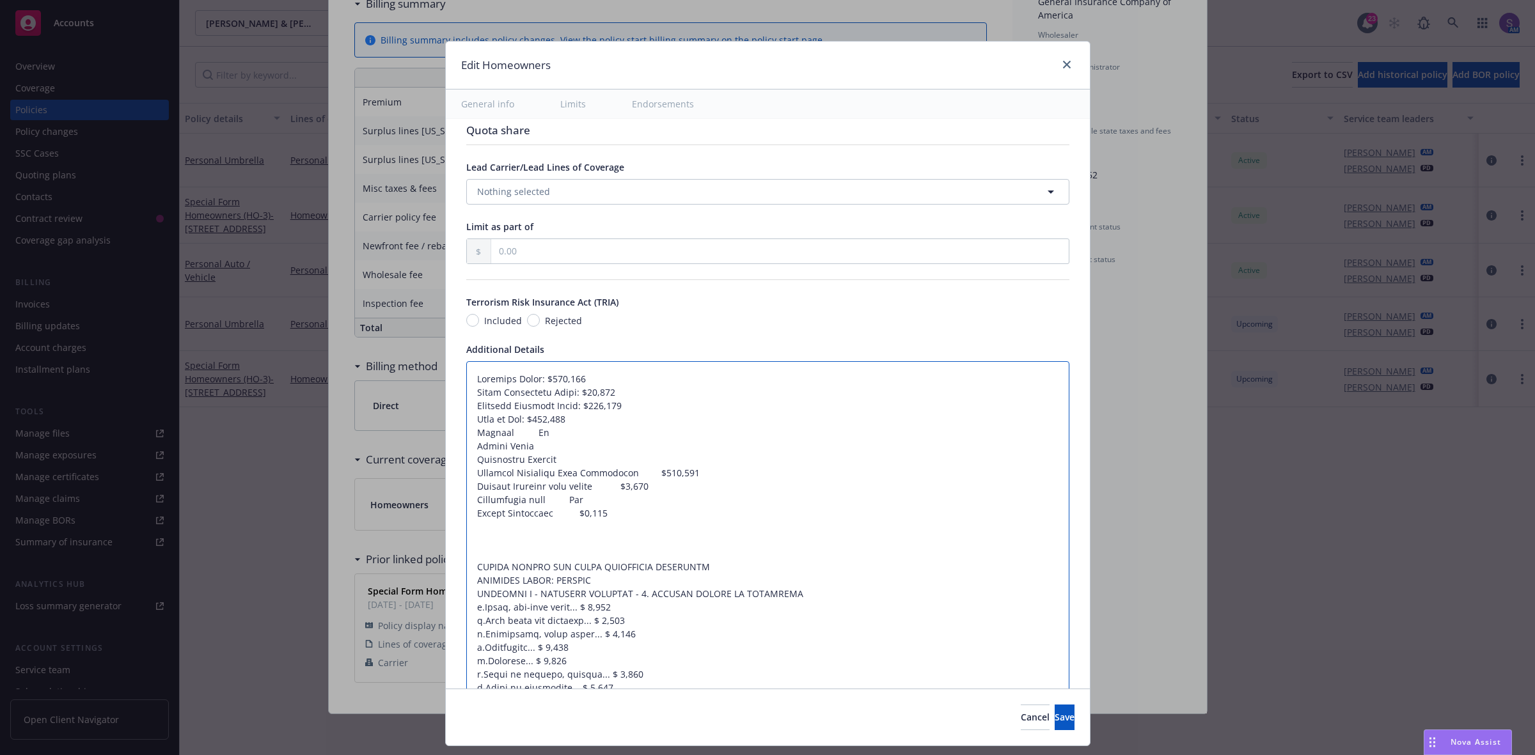
type textarea "x"
type textarea "Dwelling Limit: $842,800 Other Structures Limit: $84,280 Personal Property Limi…"
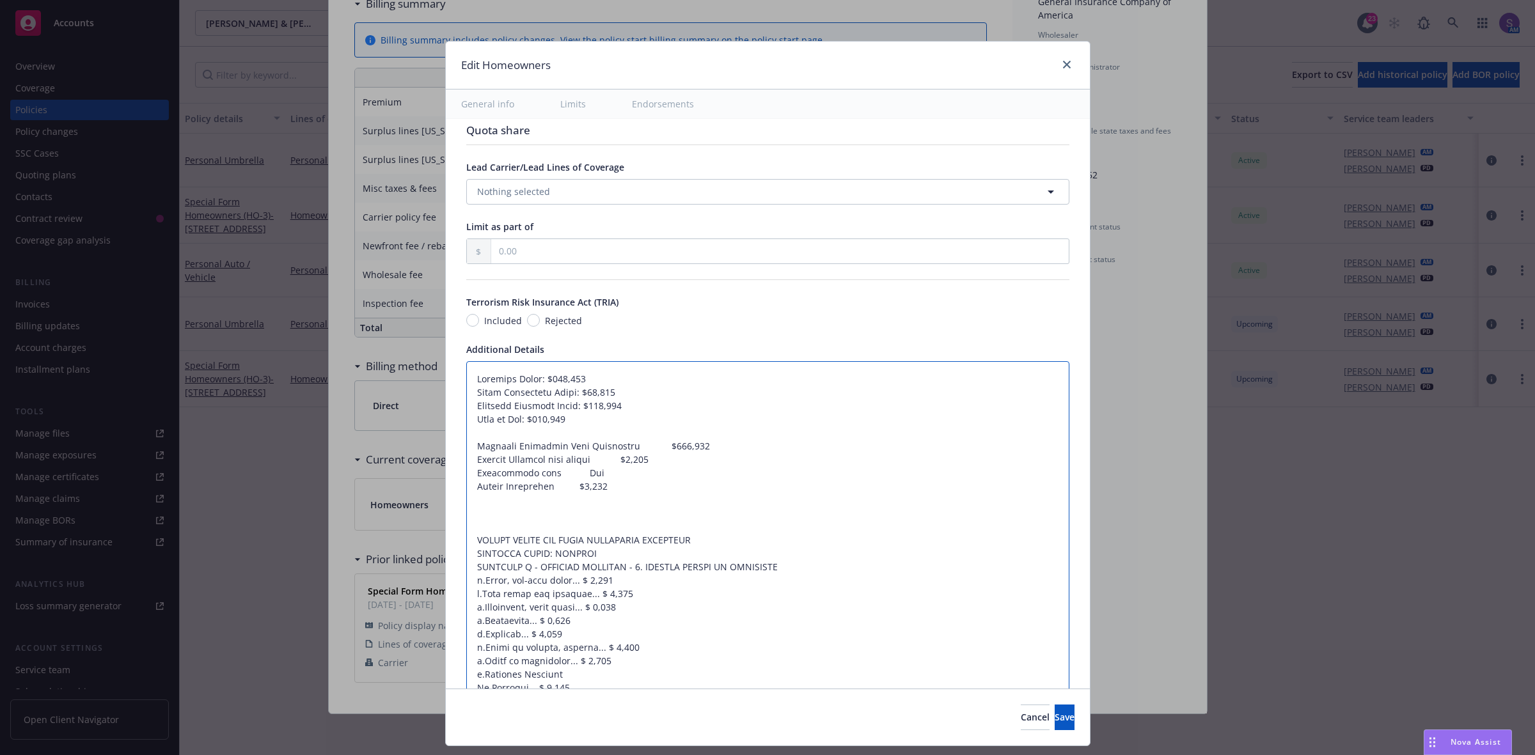
drag, startPoint x: 611, startPoint y: 449, endPoint x: 634, endPoint y: 446, distance: 23.2
click at [634, 446] on textarea at bounding box center [767, 761] width 603 height 801
type textarea "x"
type textarea "Dwelling Limit: $842,800 Other Structures Limit: $84,280 Personal Property Limi…"
type textarea "x"
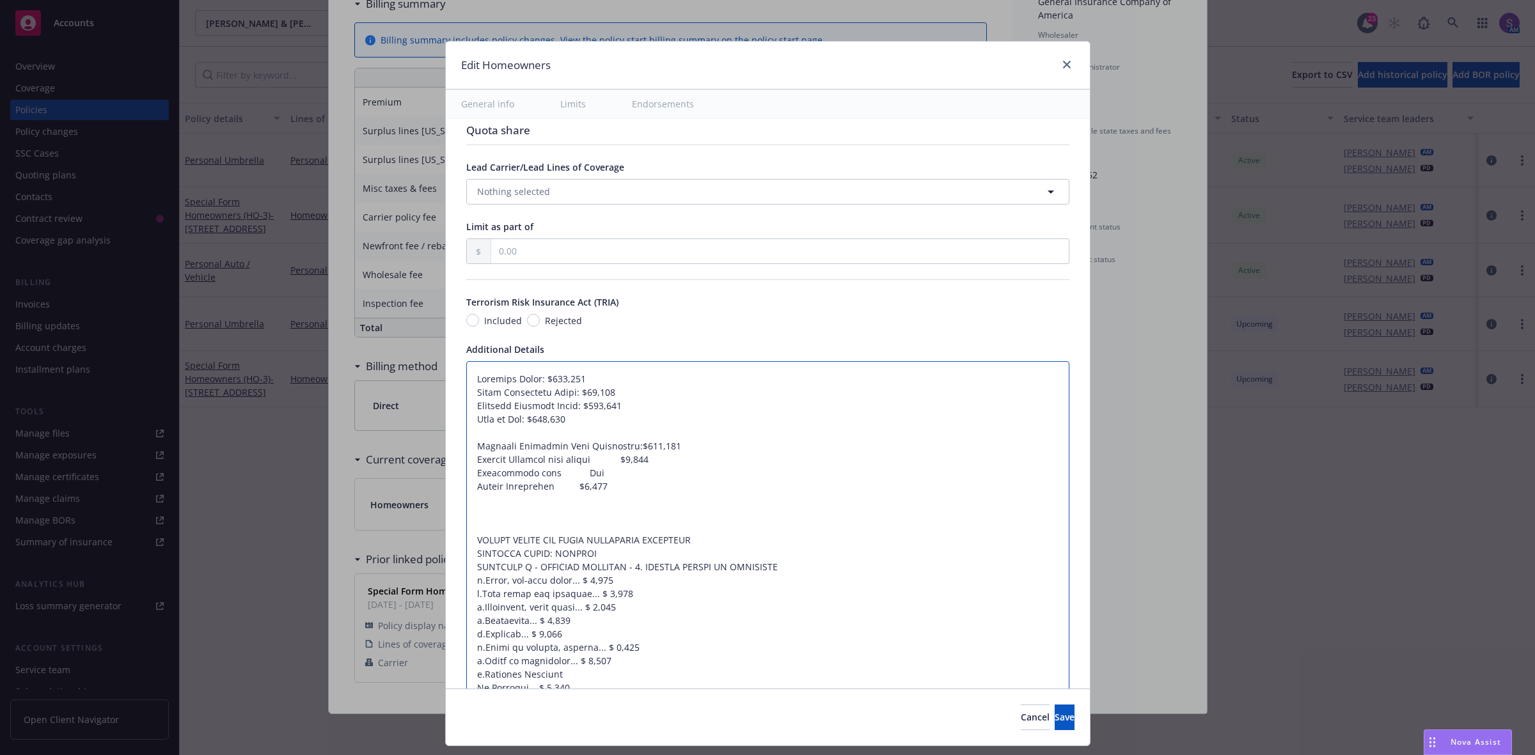
type textarea "Dwelling Limit: $842,800 Other Structures Limit: $84,280 Personal Property Limi…"
drag, startPoint x: 595, startPoint y: 467, endPoint x: 621, endPoint y: 464, distance: 26.3
click at [621, 464] on textarea at bounding box center [767, 761] width 603 height 801
type textarea "x"
type textarea "Dwelling Limit: $842,800 Other Structures Limit: $84,280 Personal Property Limi…"
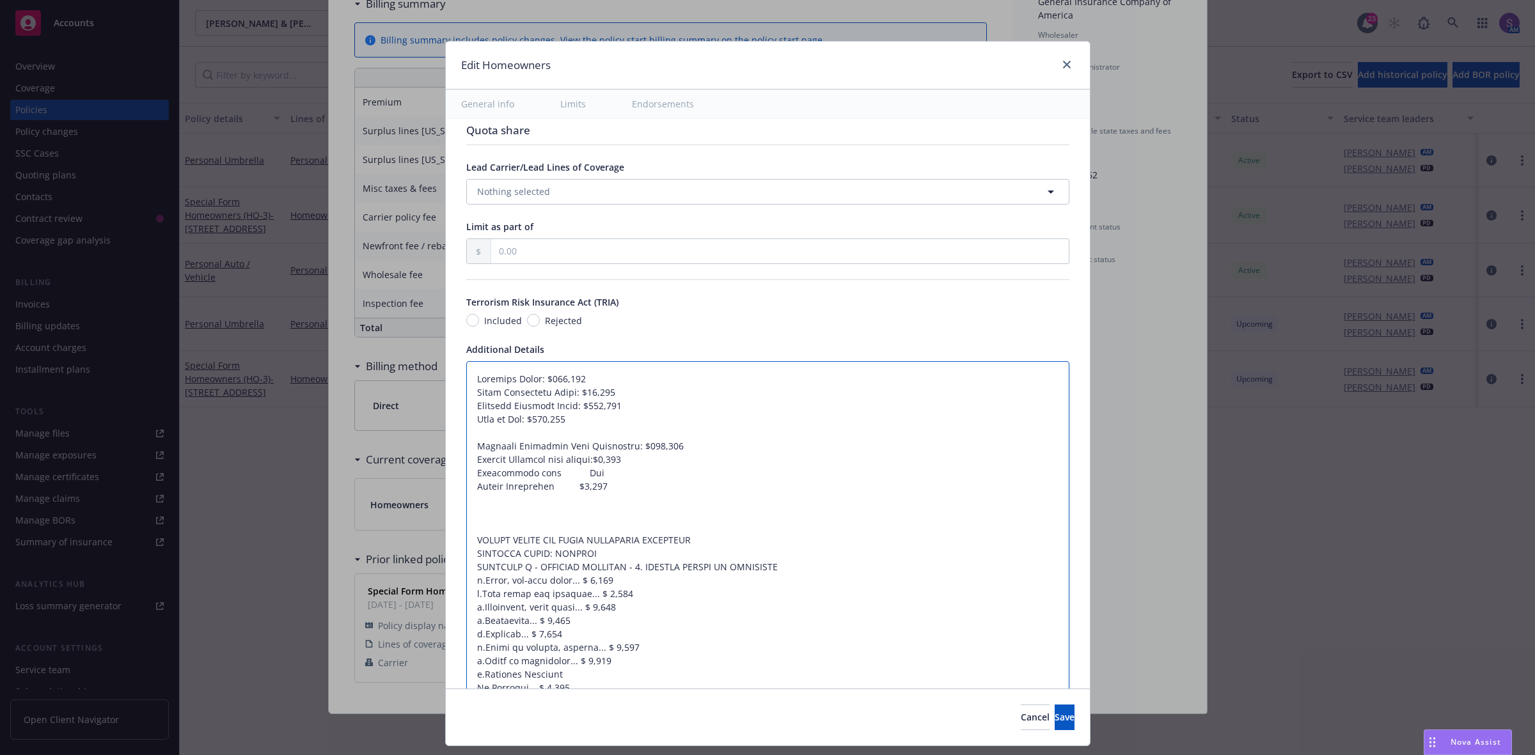
type textarea "x"
type textarea "Dwelling Limit: $842,800 Other Structures Limit: $84,280 Personal Property Limi…"
drag, startPoint x: 600, startPoint y: 474, endPoint x: 426, endPoint y: 473, distance: 173.9
click at [426, 473] on div "Edit Homeowners General info Limits Endorsements Display name Coverage trigger …" at bounding box center [767, 377] width 1535 height 755
type textarea "x"
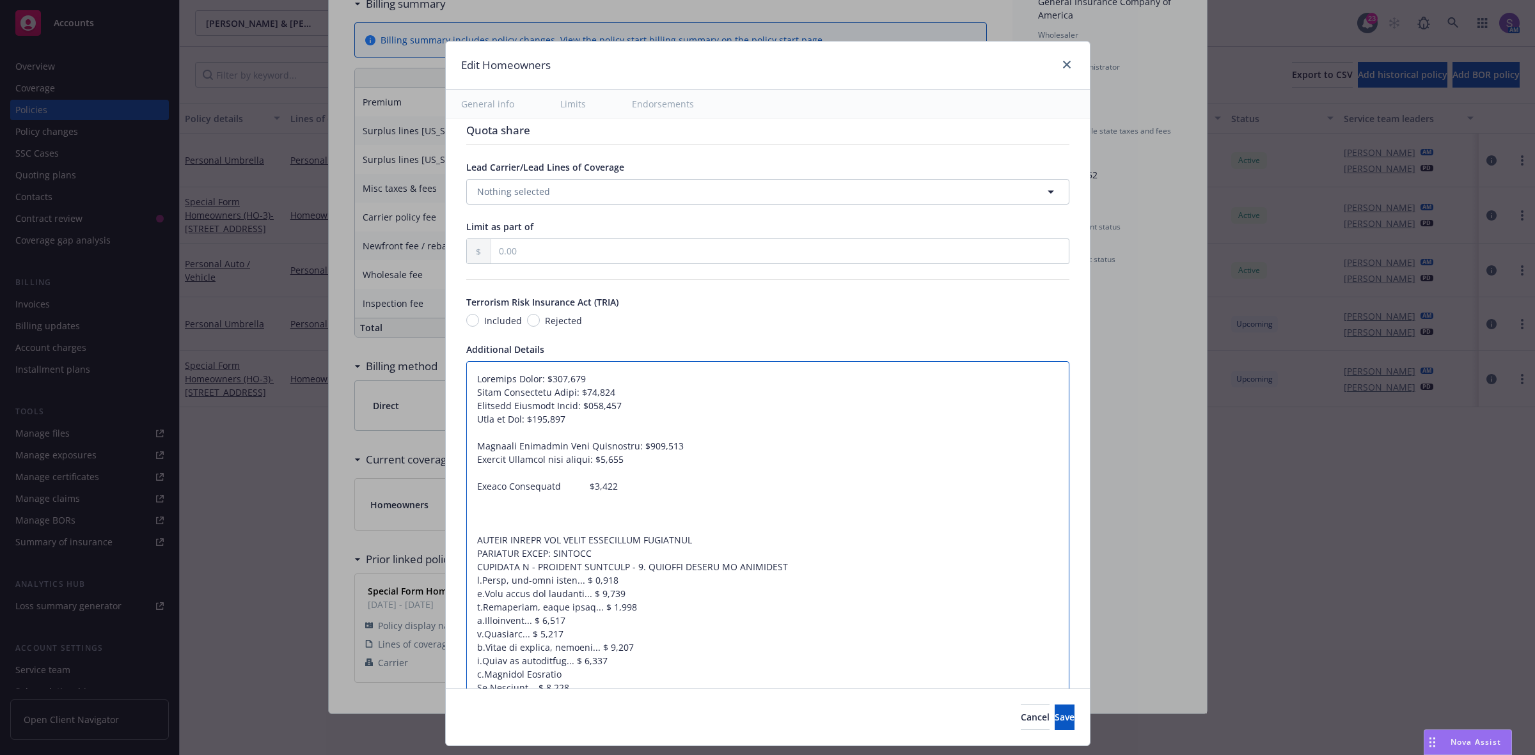
type textarea "Dwelling Limit: $842,800 Other Structures Limit: $84,280 Personal Property Limi…"
drag, startPoint x: 539, startPoint y: 475, endPoint x: 558, endPoint y: 474, distance: 18.6
click at [558, 474] on textarea at bounding box center [767, 755] width 603 height 788
type textarea "x"
type textarea "Dwelling Limit: $842,800 Other Structures Limit: $84,280 Personal Property Limi…"
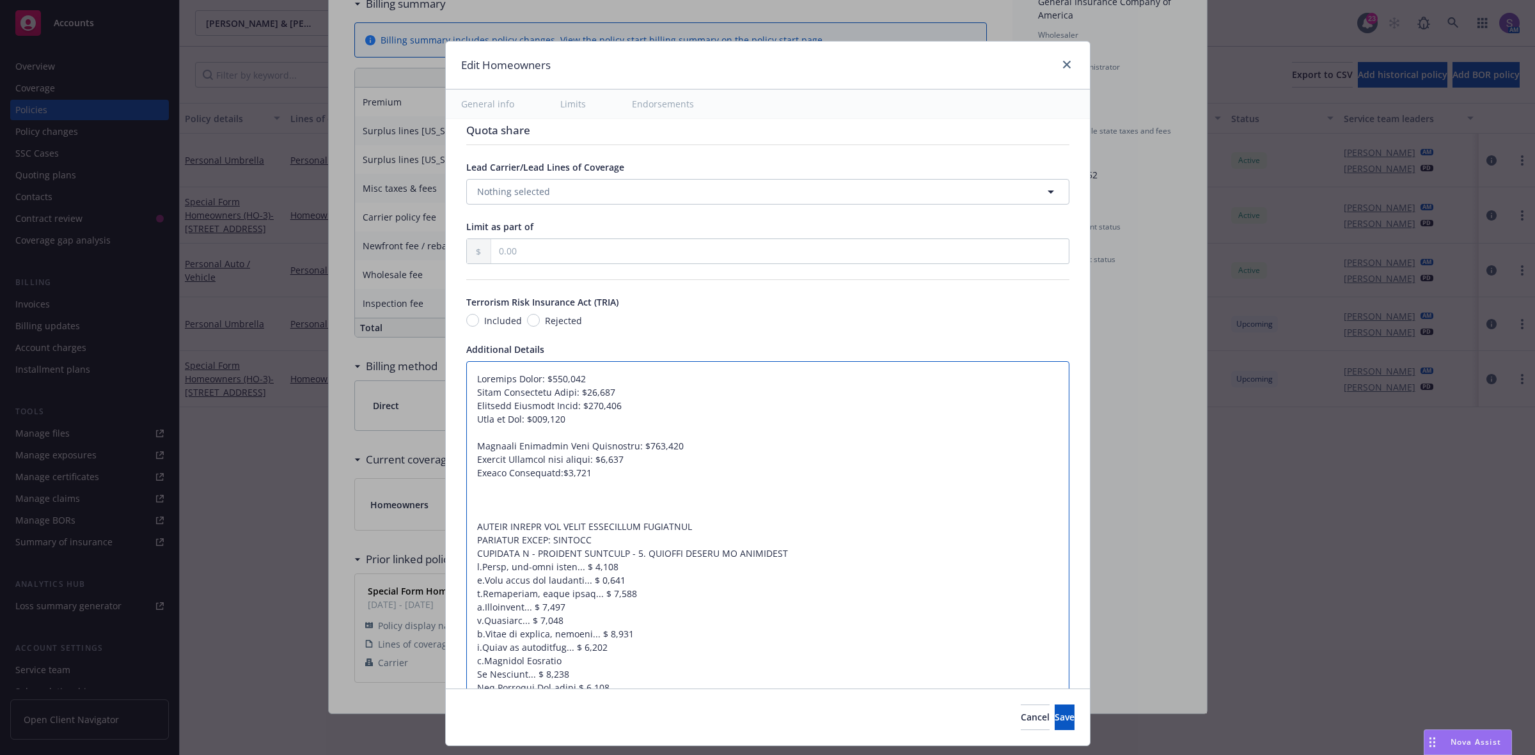
type textarea "x"
type textarea "Dwelling Limit: $842,800 Other Structures Limit: $84,280 Personal Property Limi…"
click at [518, 512] on textarea at bounding box center [767, 755] width 603 height 788
type textarea "x"
type textarea "Dwelling Limit: $842,800 Other Structures Limit: $84,280 Personal Property Limi…"
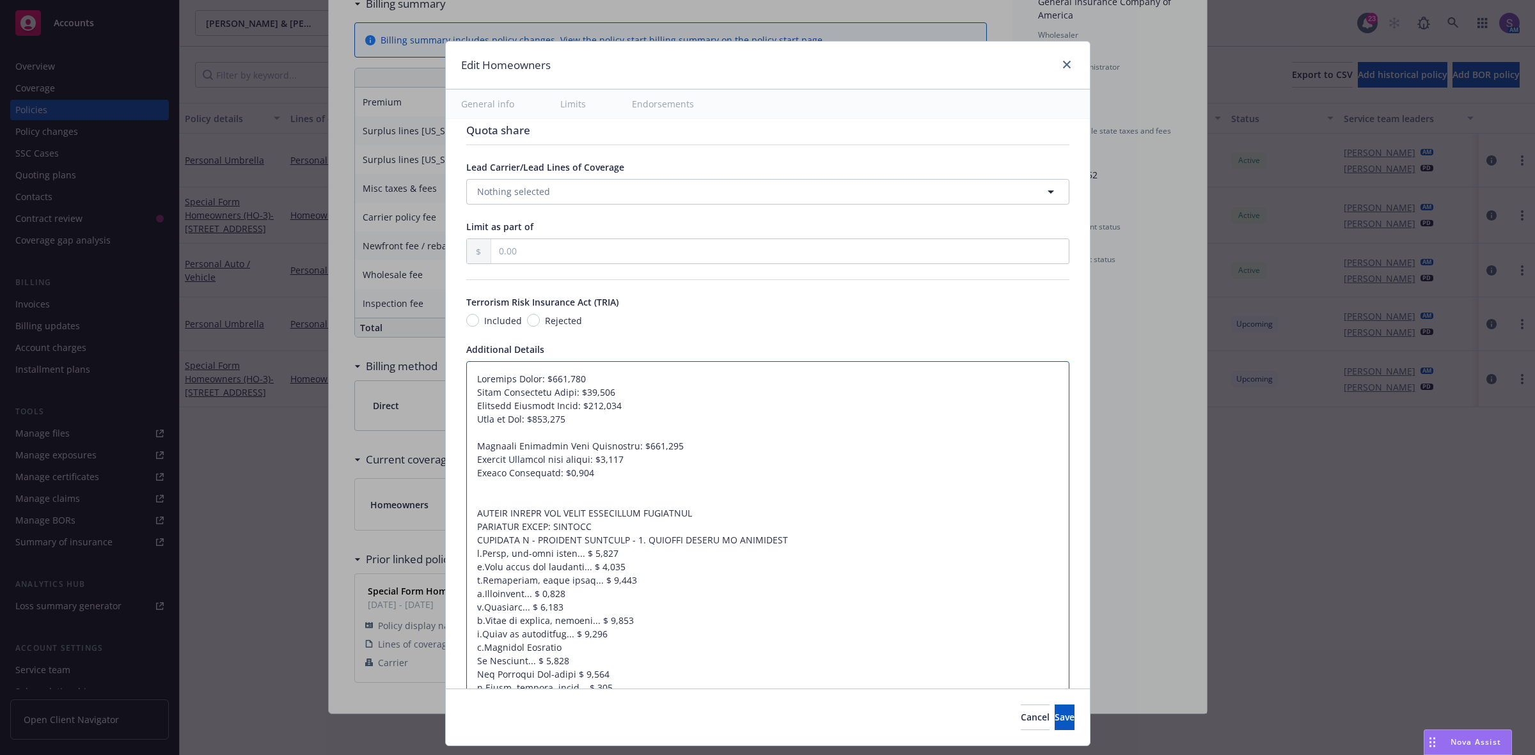
type textarea "x"
type textarea "Dwelling Limit: $842,800 Other Structures Limit: $84,280 Personal Property Limi…"
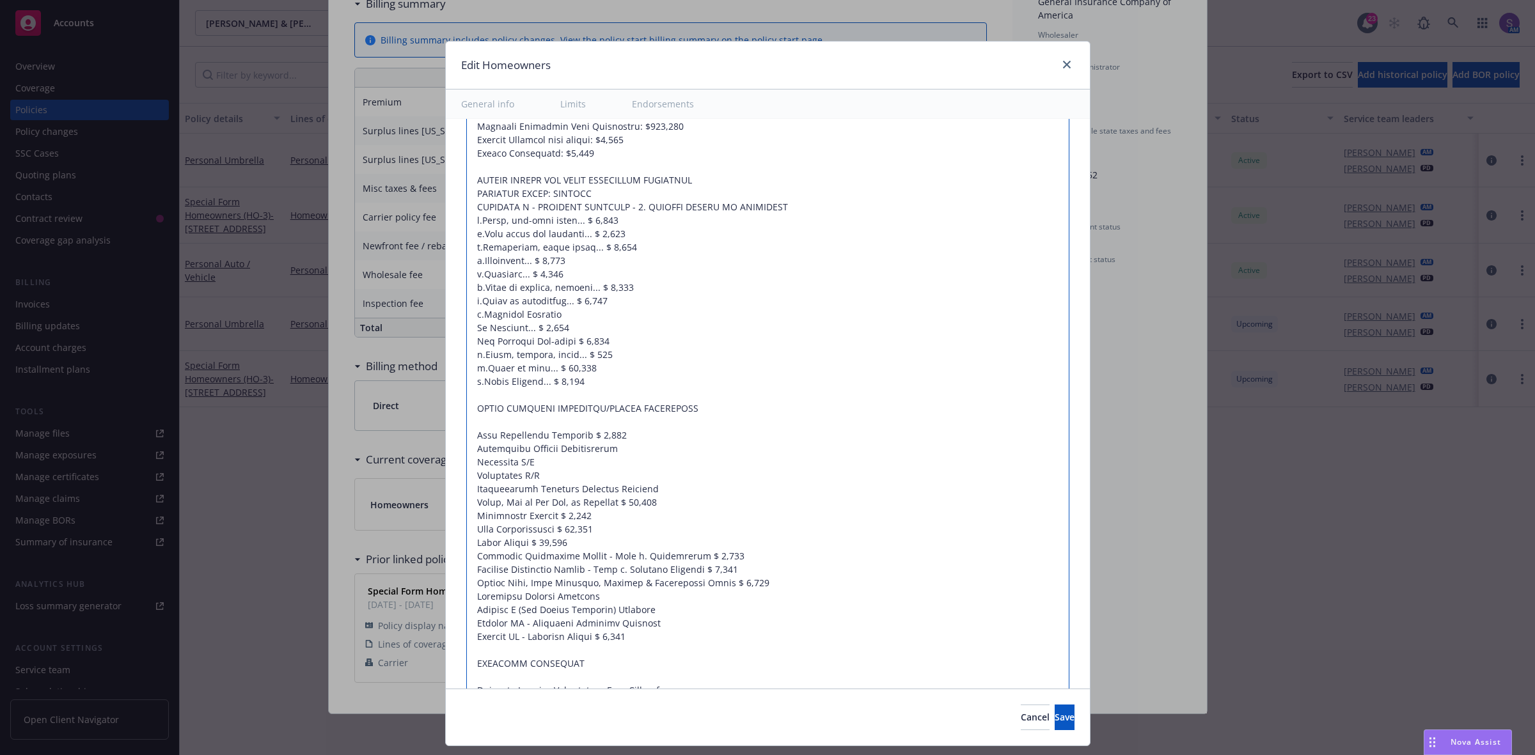
click at [586, 483] on textarea at bounding box center [767, 422] width 603 height 761
type textarea "x"
type textarea "Dwelling Limit: $842,800 Other Structures Limit: $84,280 Personal Property Limi…"
paste textarea "Building Ordinance or Law Coverage ( 10%) $ 84,280 Included Refrigerated Spoila…"
type textarea "x"
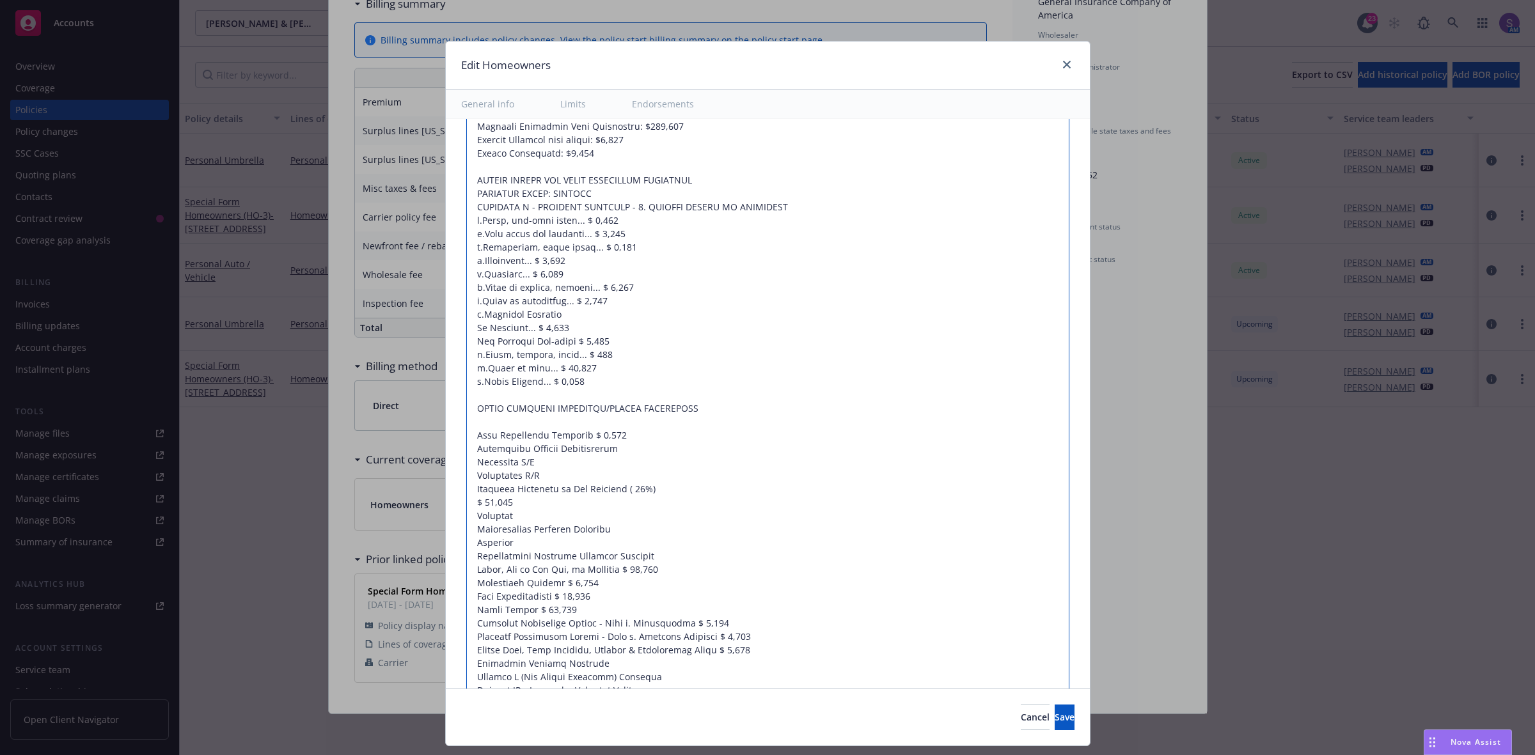
click at [466, 507] on textarea at bounding box center [767, 456] width 603 height 828
type textarea "Dwelling Limit: $842,800 Other Structures Limit: $84,280 Personal Property Limi…"
click at [466, 504] on textarea at bounding box center [767, 456] width 603 height 828
type textarea "x"
type textarea "Dwelling Limit: $842,800 Other Structures Limit: $84,280 Personal Property Limi…"
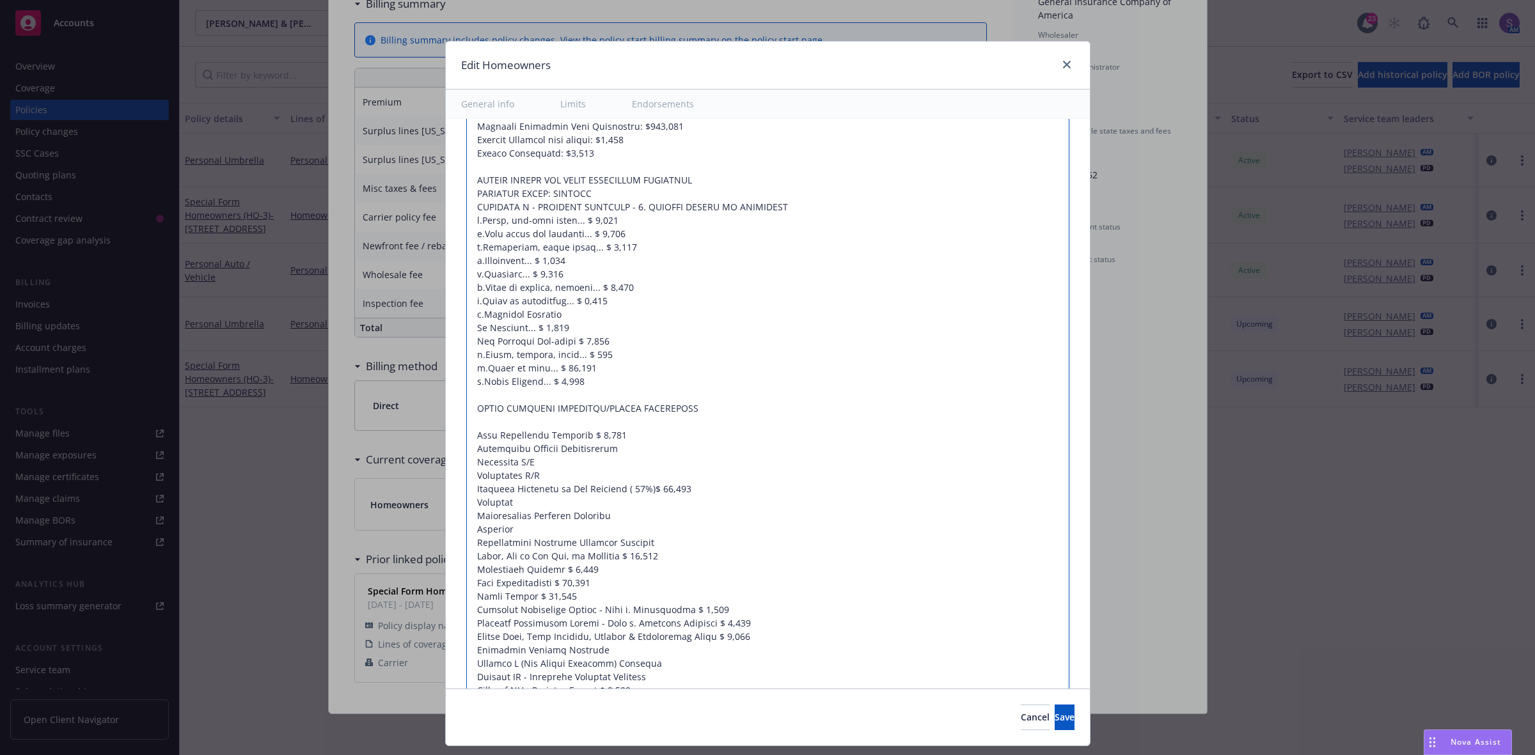
type textarea "x"
type textarea "Dwelling Limit: $842,800 Other Structures Limit: $84,280 Personal Property Limi…"
type textarea "x"
type textarea "Dwelling Limit: $842,800 Other Structures Limit: $84,280 Personal Property Limi…"
drag, startPoint x: 520, startPoint y: 505, endPoint x: 458, endPoint y: 505, distance: 61.4
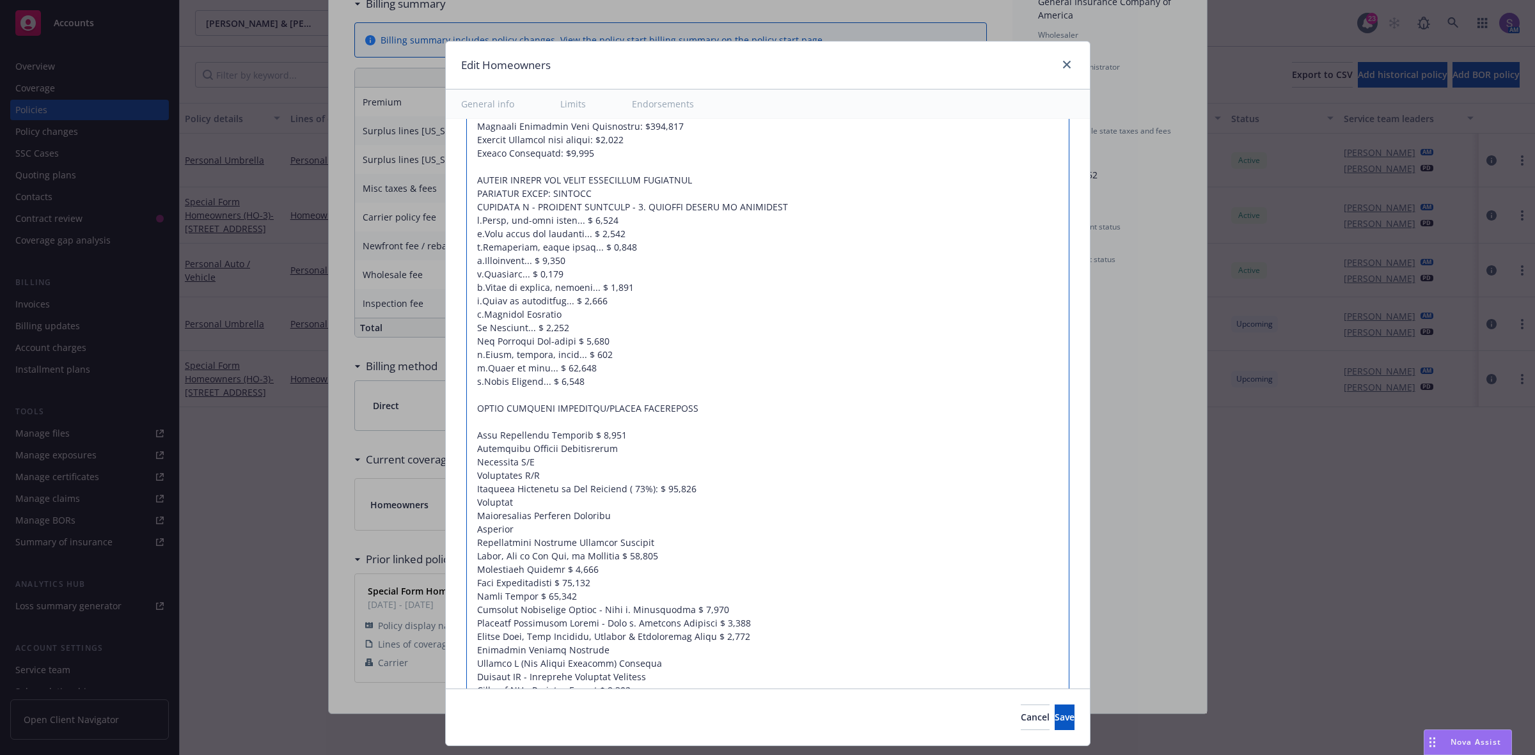
click at [466, 505] on textarea at bounding box center [767, 449] width 603 height 815
type textarea "x"
type textarea "Dwelling Limit: $842,800 Other Structures Limit: $84,280 Personal Property Limi…"
type textarea "x"
type textarea "Dwelling Limit: $842,800 Other Structures Limit: $84,280 Personal Property Limi…"
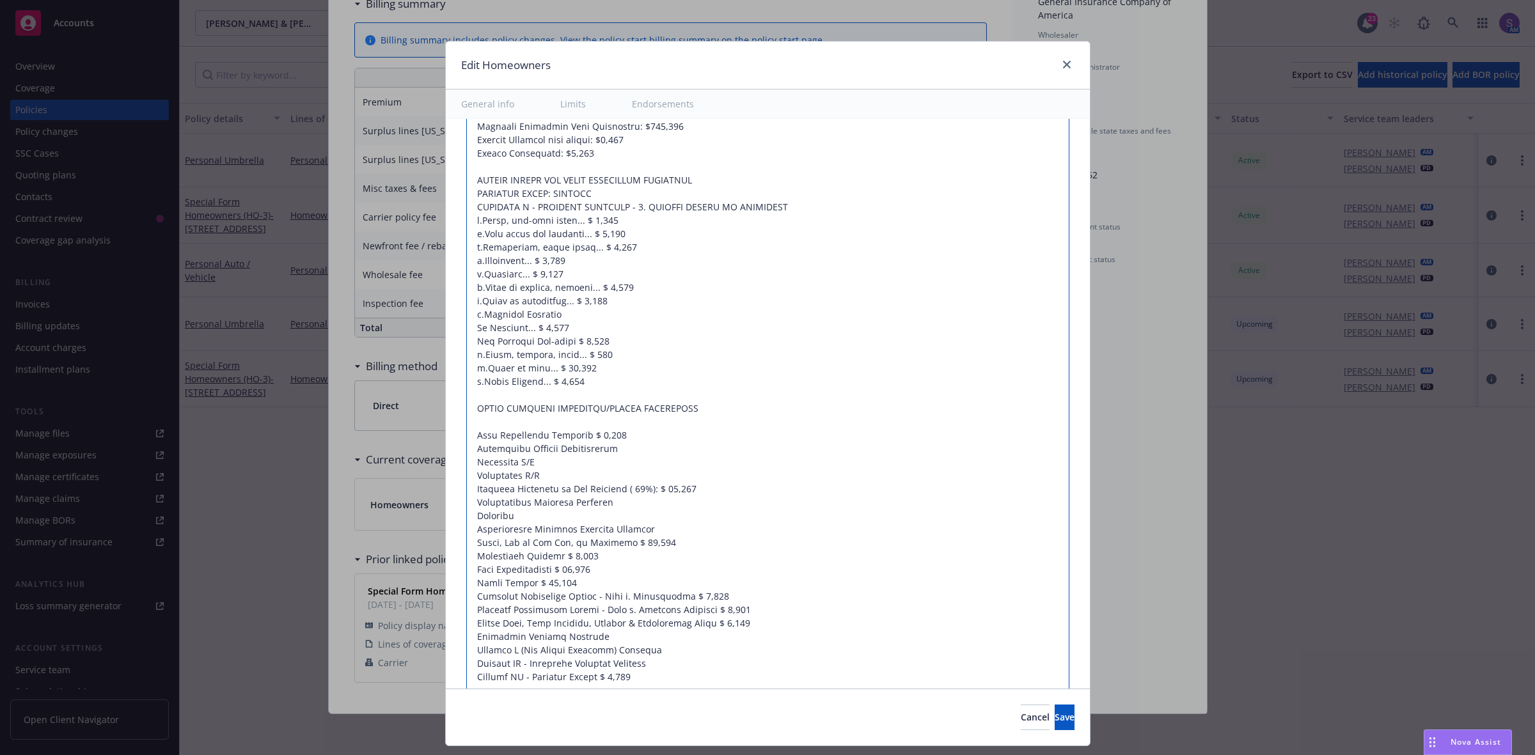
click at [466, 521] on textarea at bounding box center [767, 442] width 603 height 801
type textarea "x"
type textarea "Dwelling Limit: $842,800 Other Structures Limit: $84,280 Personal Property Limi…"
type textarea "x"
type textarea "Dwelling Limit: $842,800 Other Structures Limit: $84,280 Personal Property Limi…"
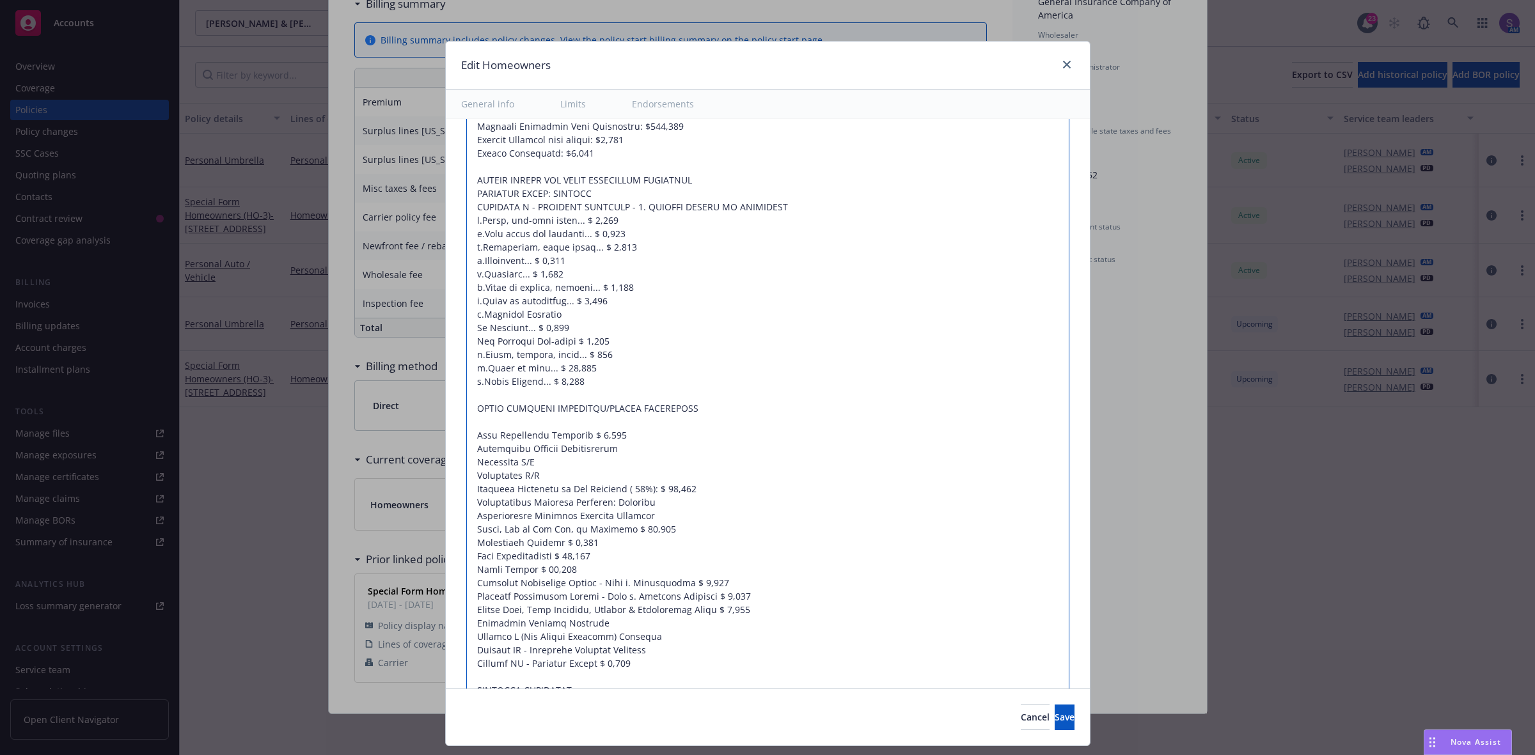
drag, startPoint x: 650, startPoint y: 519, endPoint x: 468, endPoint y: 519, distance: 181.6
click at [468, 519] on textarea at bounding box center [767, 436] width 603 height 788
type textarea "x"
type textarea "Dwelling Limit: $842,800 Other Structures Limit: $84,280 Personal Property Limi…"
type textarea "x"
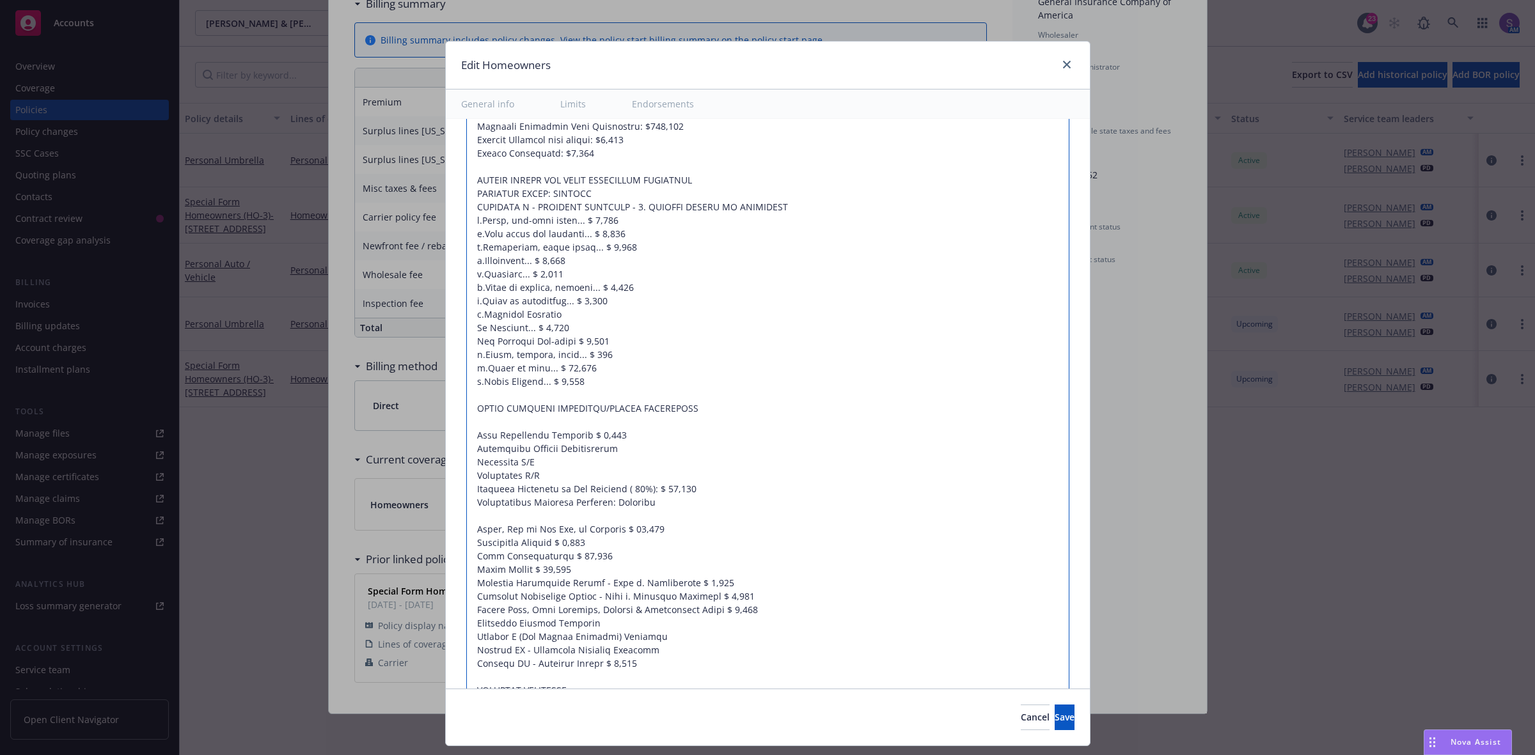
type textarea "Dwelling Limit: $842,800 Other Structures Limit: $84,280 Personal Property Limi…"
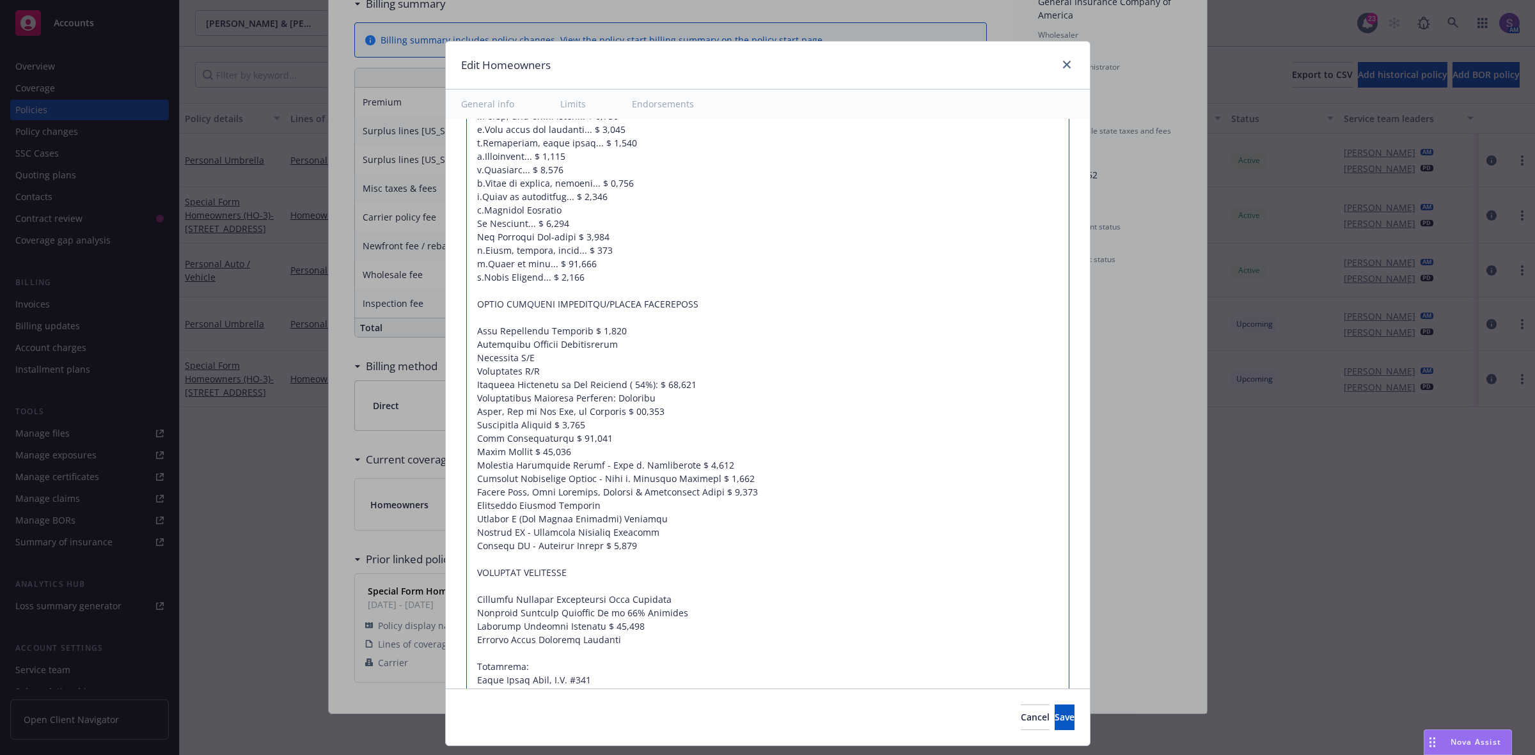
type textarea "x"
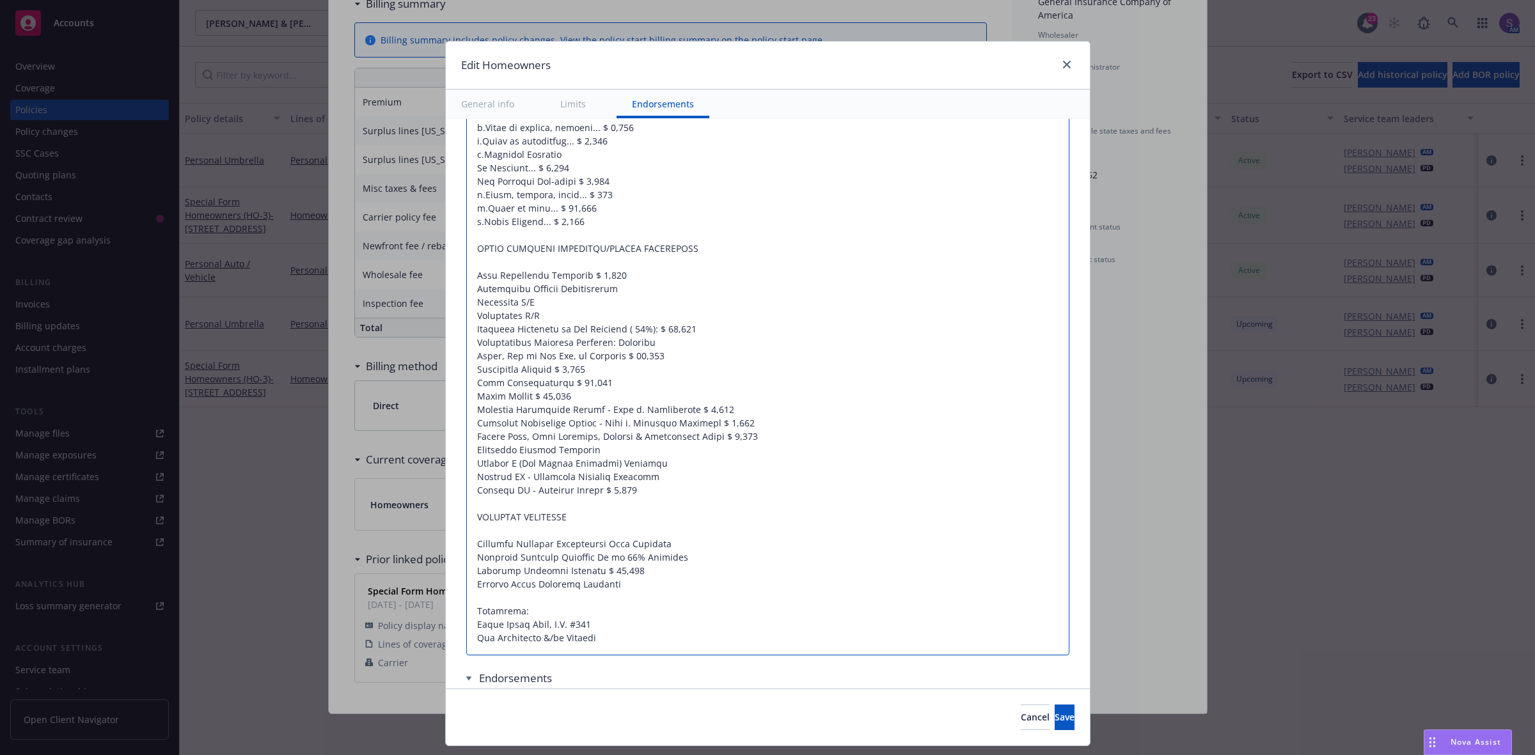
type textarea "Dwelling Limit: $842,800 Other Structures Limit: $84,280 Personal Property Limi…"
click at [678, 559] on textarea at bounding box center [767, 269] width 603 height 774
type textarea "x"
type textarea "Dwelling Limit: $842,800 Other Structures Limit: $84,280 Personal Property Limi…"
paste textarea "Personal Offense Coverage $ 500,000 Escape of Water from Sump (Building/Content…"
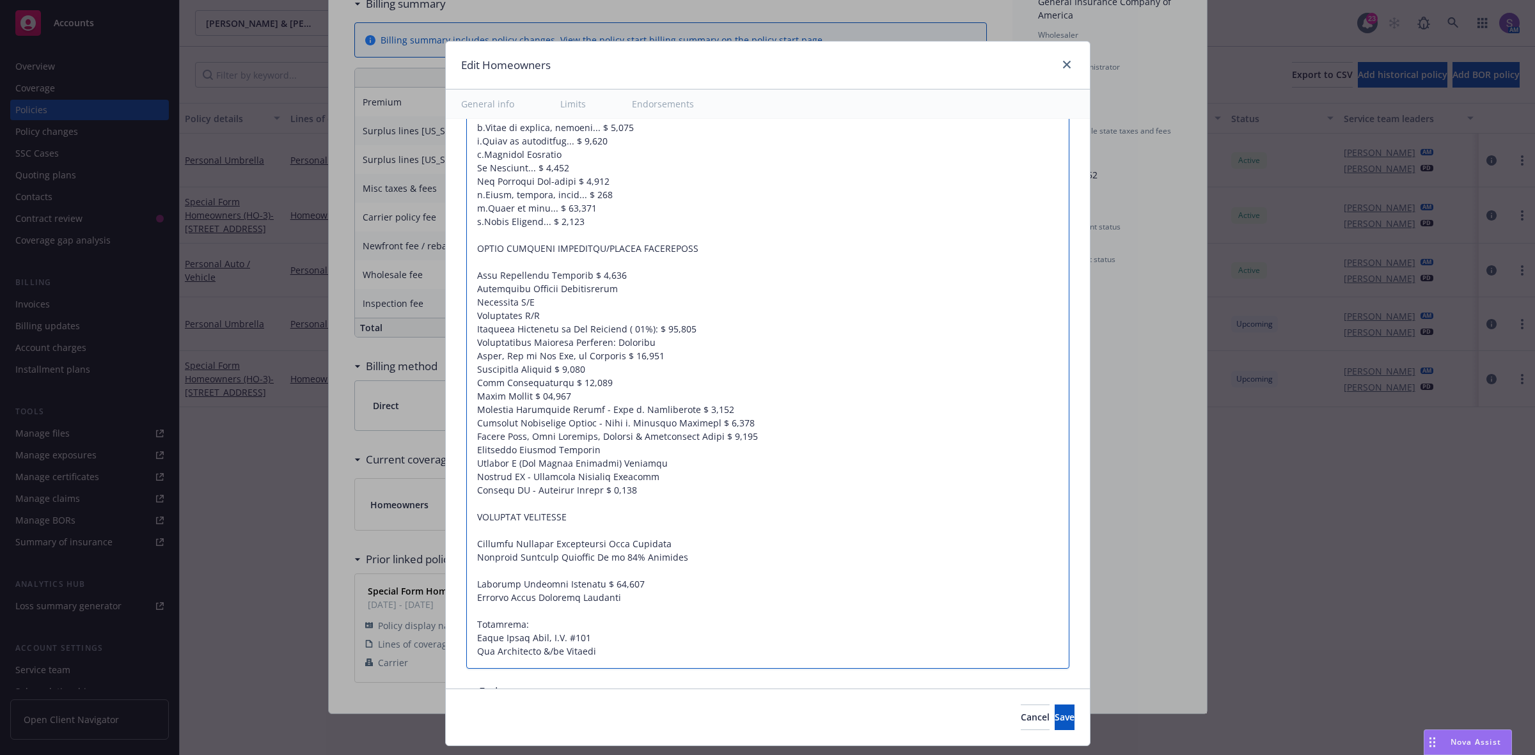
type textarea "x"
type textarea "Dwelling Limit: $842,800 Other Structures Limit: $84,280 Personal Property Limi…"
click at [466, 587] on textarea at bounding box center [767, 296] width 603 height 828
click at [466, 593] on textarea at bounding box center [767, 296] width 603 height 828
click at [466, 590] on textarea at bounding box center [767, 296] width 603 height 828
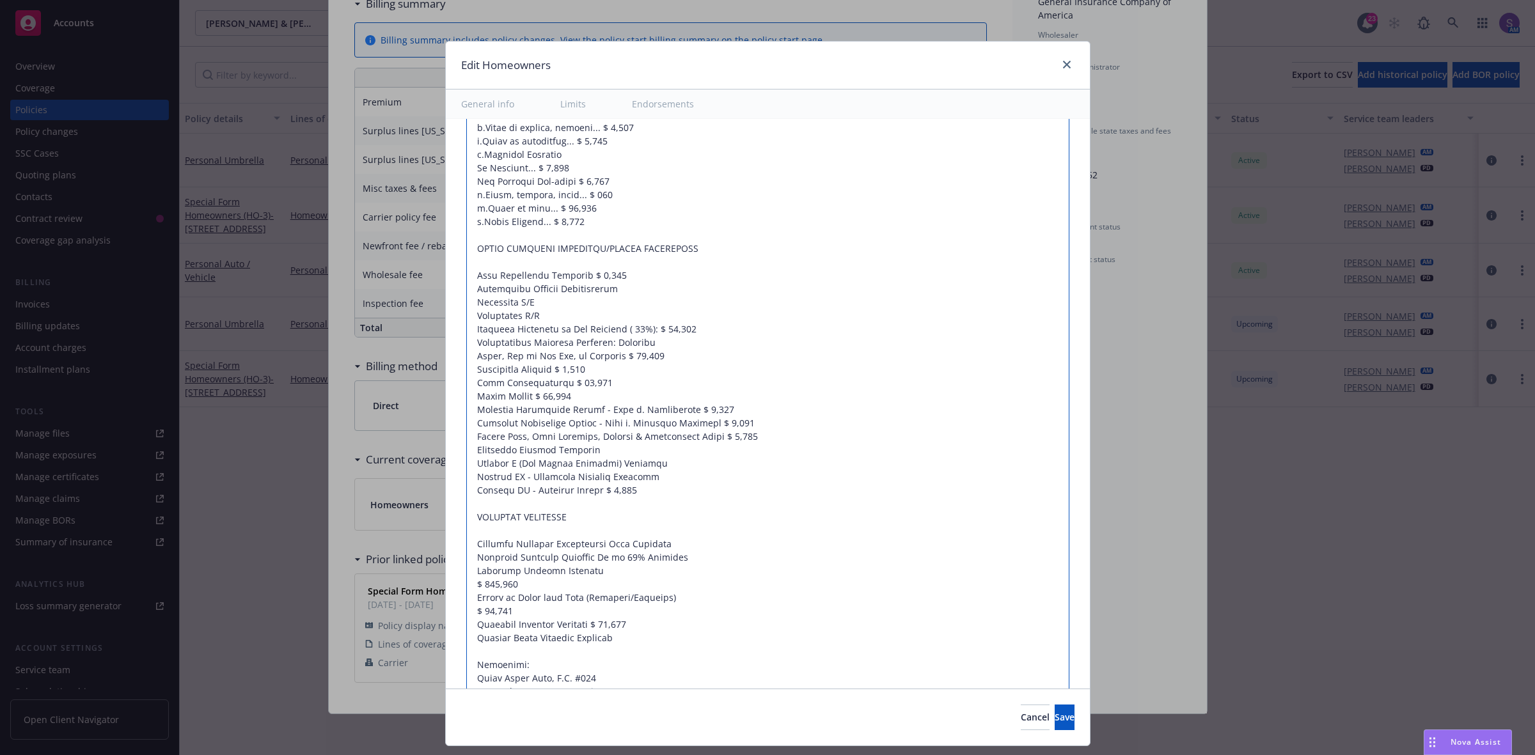
type textarea "x"
type textarea "Dwelling Limit: $842,800 Other Structures Limit: $84,280 Personal Property Limi…"
type textarea "x"
type textarea "Dwelling Limit: $842,800 Other Structures Limit: $84,280 Personal Property Limi…"
click at [466, 603] on textarea at bounding box center [767, 289] width 603 height 815
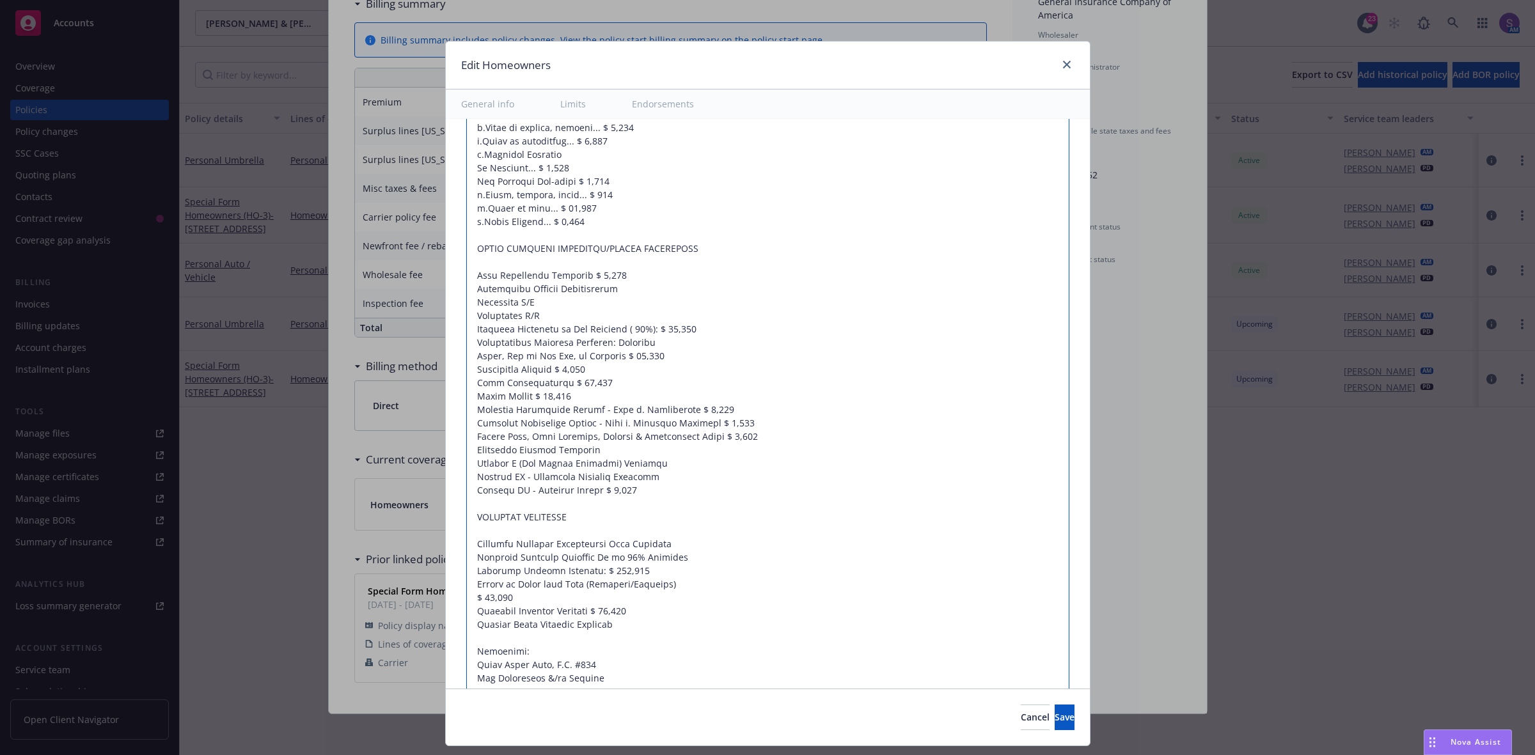
type textarea "x"
type textarea "Dwelling Limit: $842,800 Other Structures Limit: $84,280 Personal Property Limi…"
type textarea "x"
type textarea "Dwelling Limit: $842,800 Other Structures Limit: $84,280 Personal Property Limi…"
type textarea "x"
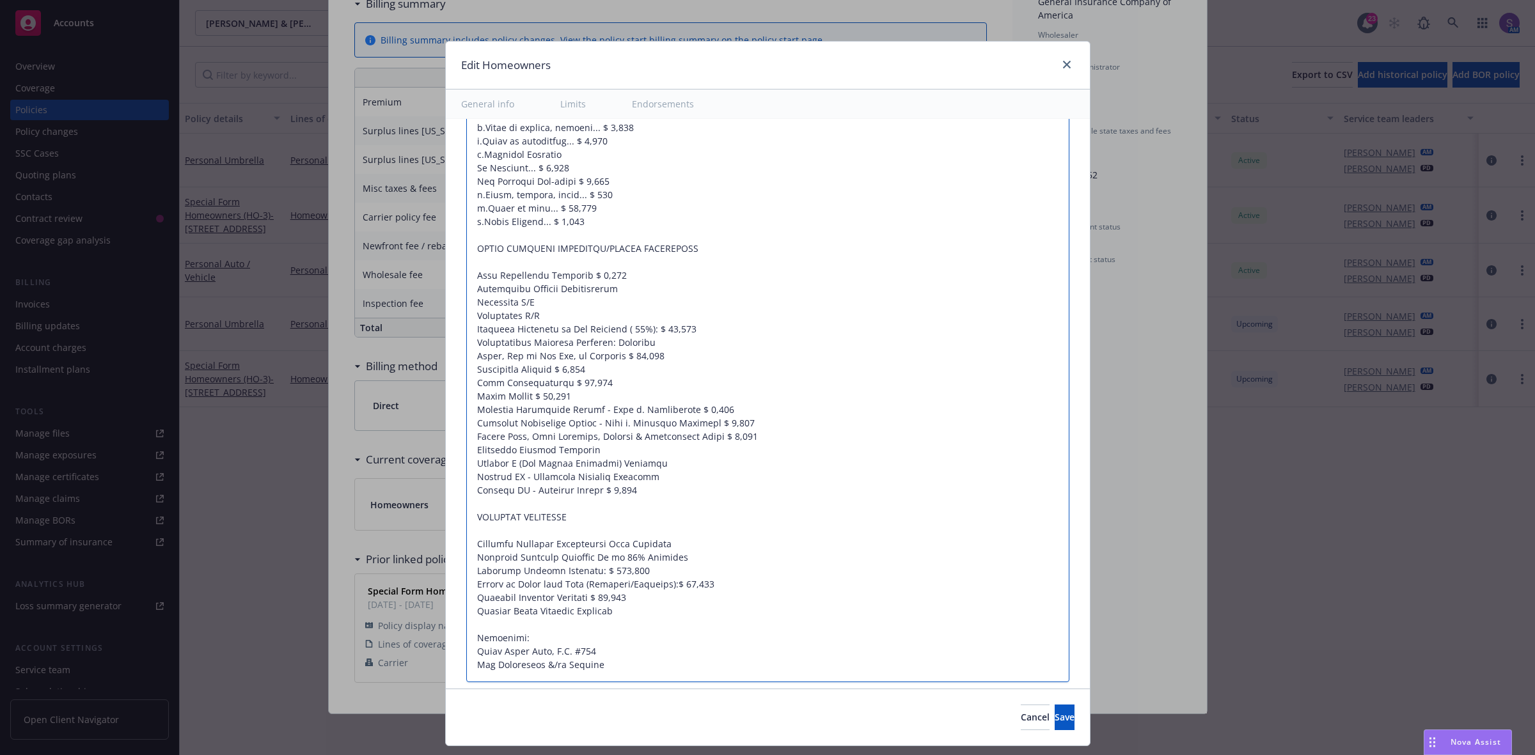
type textarea "Dwelling Limit: $842,800 Other Structures Limit: $84,280 Personal Property Limi…"
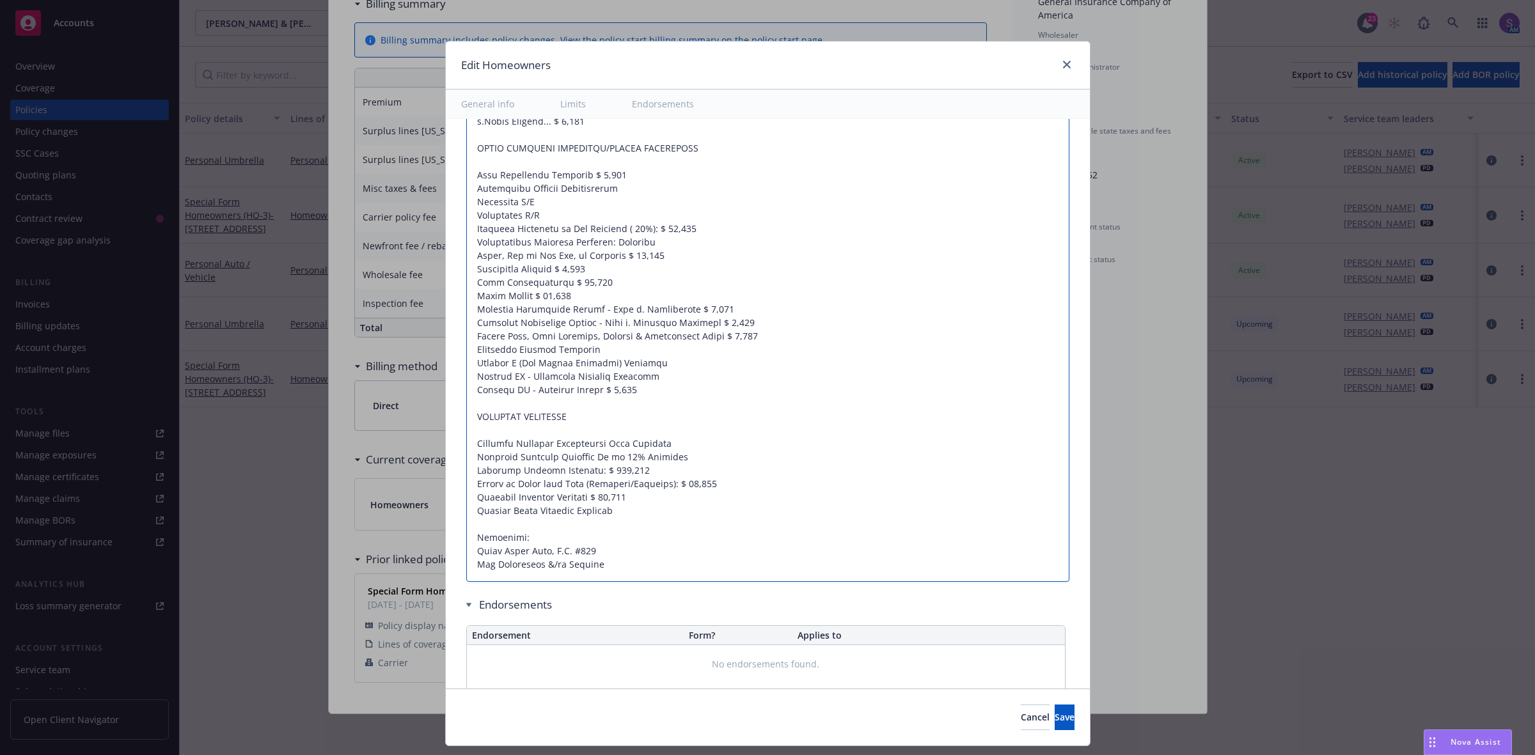
type textarea "x"
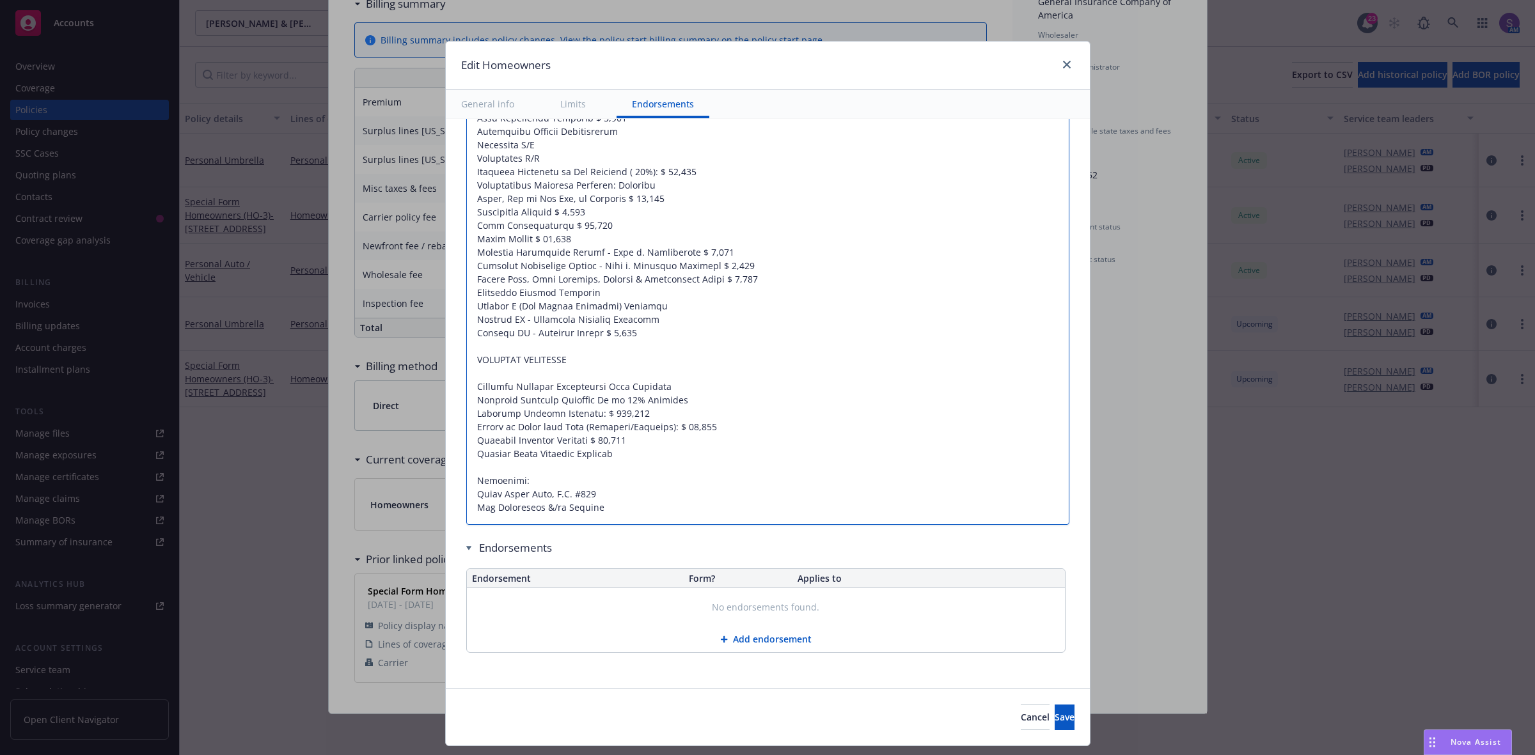
type textarea "Dwelling Limit: $842,800 Other Structures Limit: $84,280 Personal Property Limi…"
click at [1054, 718] on span "Save" at bounding box center [1064, 717] width 20 height 12
type textarea "x"
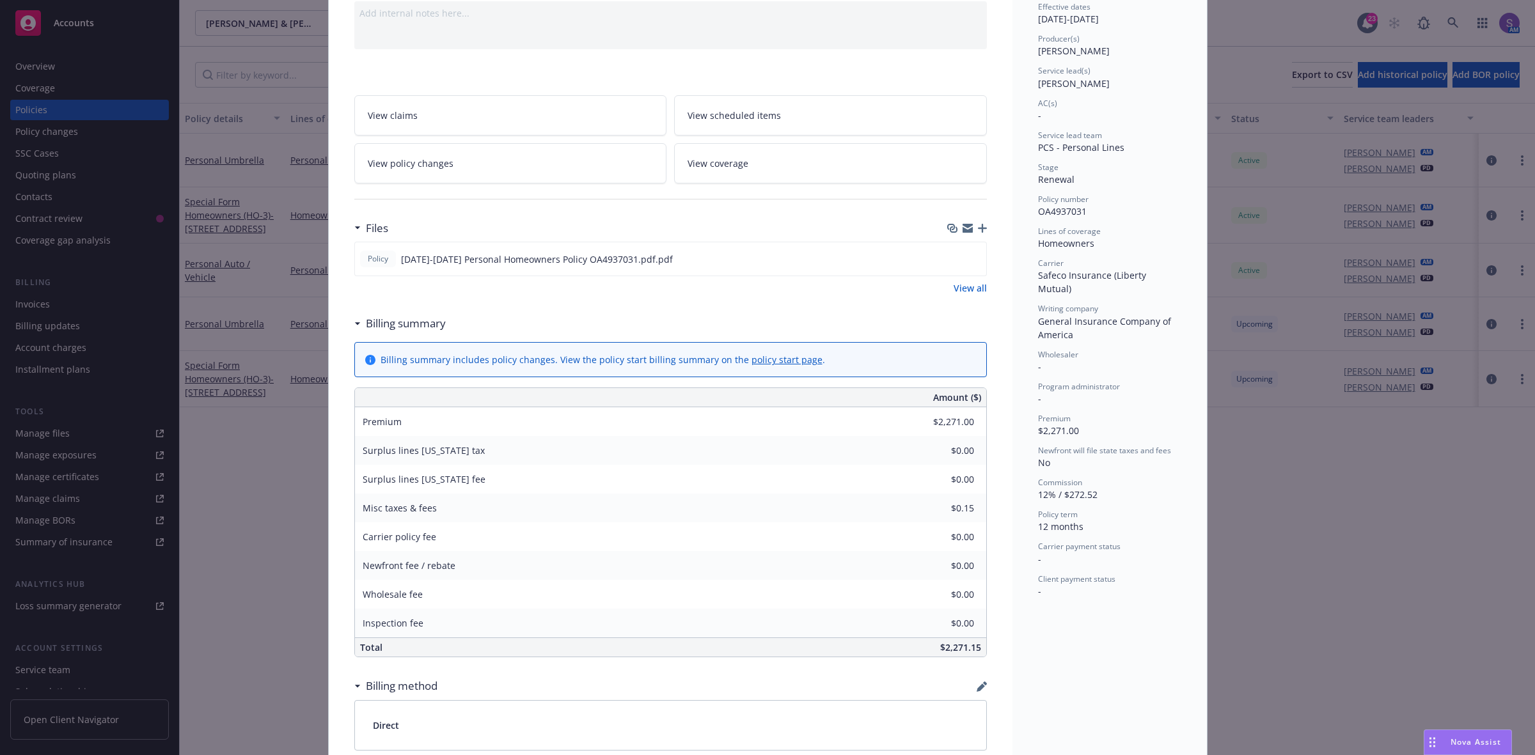
scroll to position [0, 0]
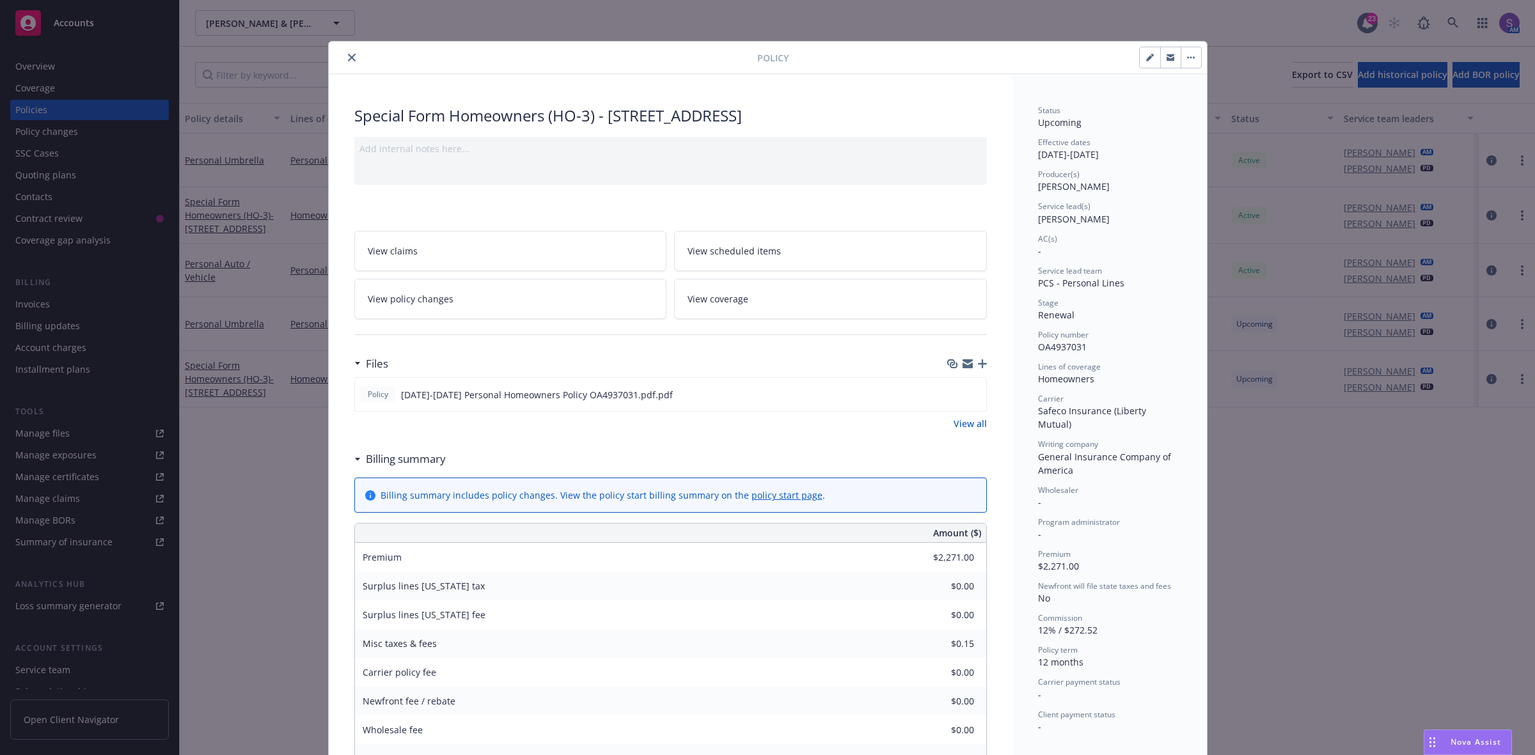
click at [348, 56] on icon "close" at bounding box center [352, 58] width 8 height 8
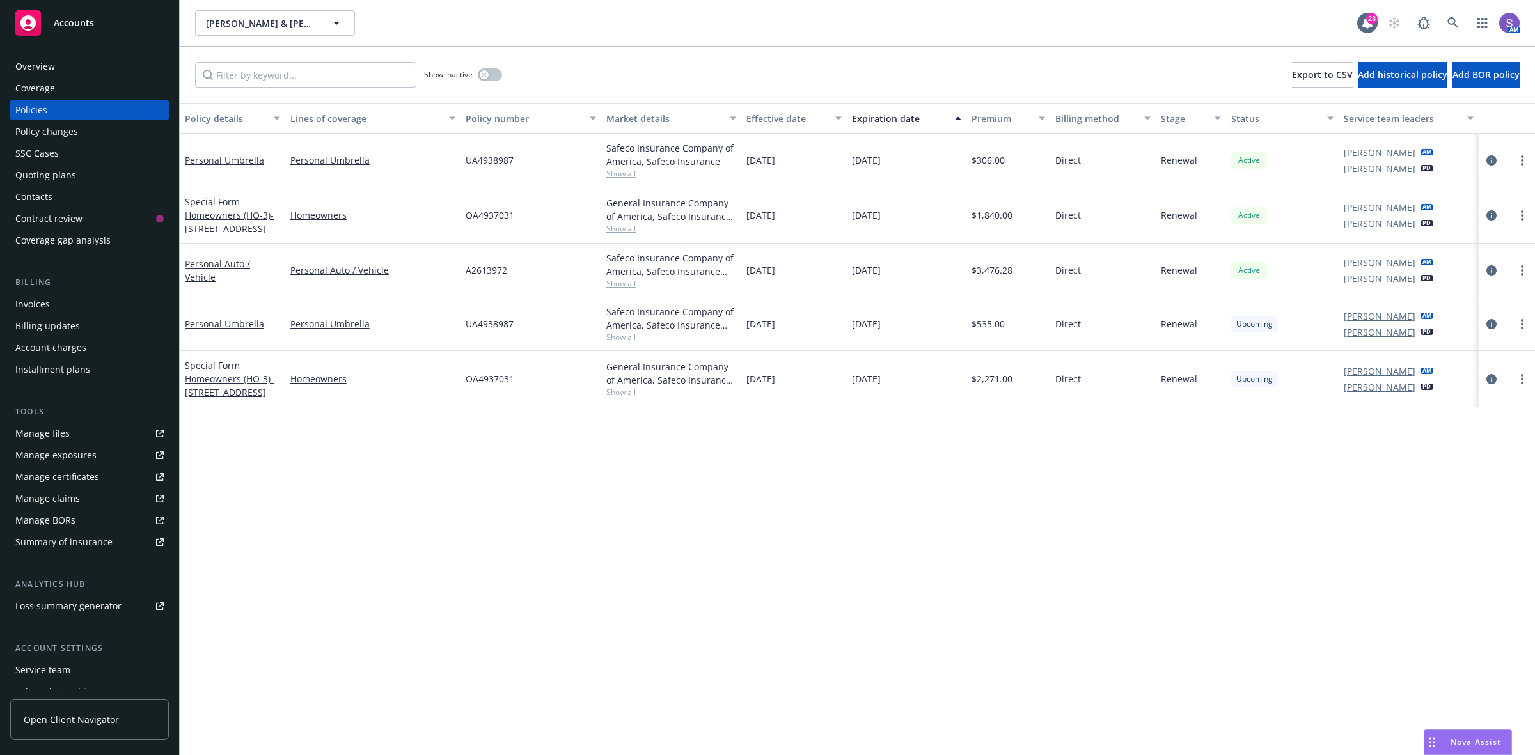
click at [45, 161] on div "SSC Cases" at bounding box center [36, 153] width 43 height 20
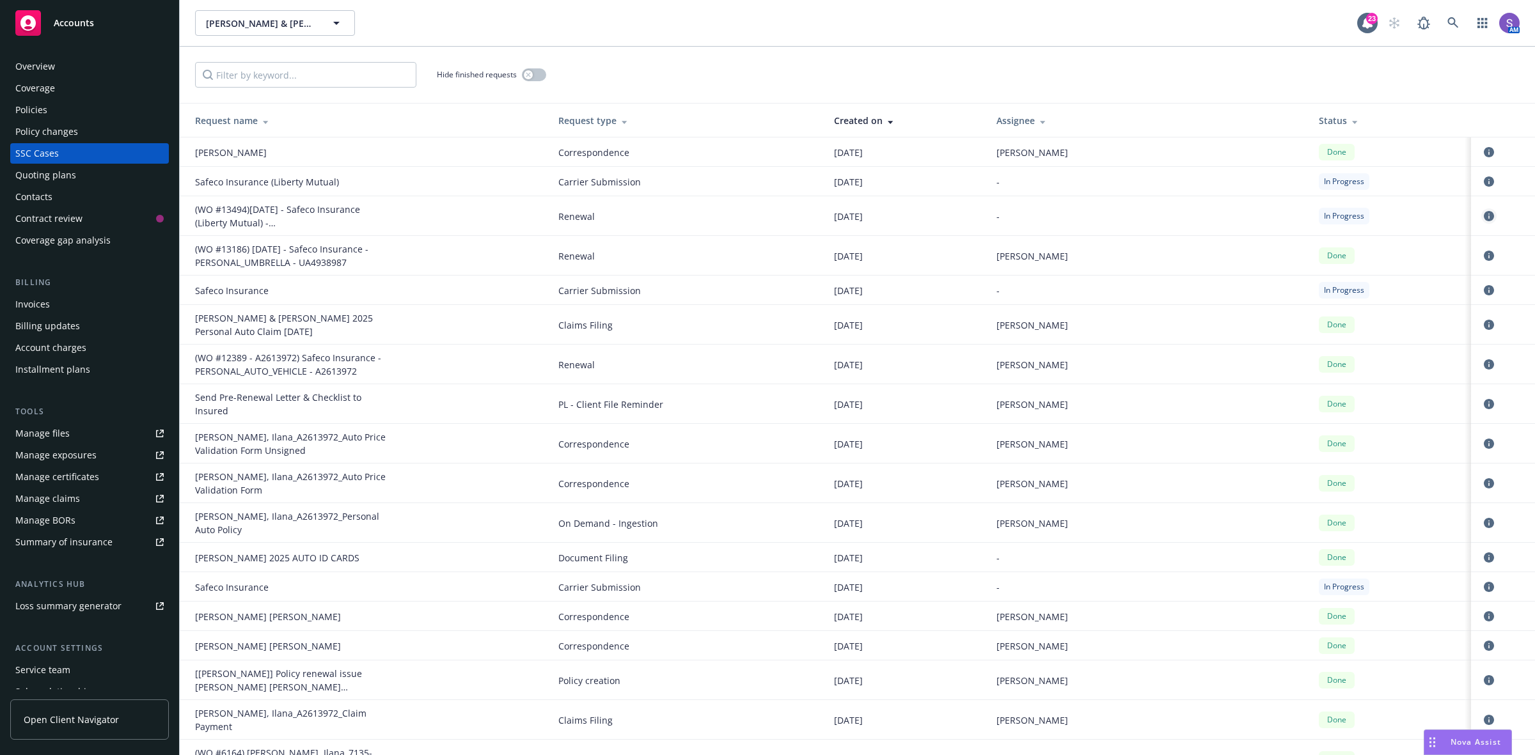
click at [1483, 215] on icon "circleInformation" at bounding box center [1488, 216] width 10 height 10
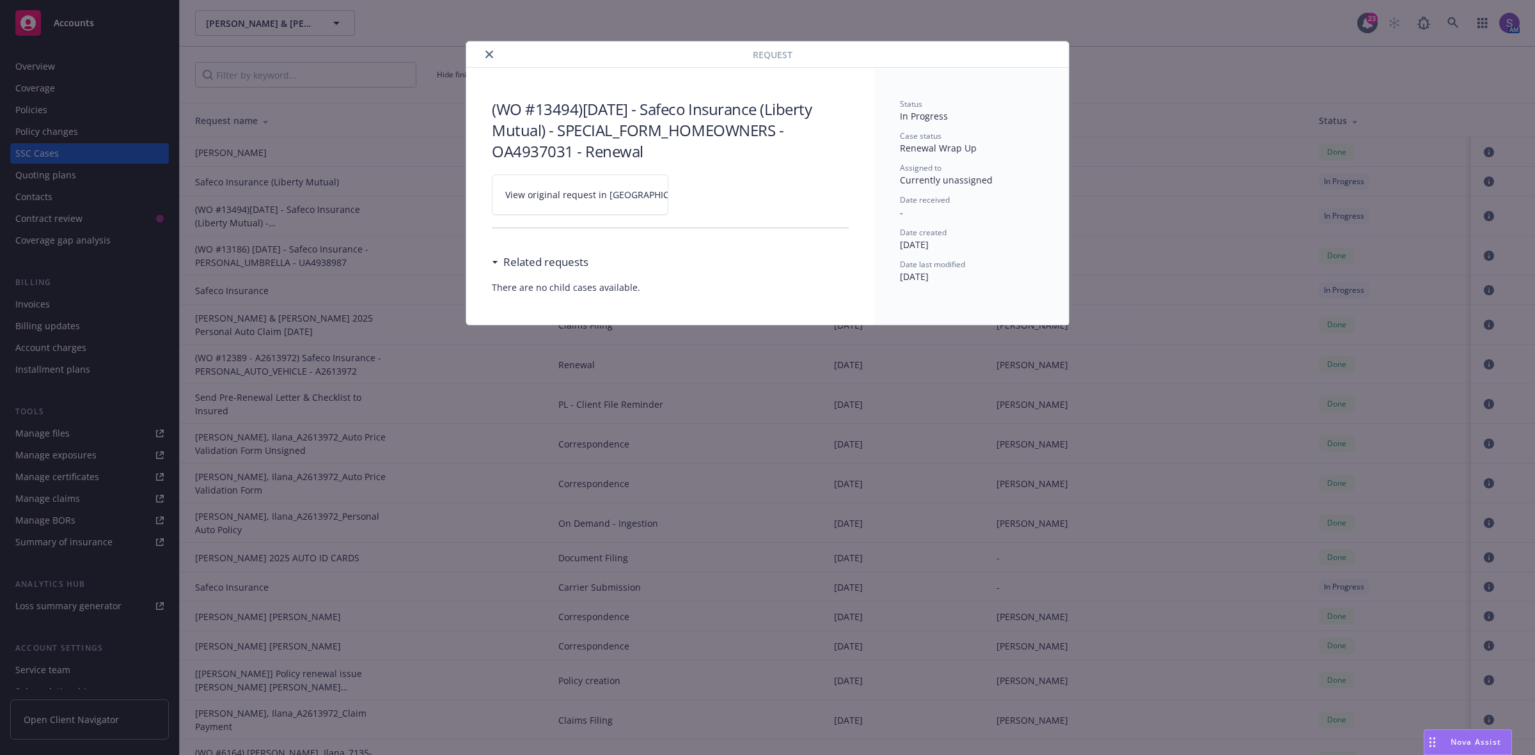
click at [592, 199] on span "View original request in SSC" at bounding box center [602, 194] width 194 height 13
click at [492, 54] on icon "close" at bounding box center [489, 55] width 8 height 8
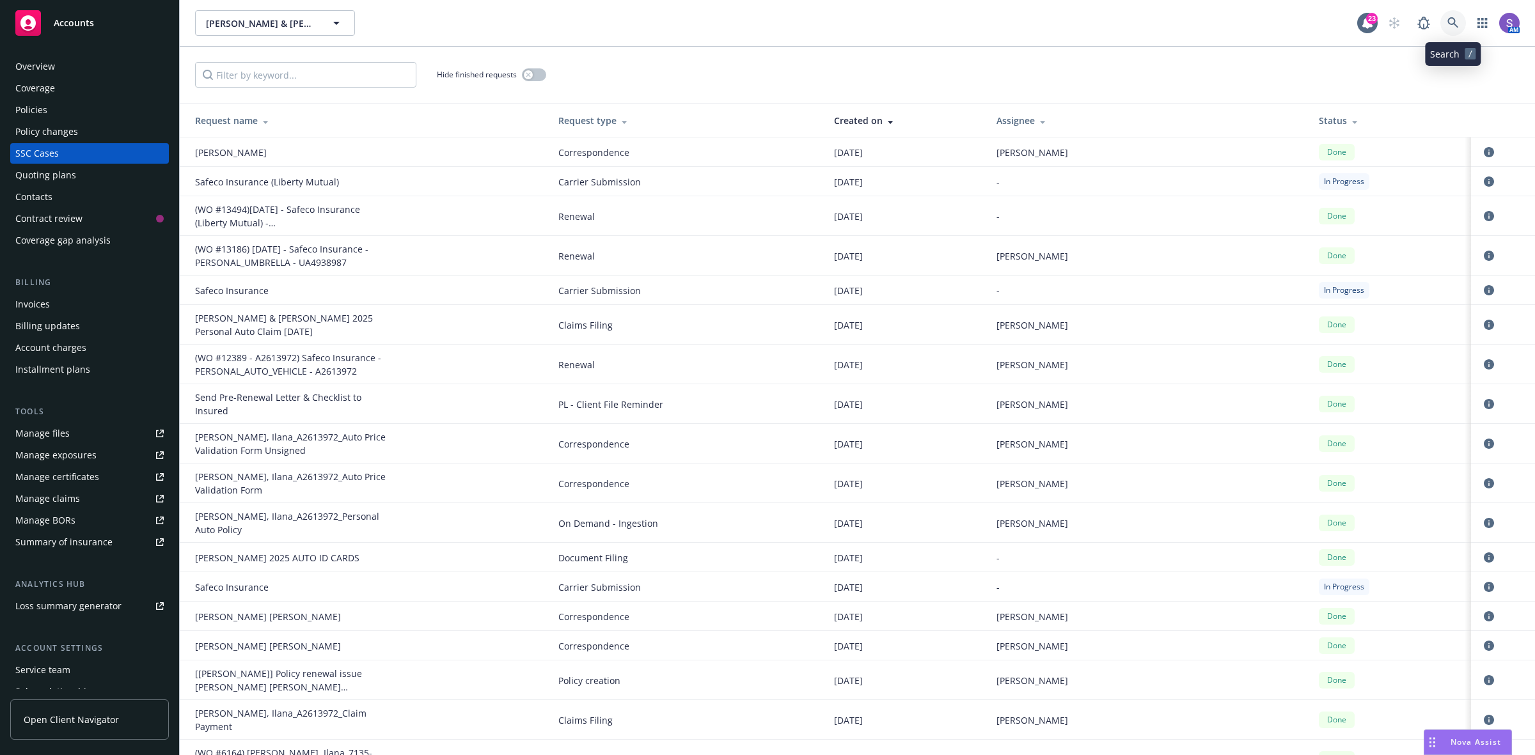
click at [1446, 23] on link at bounding box center [1453, 23] width 26 height 26
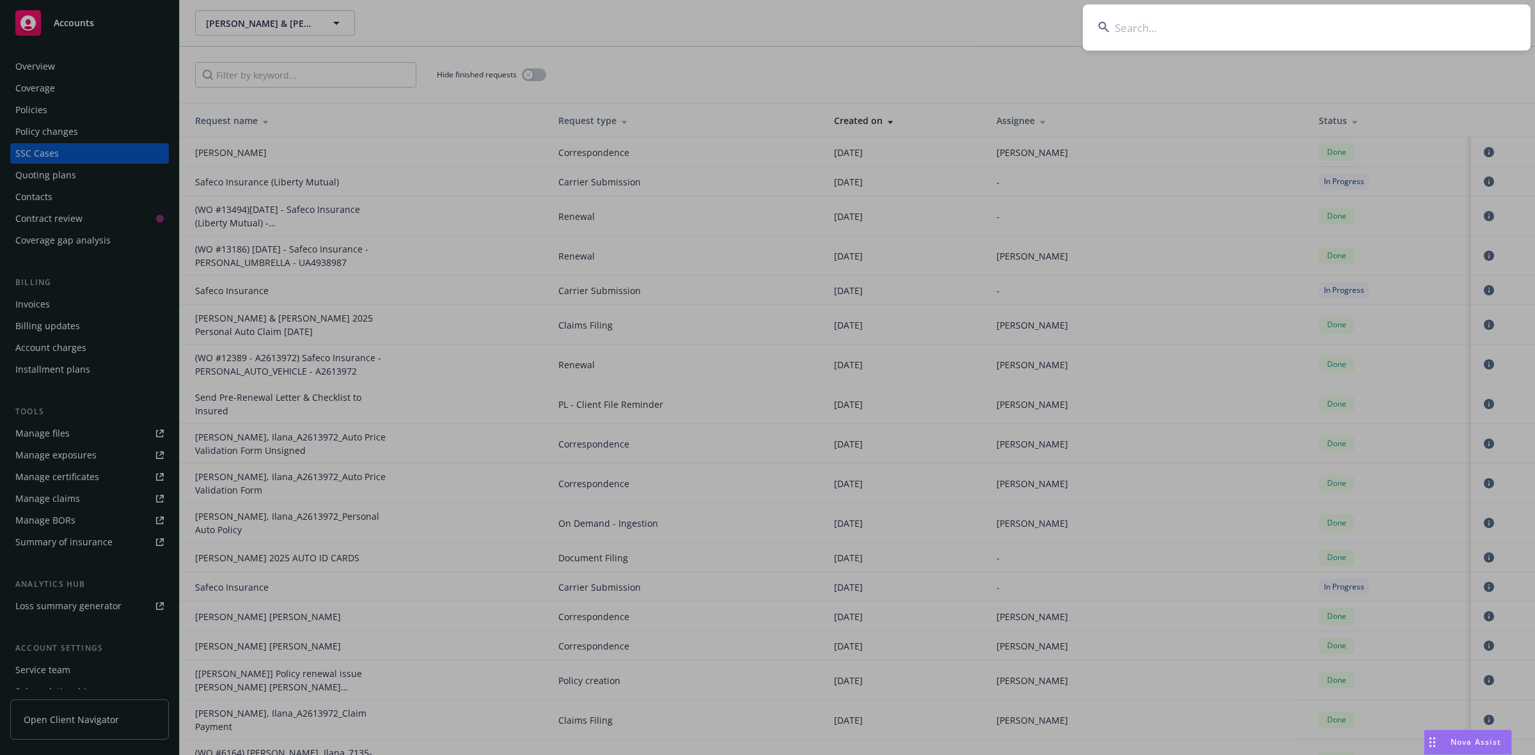
click at [1283, 33] on input at bounding box center [1306, 27] width 448 height 46
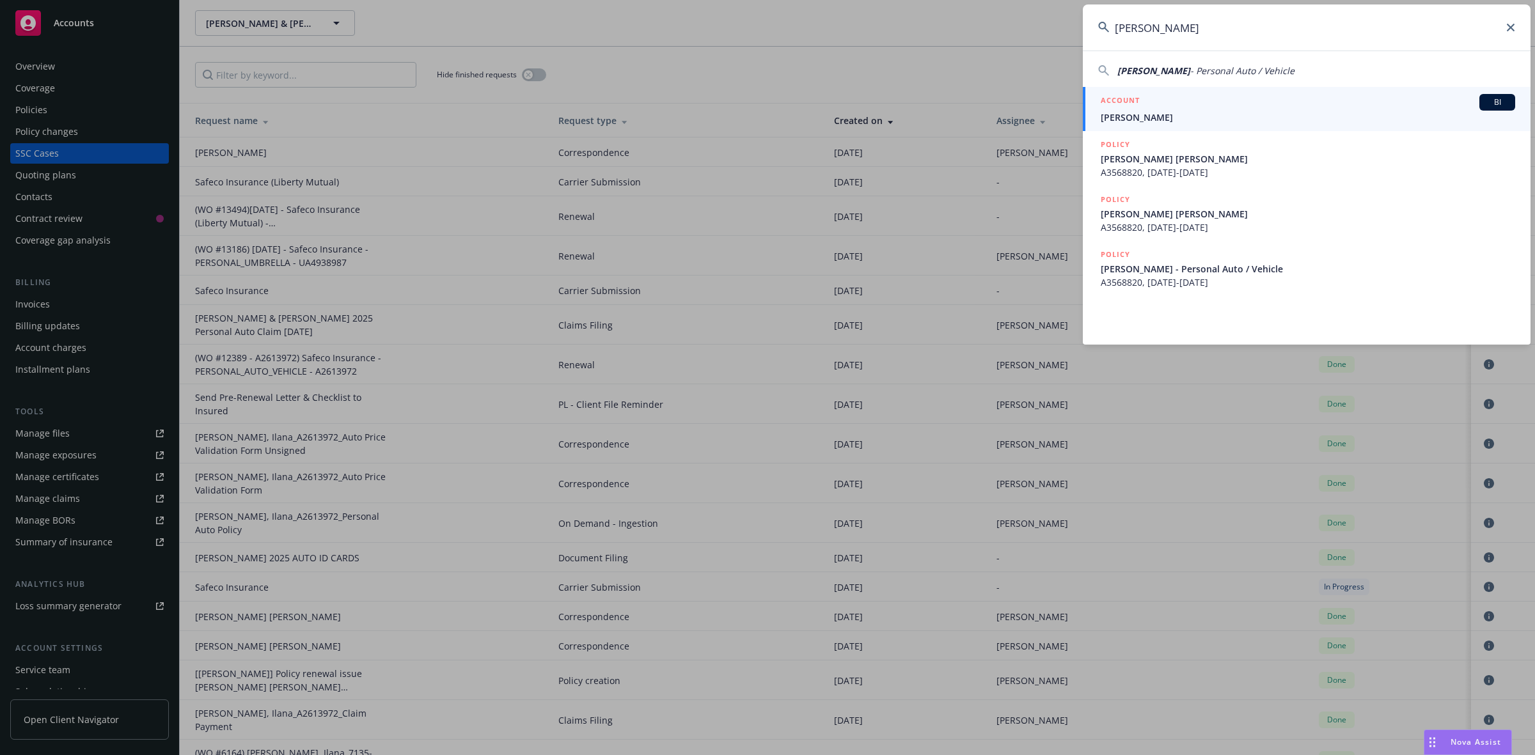
type input "[PERSON_NAME]"
click at [1136, 118] on span "[PERSON_NAME]" at bounding box center [1307, 117] width 414 height 13
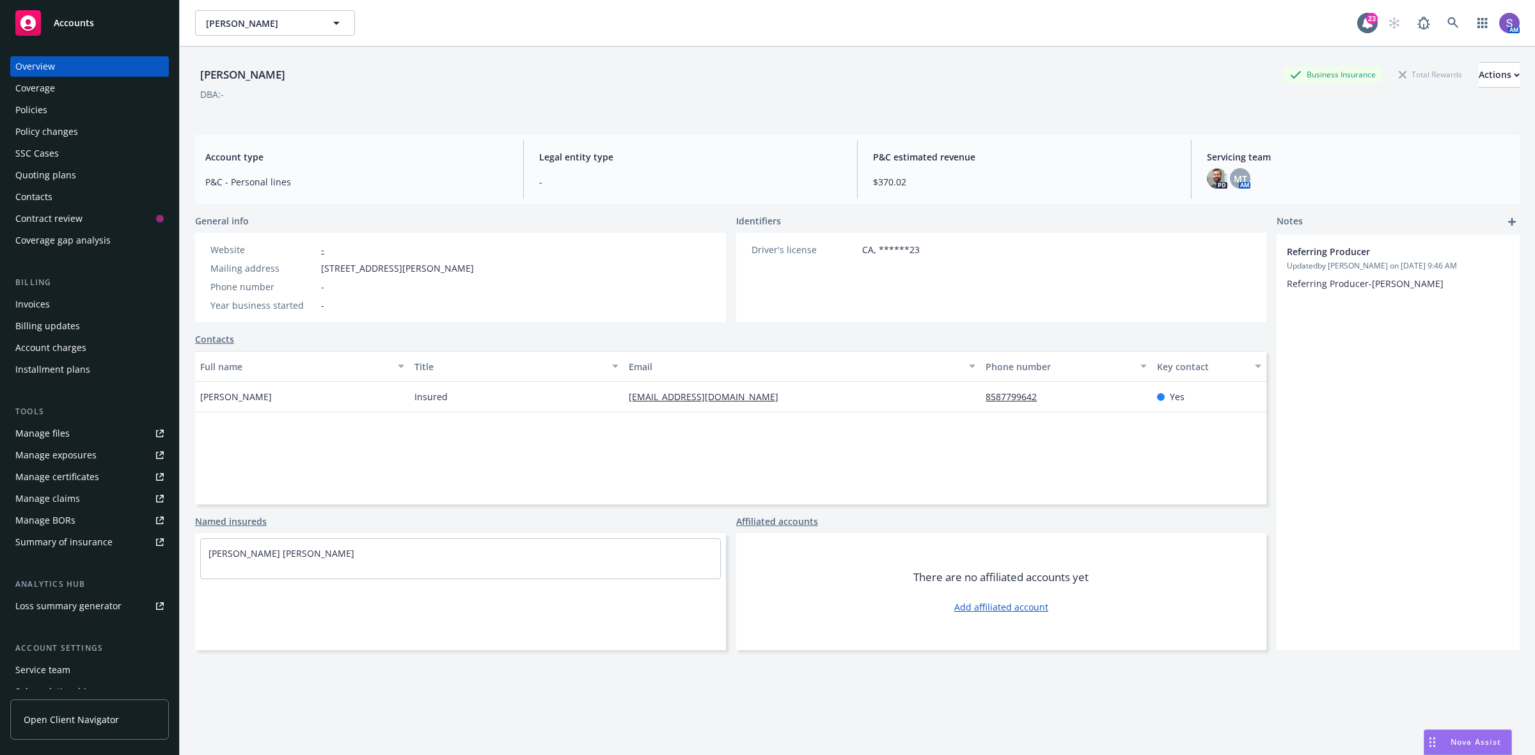
click at [29, 111] on div "Policies" at bounding box center [31, 110] width 32 height 20
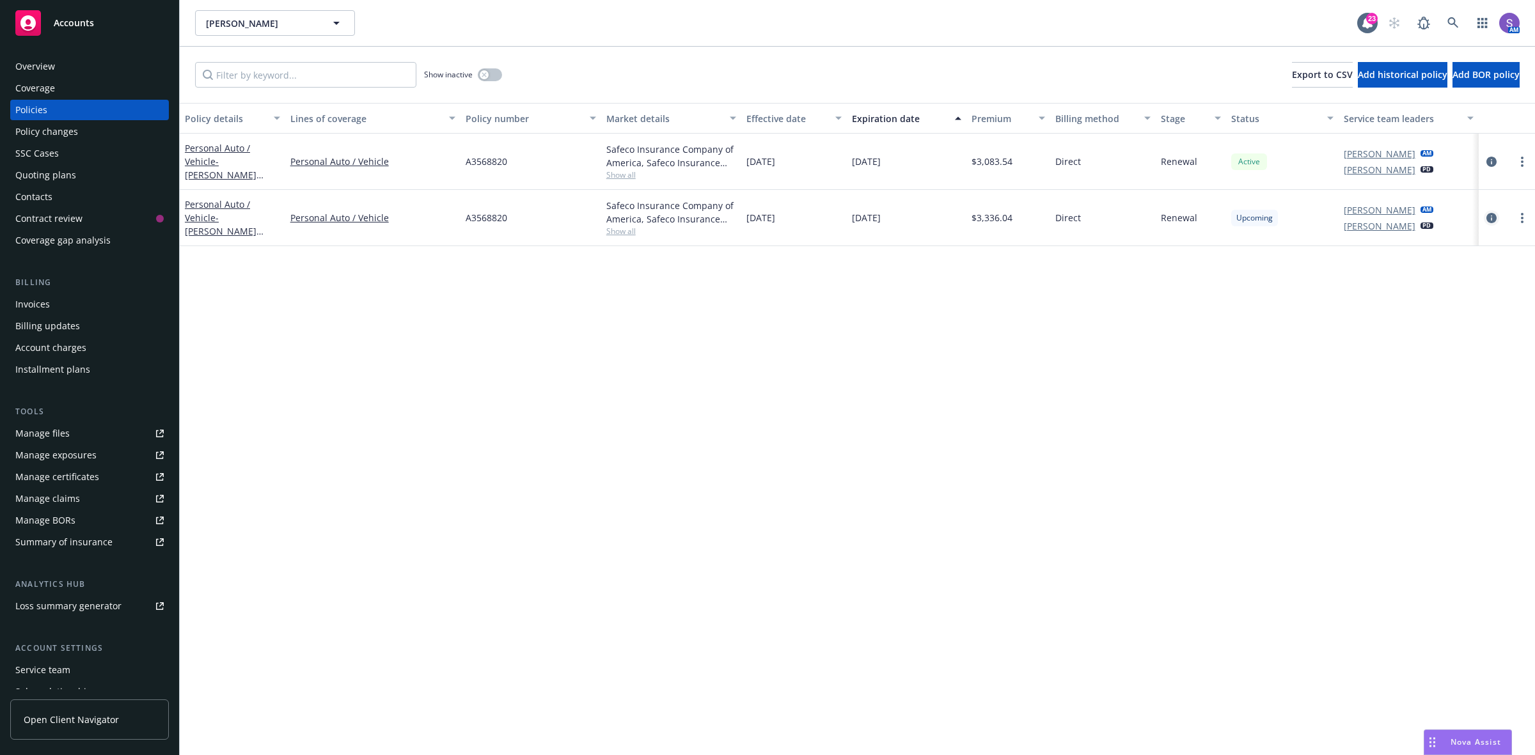
click at [1494, 217] on icon "circleInformation" at bounding box center [1491, 218] width 10 height 10
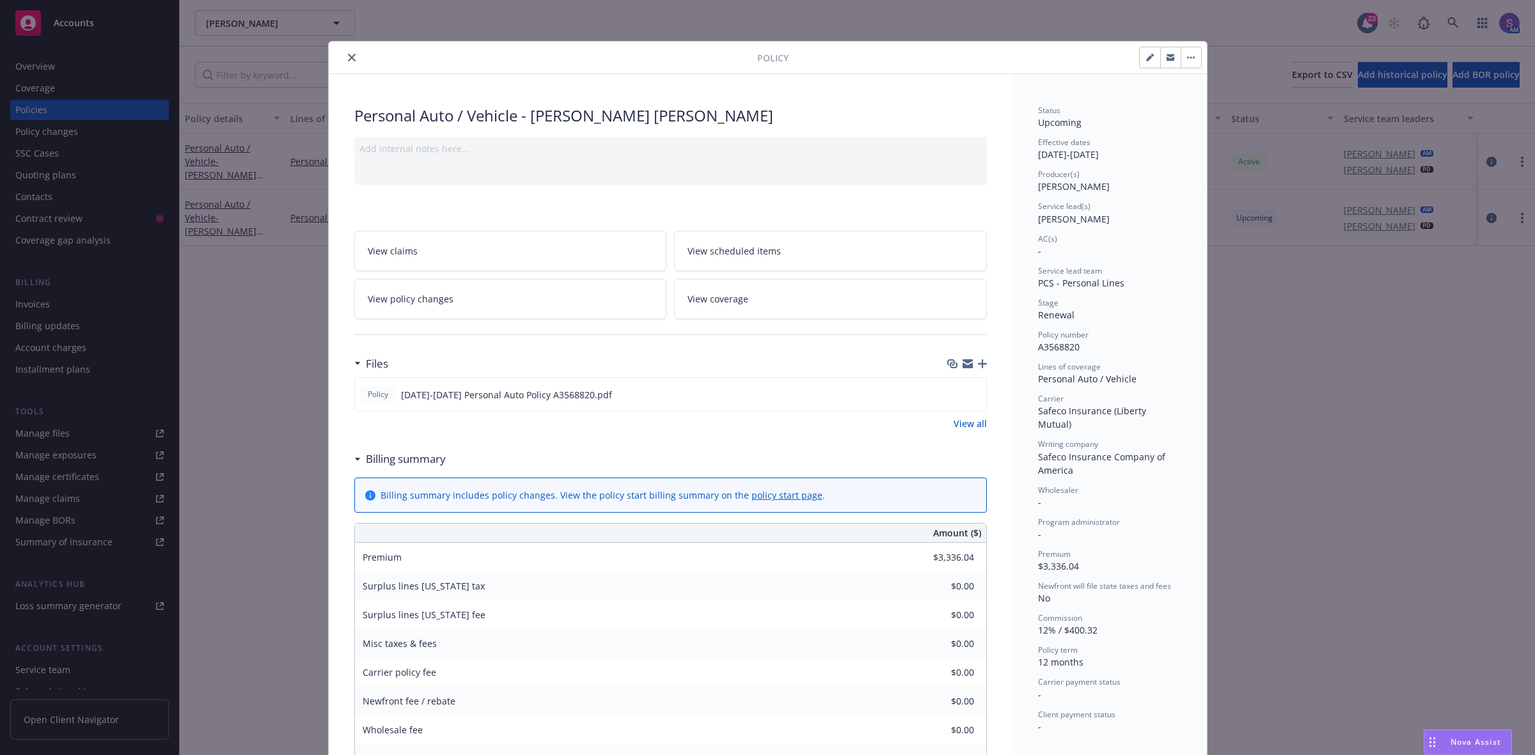
click at [790, 248] on link "View scheduled items" at bounding box center [830, 251] width 313 height 40
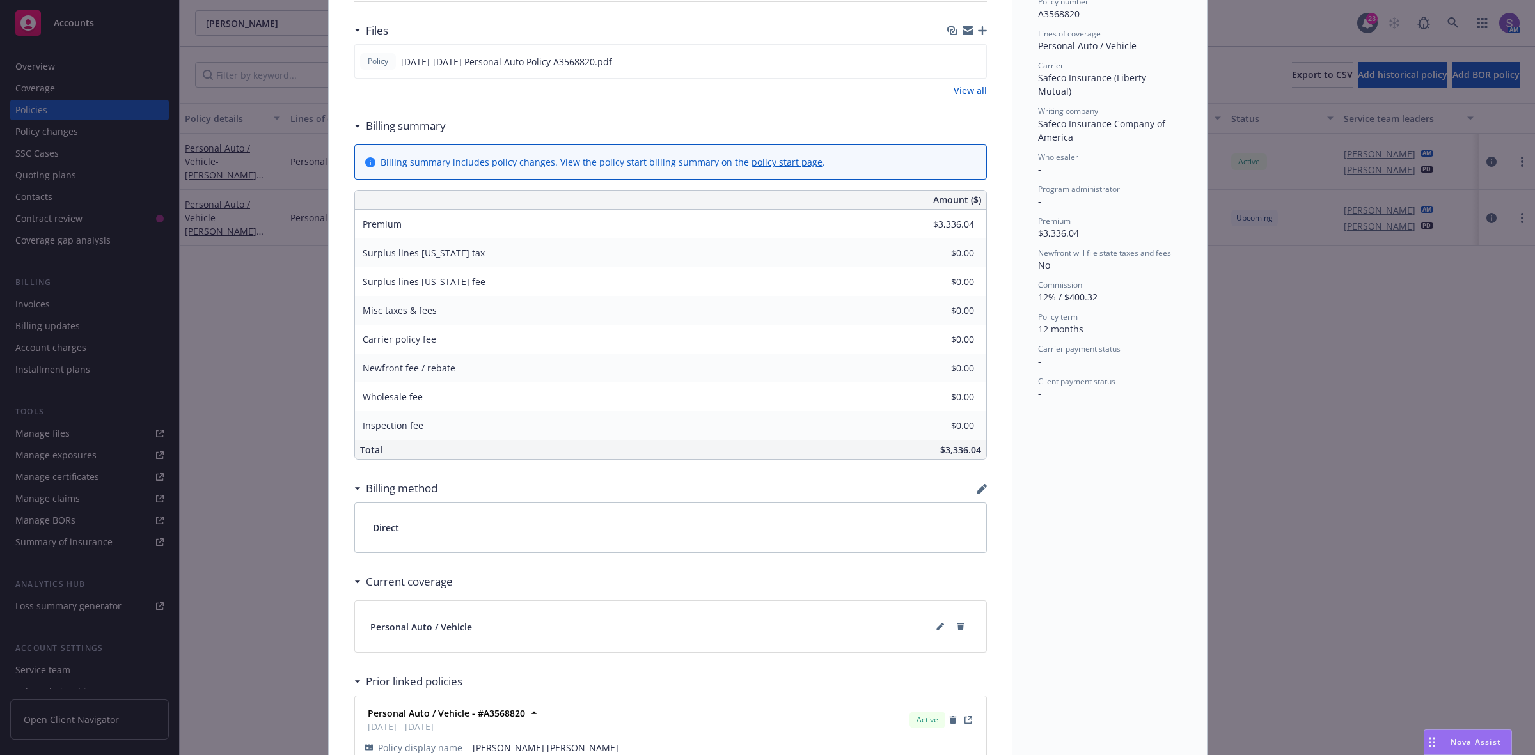
scroll to position [458, 0]
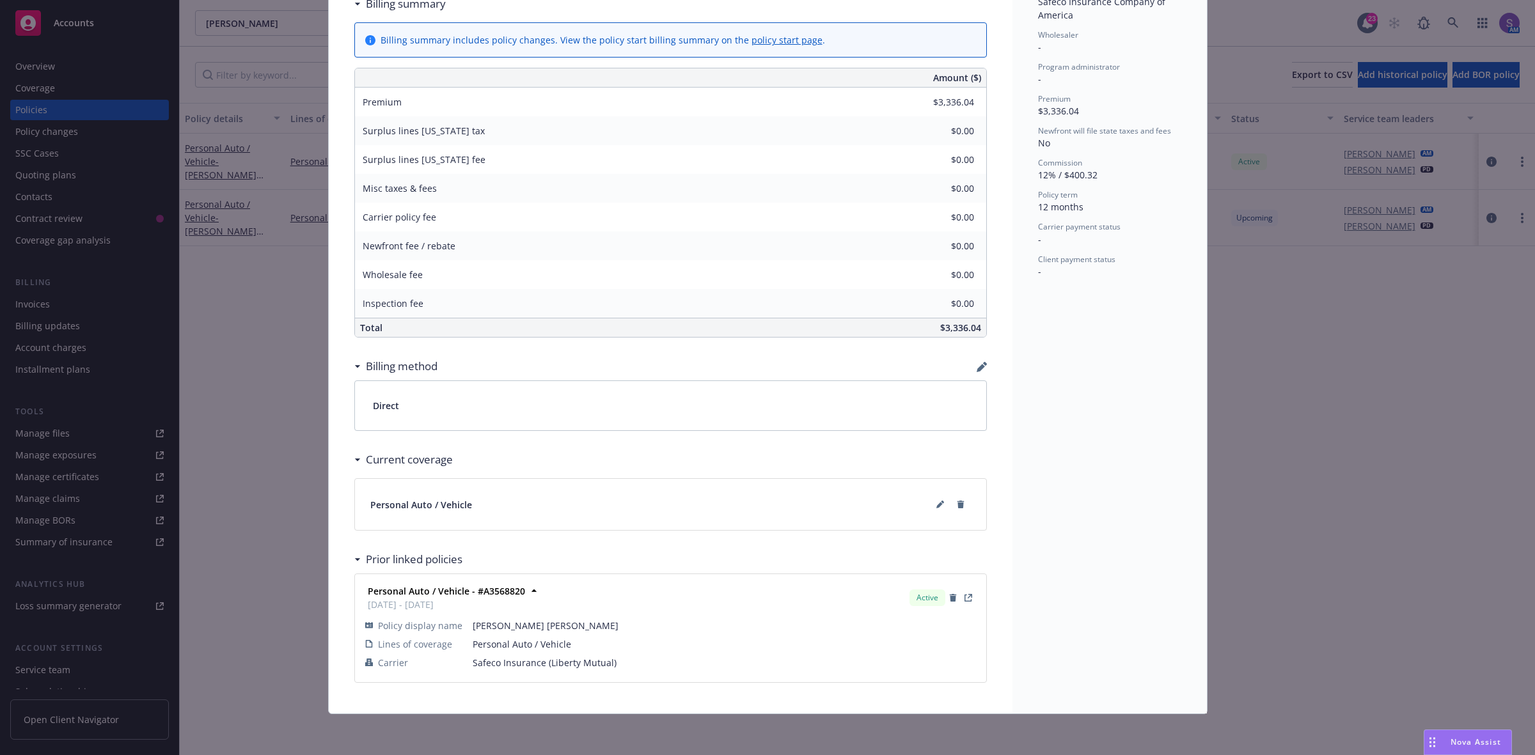
click at [945, 490] on div "Personal Auto / Vehicle" at bounding box center [670, 504] width 631 height 51
click at [941, 502] on icon at bounding box center [942, 502] width 3 height 3
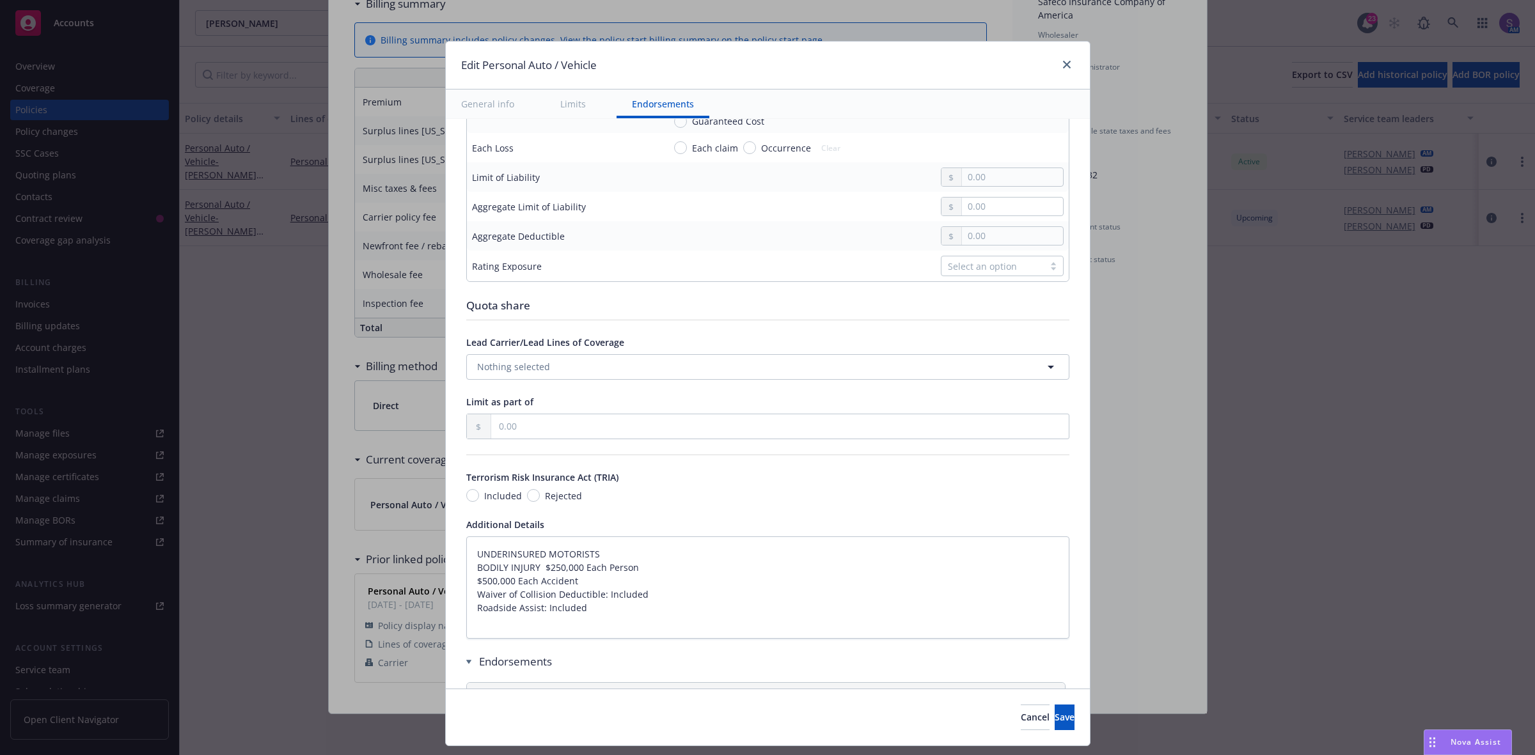
scroll to position [580, 0]
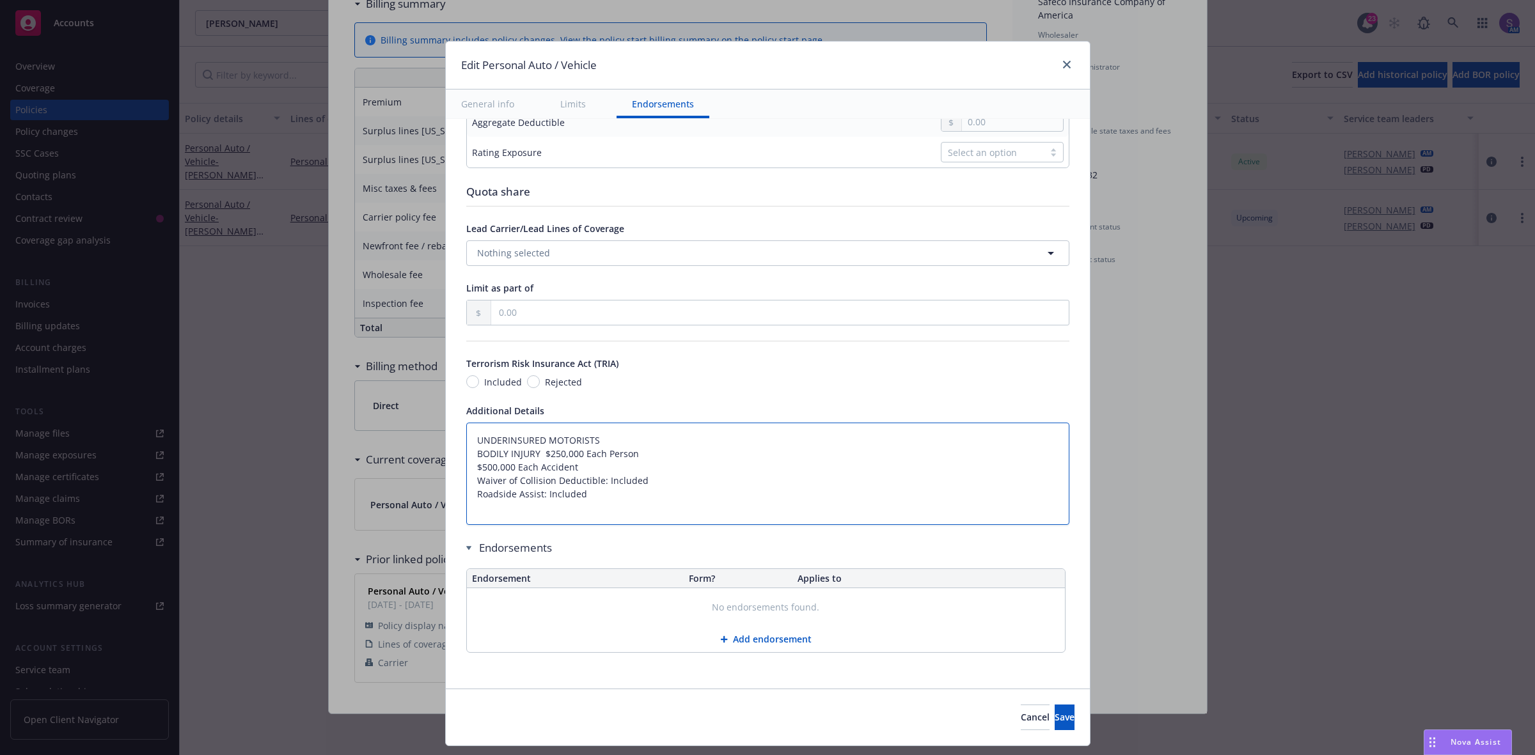
click at [466, 432] on textarea "UNDERINSURED MOTORISTS BODILY INJURY $250,000 Each Person $500,000 Each Acciden…" at bounding box center [767, 474] width 603 height 103
type textarea "x"
type textarea "UNDERINSURED MOTORISTS BODILY INJURY $250,000 Each Person $500,000 Each Acciden…"
type textarea "x"
type textarea "UNDERINSURED MOTORISTS BODILY INJURY $250,000 Each Person $500,000 Each Acciden…"
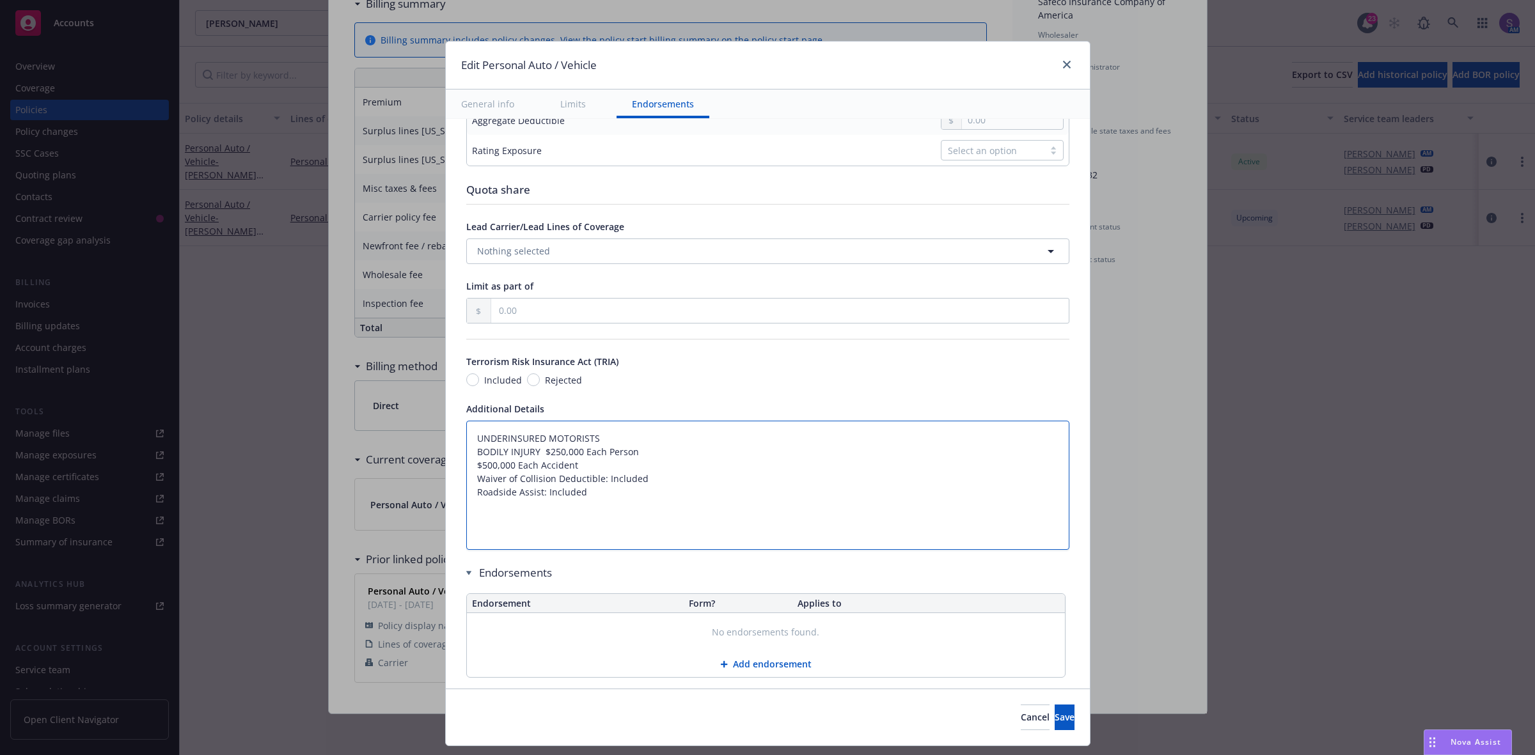
type textarea "x"
type textarea "UNDERINSURED MOTORISTS BODILY INJURY $250,000 Each Person $500,000 Each Acciden…"
click at [466, 432] on textarea "UNDERINSURED MOTORISTS BODILY INJURY $250,000 Each Person $500,000 Each Acciden…" at bounding box center [767, 492] width 603 height 143
paste textarea "LIABILITY: BODILY INJURY $500,000 Each Person $500,000 Each Occurrence PROPERTY…"
type textarea "x"
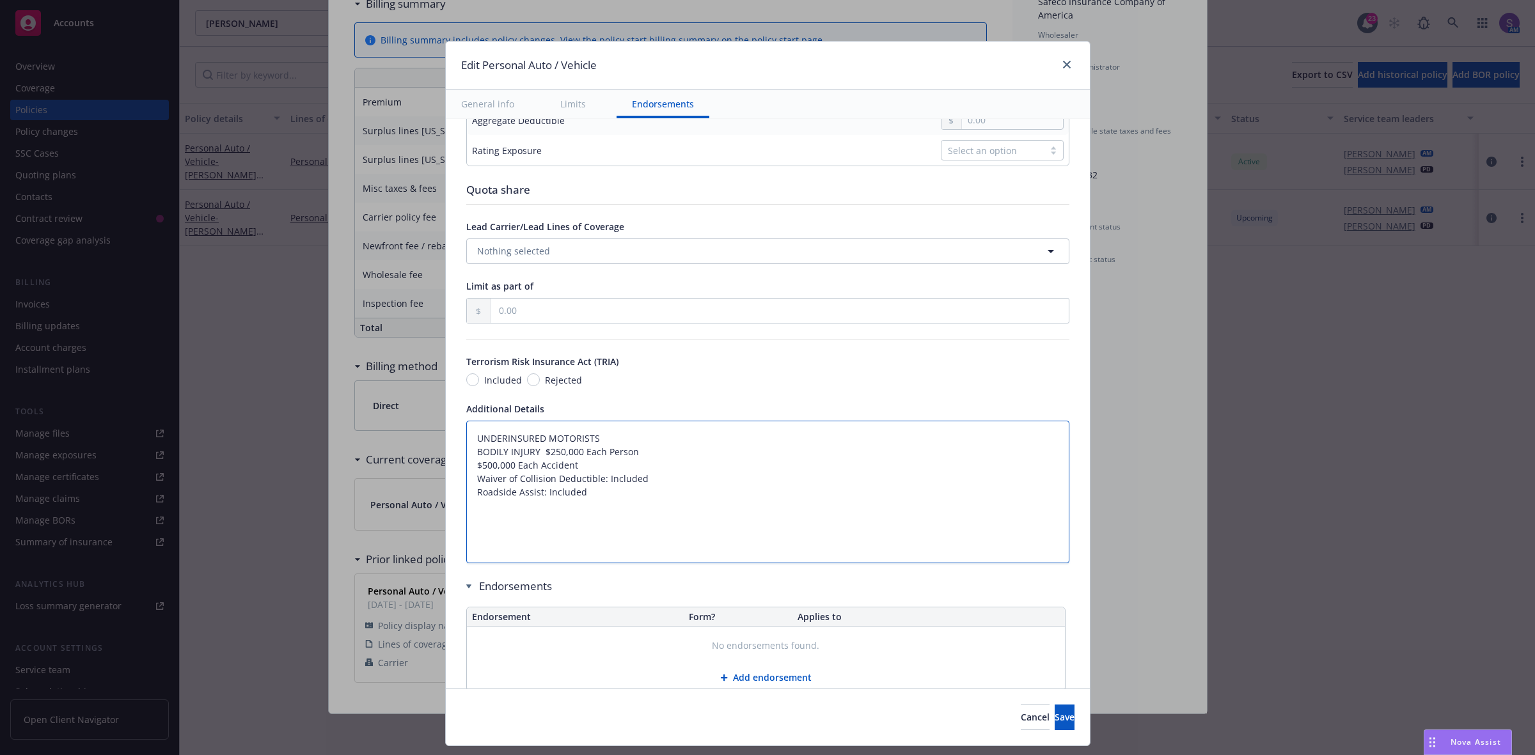
type textarea "LIABILITY: BODILY INJURY $500,000 Each Person $500,000 Each Occurrence PROPERTY…"
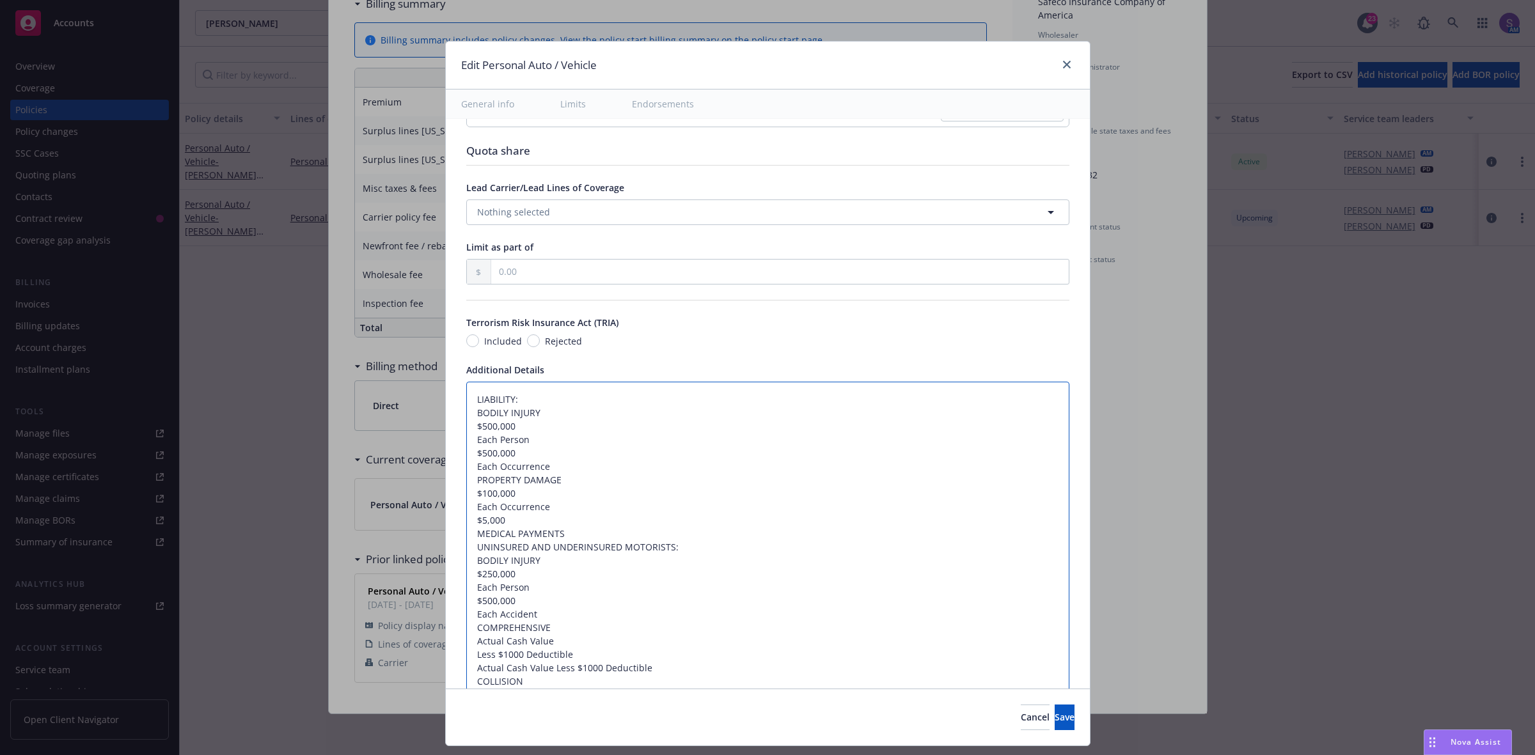
click at [466, 440] on textarea "LIABILITY: BODILY INJURY $500,000 Each Person $500,000 Each Occurrence PROPERTY…" at bounding box center [767, 594] width 603 height 425
type textarea "x"
type textarea "LIABILITY: BODILY INJURY $500,000 Each Person $500,000 Each Occurrence PROPERTY…"
click at [466, 458] on textarea "LIABILITY: BODILY INJURY $500,000 Each Person $500,000 Each Occurrence PROPERTY…" at bounding box center [767, 588] width 603 height 412
type textarea "x"
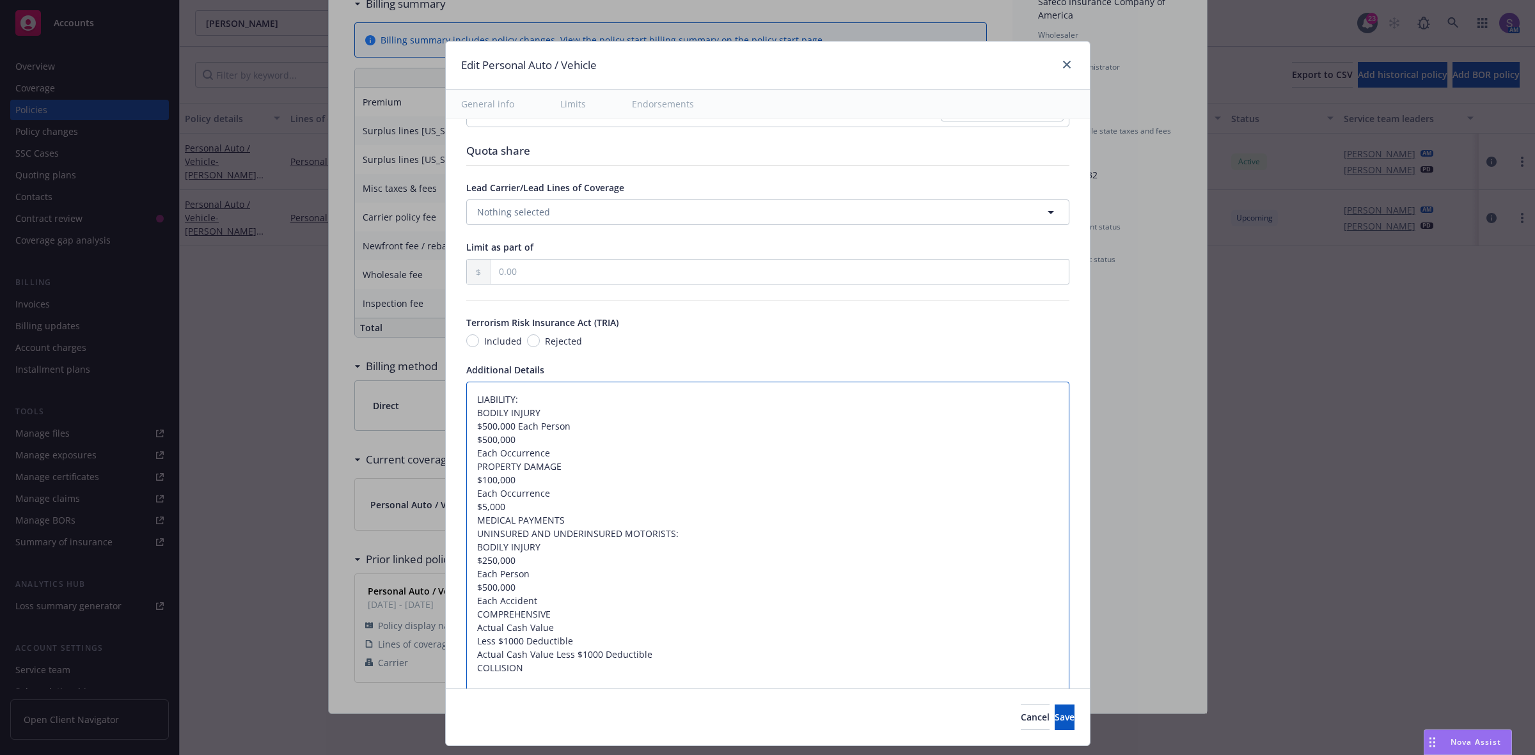
type textarea "LIABILITY: BODILY INJURY $500,000 Each Person $500,000Each Occurrence PROPERTY …"
type textarea "x"
type textarea "LIABILITY: BODILY INJURY $500,000 Each Person $500,000 Each Occurrence PROPERTY…"
click at [592, 444] on textarea "LIABILITY: BODILY INJURY $500,000 Each Person $500,000 Each Occurrence PROPERTY…" at bounding box center [767, 581] width 603 height 398
type textarea "x"
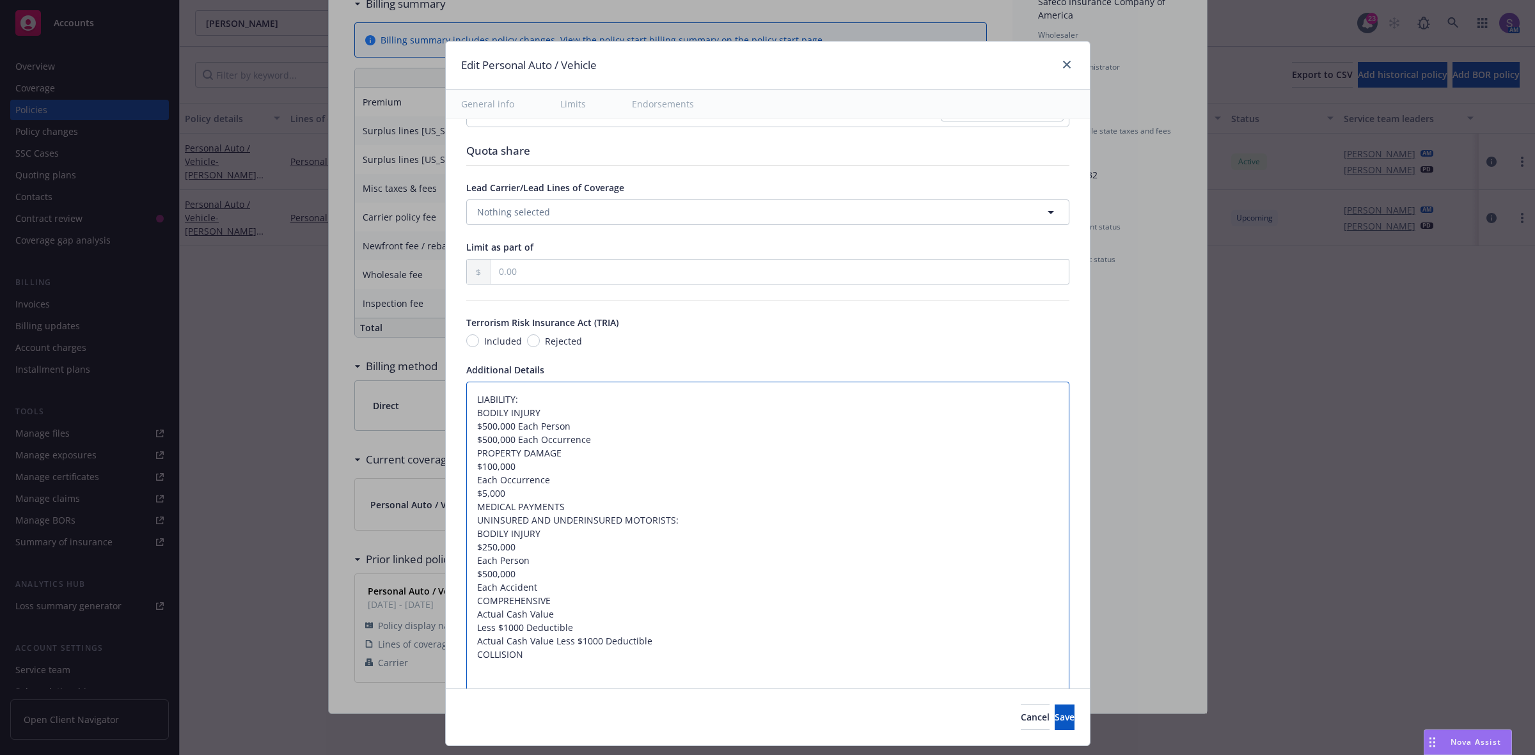
type textarea "LIABILITY: BODILY INJURY $500,000 Each Person $500,000 Each Occurrence PROPERTY…"
click at [466, 490] on textarea "LIABILITY: BODILY INJURY $500,000 Each Person $500,000 Each Occurrence PROPERTY…" at bounding box center [767, 588] width 603 height 412
type textarea "x"
type textarea "LIABILITY: BODILY INJURY $500,000 Each Person $500,000 Each Occurrence PROPERTY…"
type textarea "x"
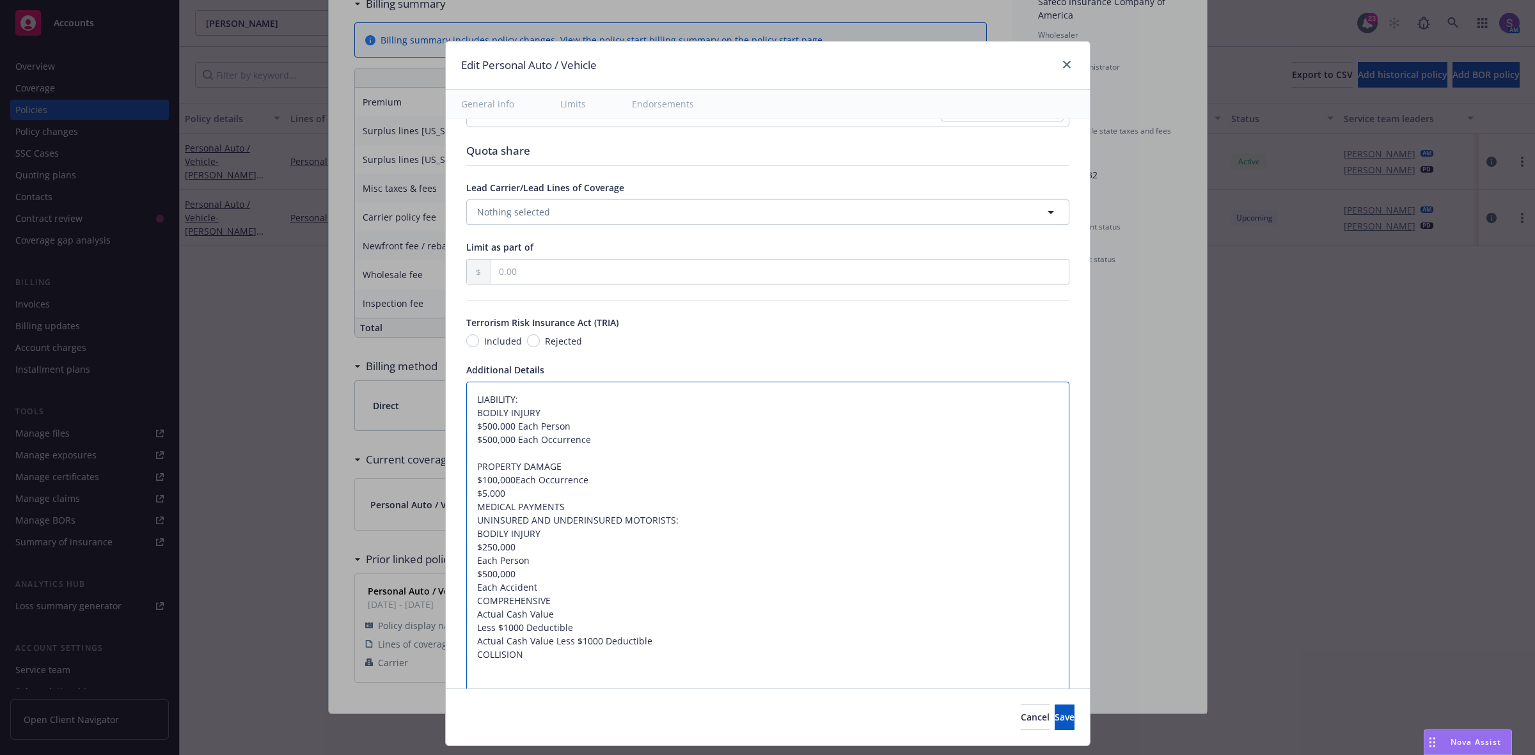
type textarea "LIABILITY: BODILY INJURY $500,000 Each Person $500,000 Each Occurrence PROPERTY…"
drag, startPoint x: 537, startPoint y: 497, endPoint x: 440, endPoint y: 492, distance: 97.3
click at [446, 492] on div "Display name Coverage trigger Claims-Made Occurrence Claims-Made and Reported R…" at bounding box center [768, 221] width 644 height 1443
type textarea "x"
type textarea "LIABILITY: BODILY INJURY $500,000 Each Person $500,000 Each Occurrence PROPERTY…"
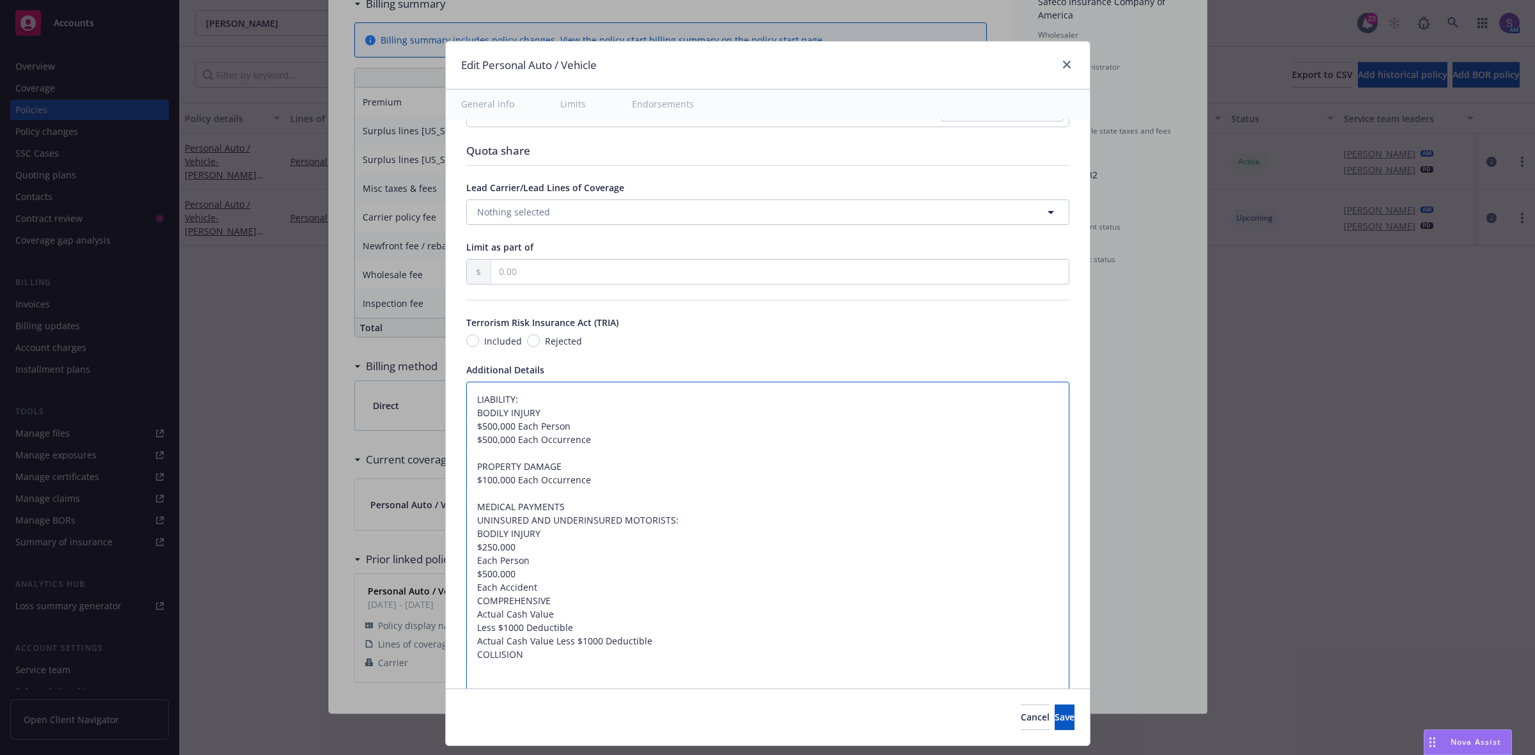
click at [574, 506] on textarea "LIABILITY: BODILY INJURY $500,000 Each Person $500,000 Each Occurrence PROPERTY…" at bounding box center [767, 581] width 603 height 398
type textarea "x"
type textarea "LIABILITY: BODILY INJURY $500,000 Each Person $500,000 Each Occurrence PROPERTY…"
type textarea "x"
type textarea "LIABILITY: BODILY INJURY $500,000 Each Person $500,000 Each Occurrence PROPERTY…"
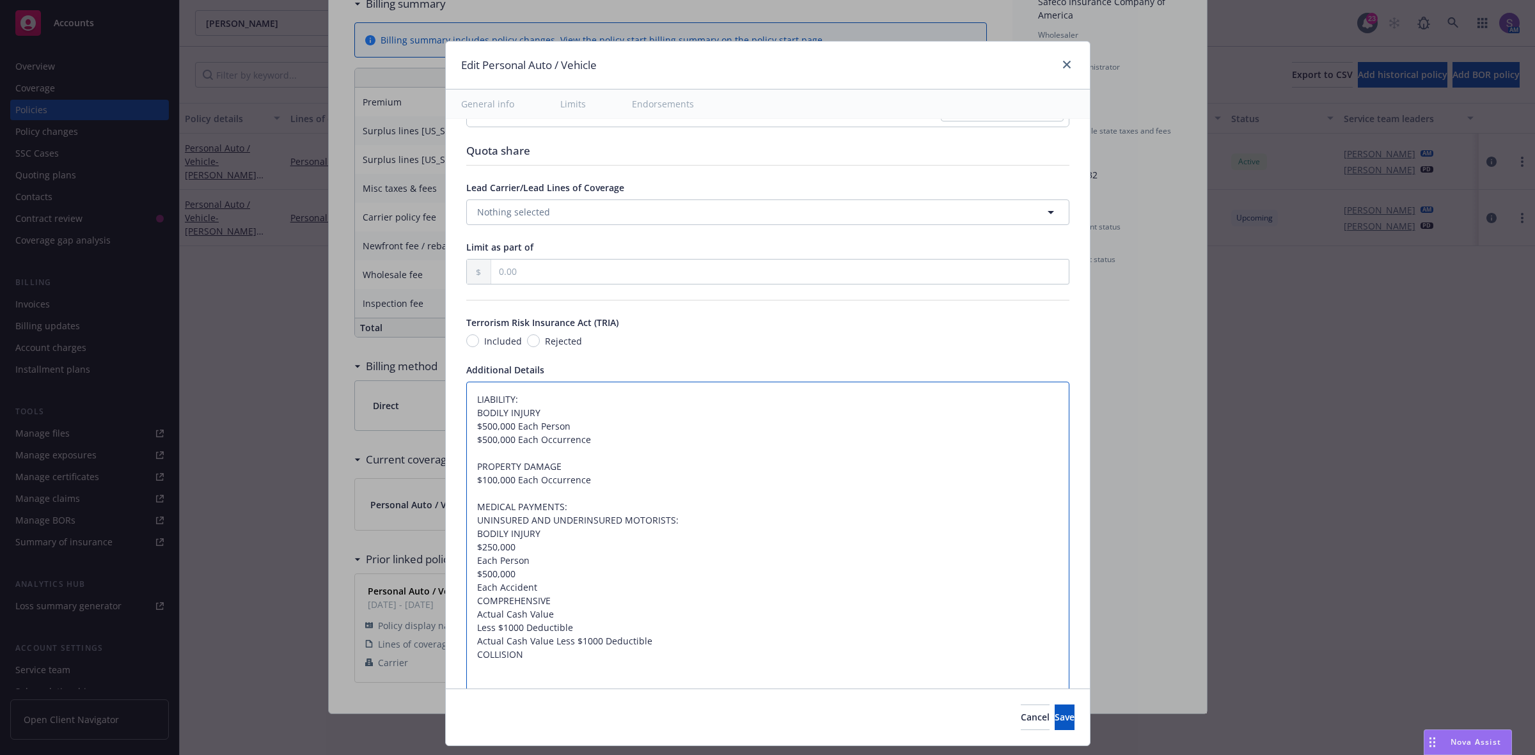
paste textarea "$5,000"
type textarea "x"
type textarea "LIABILITY: BODILY INJURY $500,000 Each Person $500,000 Each Occurrence PROPERTY…"
type textarea "x"
type textarea "LIABILITY: BODILY INJURY $500,000 Each Person $500,000 Each Occurrence PROPERTY…"
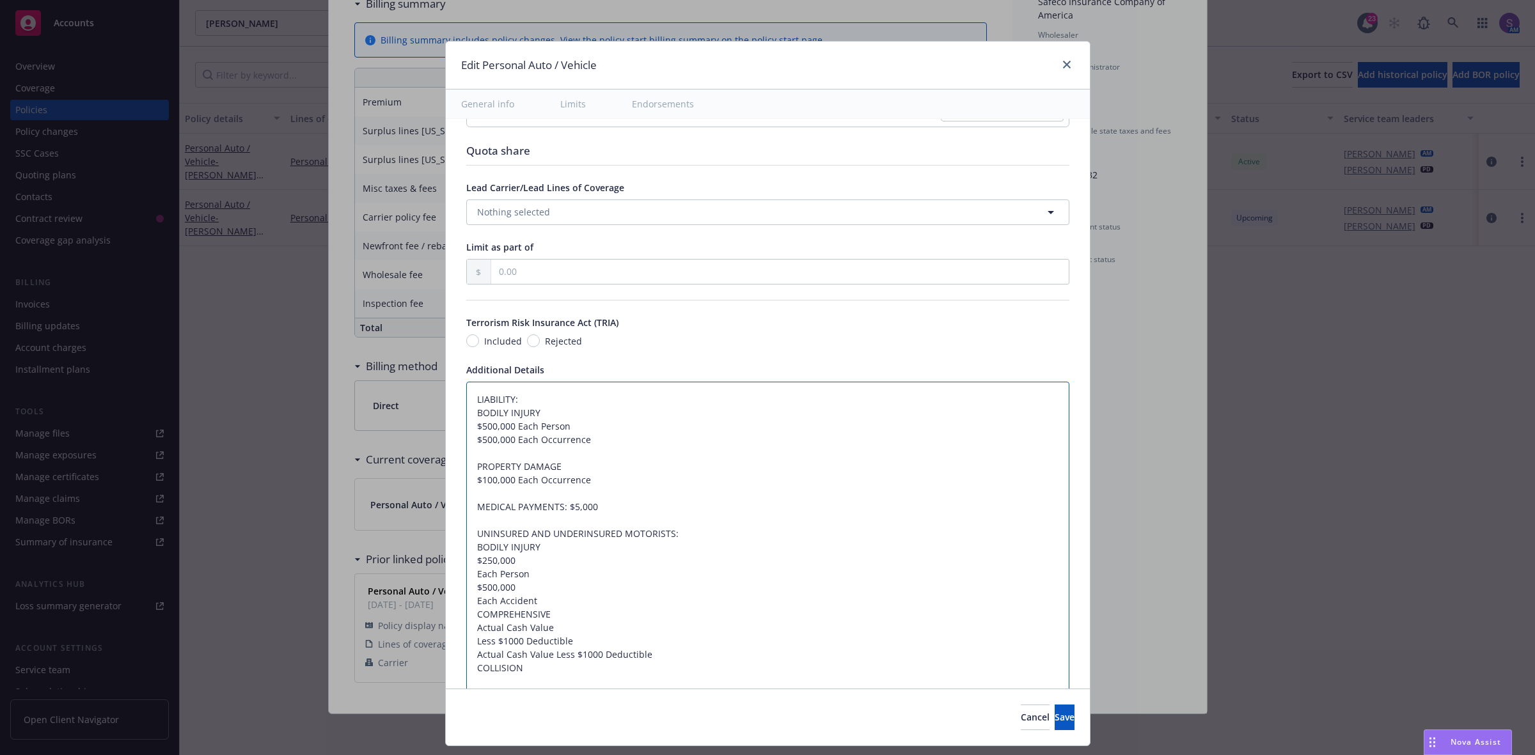
click at [466, 575] on textarea "LIABILITY: BODILY INJURY $500,000 Each Person $500,000 Each Occurrence PROPERTY…" at bounding box center [767, 588] width 603 height 412
type textarea "x"
type textarea "LIABILITY: BODILY INJURY $500,000 Each Person $500,000 Each Occurrence PROPERTY…"
type textarea "x"
type textarea "LIABILITY: BODILY INJURY $500,000 Each Person $500,000 Each Occurrence PROPERTY…"
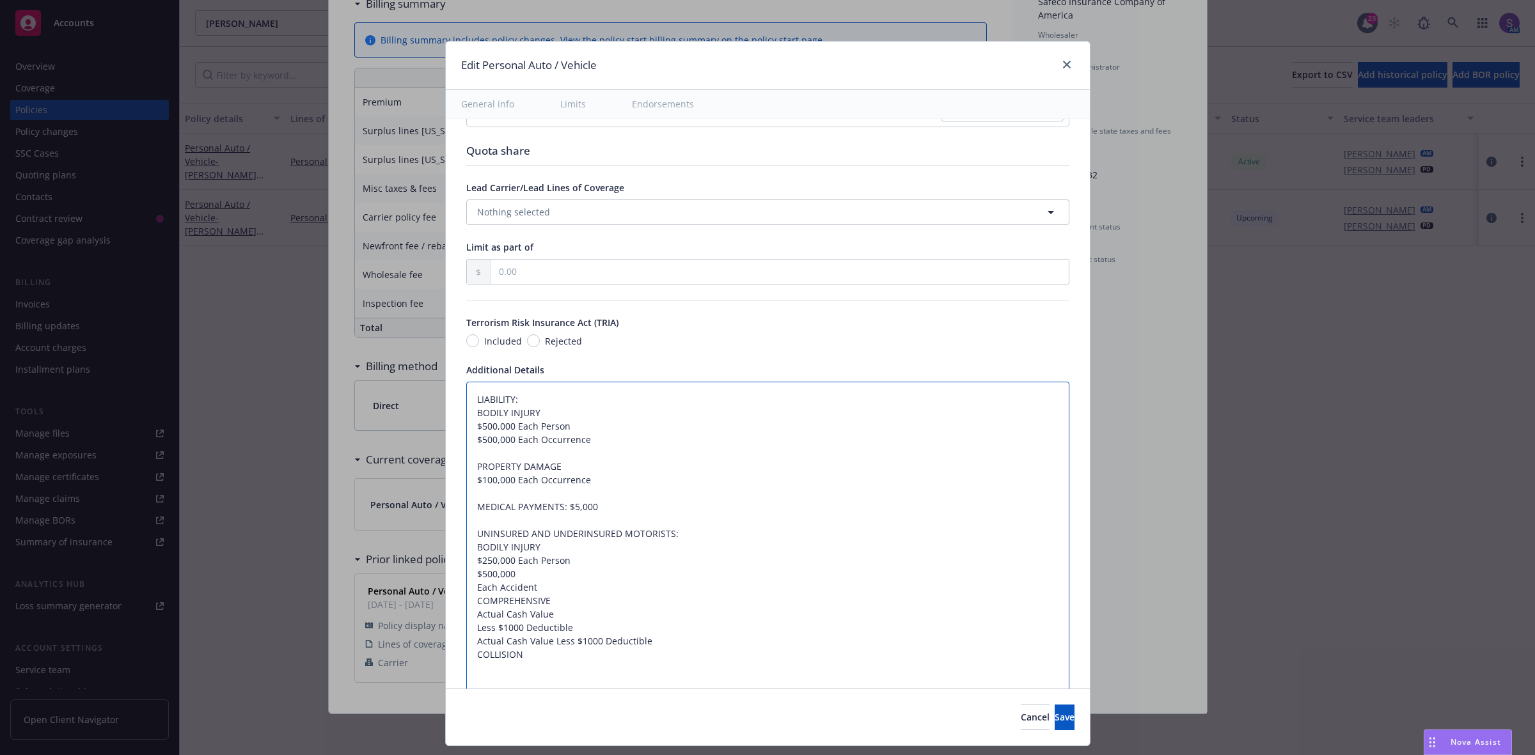
click at [466, 588] on textarea "LIABILITY: BODILY INJURY $500,000 Each Person $500,000 Each Occurrence PROPERTY…" at bounding box center [767, 581] width 603 height 398
type textarea "x"
type textarea "LIABILITY: BODILY INJURY $500,000 Each Person $500,000 Each Occurrence PROPERTY…"
type textarea "x"
type textarea "LIABILITY: BODILY INJURY $500,000 Each Person $500,000 Each Occurrence PROPERTY…"
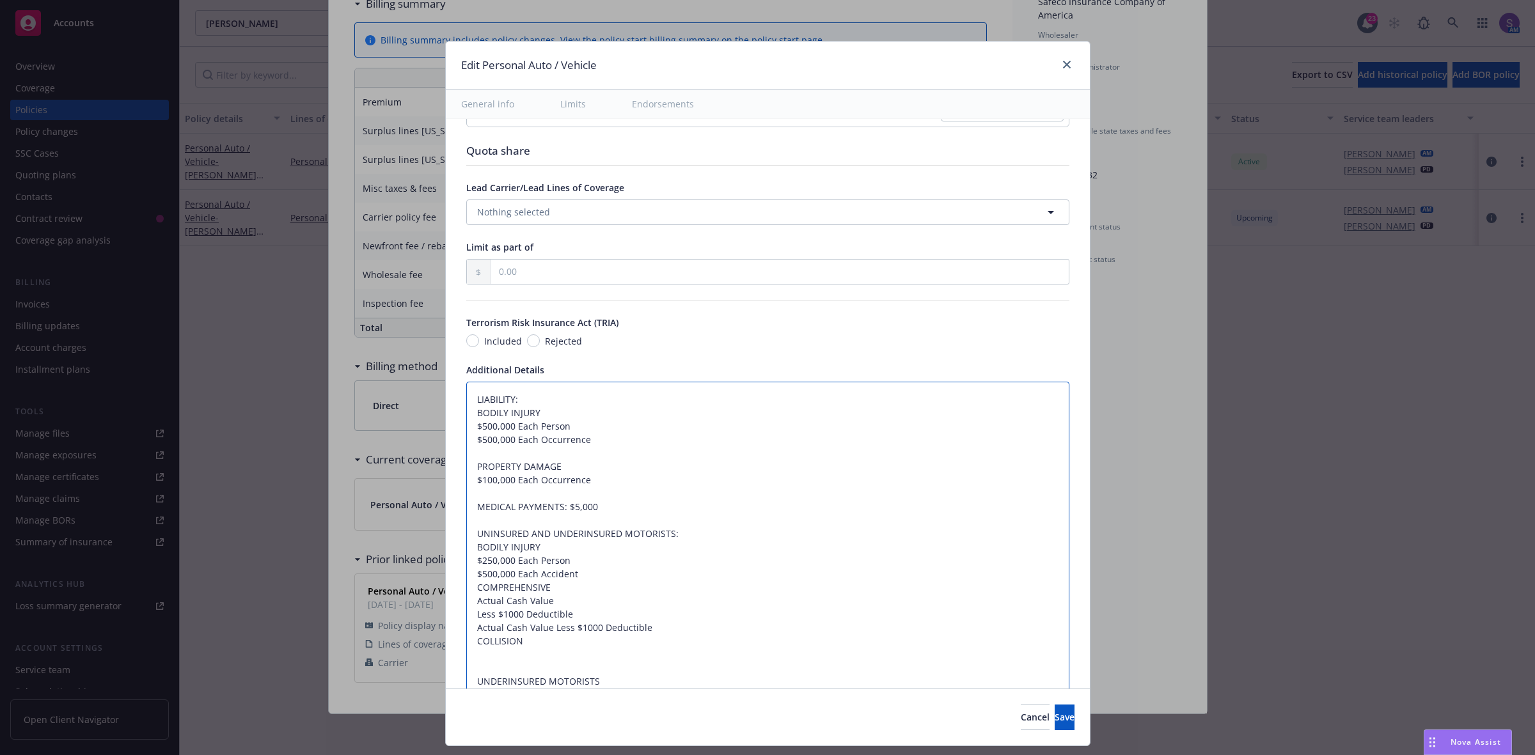
click at [574, 575] on textarea "LIABILITY: BODILY INJURY $500,000 Each Person $500,000 Each Occurrence PROPERTY…" at bounding box center [767, 574] width 603 height 385
type textarea "x"
type textarea "LIABILITY: BODILY INJURY $500,000 Each Person $500,000 Each Occurrence PROPERTY…"
drag, startPoint x: 551, startPoint y: 617, endPoint x: 452, endPoint y: 615, distance: 99.1
click at [452, 615] on div "Display name Coverage trigger Claims-Made Occurrence Claims-Made and Reported R…" at bounding box center [768, 221] width 644 height 1443
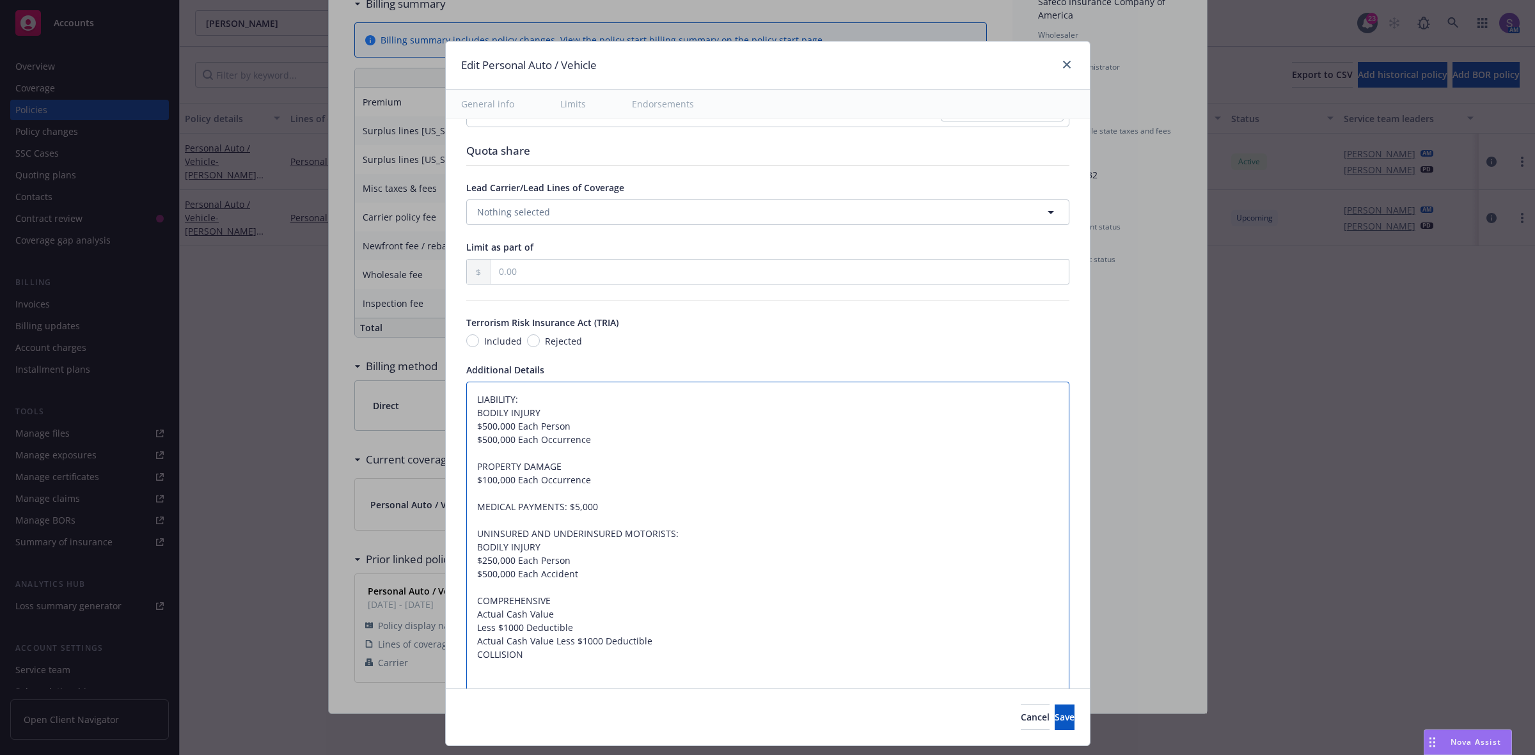
type textarea "x"
type textarea "LIABILITY: BODILY INJURY $500,000 Each Person $500,000 Each Occurrence PROPERTY…"
drag, startPoint x: 483, startPoint y: 630, endPoint x: 461, endPoint y: 616, distance: 26.4
click at [466, 616] on textarea "LIABILITY: BODILY INJURY $500,000 Each Person $500,000 Each Occurrence PROPERTY…" at bounding box center [767, 581] width 603 height 398
type textarea "x"
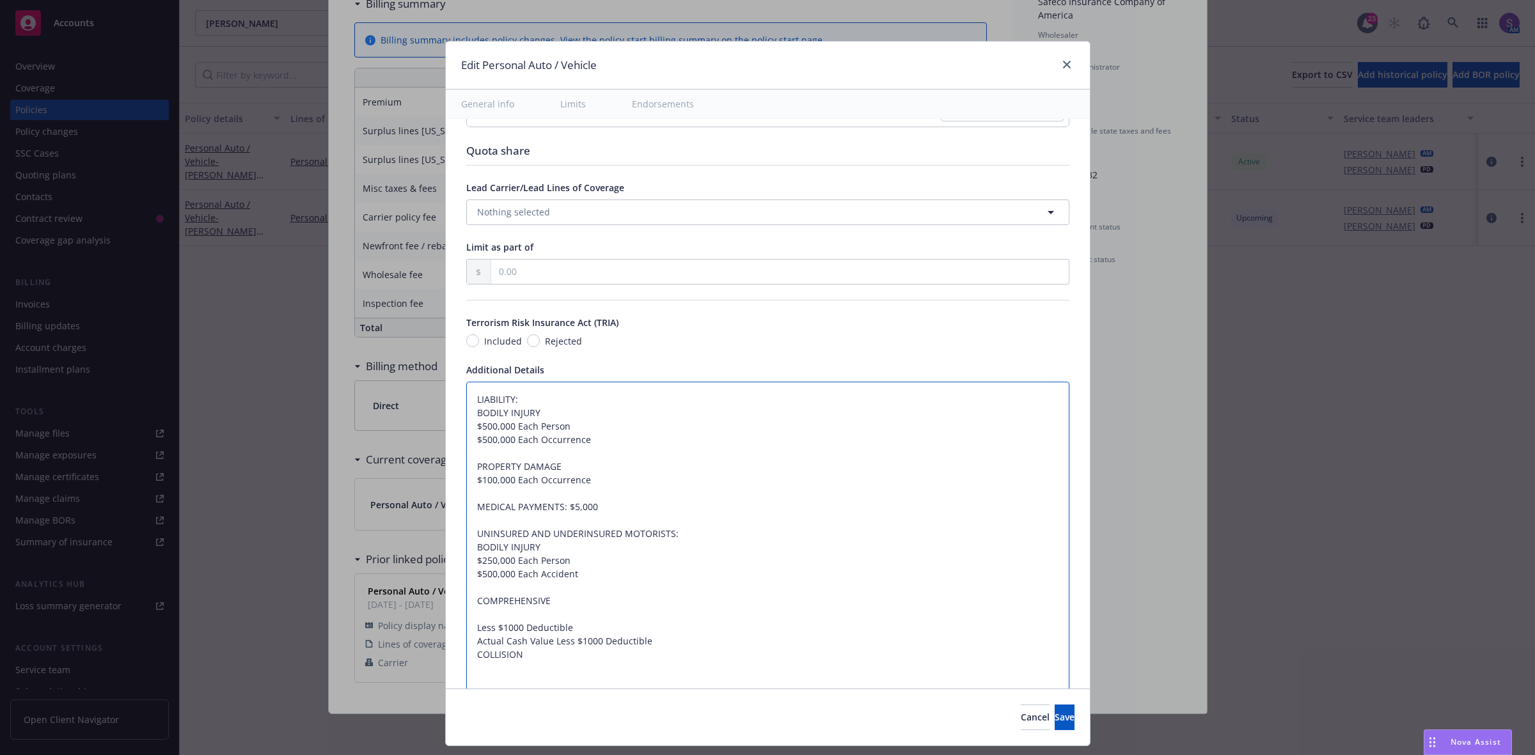
type textarea "LIABILITY: BODILY INJURY $500,000 Each Person $500,000 Each Occurrence PROPERTY…"
type textarea "x"
type textarea "LIABILITY: BODILY INJURY $500,000 Each Person $500,000 Each Occurrence PROPERTY…"
type textarea "x"
type textarea "LIABILITY: BODILY INJURY $500,000 Each Person $500,000 Each Occurrence PROPERTY…"
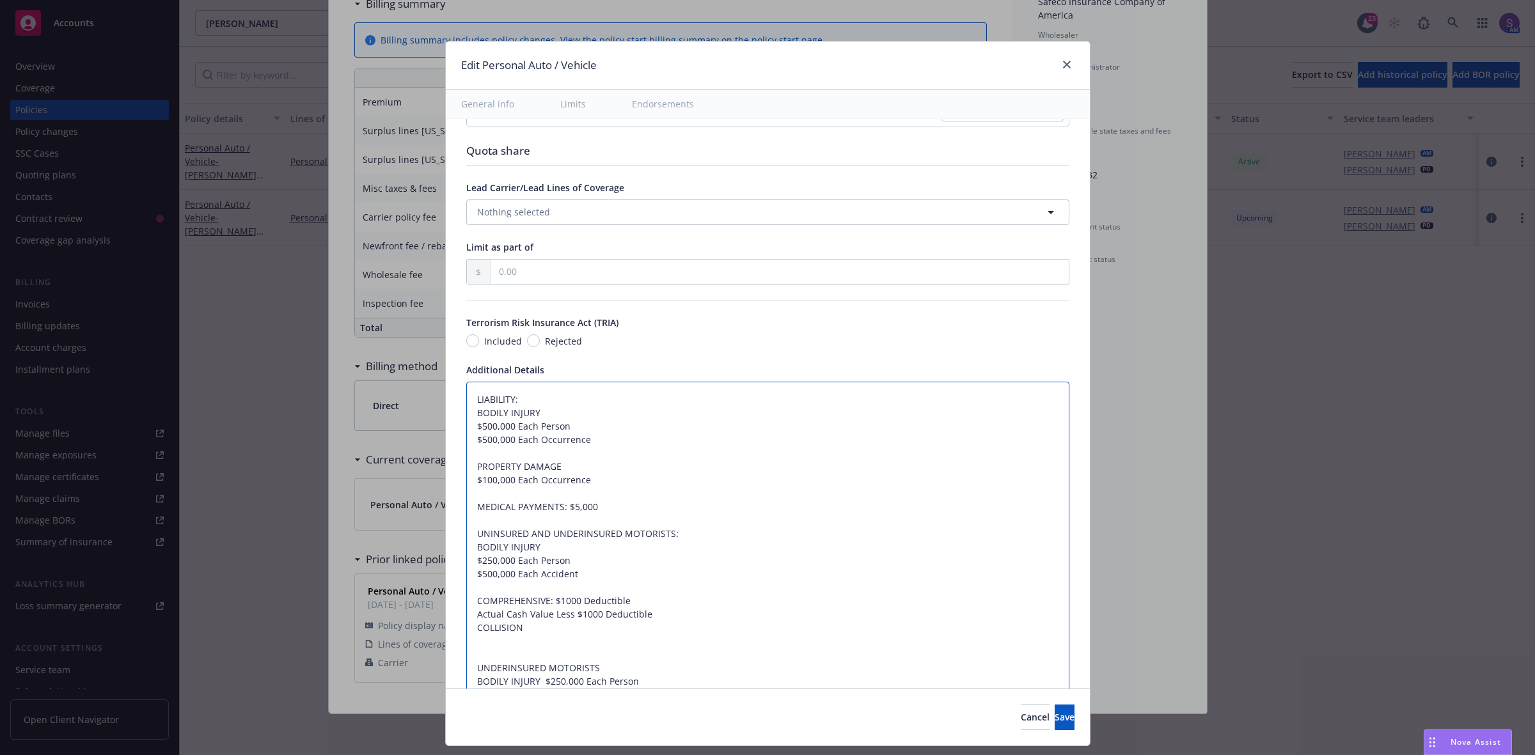
click at [563, 616] on textarea "LIABILITY: BODILY INJURY $500,000 Each Person $500,000 Each Occurrence PROPERTY…" at bounding box center [767, 567] width 603 height 371
click at [557, 618] on textarea "LIABILITY: BODILY INJURY $500,000 Each Person $500,000 Each Occurrence PROPERTY…" at bounding box center [767, 567] width 603 height 371
drag, startPoint x: 563, startPoint y: 619, endPoint x: 449, endPoint y: 617, distance: 113.2
click at [449, 617] on div "Display name Coverage trigger Claims-Made Occurrence Claims-Made and Reported R…" at bounding box center [768, 208] width 644 height 1416
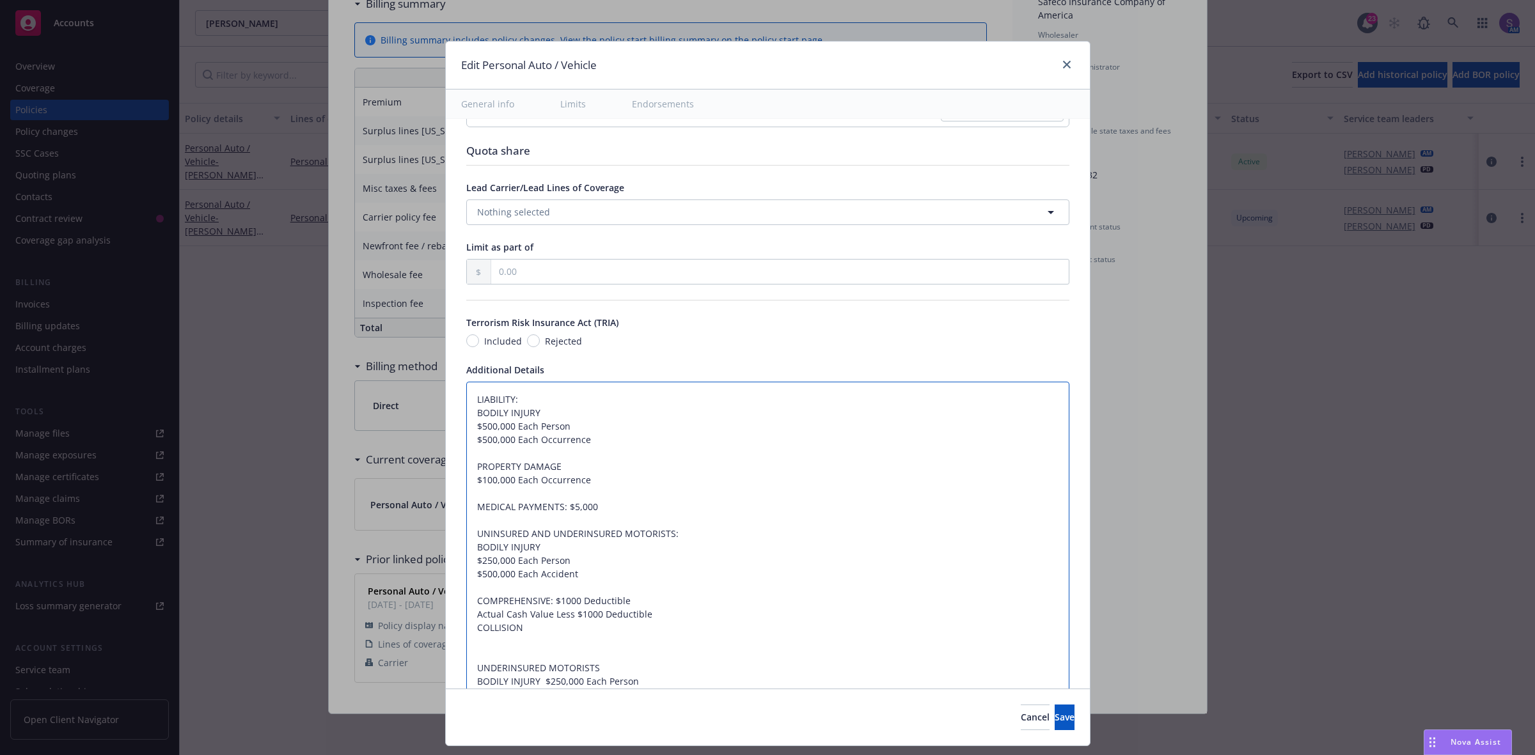
type textarea "x"
type textarea "LIABILITY: BODILY INJURY $500,000 Each Person $500,000 Each Occurrence PROPERTY…"
drag, startPoint x: 545, startPoint y: 623, endPoint x: 467, endPoint y: 622, distance: 78.0
click at [467, 622] on textarea "LIABILITY: BODILY INJURY $500,000 Each Person $500,000 Each Occurrence PROPERTY…" at bounding box center [767, 567] width 603 height 371
click at [568, 644] on textarea "LIABILITY: BODILY INJURY $500,000 Each Person $500,000 Each Occurrence PROPERTY…" at bounding box center [767, 567] width 603 height 371
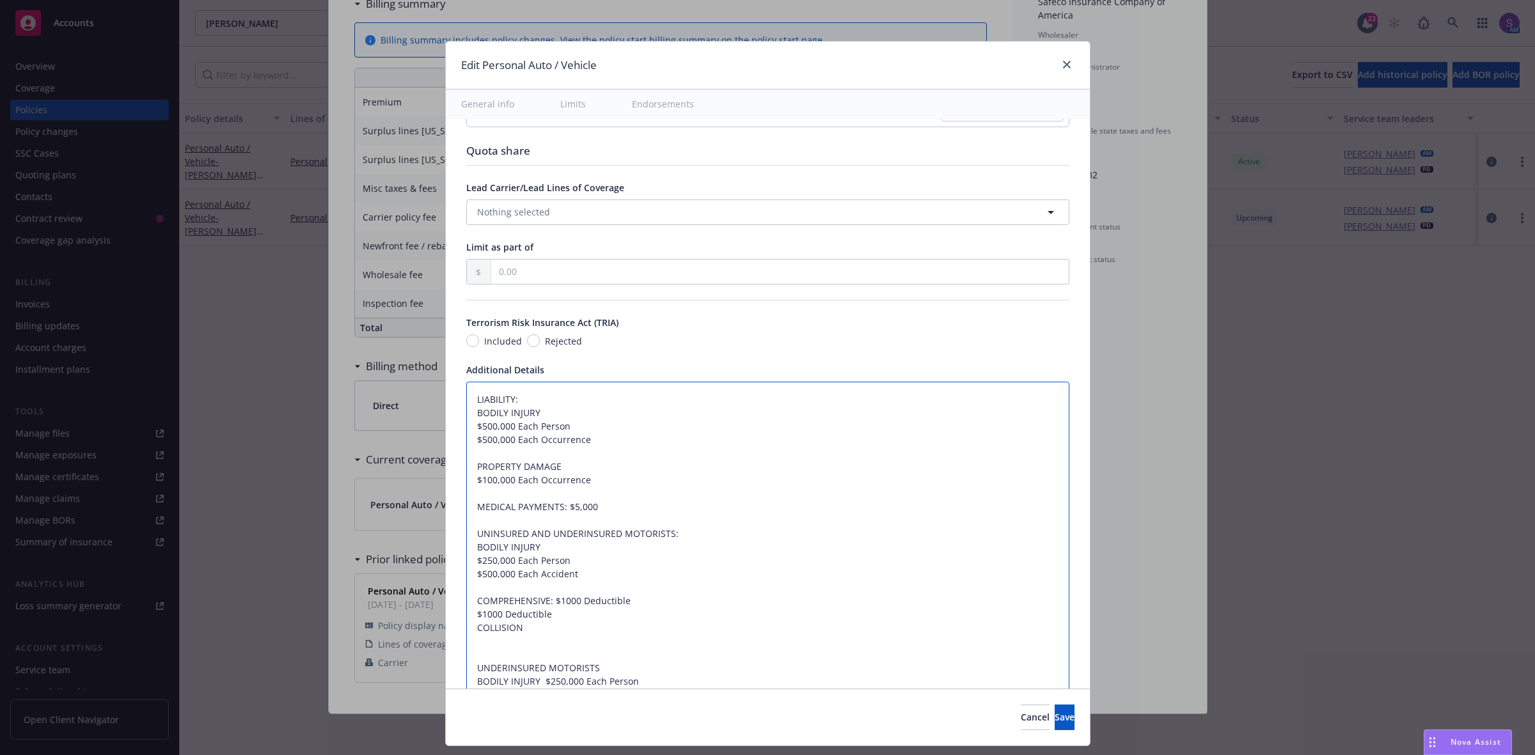
drag, startPoint x: 541, startPoint y: 619, endPoint x: 459, endPoint y: 618, distance: 81.9
click at [466, 618] on textarea "LIABILITY: BODILY INJURY $500,000 Each Person $500,000 Each Occurrence PROPERTY…" at bounding box center [767, 567] width 603 height 371
type textarea "x"
type textarea "LIABILITY: BODILY INJURY $500,000 Each Person $500,000 Each Occurrence PROPERTY…"
type textarea "x"
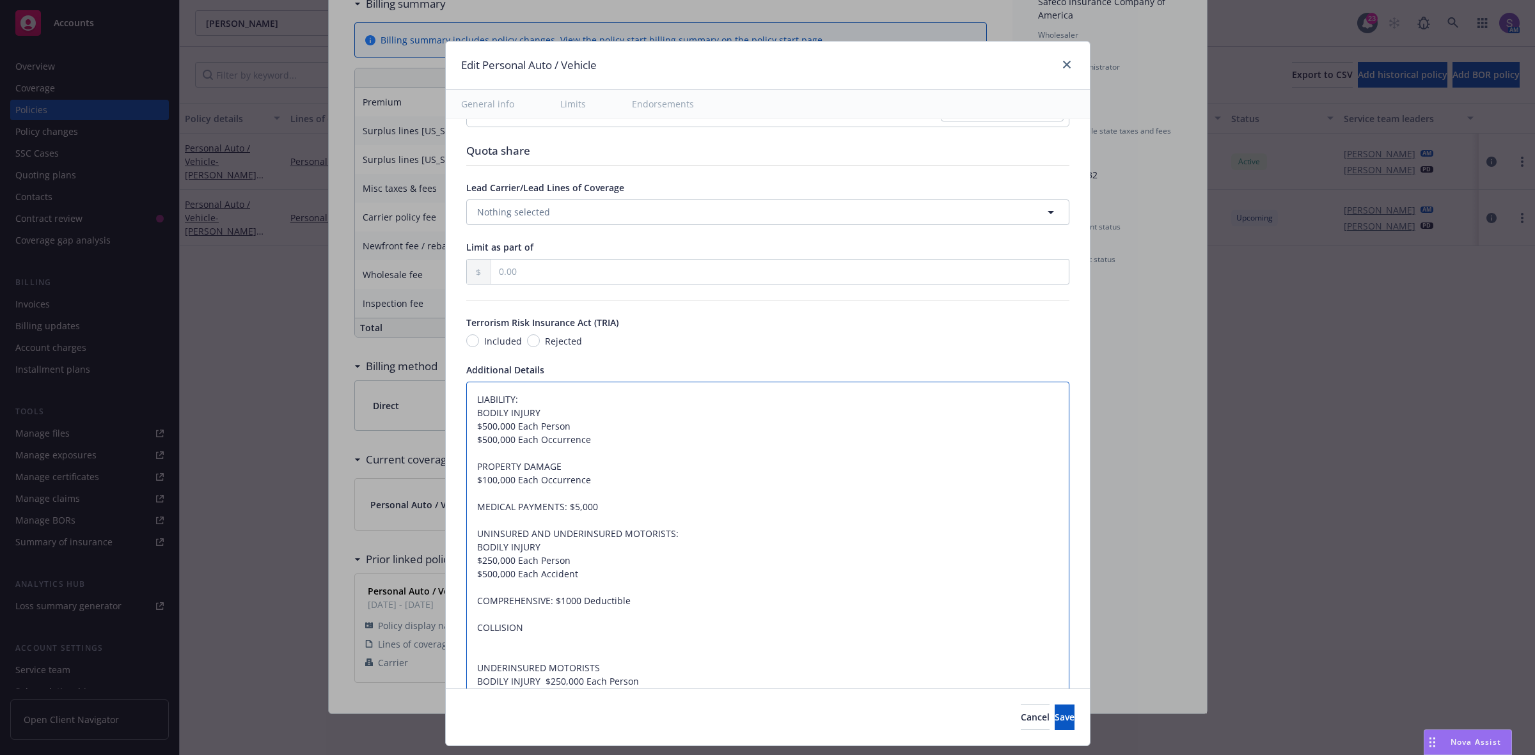
type textarea "LIABILITY: BODILY INJURY $500,000 Each Person $500,000 Each Occurrence PROPERTY…"
click at [535, 621] on textarea "LIABILITY: BODILY INJURY $500,000 Each Person $500,000 Each Occurrence PROPERTY…" at bounding box center [767, 561] width 603 height 358
type textarea "x"
type textarea "LIABILITY: BODILY INJURY $500,000 Each Person $500,000 Each Occurrence PROPERTY…"
type textarea "x"
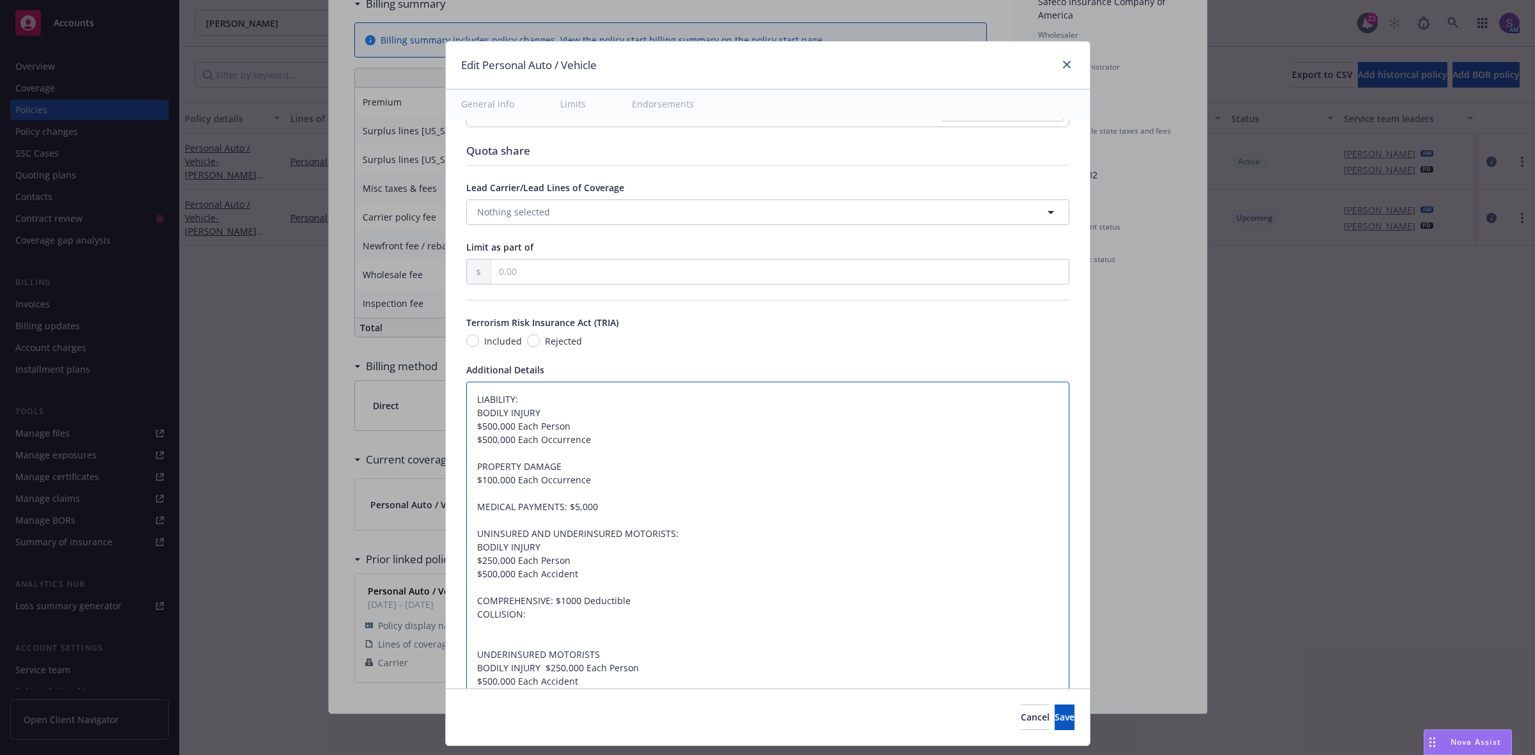
type textarea "LIABILITY: BODILY INJURY $500,000 Each Person $500,000 Each Occurrence PROPERTY…"
paste textarea "$1000 Deductible"
type textarea "x"
type textarea "LIABILITY: BODILY INJURY $500,000 Each Person $500,000 Each Occurrence PROPERTY…"
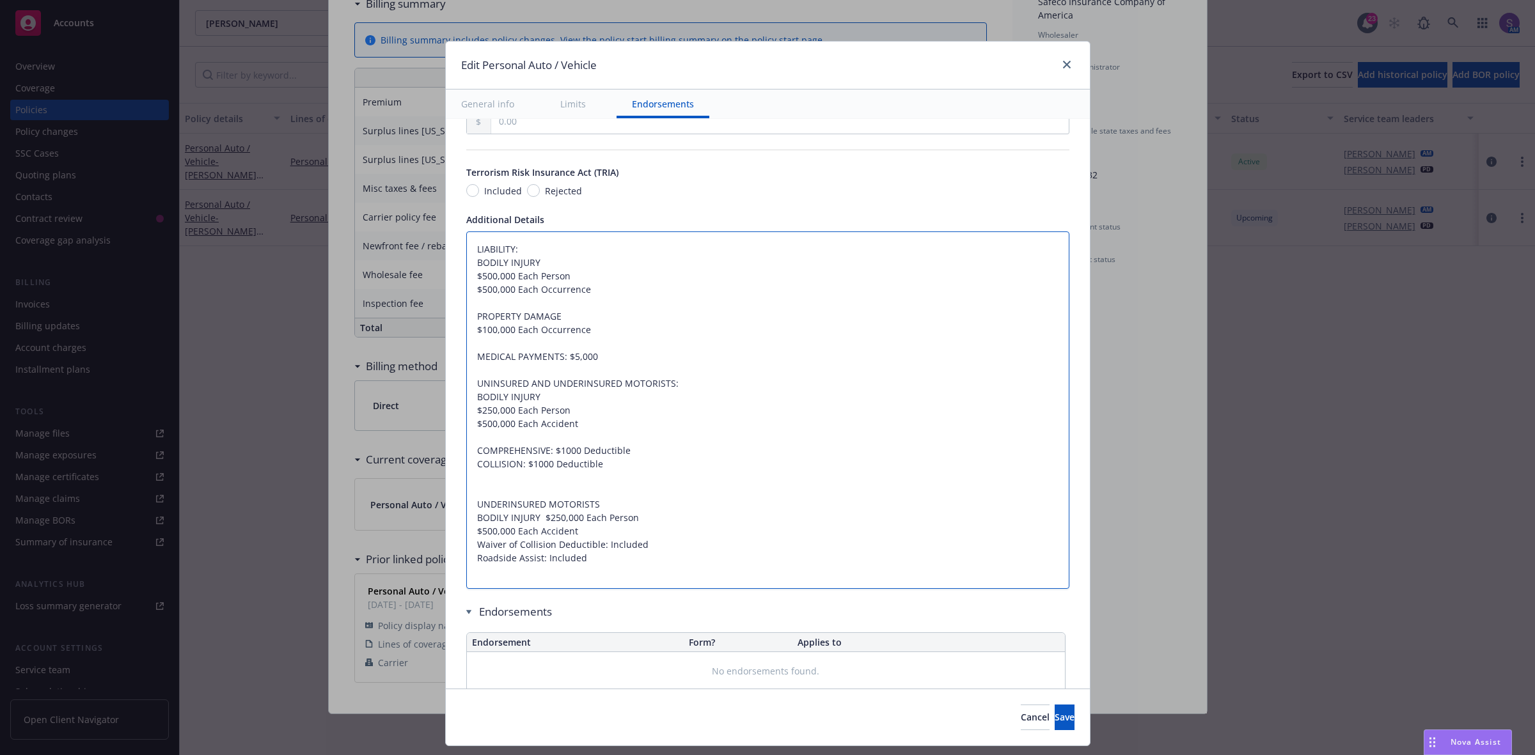
scroll to position [779, 0]
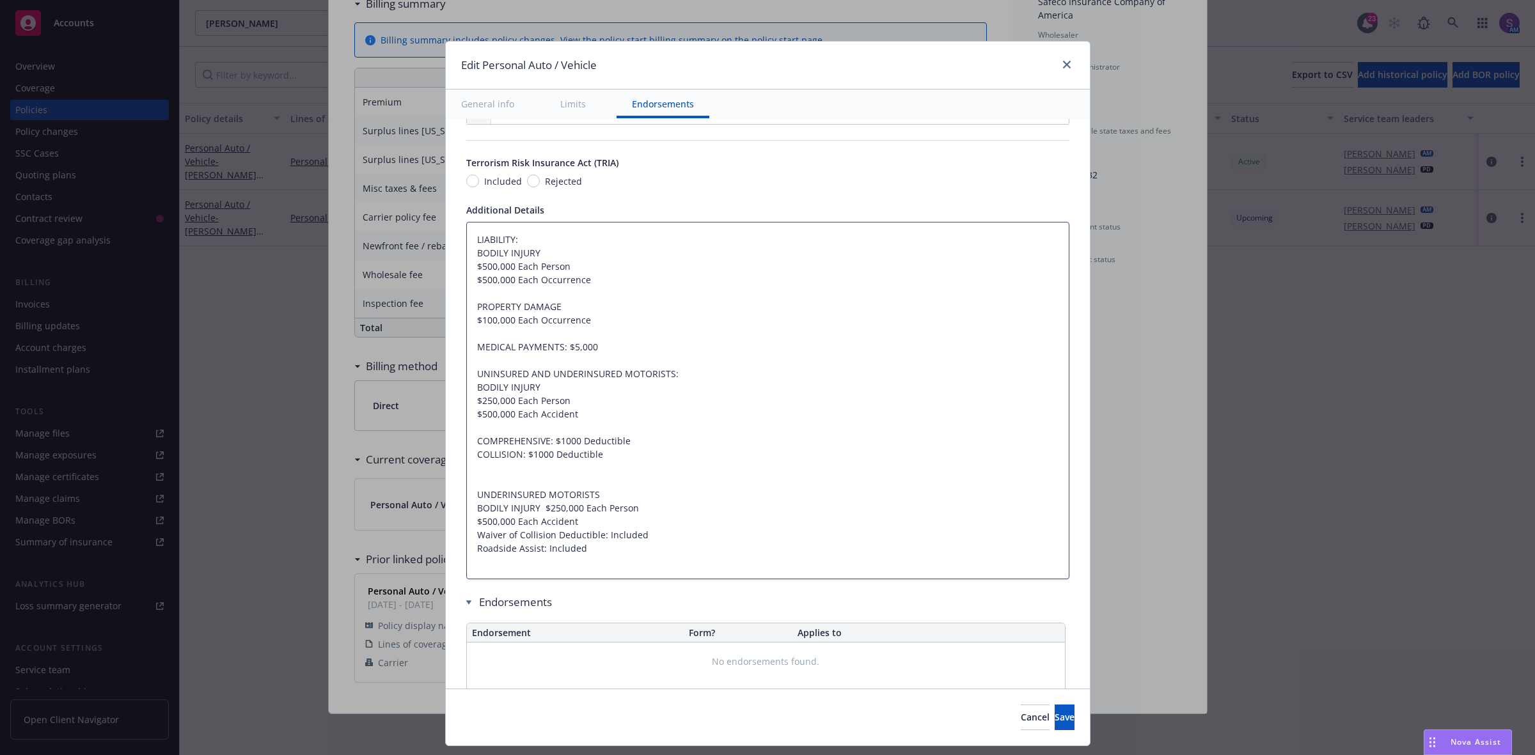
drag, startPoint x: 570, startPoint y: 521, endPoint x: 459, endPoint y: 475, distance: 120.4
click at [466, 475] on textarea "LIABILITY: BODILY INJURY $500,000 Each Person $500,000 Each Occurrence PROPERTY…" at bounding box center [767, 401] width 603 height 358
type textarea "x"
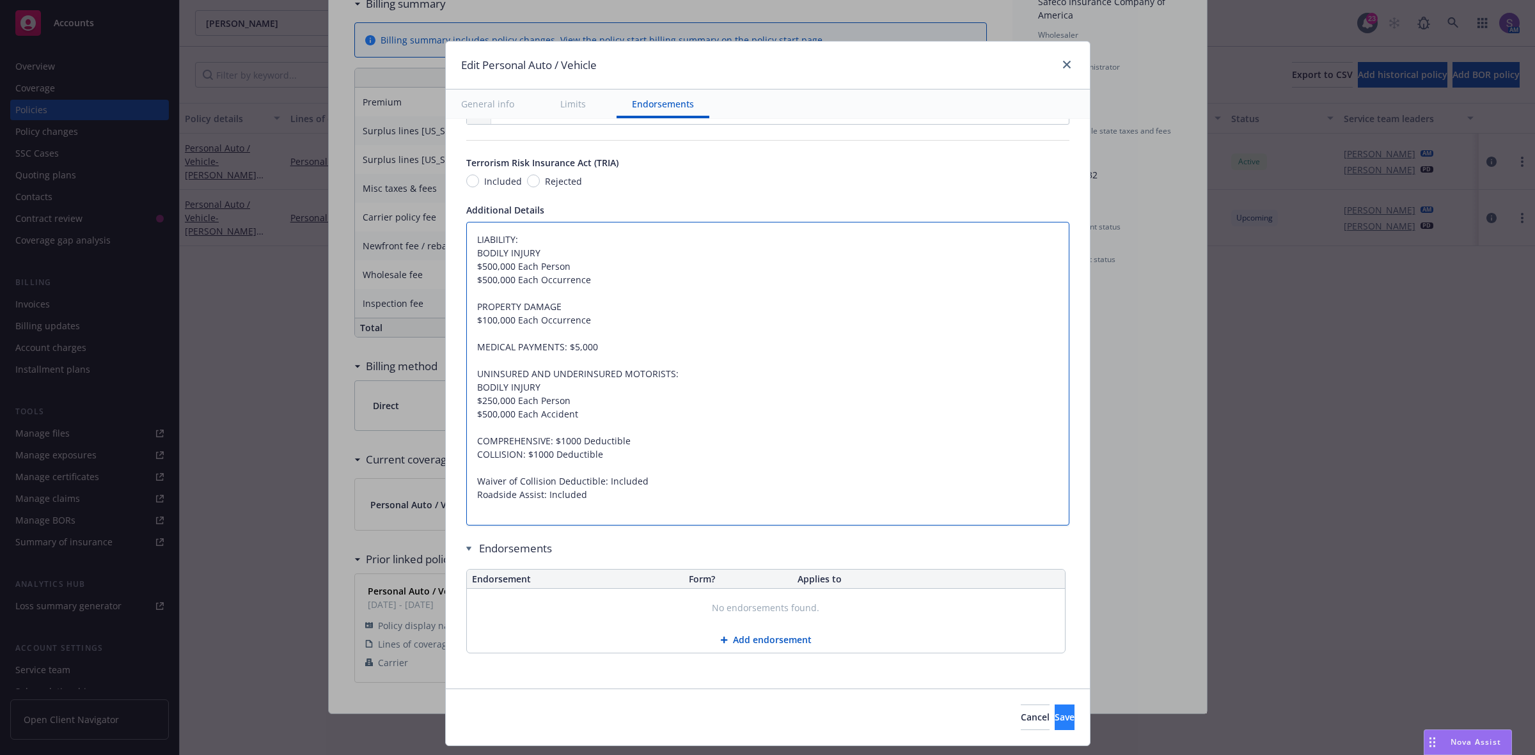
type textarea "LIABILITY: BODILY INJURY $500,000 Each Person $500,000 Each Occurrence PROPERTY…"
click at [1054, 726] on button "Save" at bounding box center [1064, 718] width 20 height 26
type textarea "x"
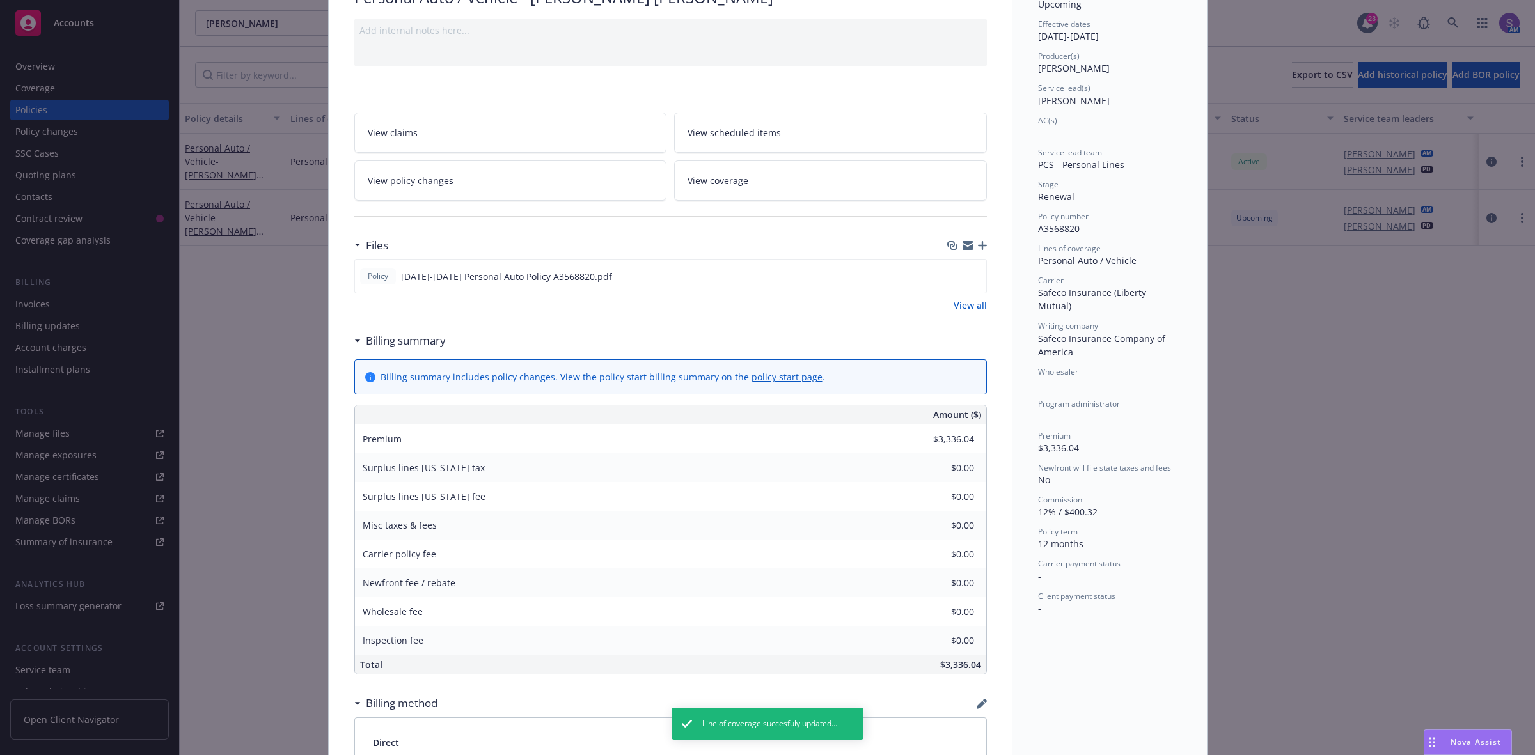
scroll to position [0, 0]
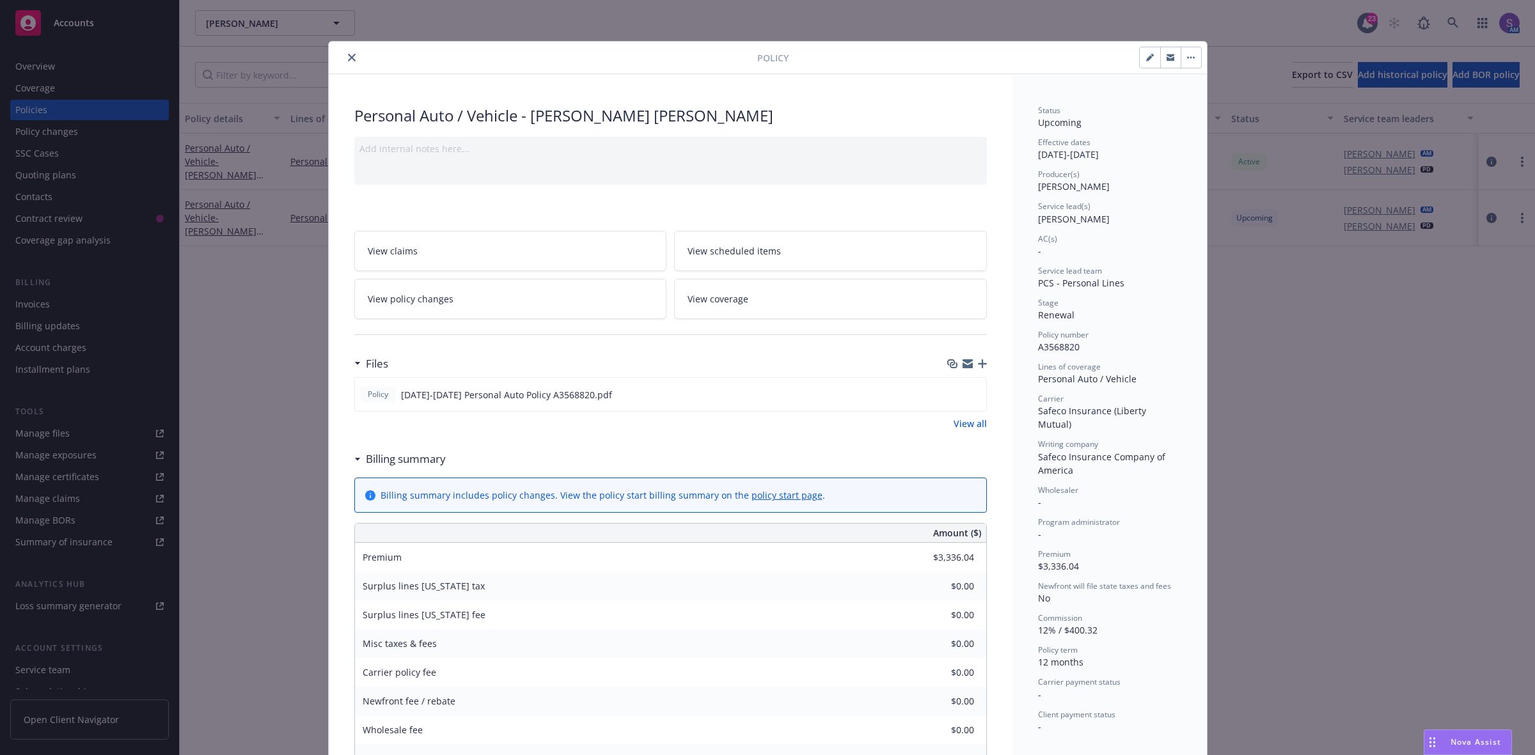
click at [348, 55] on icon "close" at bounding box center [352, 58] width 8 height 8
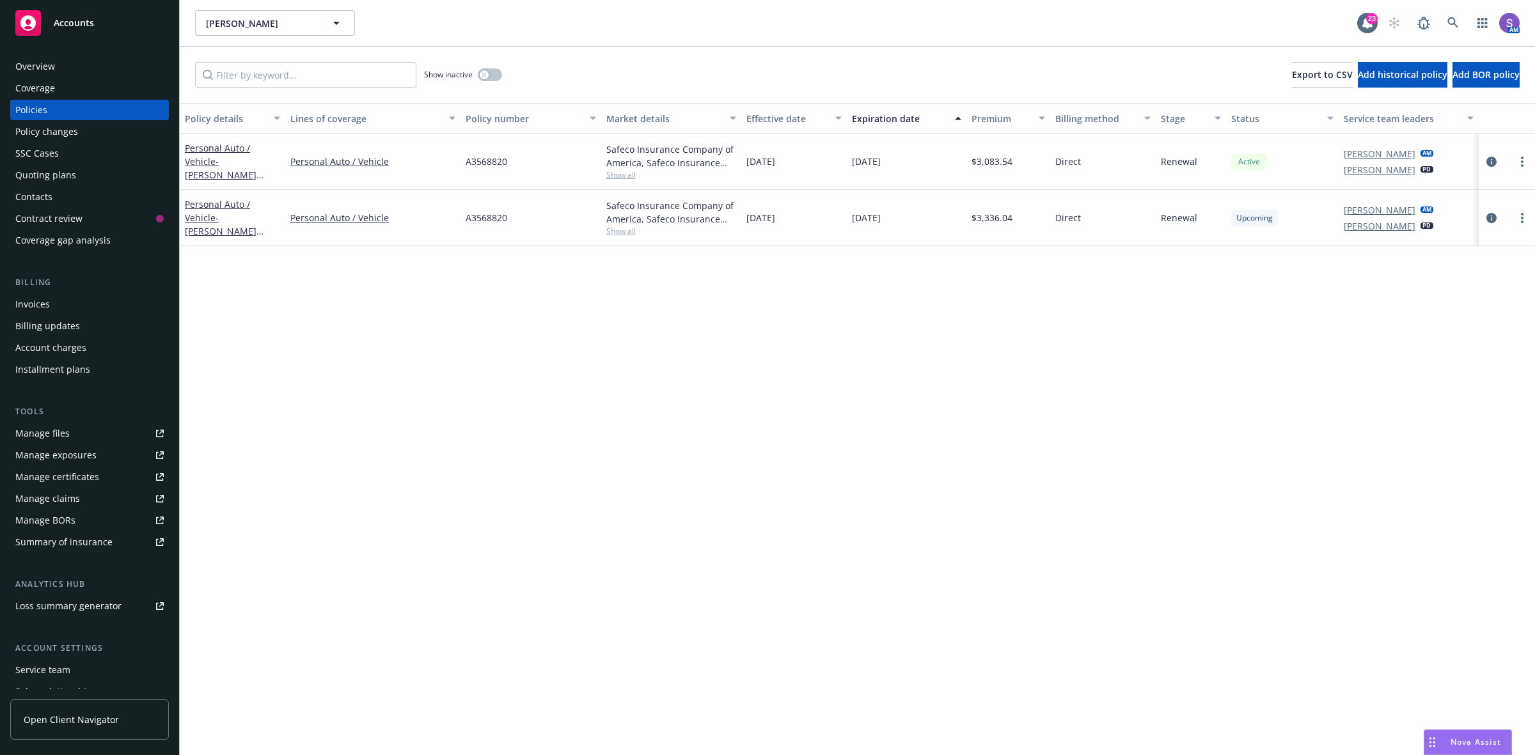
click at [46, 147] on div "SSC Cases" at bounding box center [36, 153] width 43 height 20
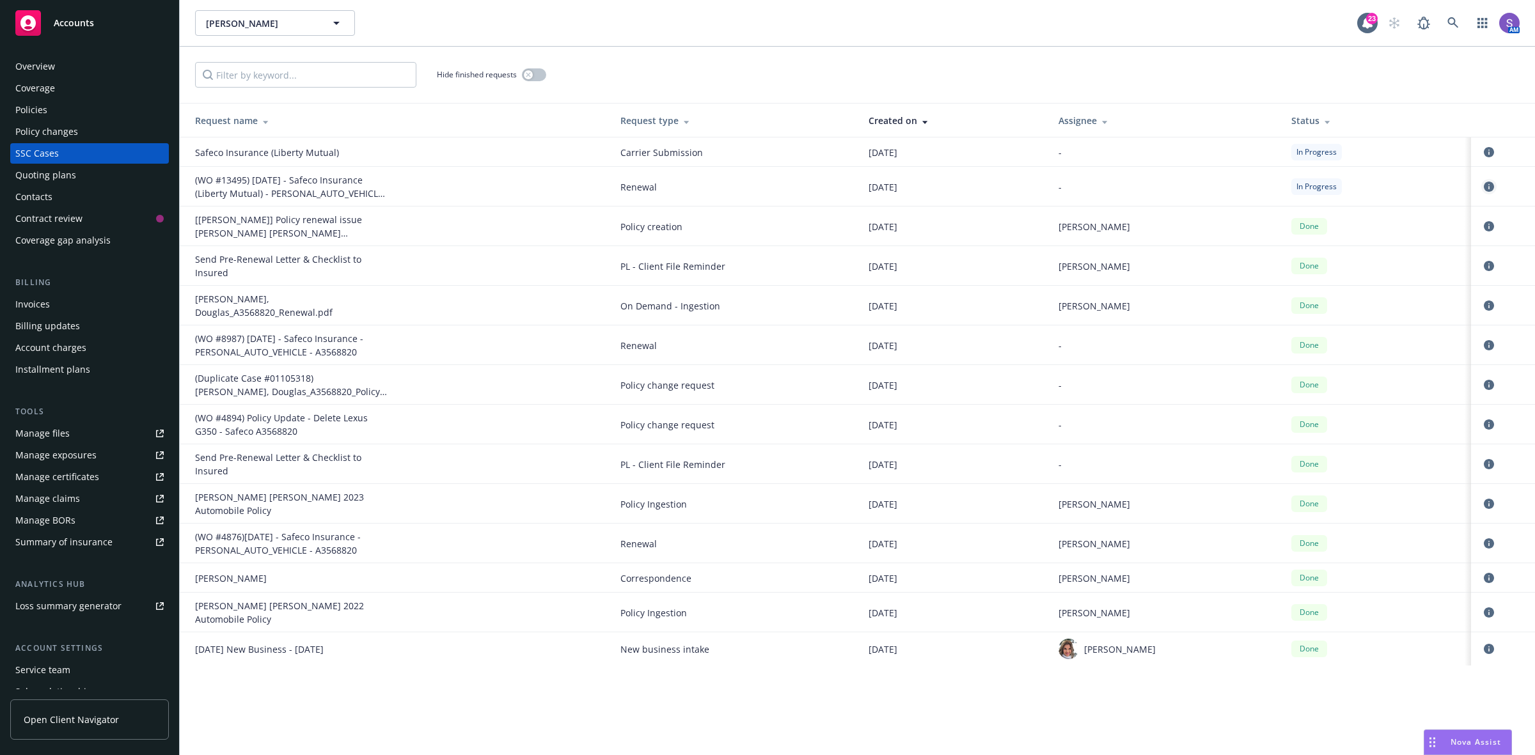
click at [1487, 192] on icon "circleInformation" at bounding box center [1488, 187] width 10 height 10
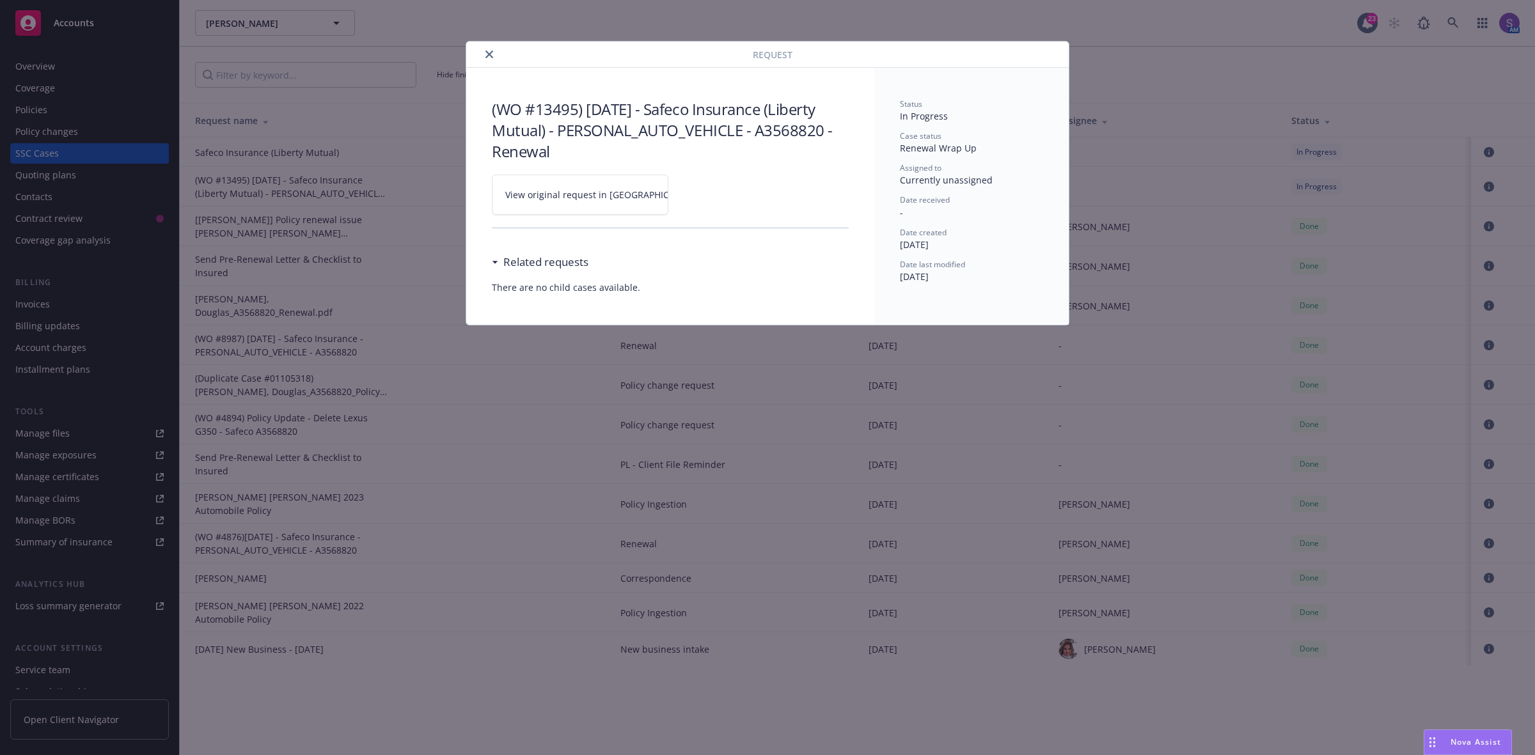
click at [603, 193] on span "View original request in SSC" at bounding box center [602, 194] width 194 height 13
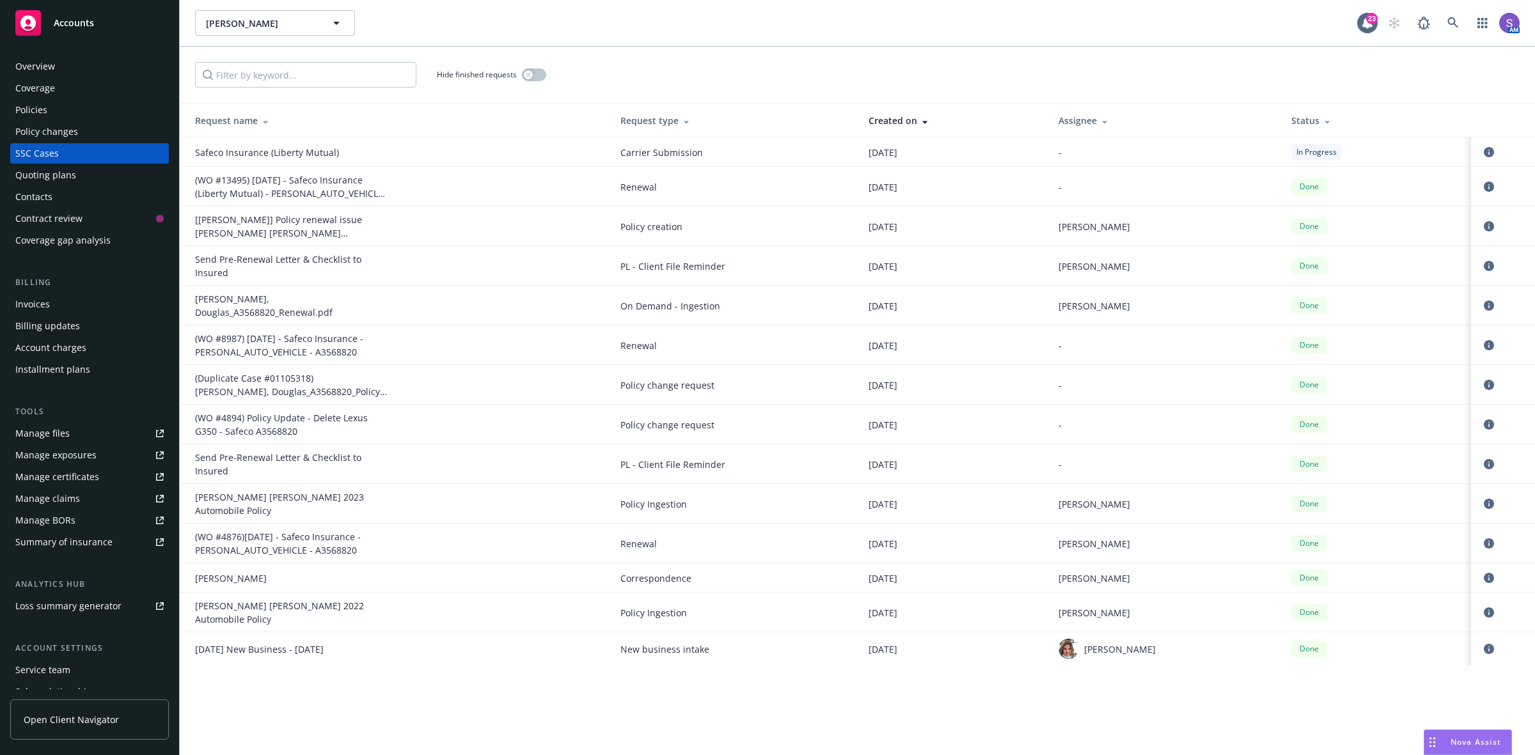
drag, startPoint x: 1231, startPoint y: 100, endPoint x: 1156, endPoint y: 2, distance: 123.7
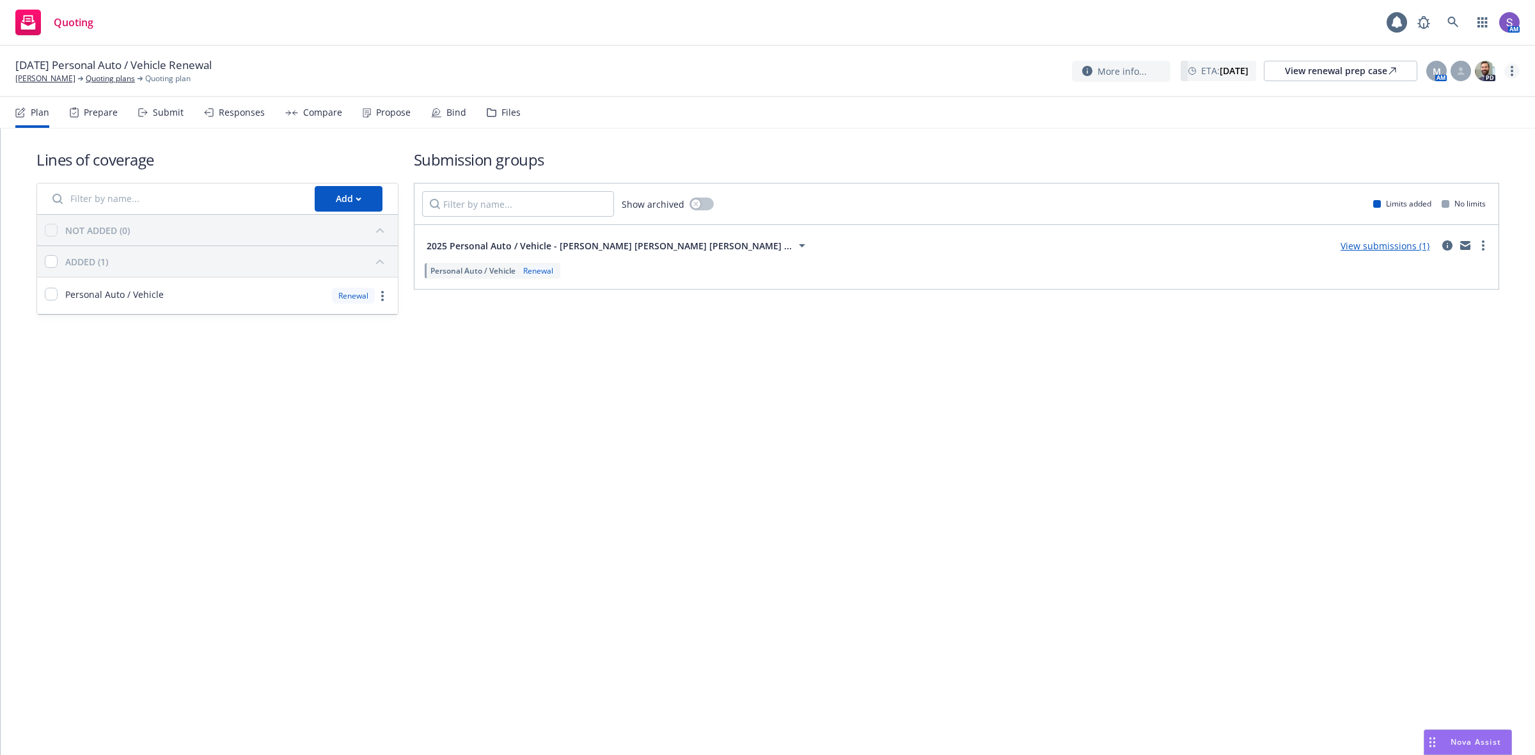
click at [1515, 68] on link "more" at bounding box center [1511, 70] width 15 height 15
click at [1436, 180] on link "Archive quoting plan" at bounding box center [1447, 174] width 143 height 26
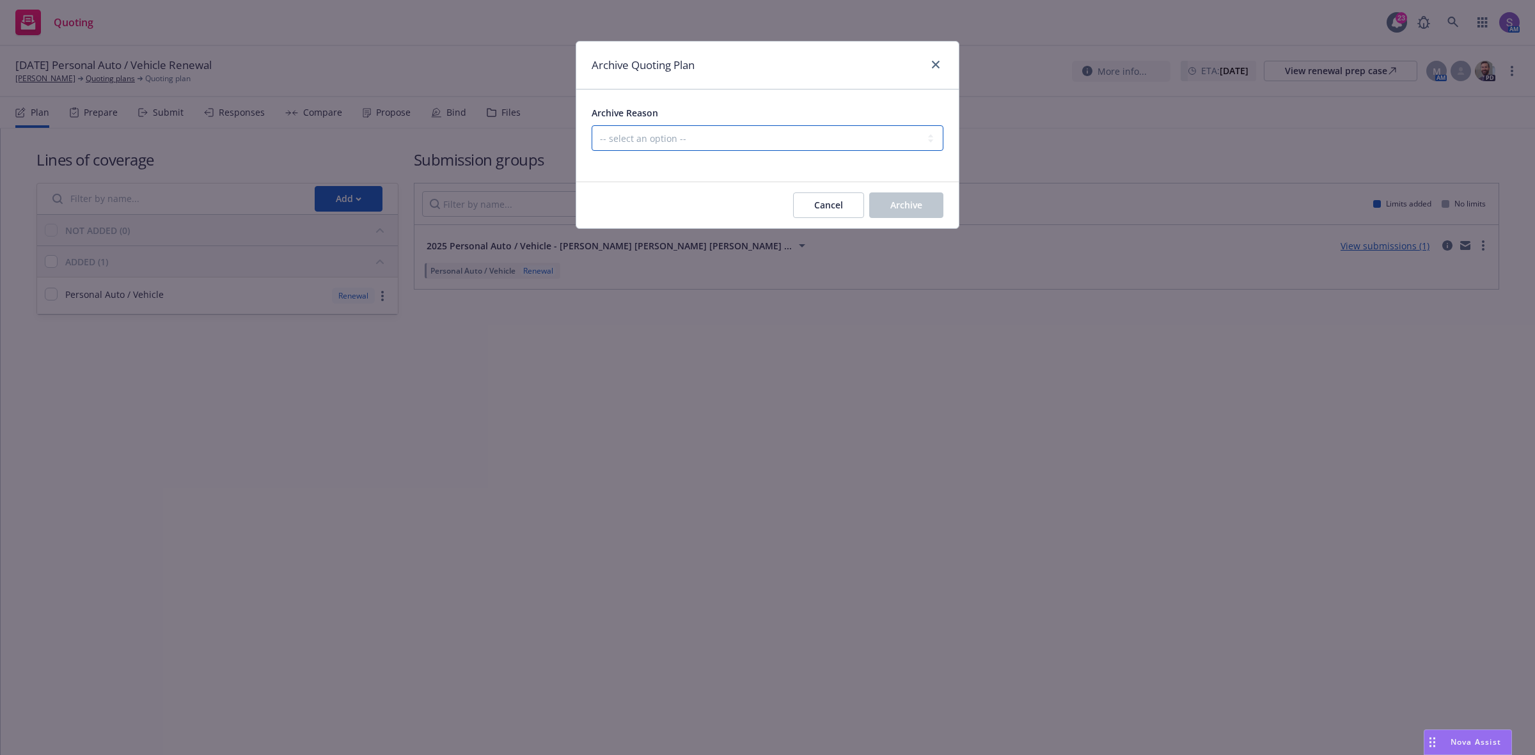
click at [613, 138] on select "-- select an option -- All policies in this renewal plan are auto-renewed Creat…" at bounding box center [767, 138] width 352 height 26
select select "ARCHIVED_RENEWAL_POLICY_AUTO_RENEWED"
click at [591, 125] on select "-- select an option -- All policies in this renewal plan are auto-renewed Creat…" at bounding box center [767, 138] width 352 height 26
click at [893, 205] on span "Archive" at bounding box center [906, 205] width 32 height 12
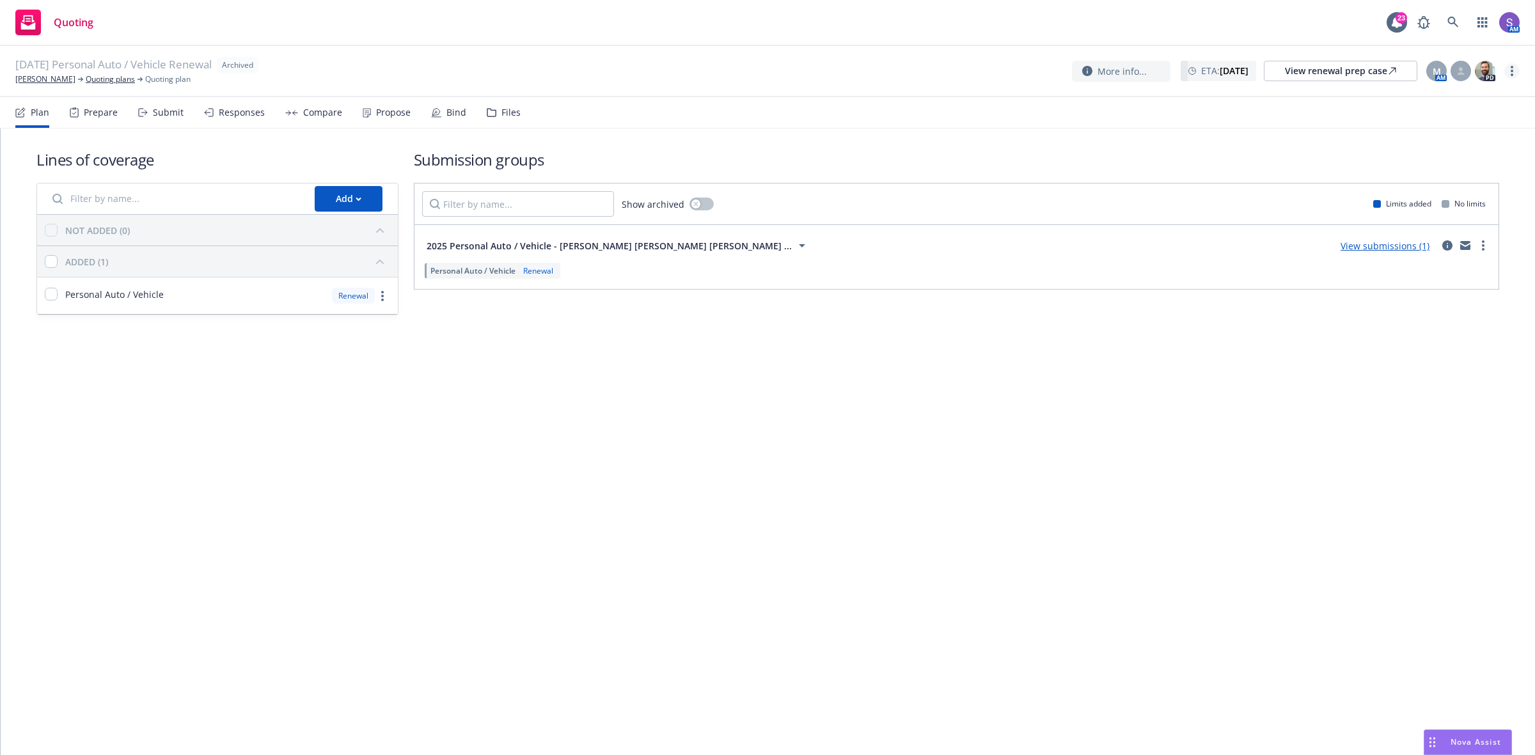
click at [1508, 72] on link "more" at bounding box center [1511, 70] width 15 height 15
click at [1481, 244] on icon "more" at bounding box center [1482, 245] width 3 height 10
drag, startPoint x: 1050, startPoint y: 454, endPoint x: 776, endPoint y: 17, distance: 516.6
click at [1050, 443] on div "Lines of coverage Add NOT ADDED (0) ADDED (1) Personal Auto / Vehicle Renewal S…" at bounding box center [768, 442] width 1534 height 627
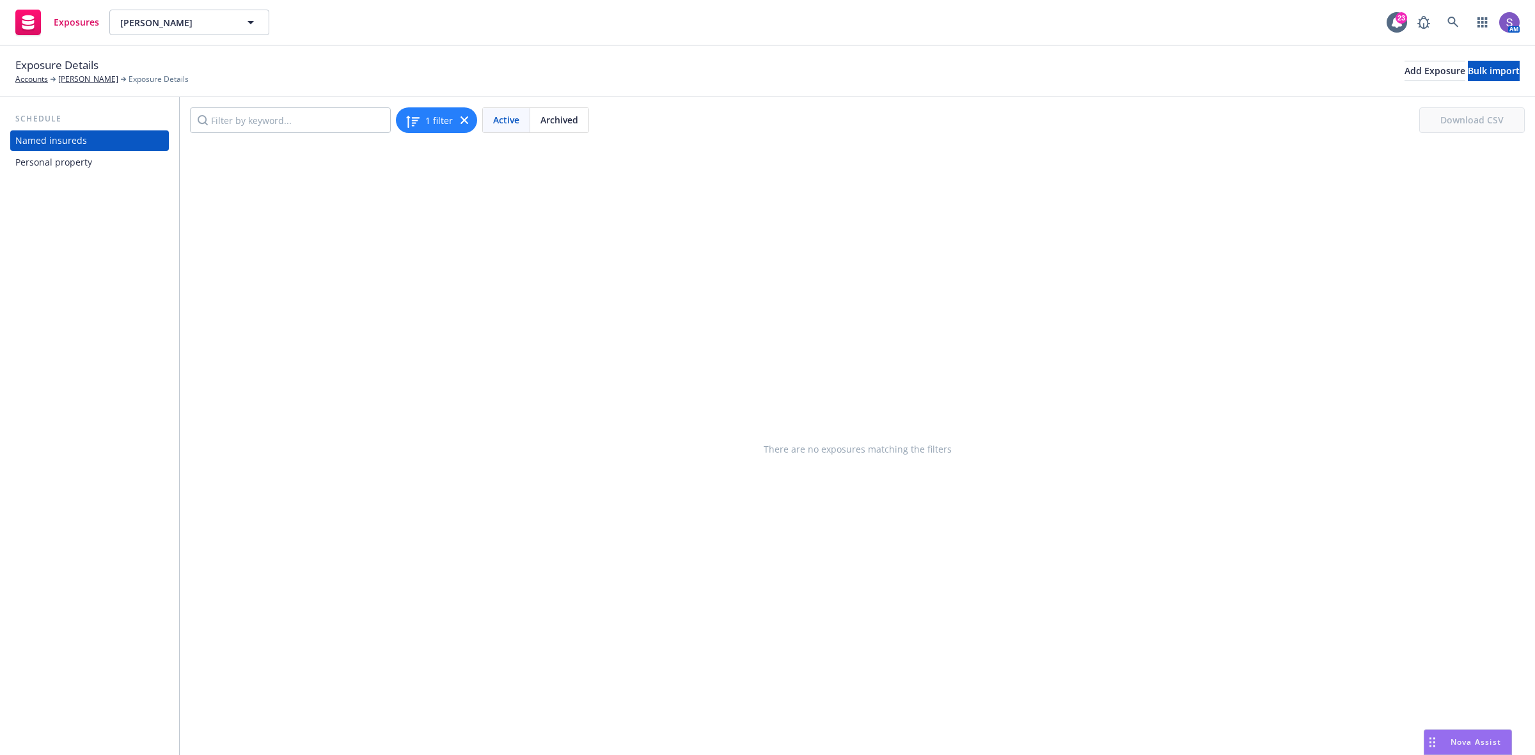
click at [65, 165] on div "Personal property" at bounding box center [53, 162] width 77 height 20
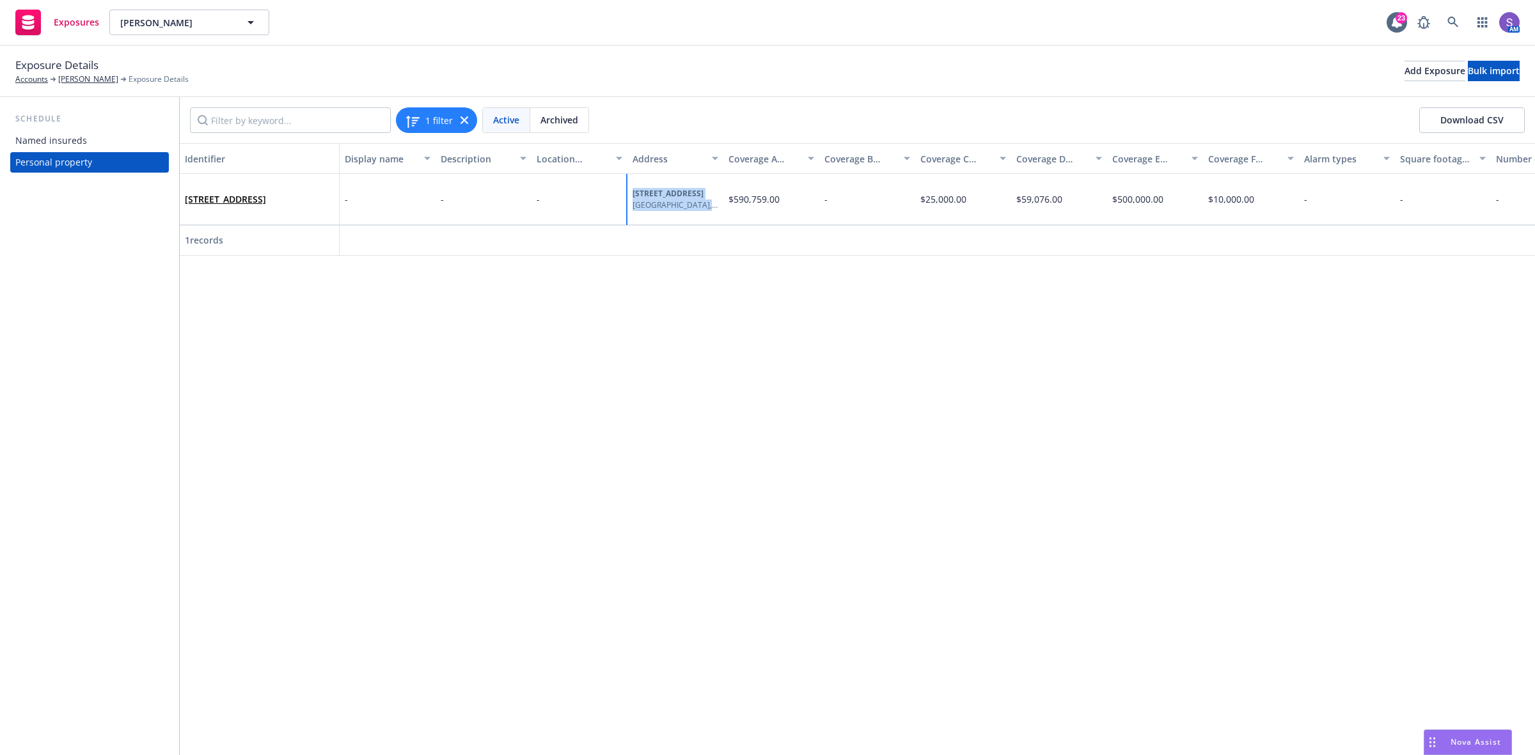
drag, startPoint x: 634, startPoint y: 187, endPoint x: 701, endPoint y: 215, distance: 72.8
click at [701, 215] on div "118 Emerald Ave Newport Beach , CA , 92662" at bounding box center [675, 199] width 96 height 51
click at [216, 196] on link "118 Emerald Ave Newport Beach, CA 92662" at bounding box center [225, 199] width 81 height 12
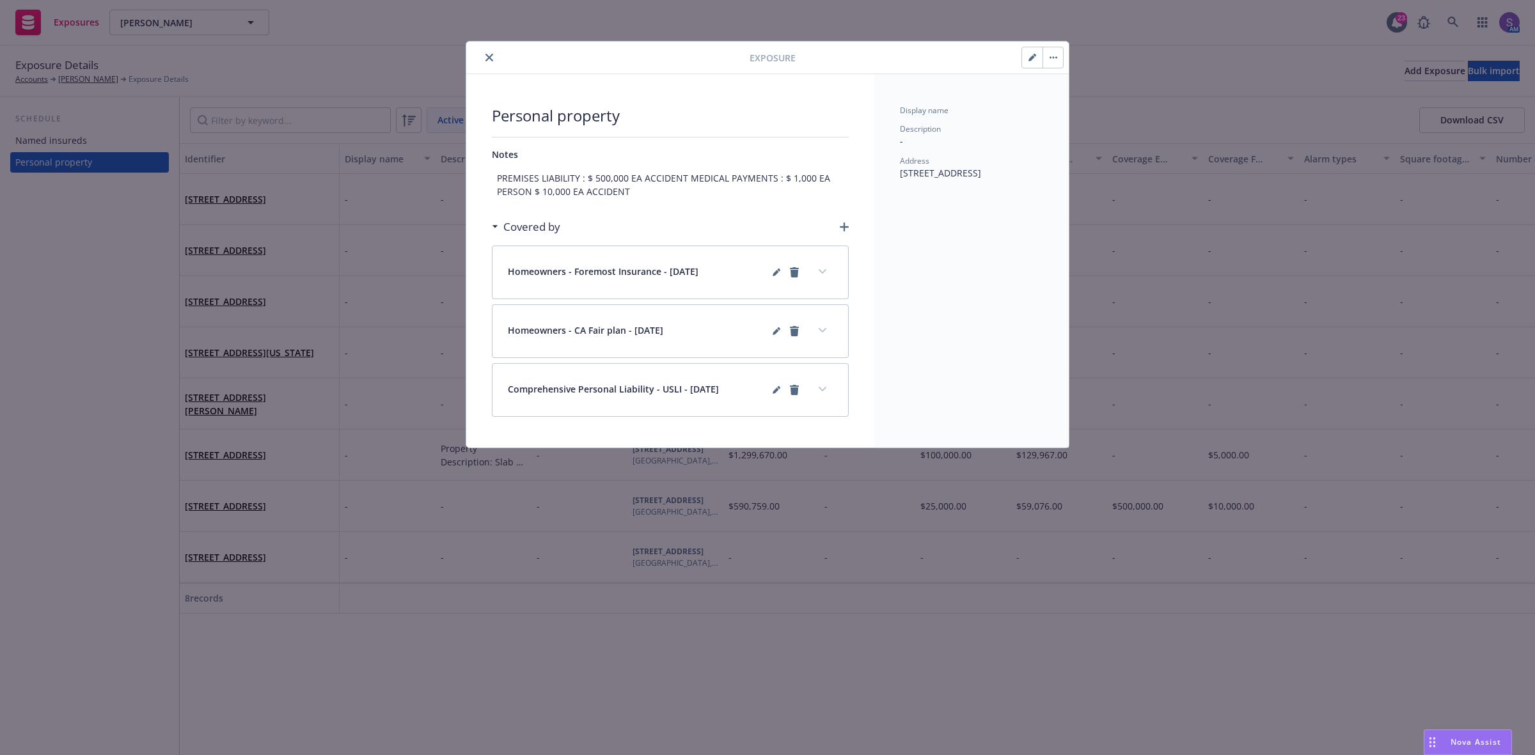
click at [1029, 61] on icon "button" at bounding box center [1031, 58] width 6 height 6
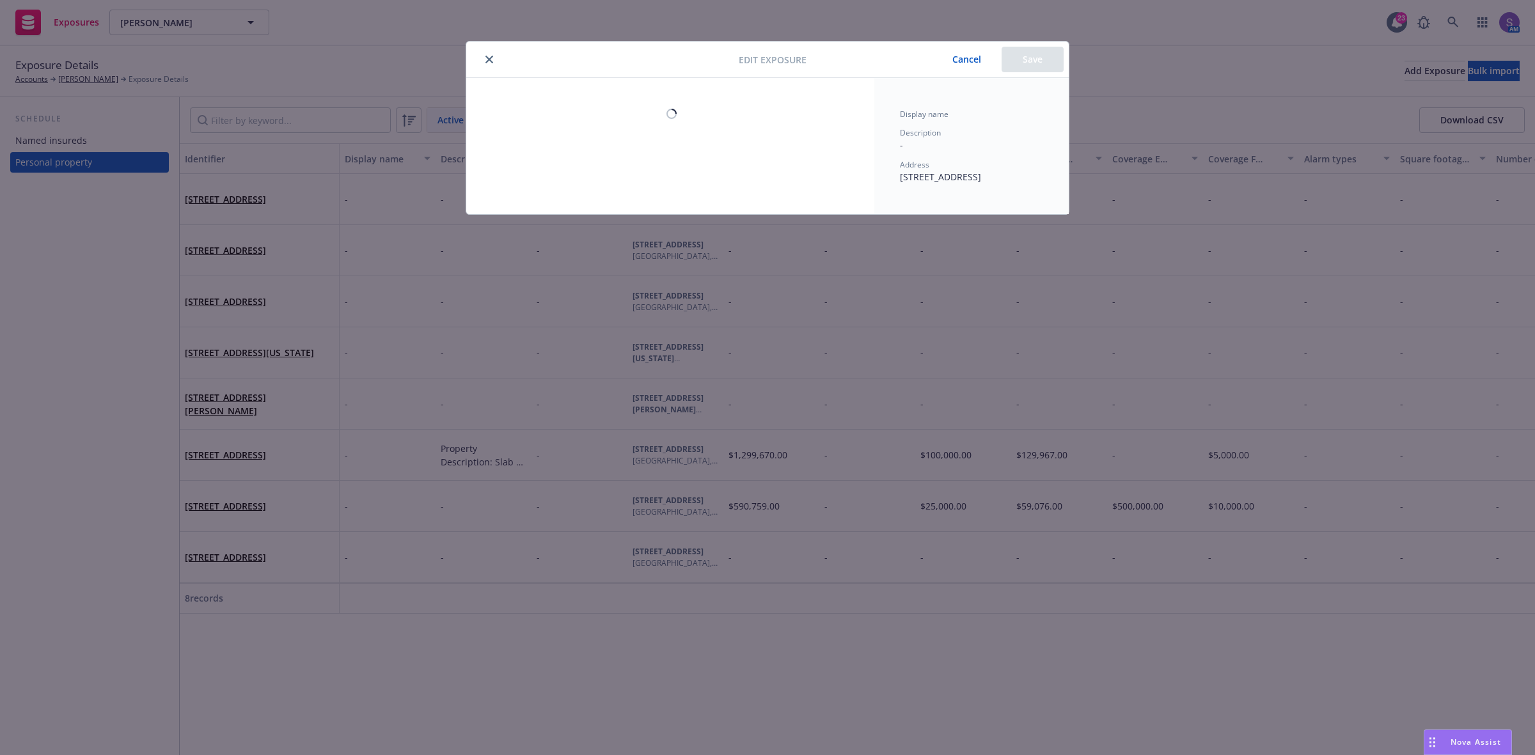
select select "NO"
select select "NONE"
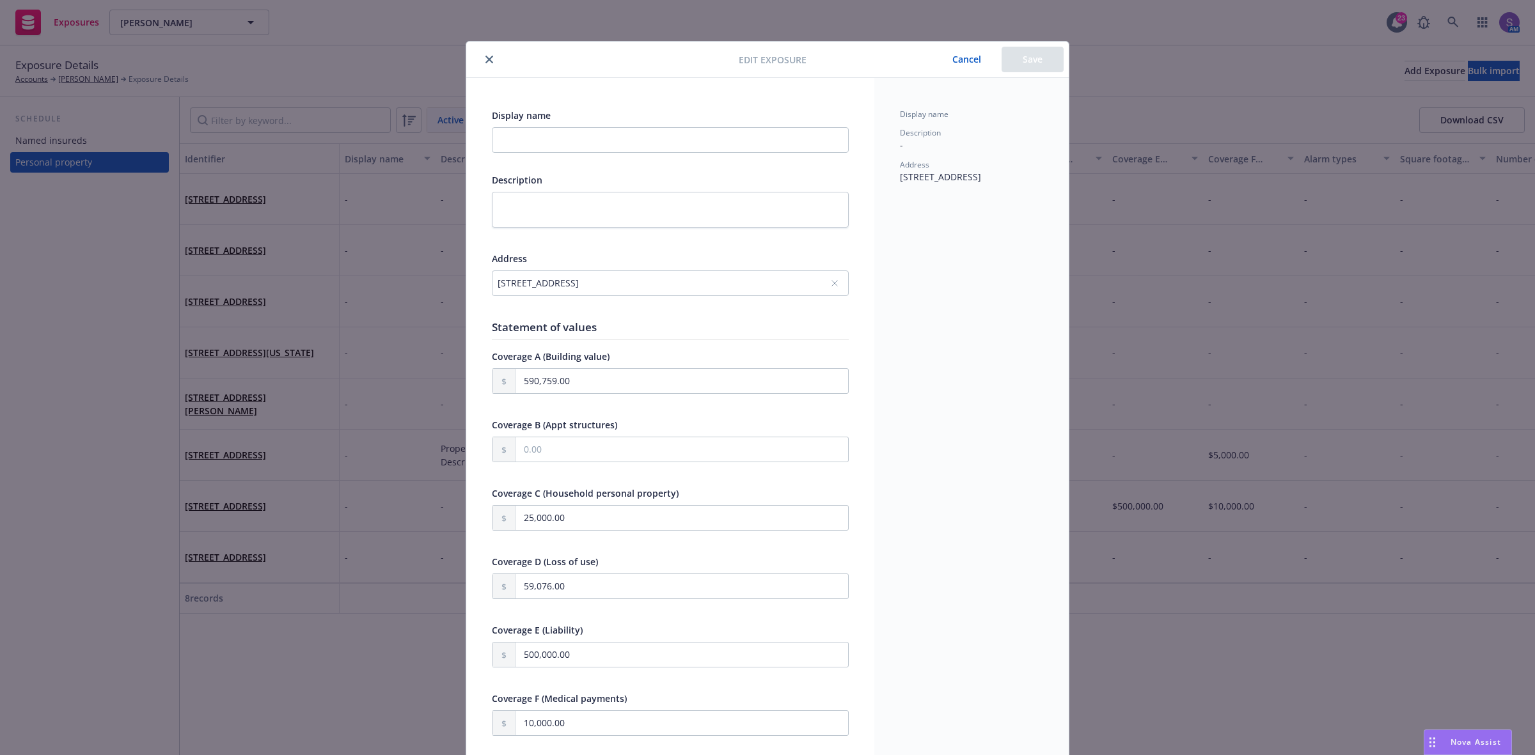
drag, startPoint x: 939, startPoint y: 192, endPoint x: 894, endPoint y: 175, distance: 48.2
click at [900, 175] on div "Address 118 Emerald Ave Newport Beach, CA 92662" at bounding box center [971, 171] width 143 height 24
copy span "118 Emerald Ave Newport Beach, CA 92662"
type textarea "x"
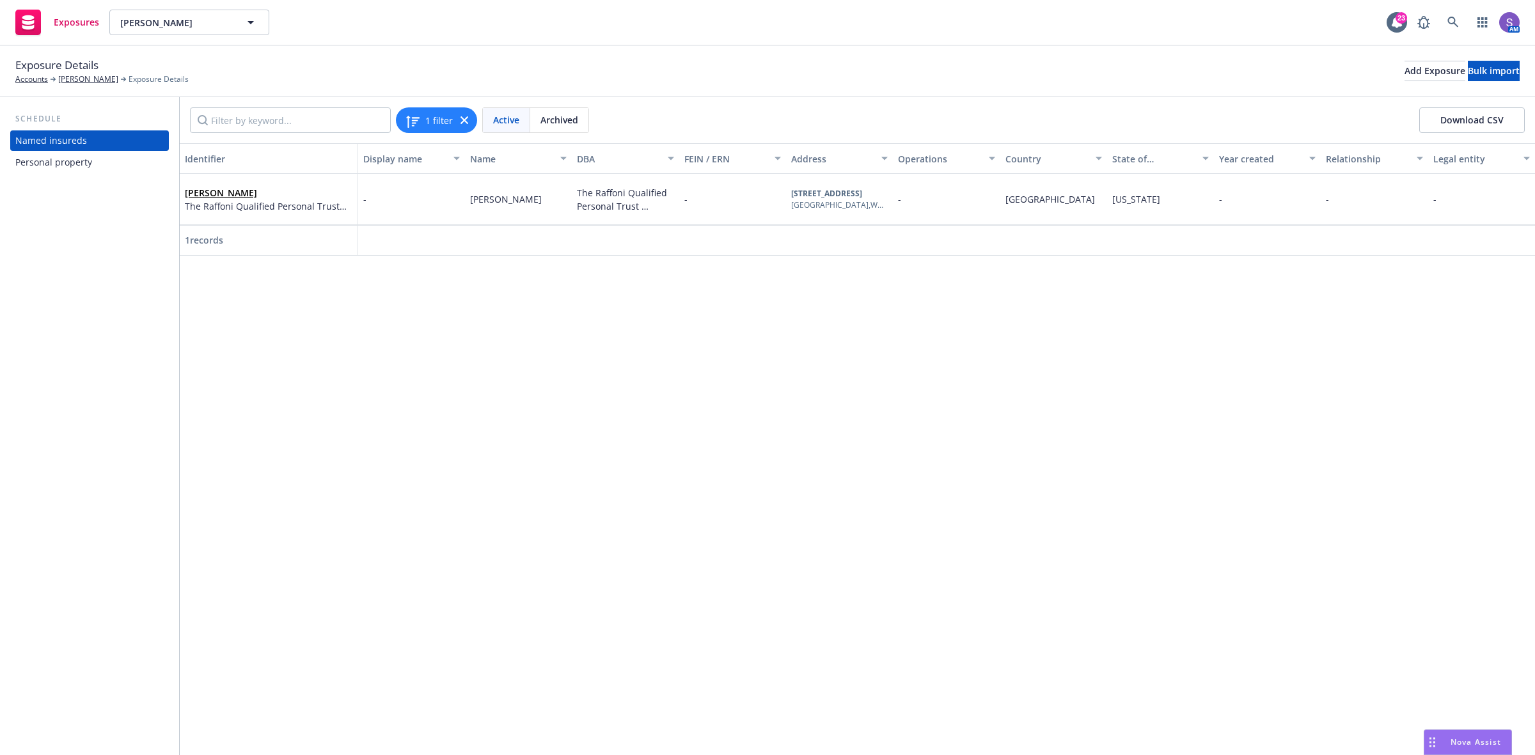
click at [66, 159] on div "Personal property" at bounding box center [53, 162] width 77 height 20
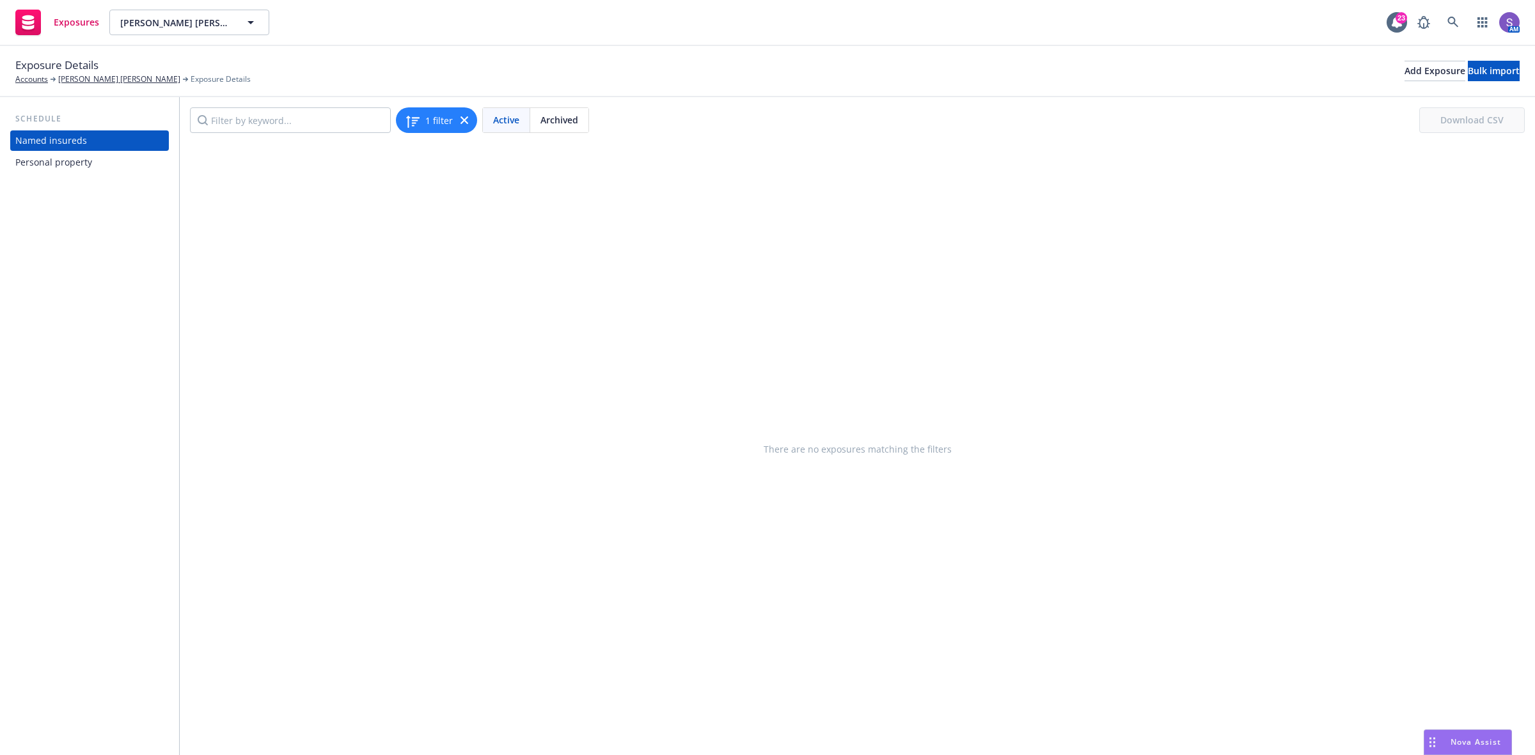
click at [80, 164] on div "Personal property" at bounding box center [53, 162] width 77 height 20
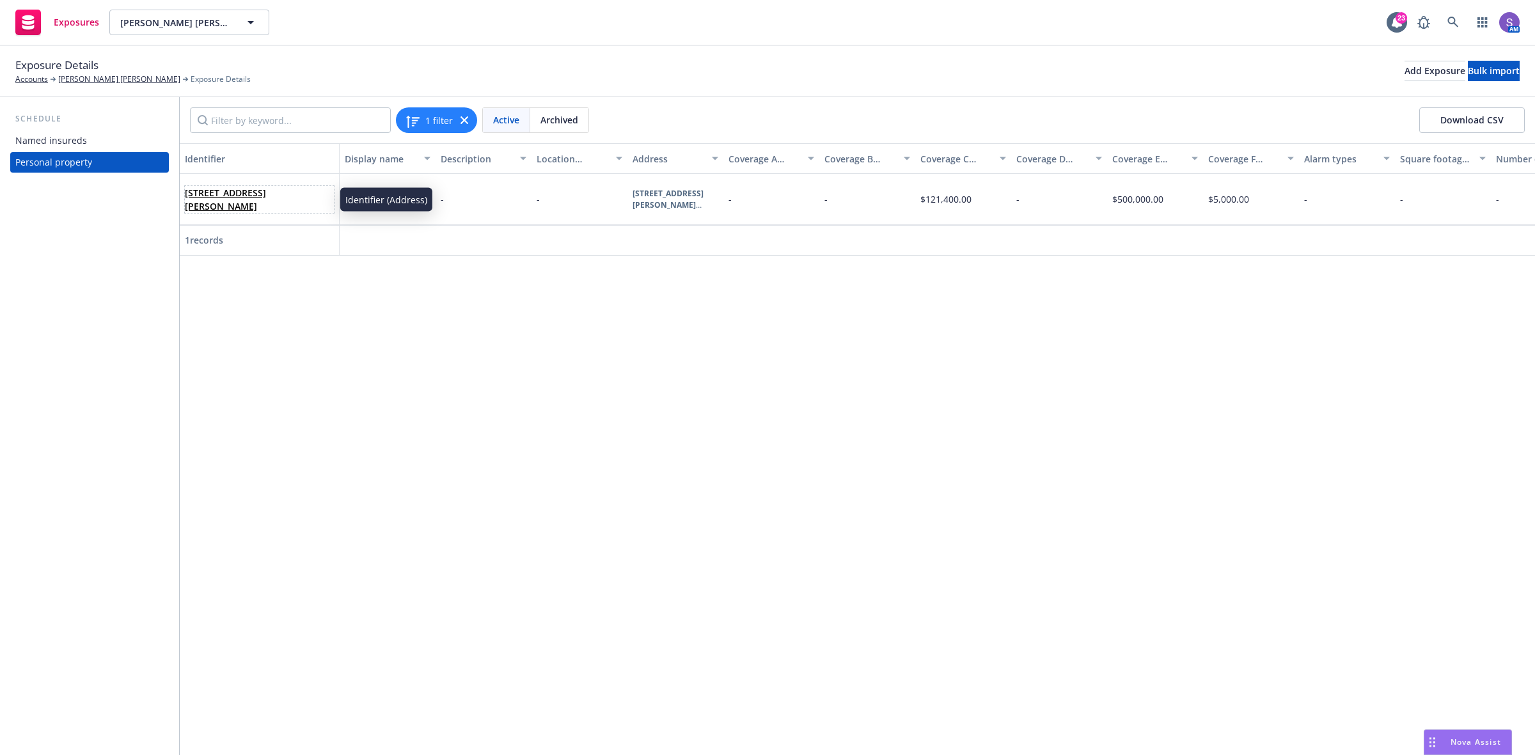
click at [266, 189] on link "219 Brannan St #4C San Francisco, CA 94107" at bounding box center [225, 200] width 81 height 26
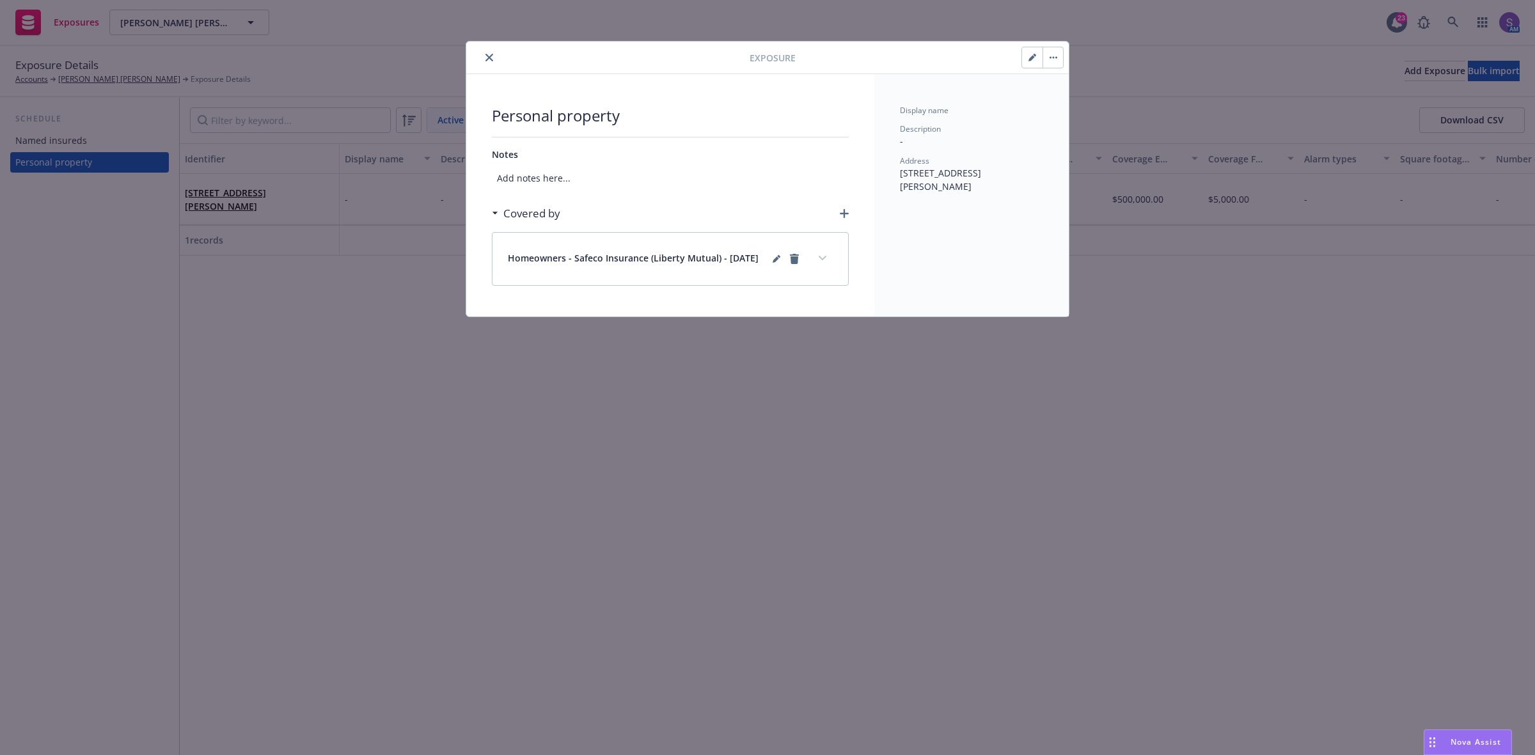
drag, startPoint x: 985, startPoint y: 189, endPoint x: 897, endPoint y: 175, distance: 88.7
click at [897, 175] on div "Display name Description - Address 219 Brannan St #4C San Francisco, CA 94107" at bounding box center [971, 195] width 194 height 242
copy span "219 Brannan St #4C San Francisco, CA 94107"
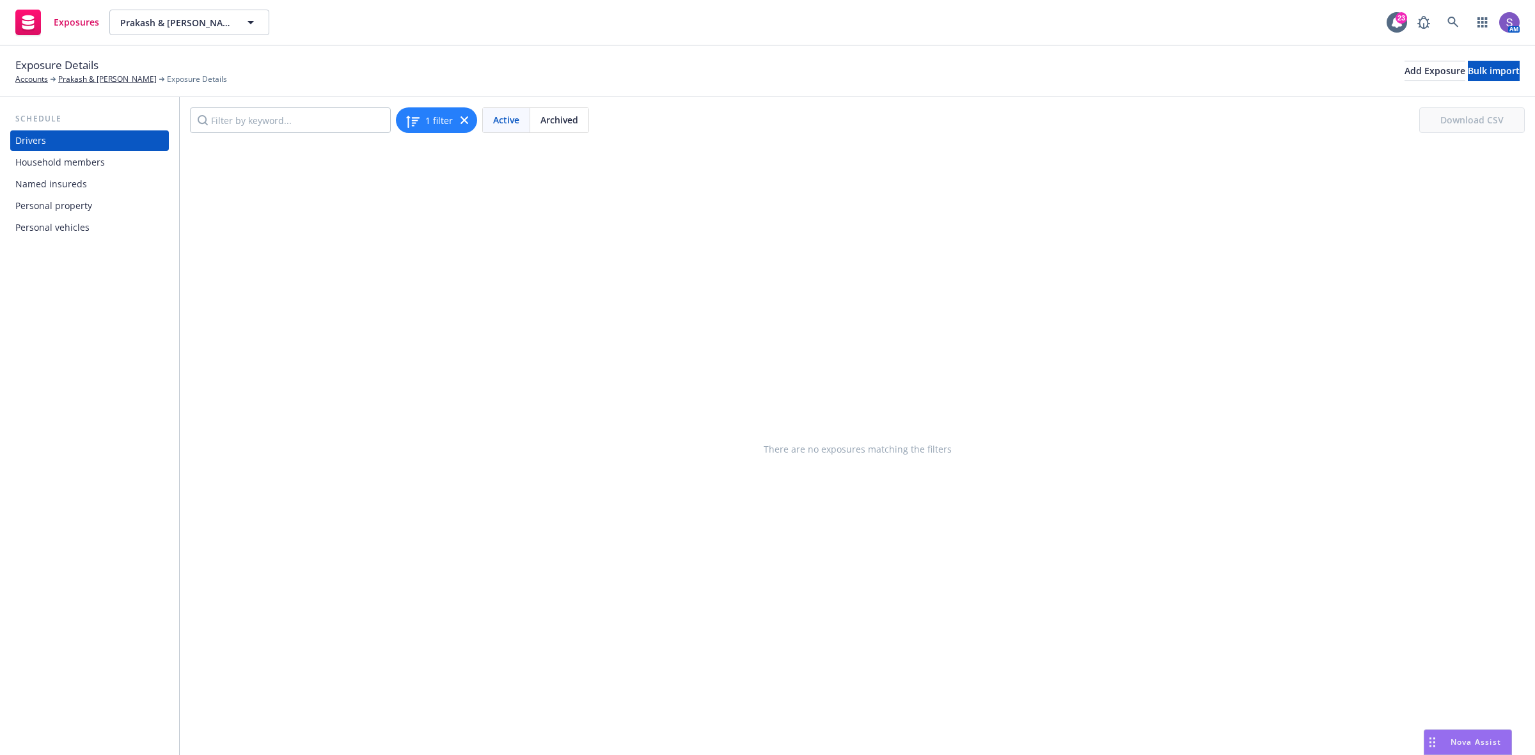
click at [38, 226] on div "Personal vehicles" at bounding box center [52, 227] width 74 height 20
click at [51, 200] on div "Personal property" at bounding box center [53, 206] width 77 height 20
click at [84, 225] on div "Personal vehicles" at bounding box center [52, 227] width 74 height 20
click at [79, 208] on div "Personal property" at bounding box center [53, 206] width 77 height 20
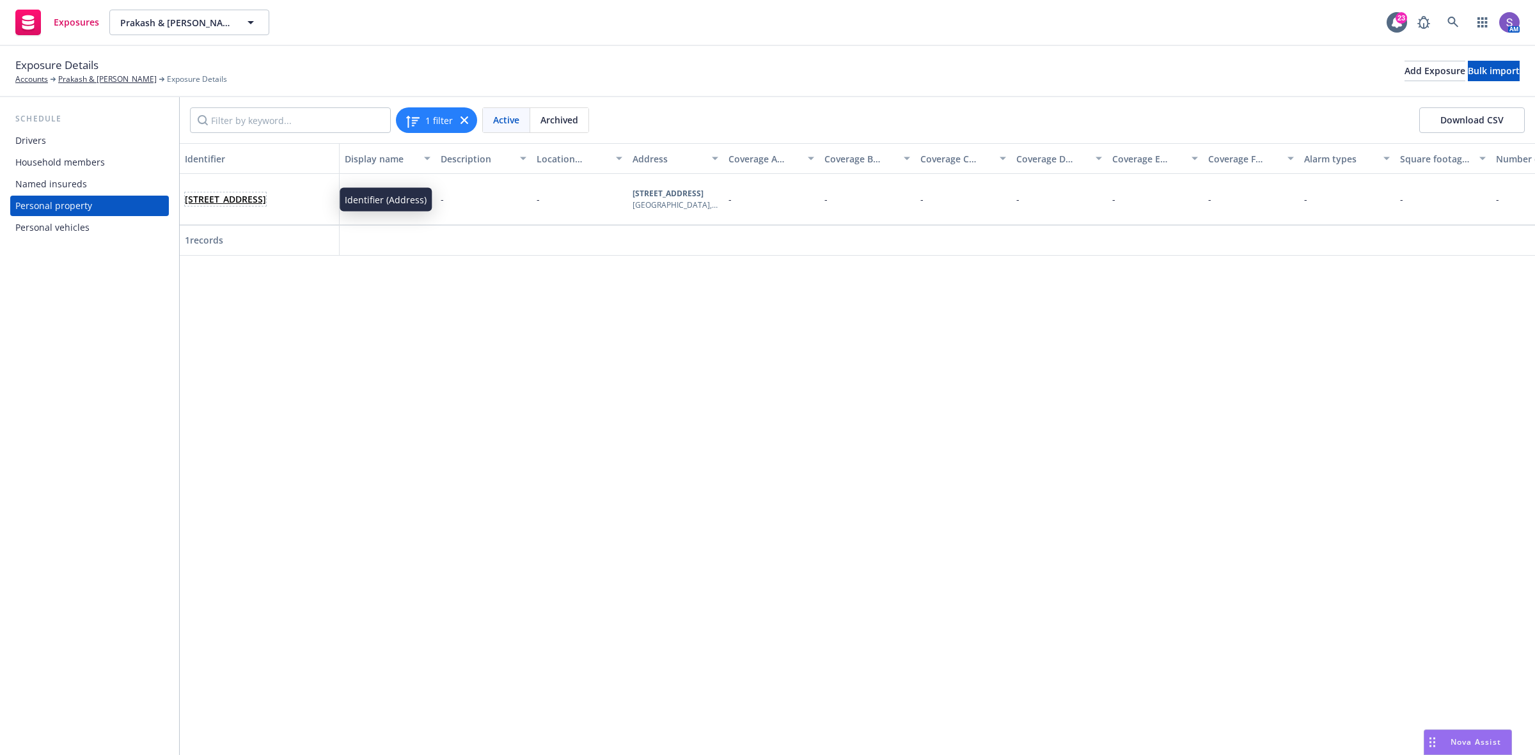
click at [266, 193] on link "[STREET_ADDRESS]" at bounding box center [225, 199] width 81 height 12
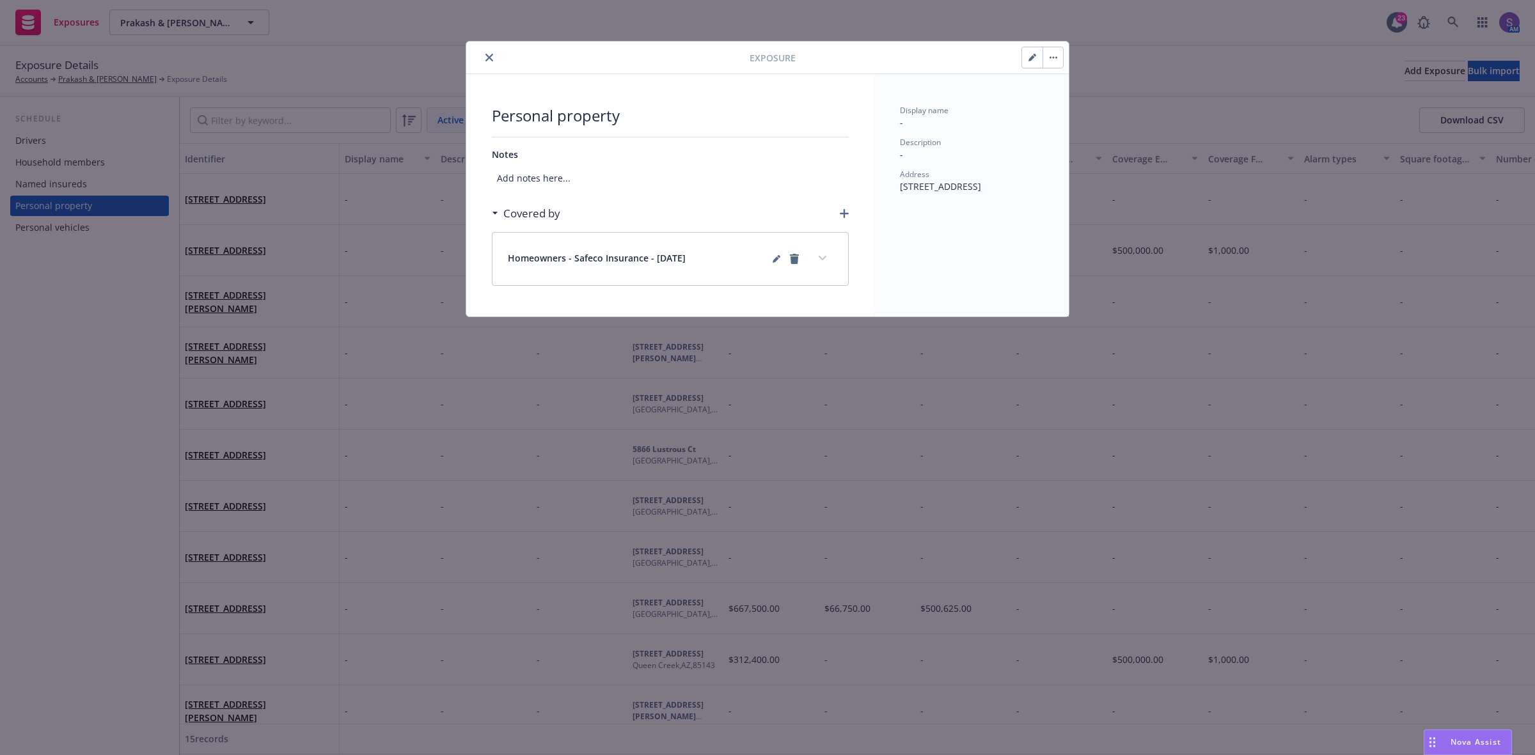
drag, startPoint x: 972, startPoint y: 203, endPoint x: 899, endPoint y: 192, distance: 74.2
click at [900, 192] on div "Address [STREET_ADDRESS]" at bounding box center [971, 181] width 143 height 24
copy span "[STREET_ADDRESS]"
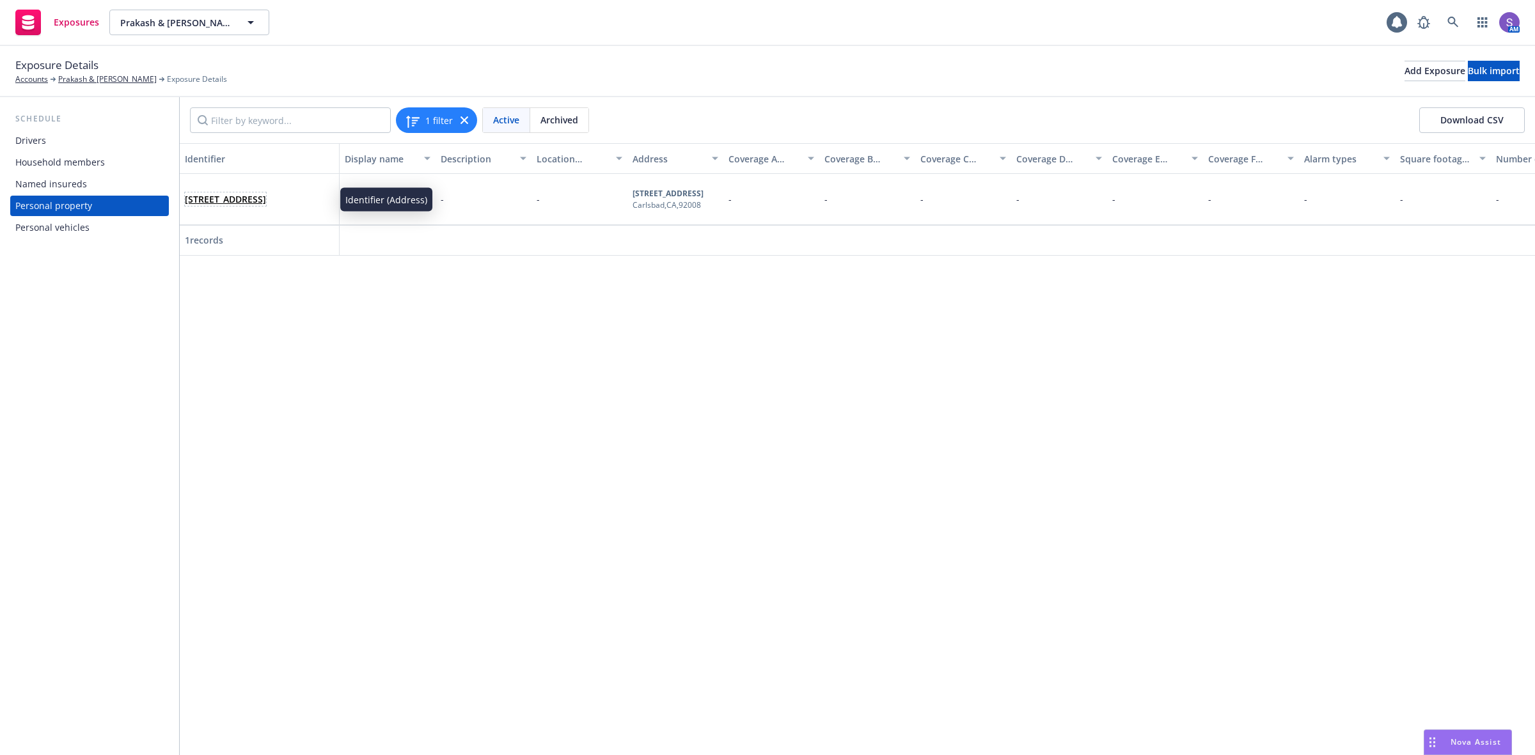
click at [266, 193] on link "4021 Canario St Unit 234 Carlsbad, CA 92008" at bounding box center [225, 199] width 81 height 12
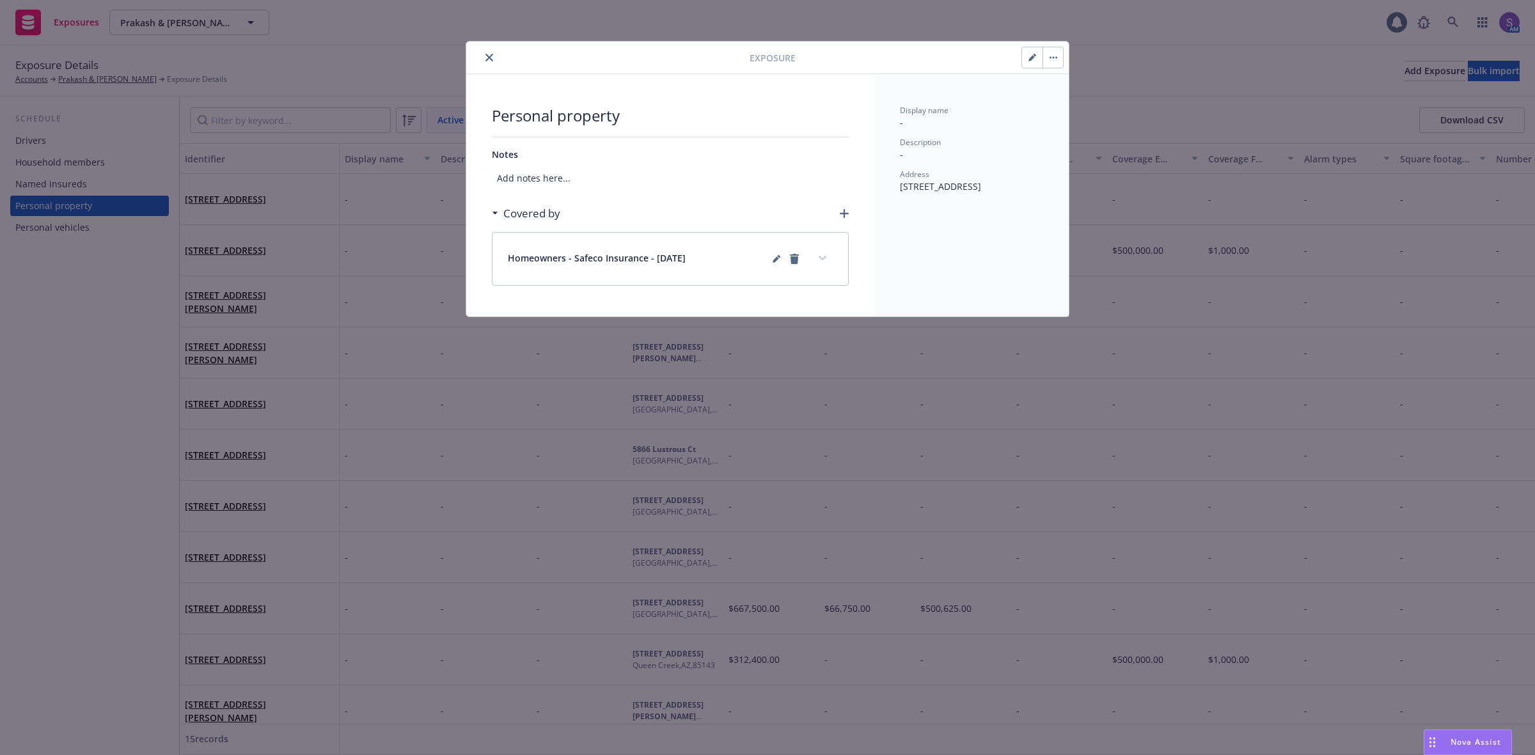
drag, startPoint x: 988, startPoint y: 205, endPoint x: 896, endPoint y: 190, distance: 93.2
click at [896, 190] on div "Display name - Description - Address 4021 Canario St Unit 234 Carlsbad, CA 92008" at bounding box center [971, 195] width 194 height 242
copy span "4021 Canario St Unit 234 Carlsbad, CA 92008"
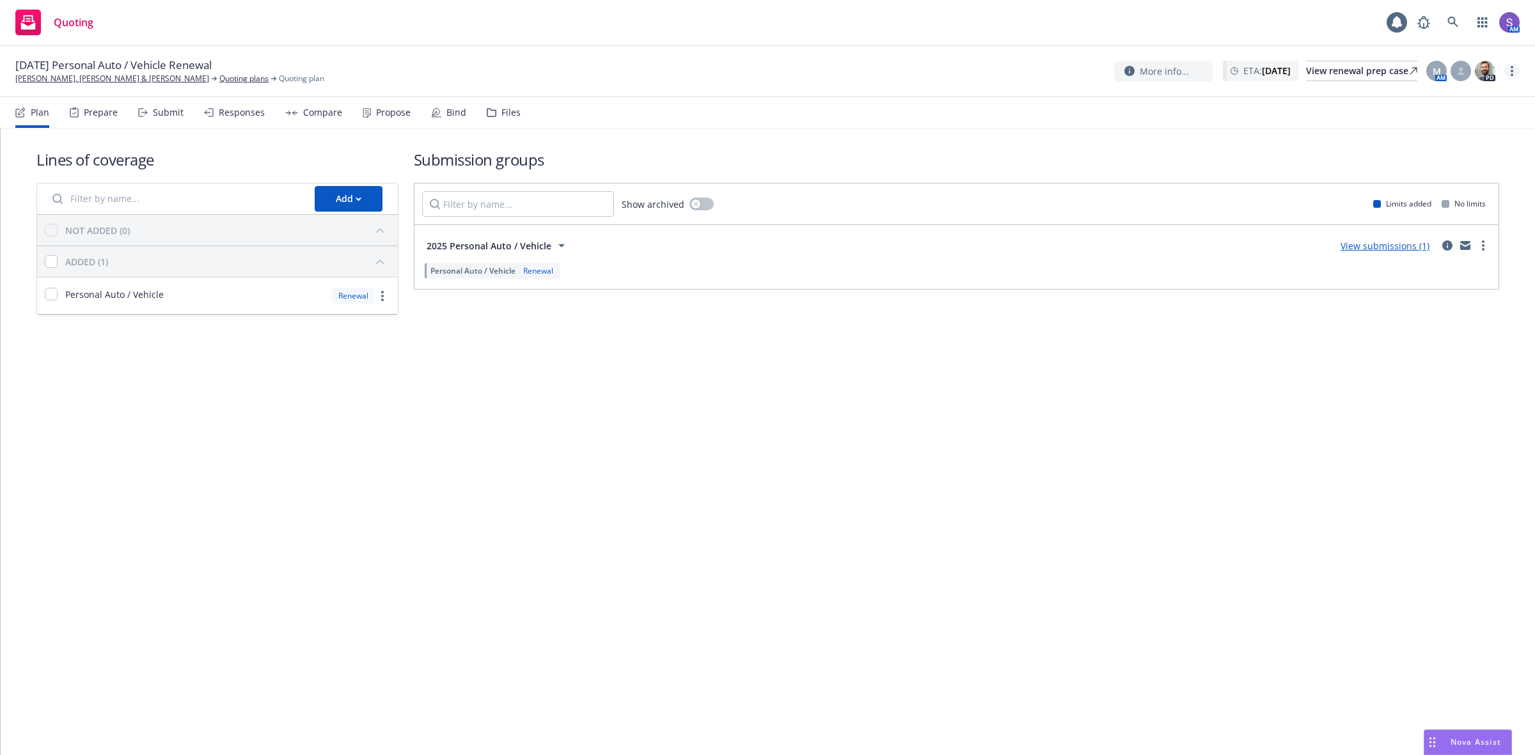
click at [1510, 74] on icon "more" at bounding box center [1511, 71] width 3 height 10
click at [1446, 176] on link "Archive quoting plan" at bounding box center [1447, 174] width 143 height 26
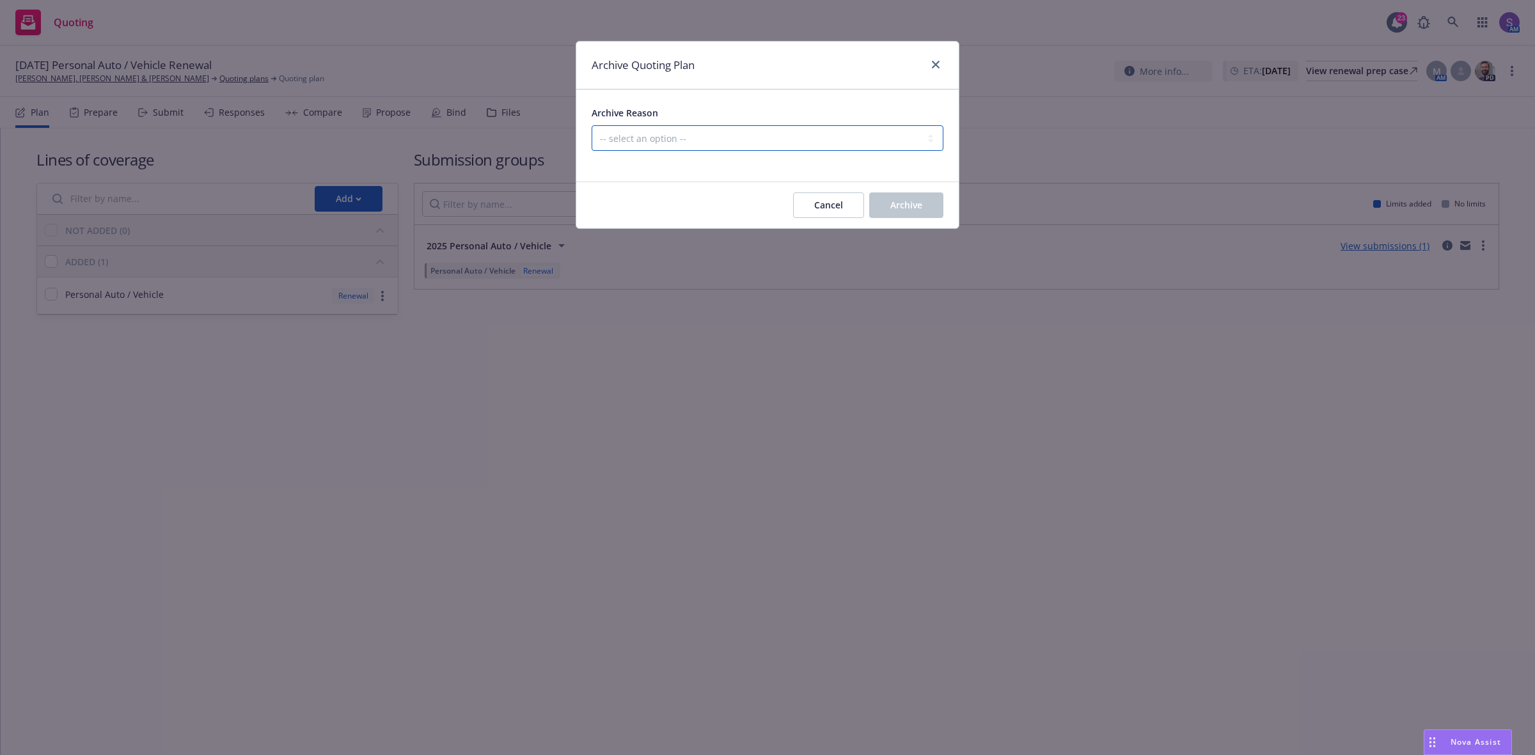
click at [744, 139] on select "-- select an option -- All policies in this renewal plan are auto-renewed Creat…" at bounding box center [767, 138] width 352 height 26
select select "ARCHIVED_RENEWAL_POLICY_AUTO_RENEWED"
click at [591, 125] on select "-- select an option -- All policies in this renewal plan are auto-renewed Creat…" at bounding box center [767, 138] width 352 height 26
click at [892, 205] on span "Archive" at bounding box center [906, 205] width 32 height 12
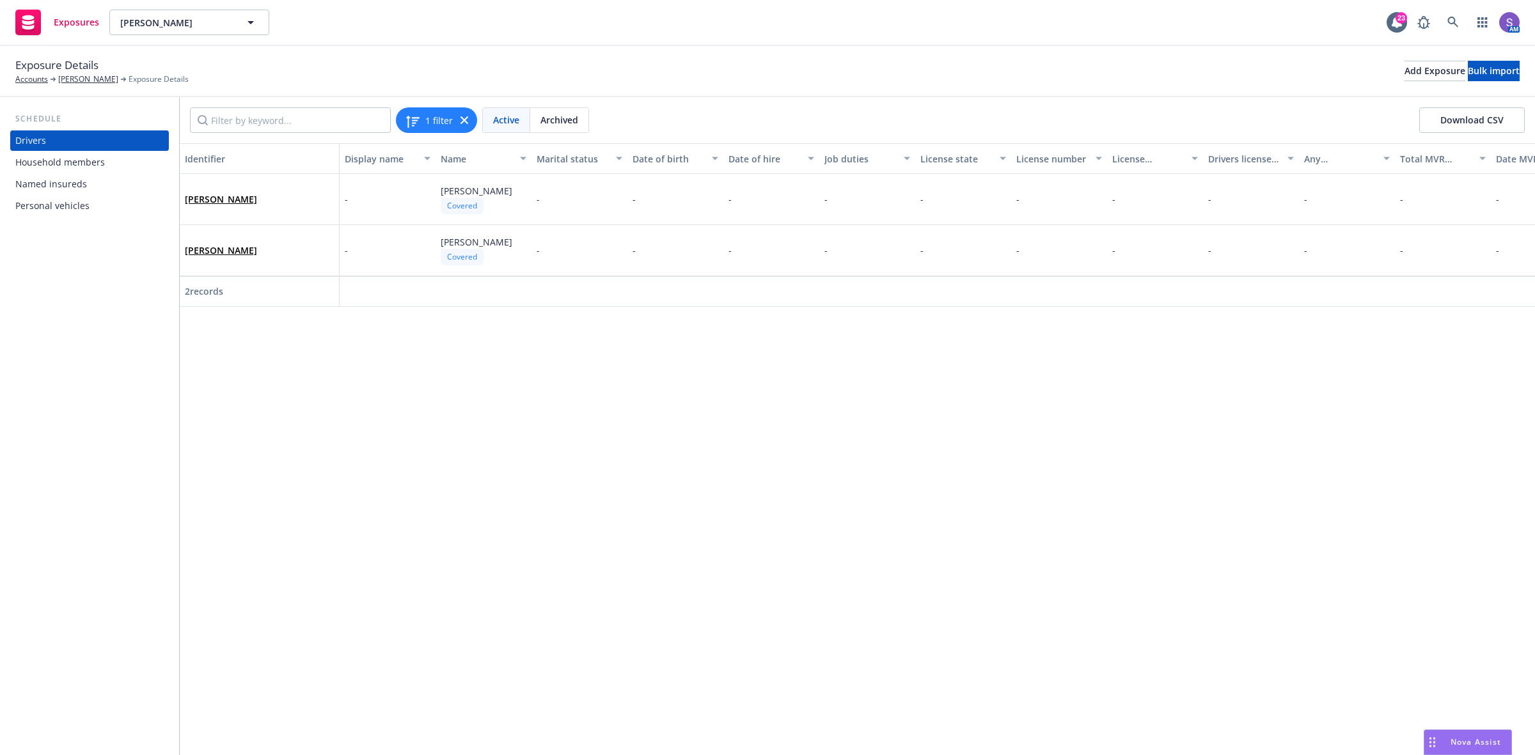
click at [59, 184] on div "Named insureds" at bounding box center [51, 184] width 72 height 20
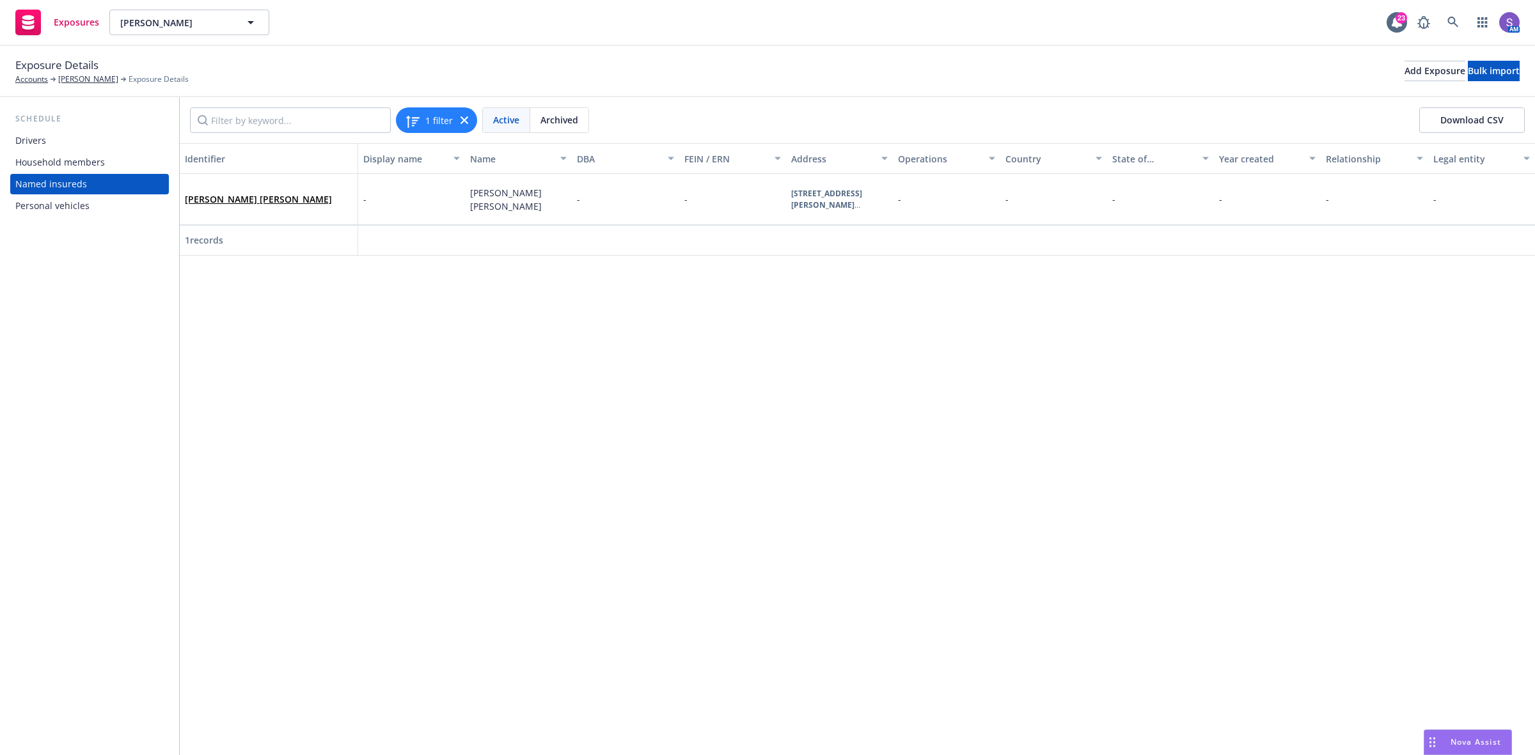
click at [33, 143] on div "Drivers" at bounding box center [30, 140] width 31 height 20
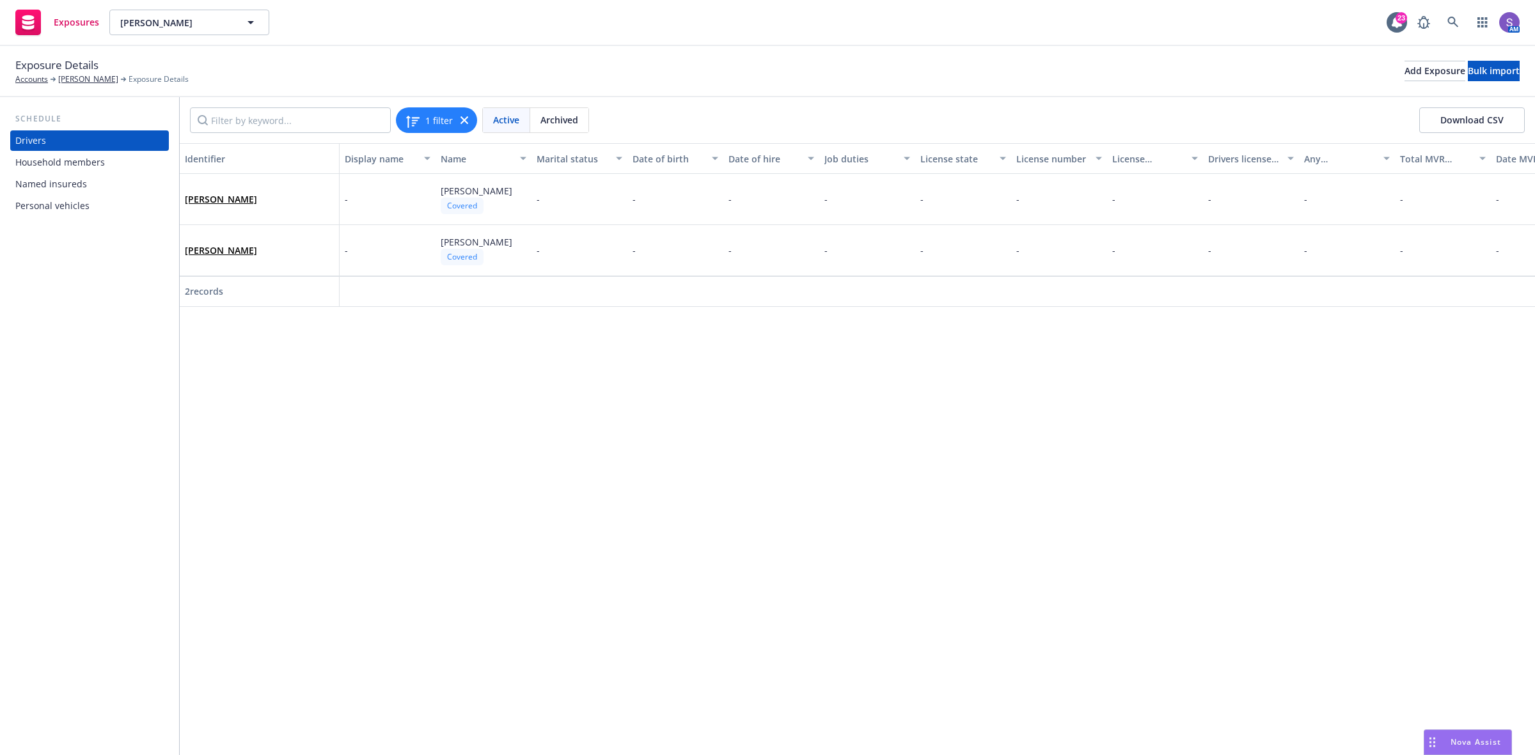
click at [59, 202] on div "Personal vehicles" at bounding box center [52, 206] width 74 height 20
